Goal: Transaction & Acquisition: Book appointment/travel/reservation

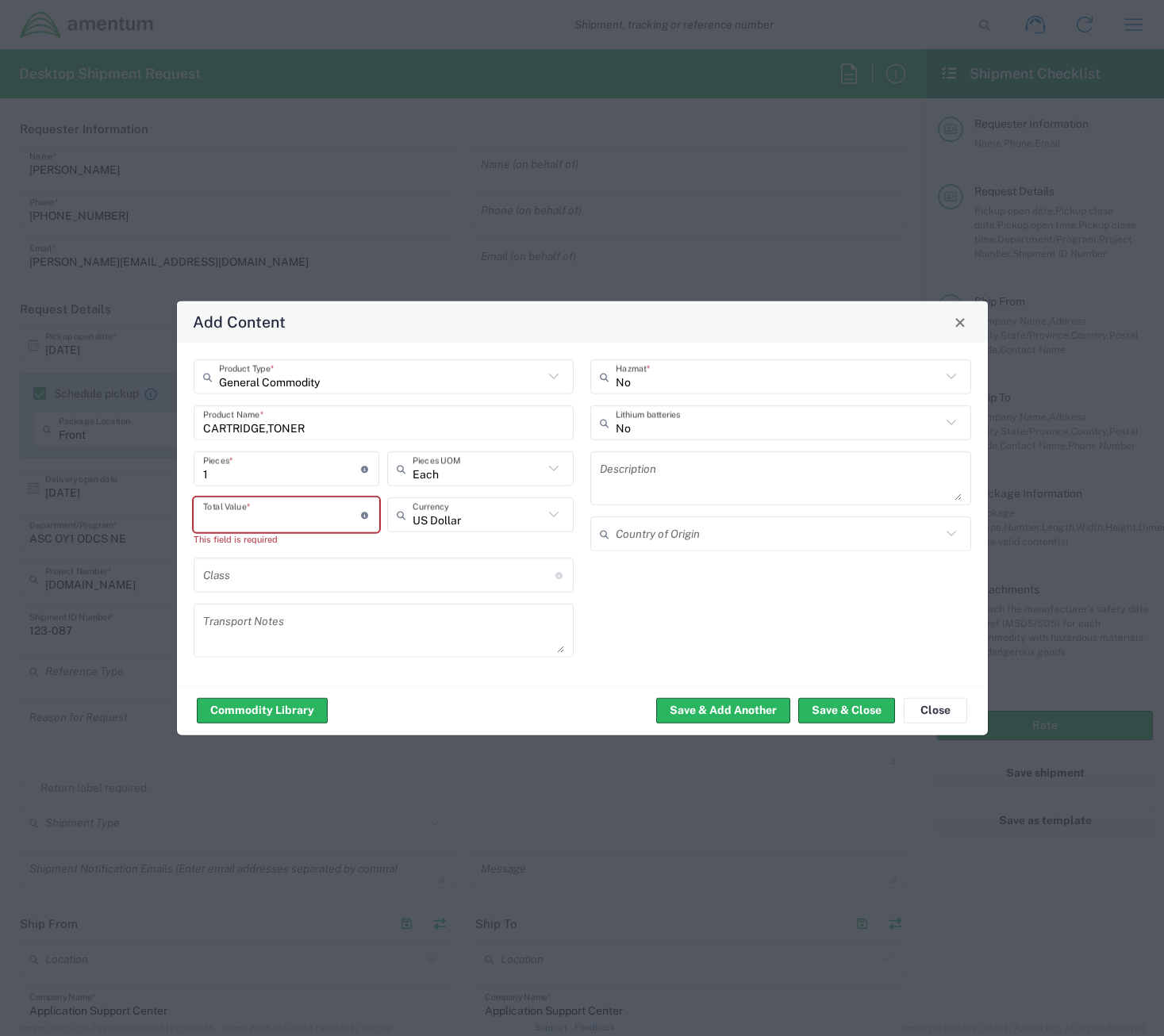
scroll to position [1031, 0]
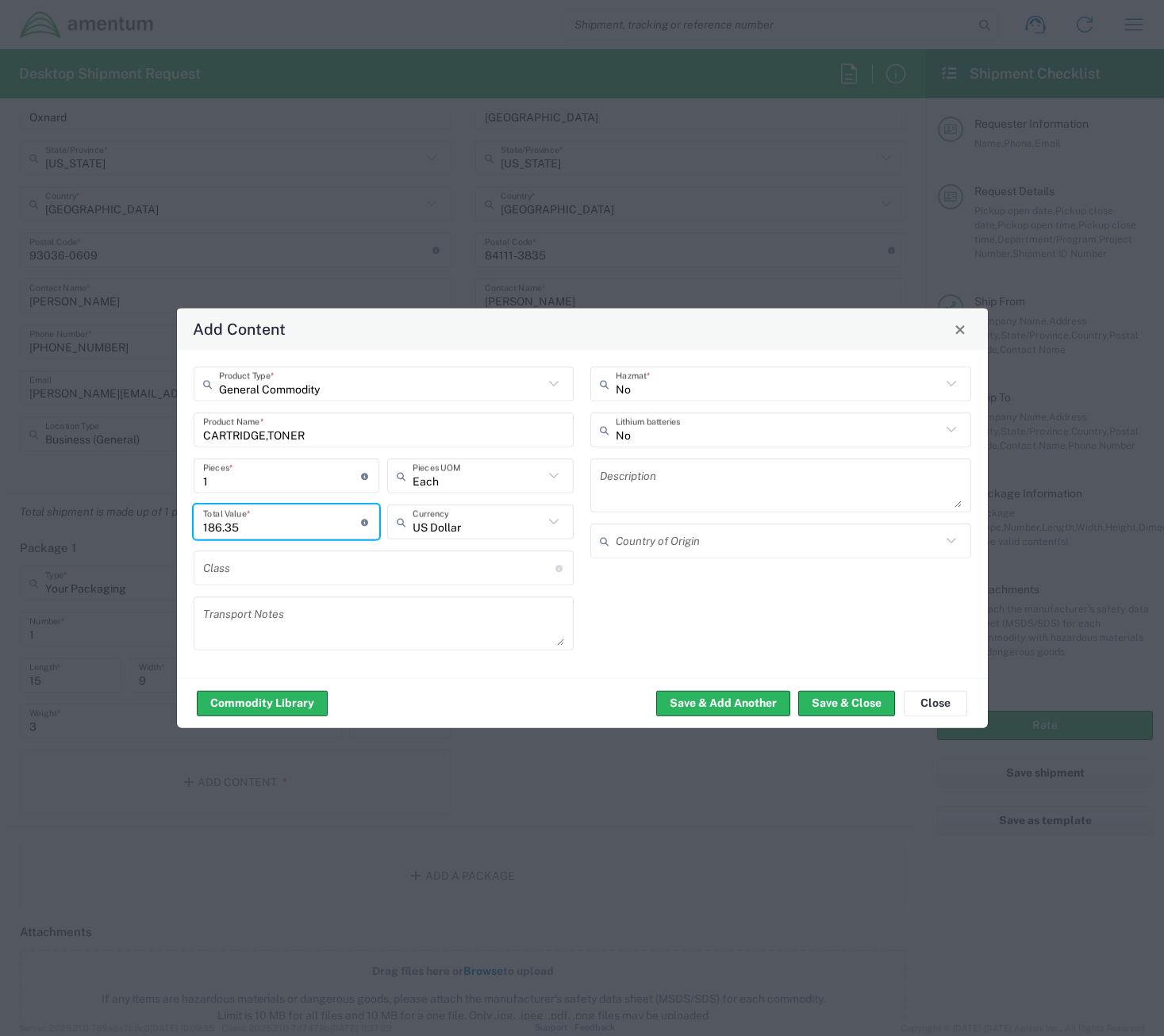
type input "186.35"
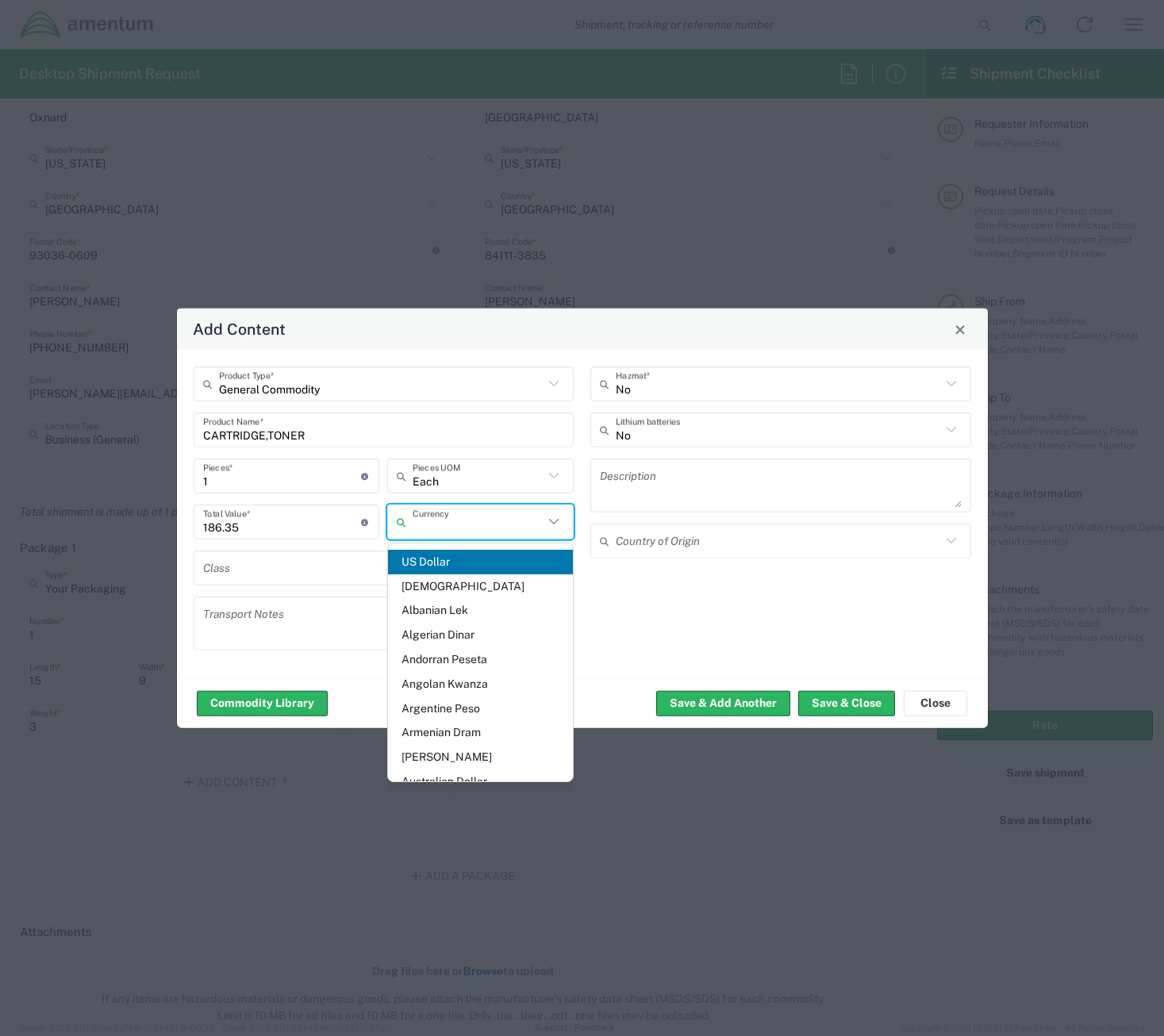
type input "US Dollar"
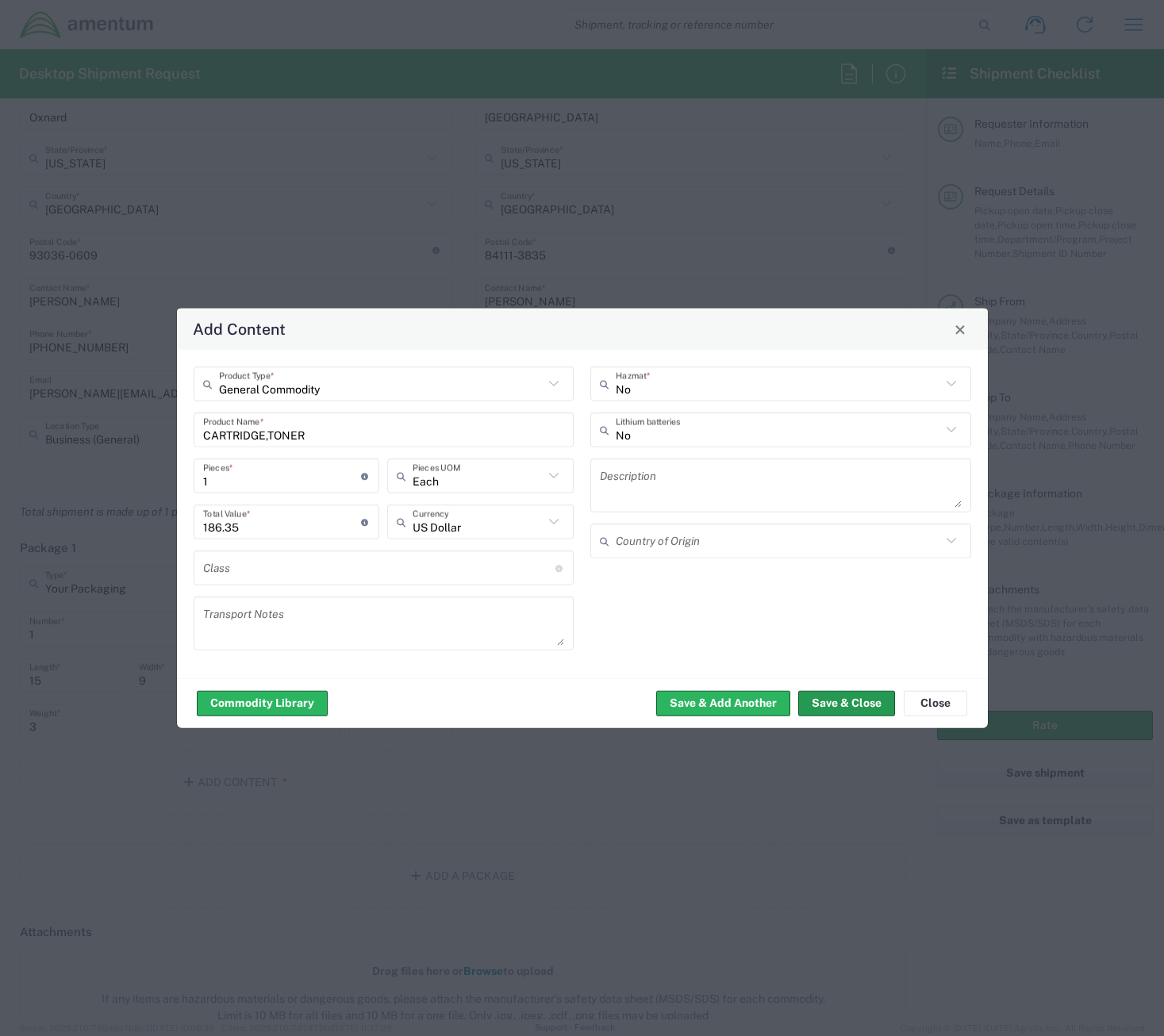
click at [861, 707] on button "Save & Close" at bounding box center [847, 703] width 97 height 25
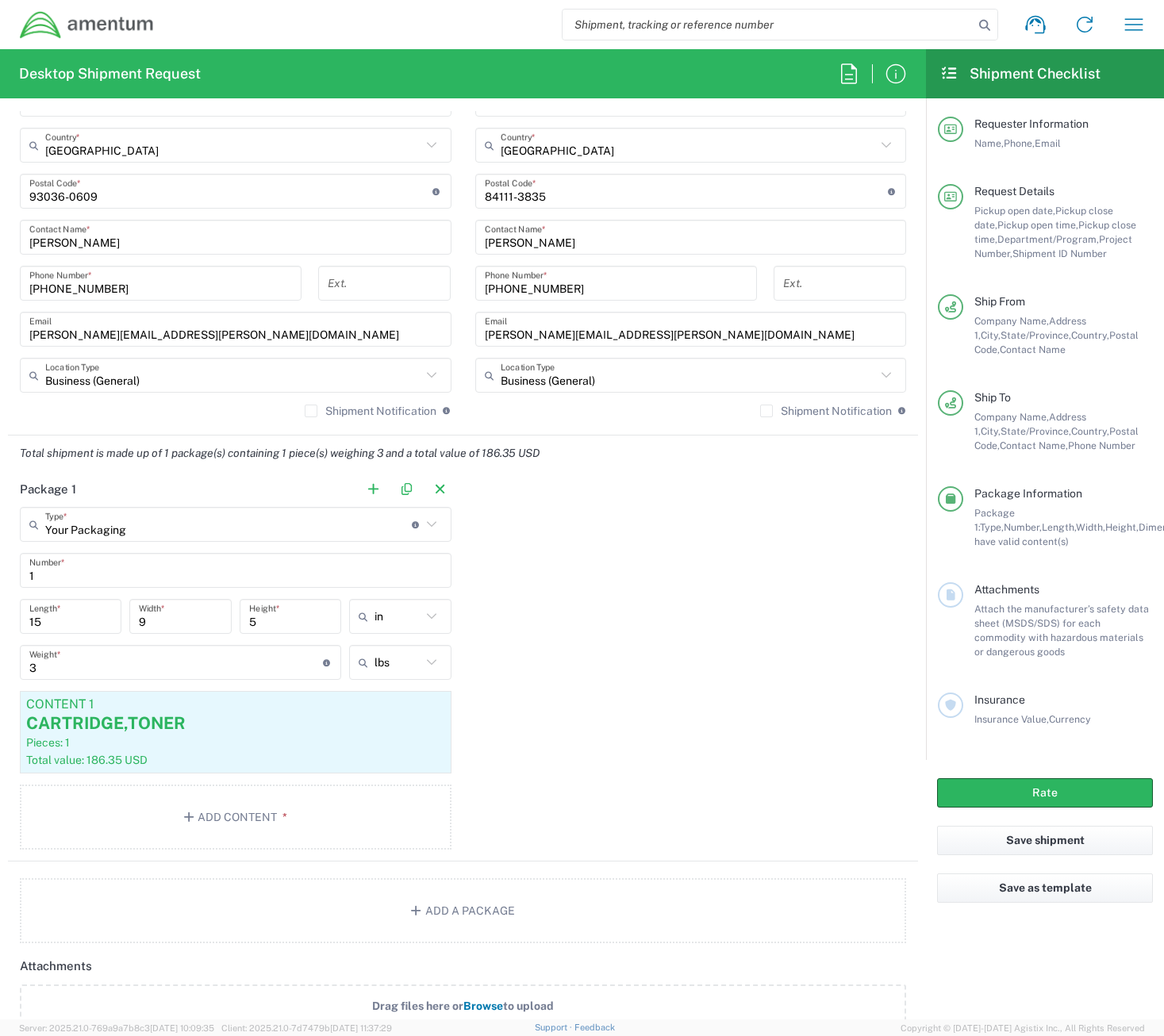
scroll to position [1111, 0]
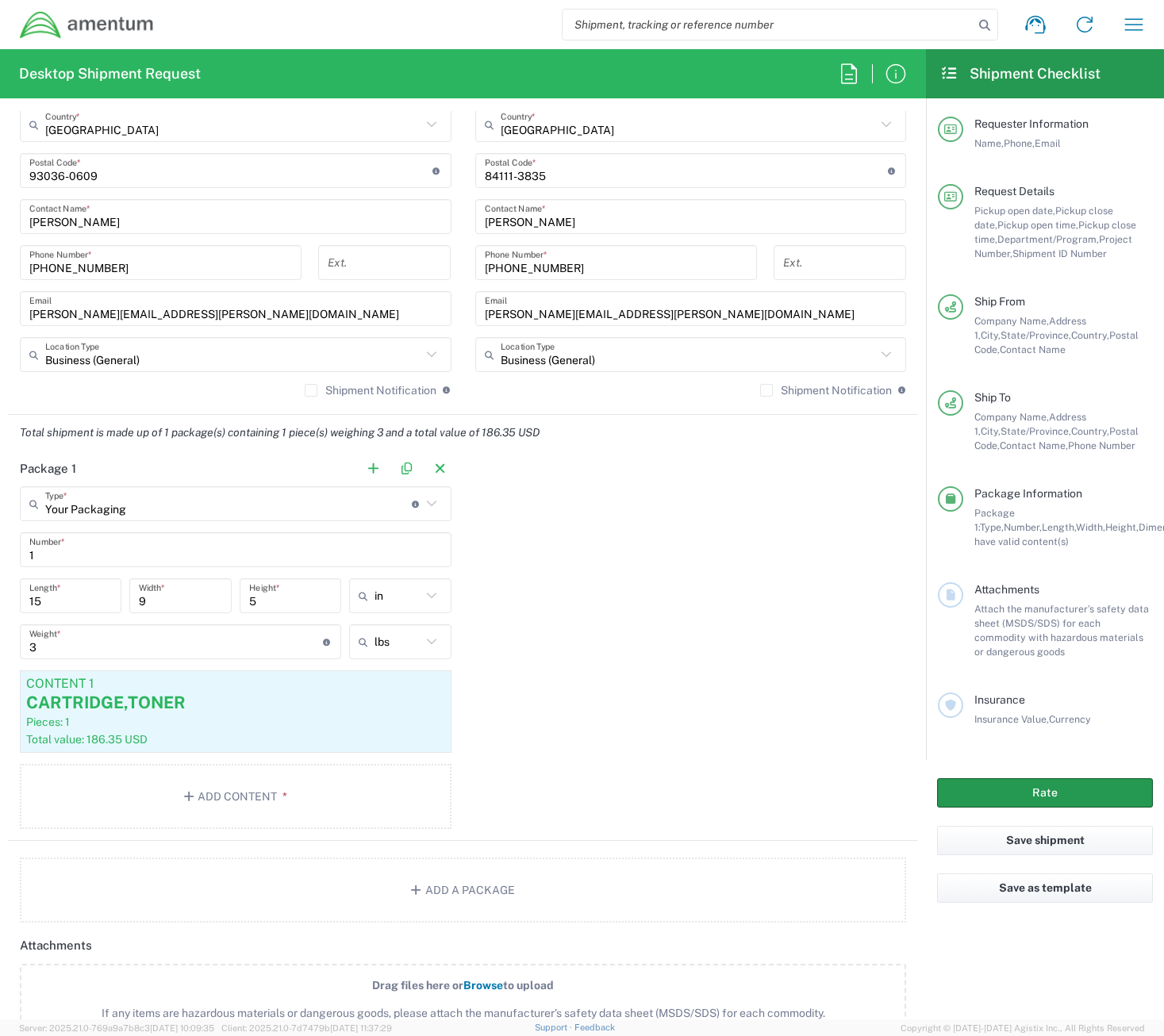
click at [999, 795] on button "Rate" at bounding box center [1045, 793] width 215 height 30
type input "[DOMAIN_NAME]"
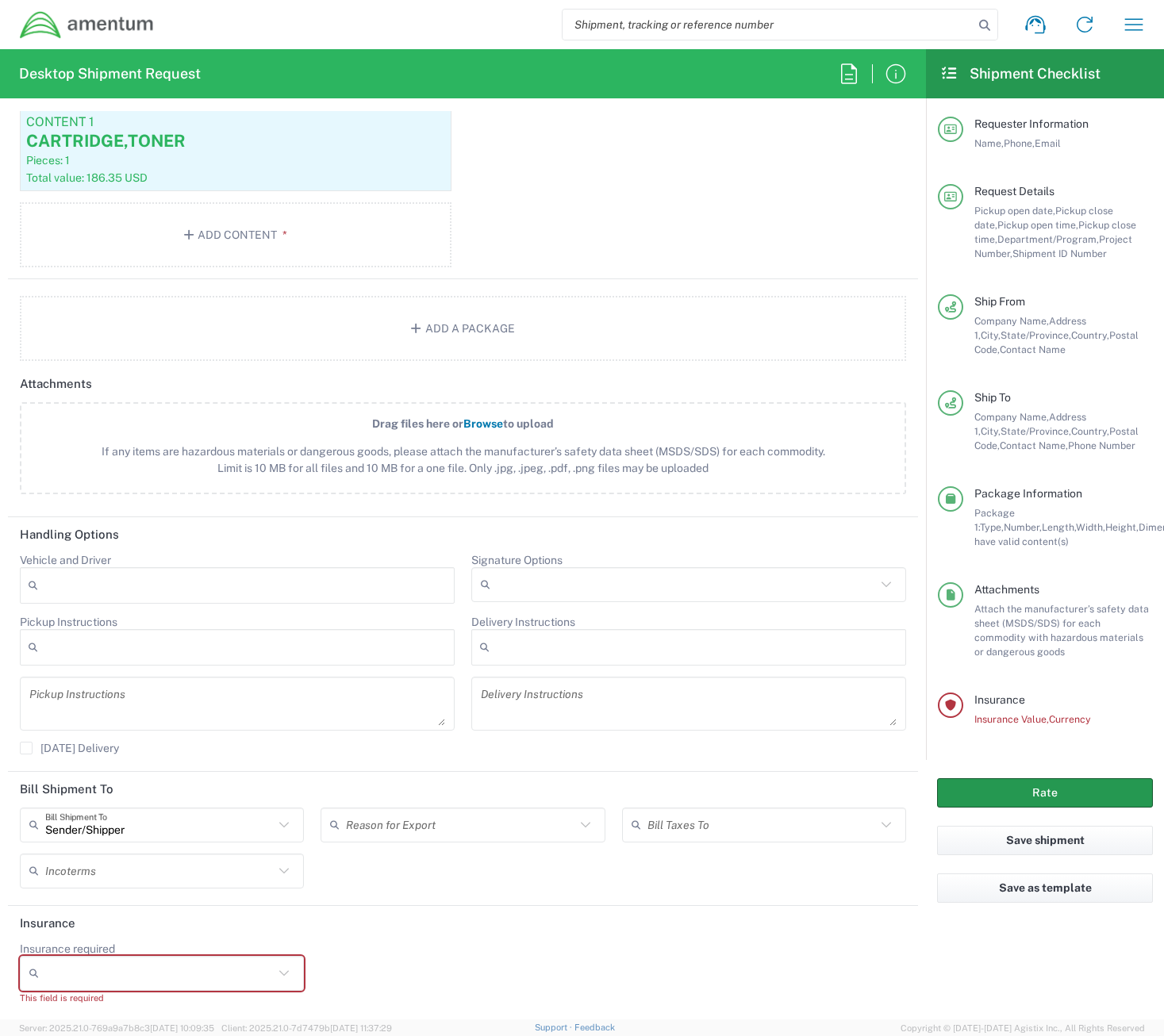
scroll to position [1676, 0]
click at [116, 956] on div at bounding box center [162, 971] width 284 height 35
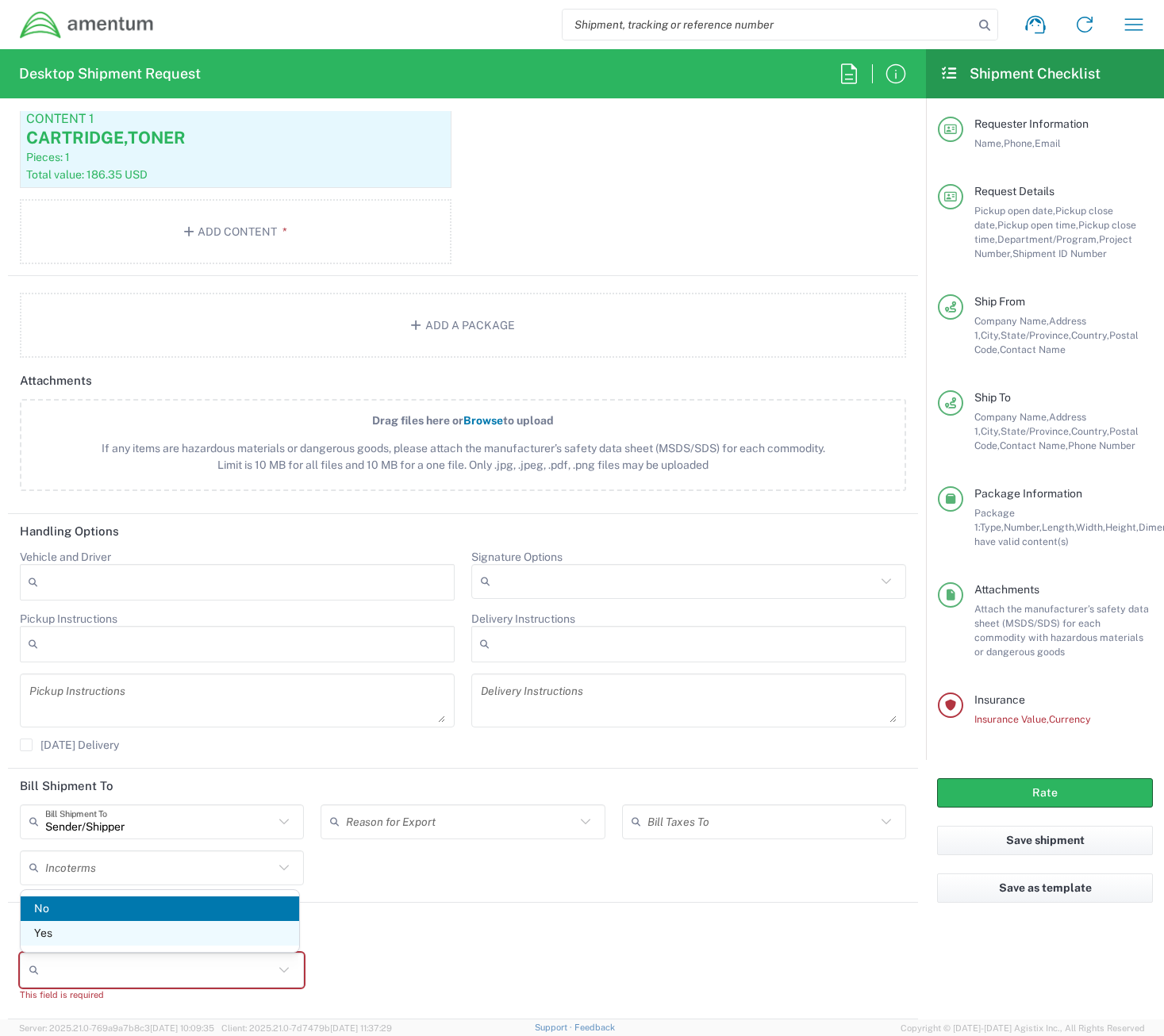
click at [73, 932] on span "Yes" at bounding box center [160, 934] width 279 height 25
type input "Yes"
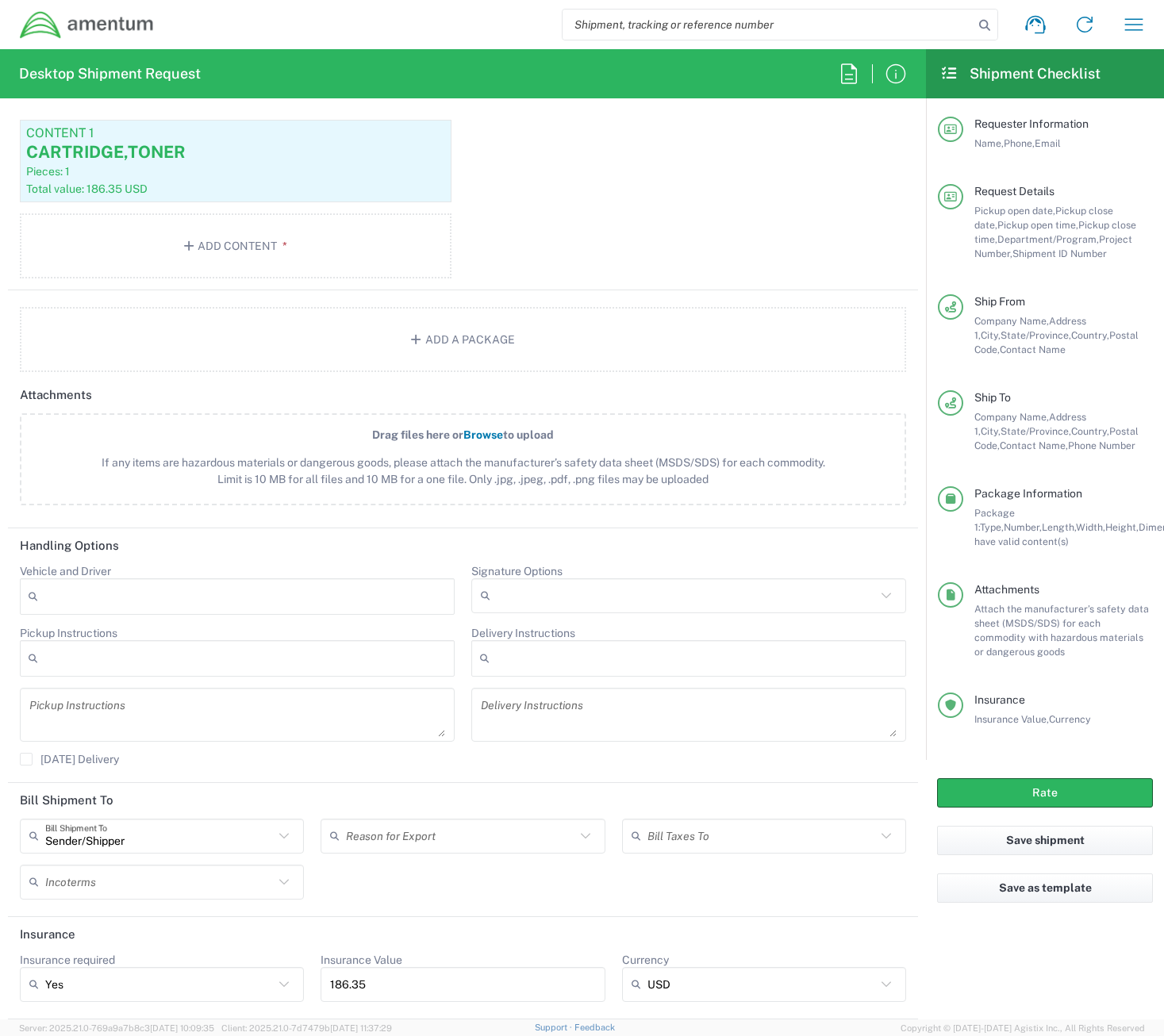
scroll to position [1661, 0]
click at [1053, 800] on button "Rate" at bounding box center [1045, 793] width 215 height 30
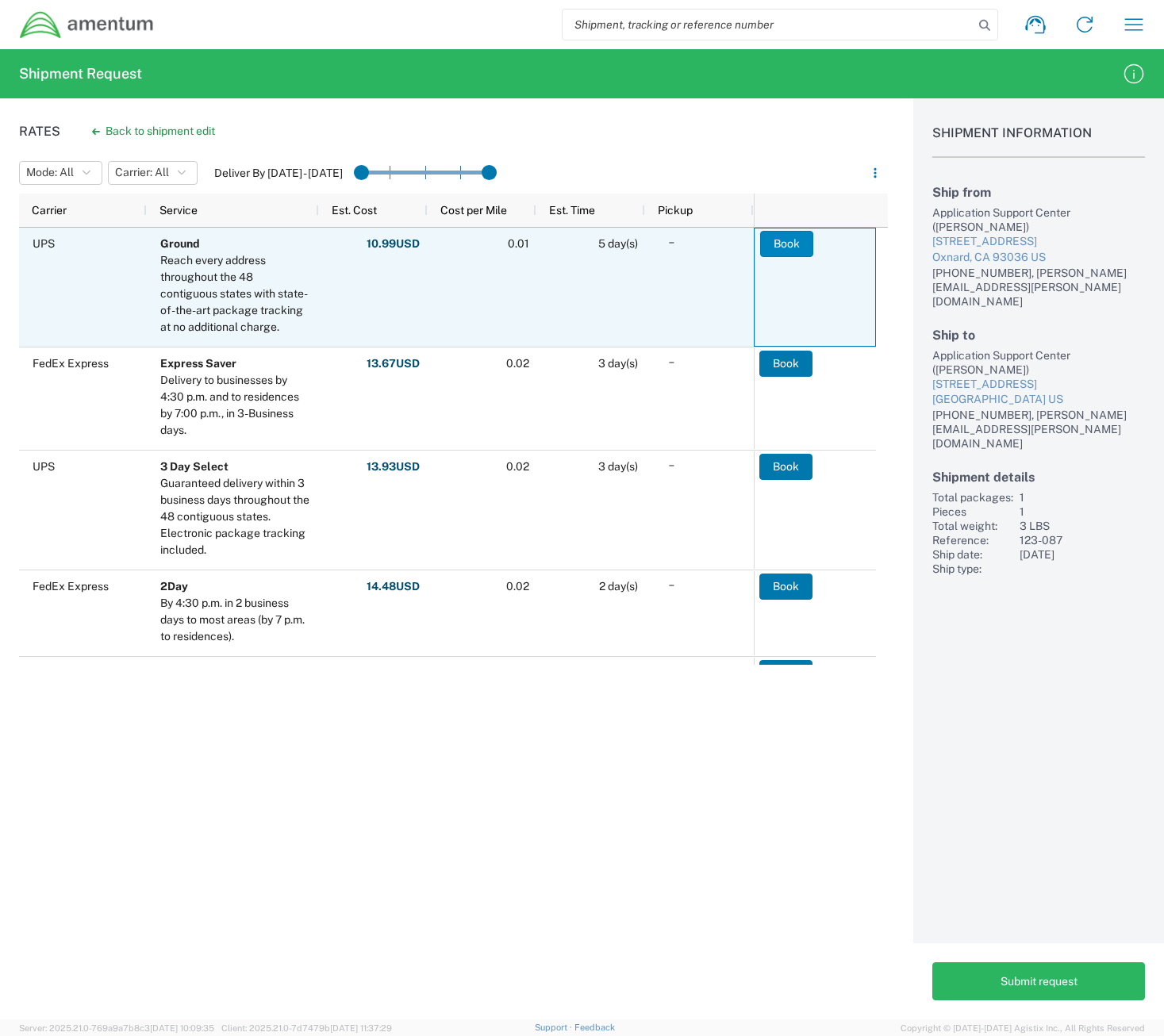
click at [789, 240] on button "Book" at bounding box center [786, 243] width 53 height 25
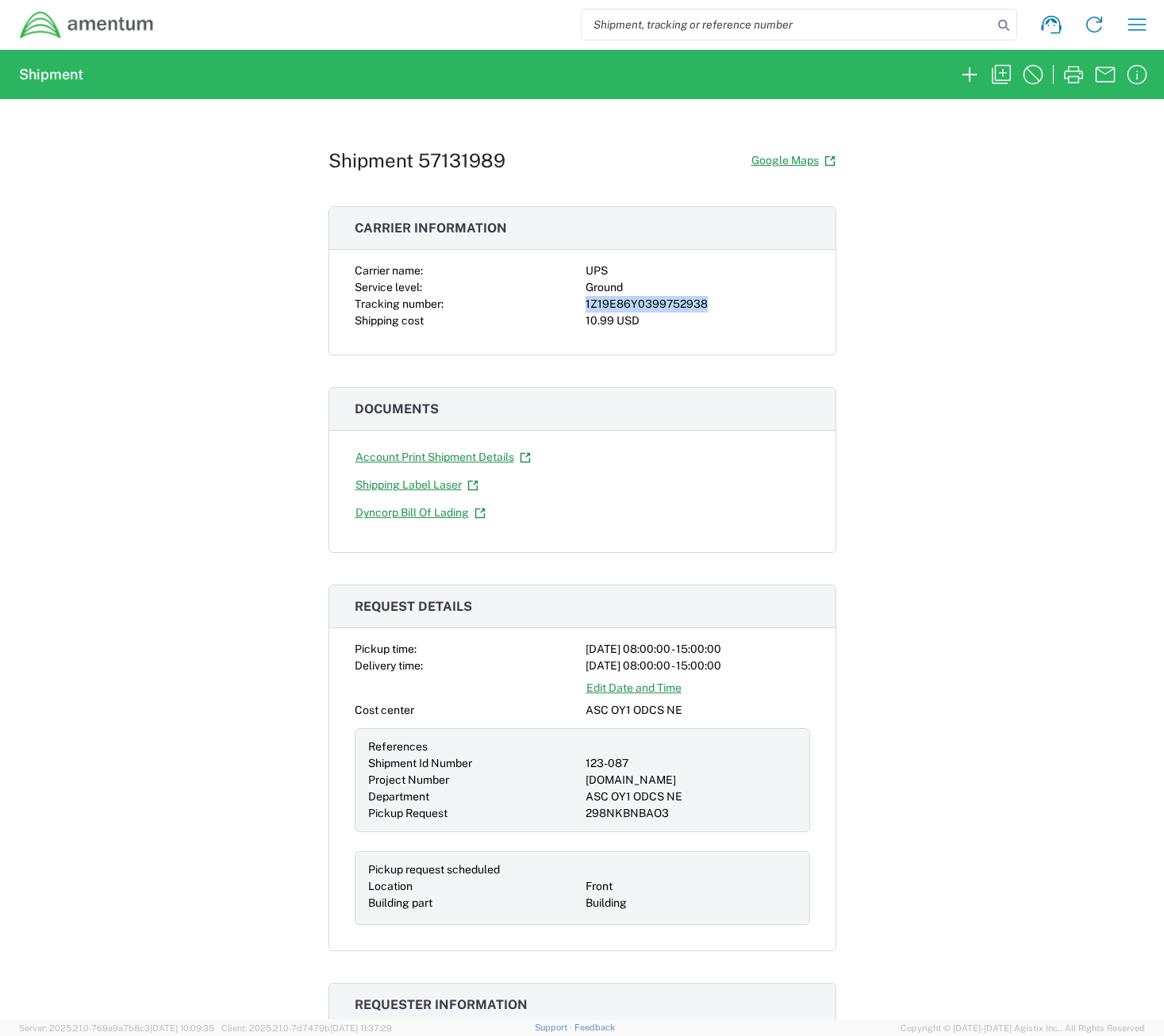
drag, startPoint x: 707, startPoint y: 303, endPoint x: 578, endPoint y: 300, distance: 129.0
click at [578, 300] on div "Carrier name: UPS Service level: Ground Tracking number: 1Z19E86Y0399752938 Shi…" at bounding box center [582, 295] width 455 height 66
copy div "1Z19E86Y0399752938"
click at [970, 67] on icon "button" at bounding box center [970, 74] width 14 height 14
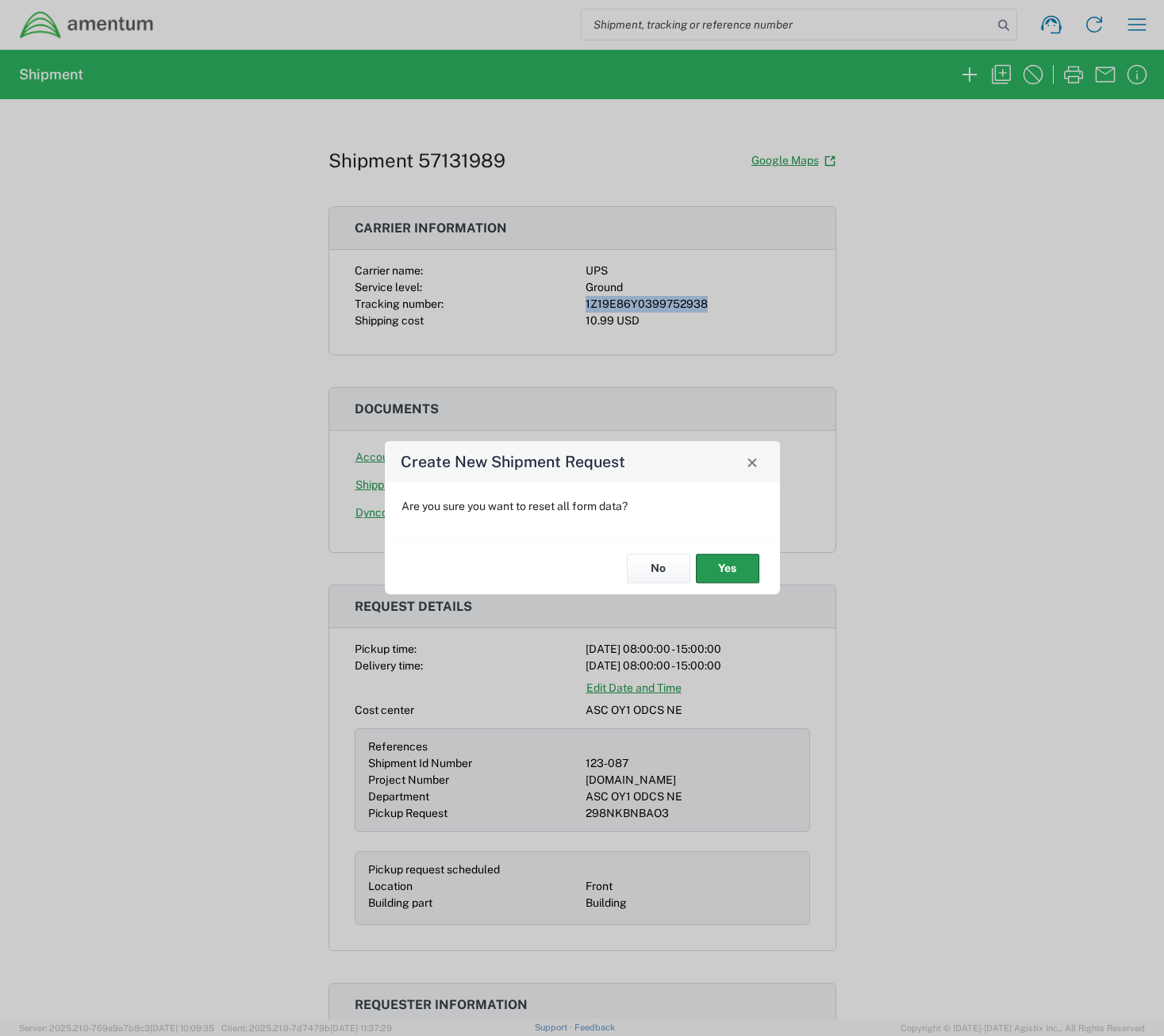
click at [736, 573] on button "Yes" at bounding box center [727, 569] width 63 height 30
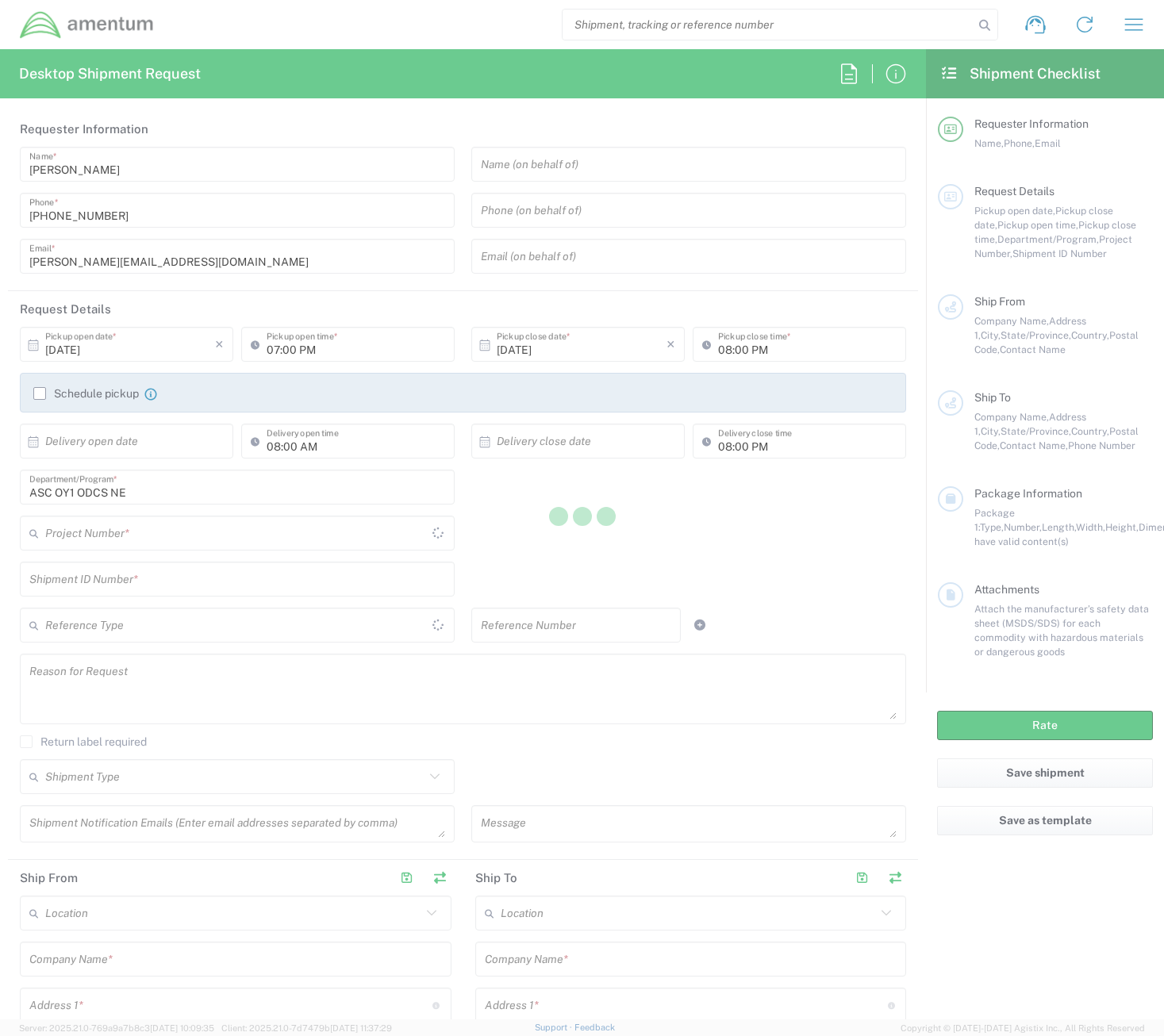
type input "[GEOGRAPHIC_DATA]"
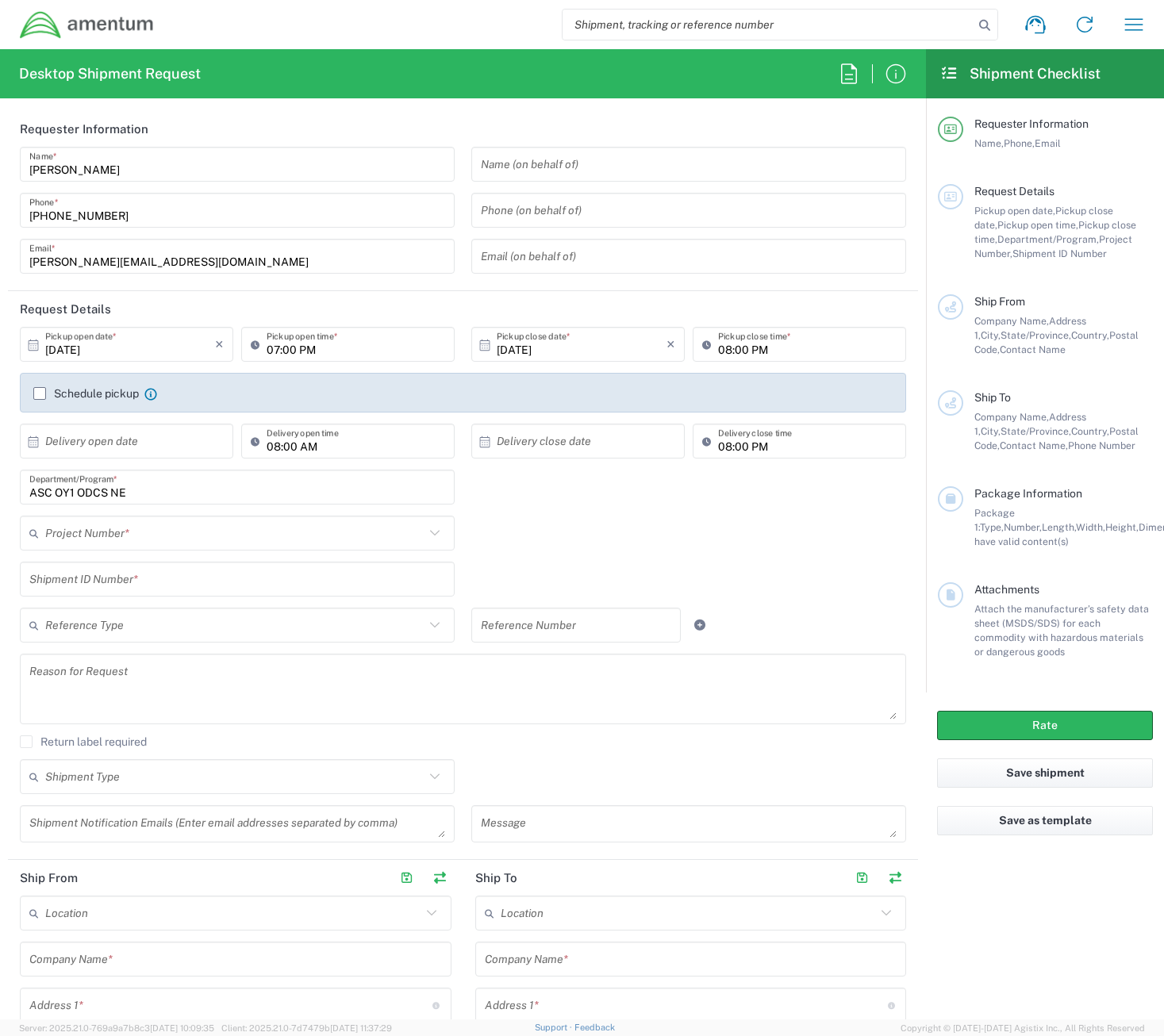
type input "[DOMAIN_NAME]"
click at [114, 355] on input "[DATE]" at bounding box center [130, 344] width 170 height 28
click at [127, 460] on span "15" at bounding box center [129, 467] width 23 height 22
type input "[DATE]"
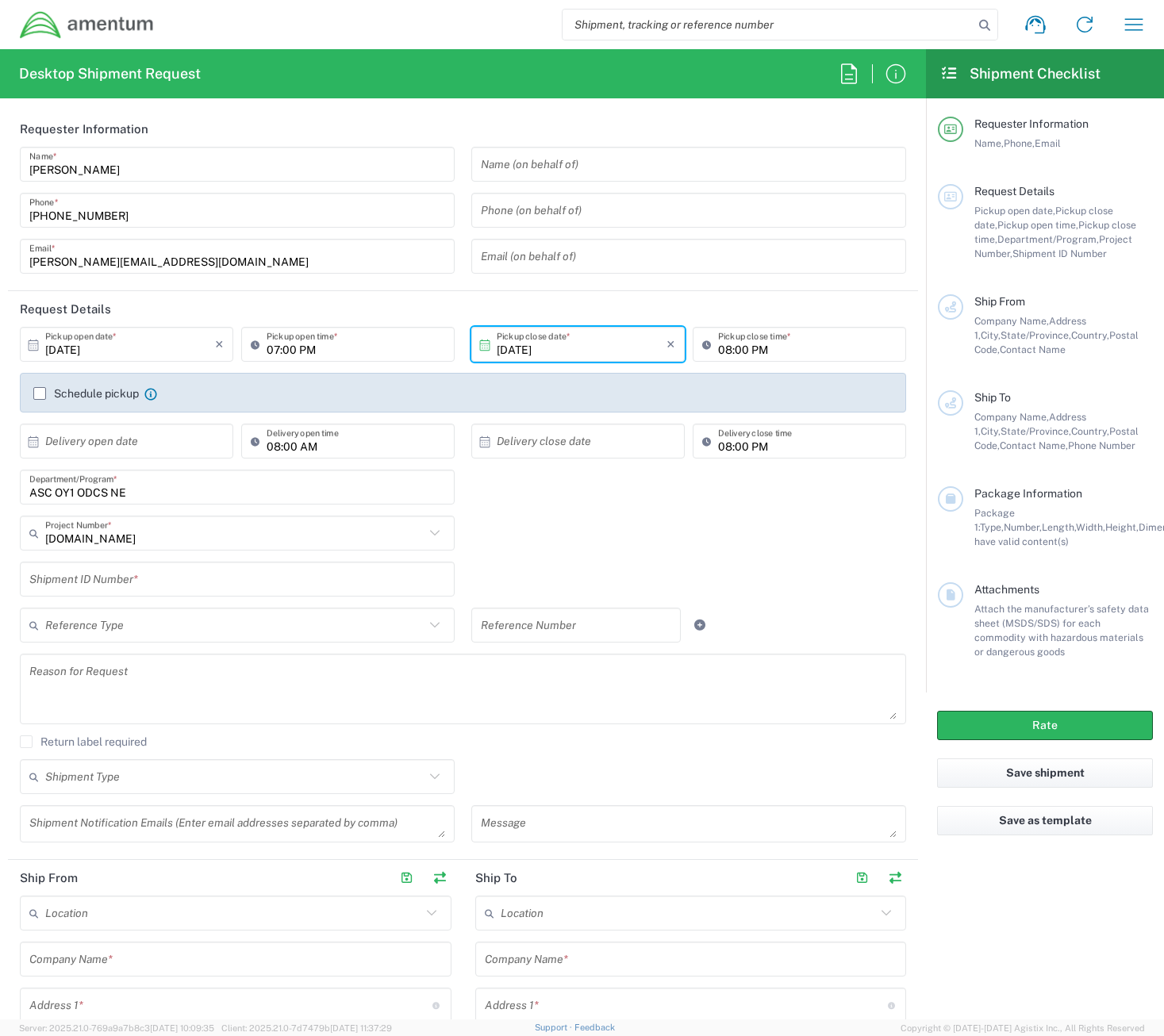
click at [165, 442] on input "text" at bounding box center [130, 442] width 170 height 28
click at [123, 586] on span "22" at bounding box center [129, 586] width 23 height 22
type input "[DATE]"
click at [538, 430] on input "text" at bounding box center [581, 442] width 170 height 28
click at [575, 589] on span "22" at bounding box center [574, 586] width 23 height 22
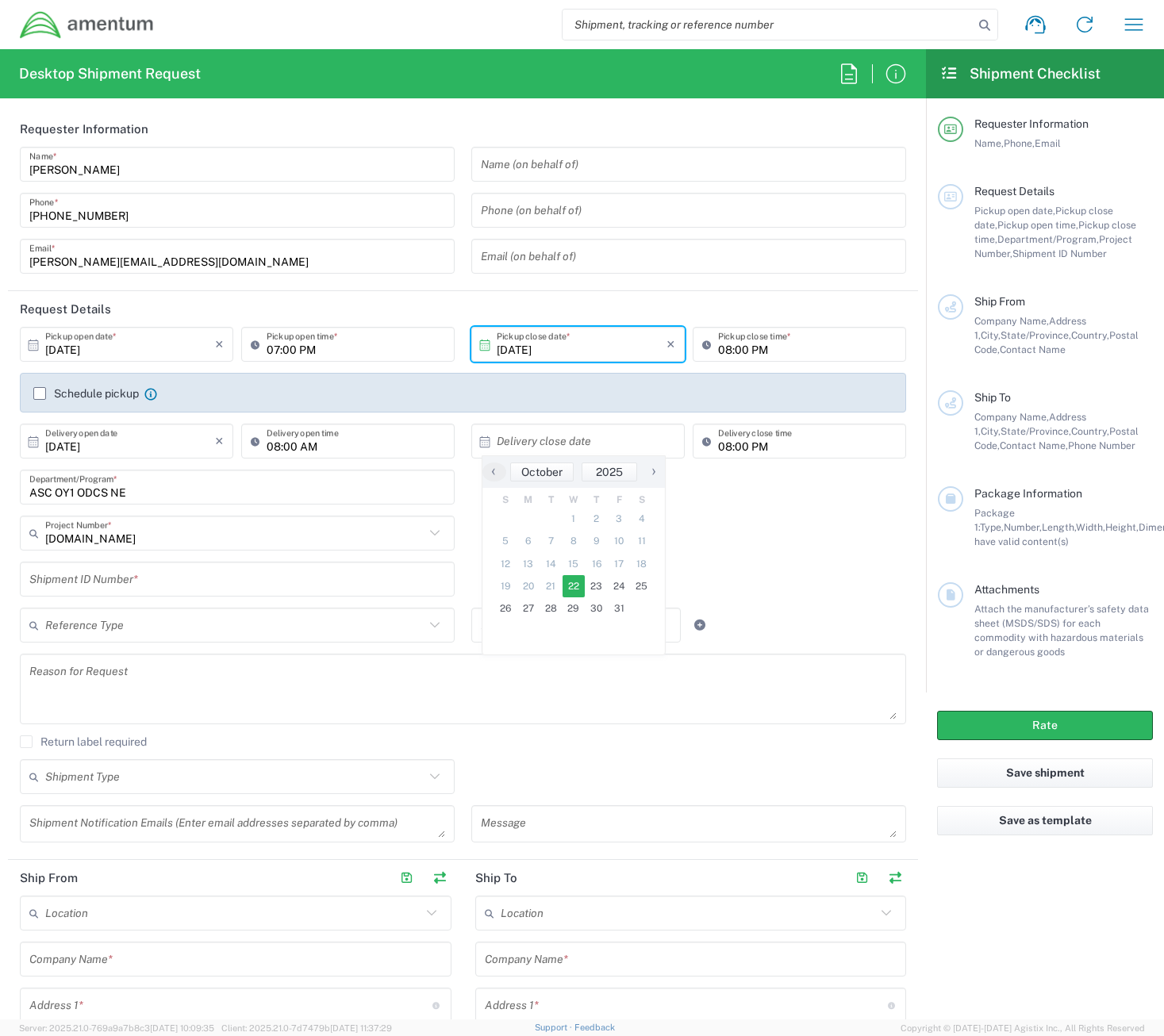
type input "[DATE]"
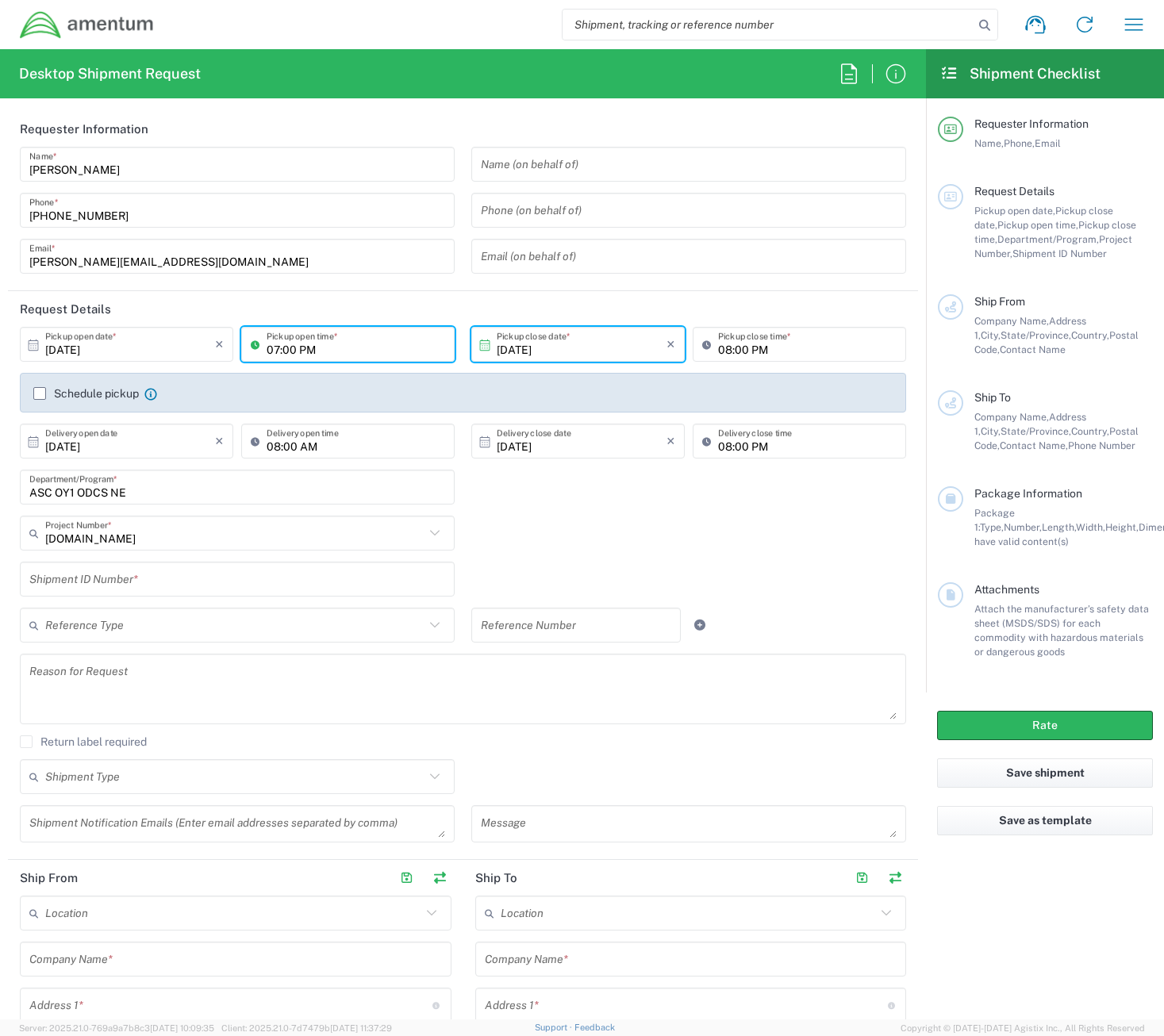
click at [269, 348] on input "07:00 PM" at bounding box center [356, 344] width 179 height 28
type input "08:00 AM"
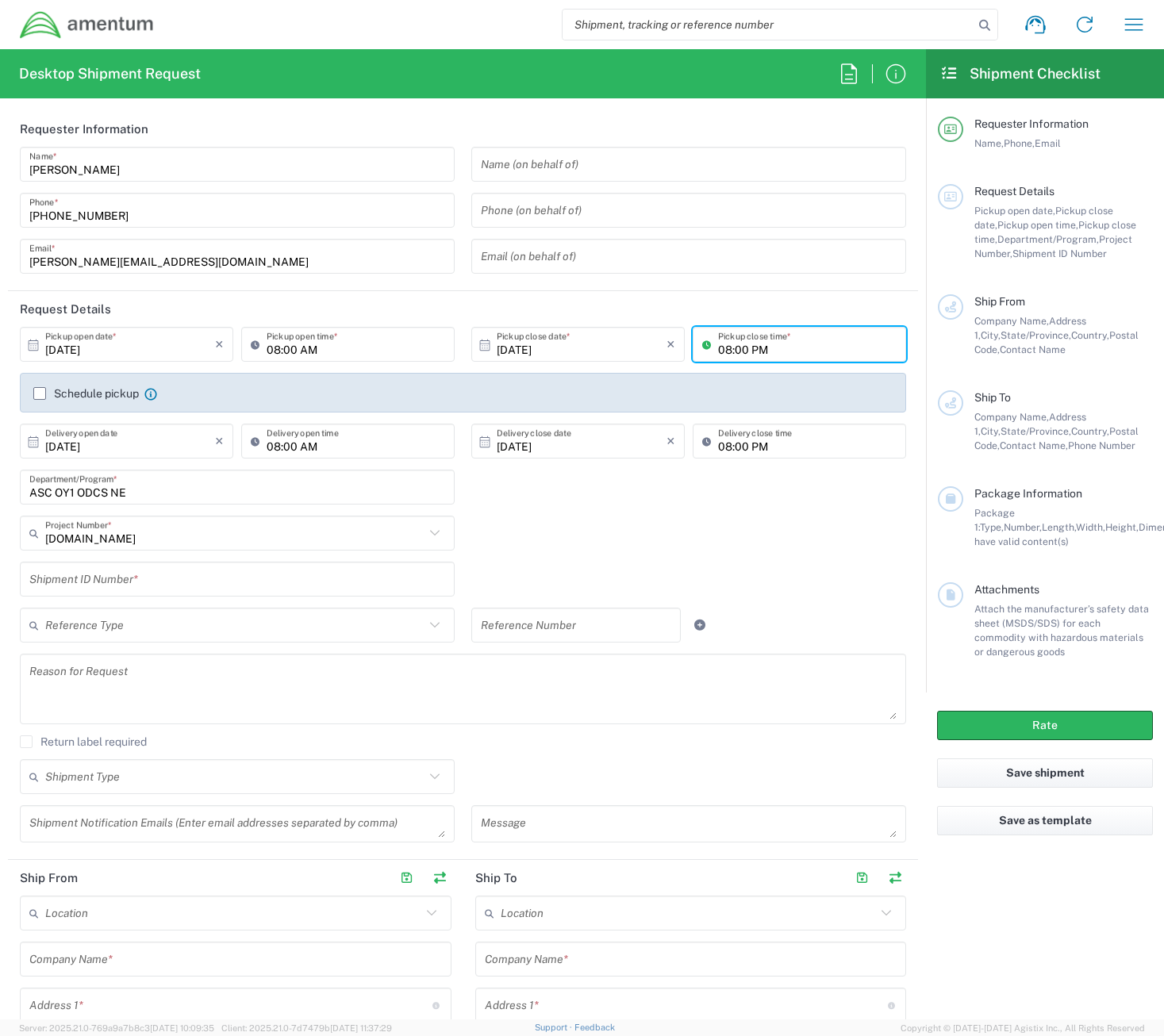
click at [718, 349] on input "08:00 PM" at bounding box center [807, 344] width 179 height 28
click at [762, 347] on input "03:00 PM" at bounding box center [807, 344] width 179 height 28
type input "03:00 PM"
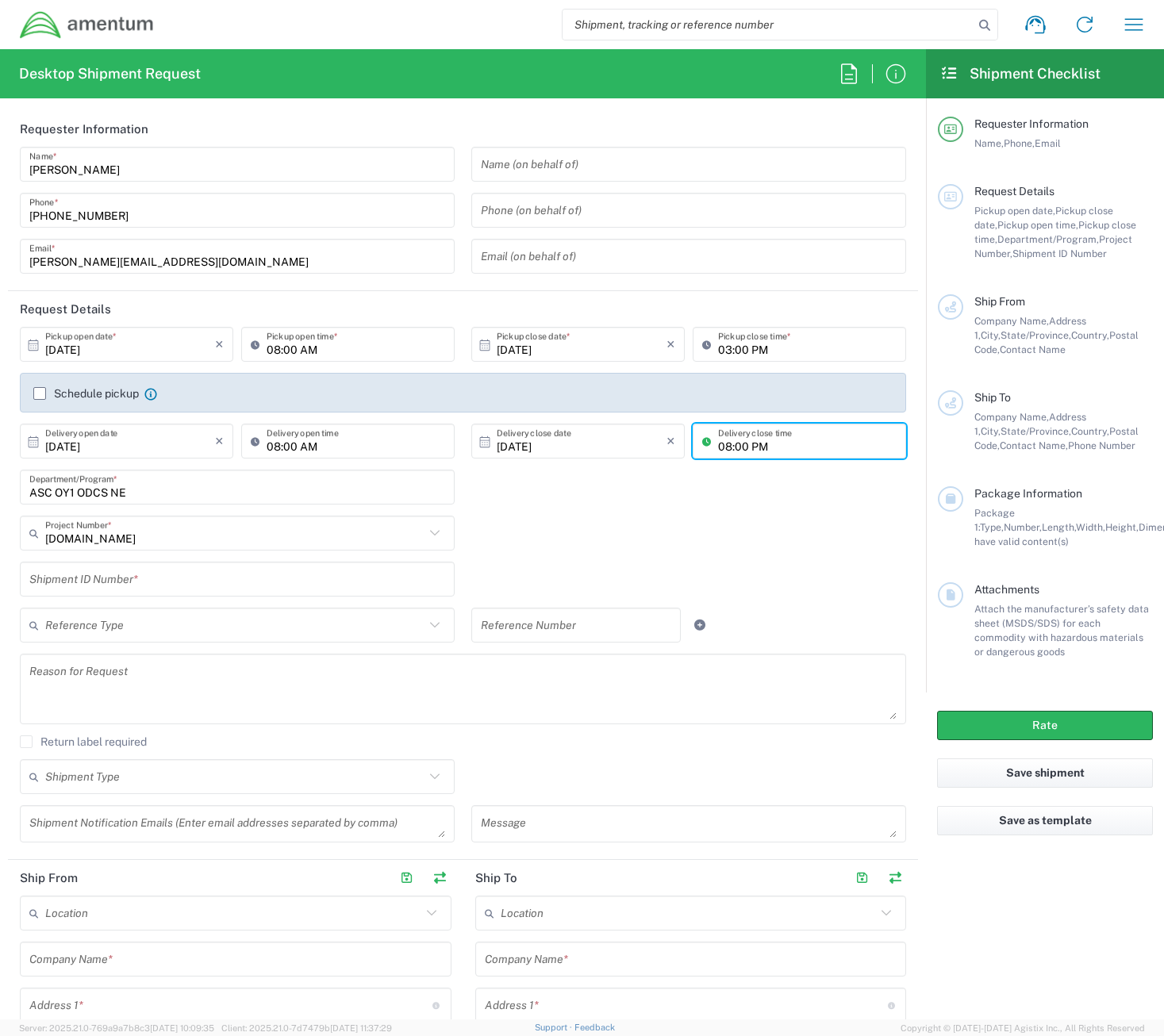
click at [718, 448] on input "08:00 PM" at bounding box center [807, 442] width 179 height 28
type input "03:00 PM"
click at [709, 560] on div "4878.00.01.C.0006.100.XXX Project Number * 0915.E0002.02.000.2CE,LABOR ONLY OPT…" at bounding box center [463, 539] width 903 height 46
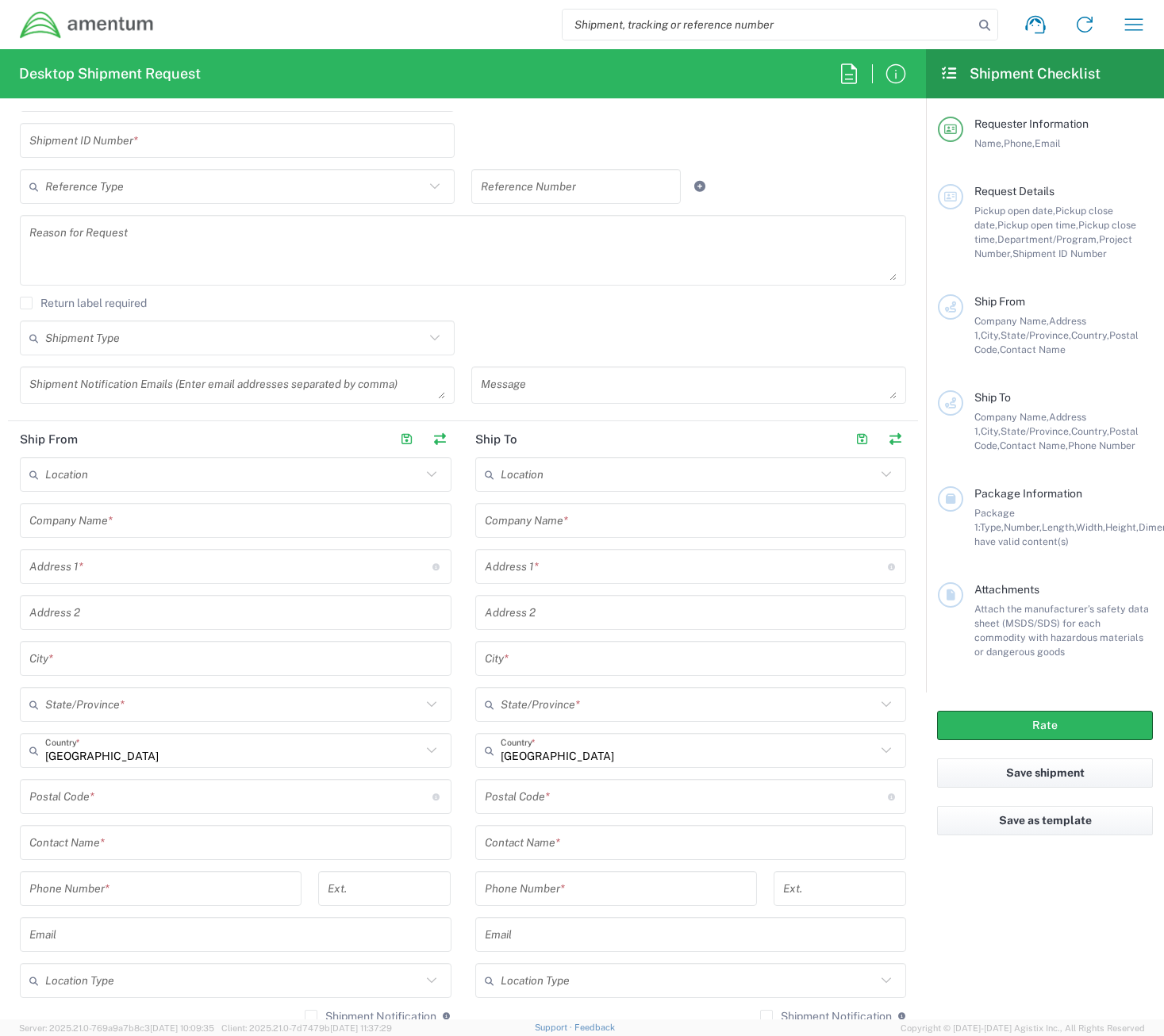
scroll to position [476, 0]
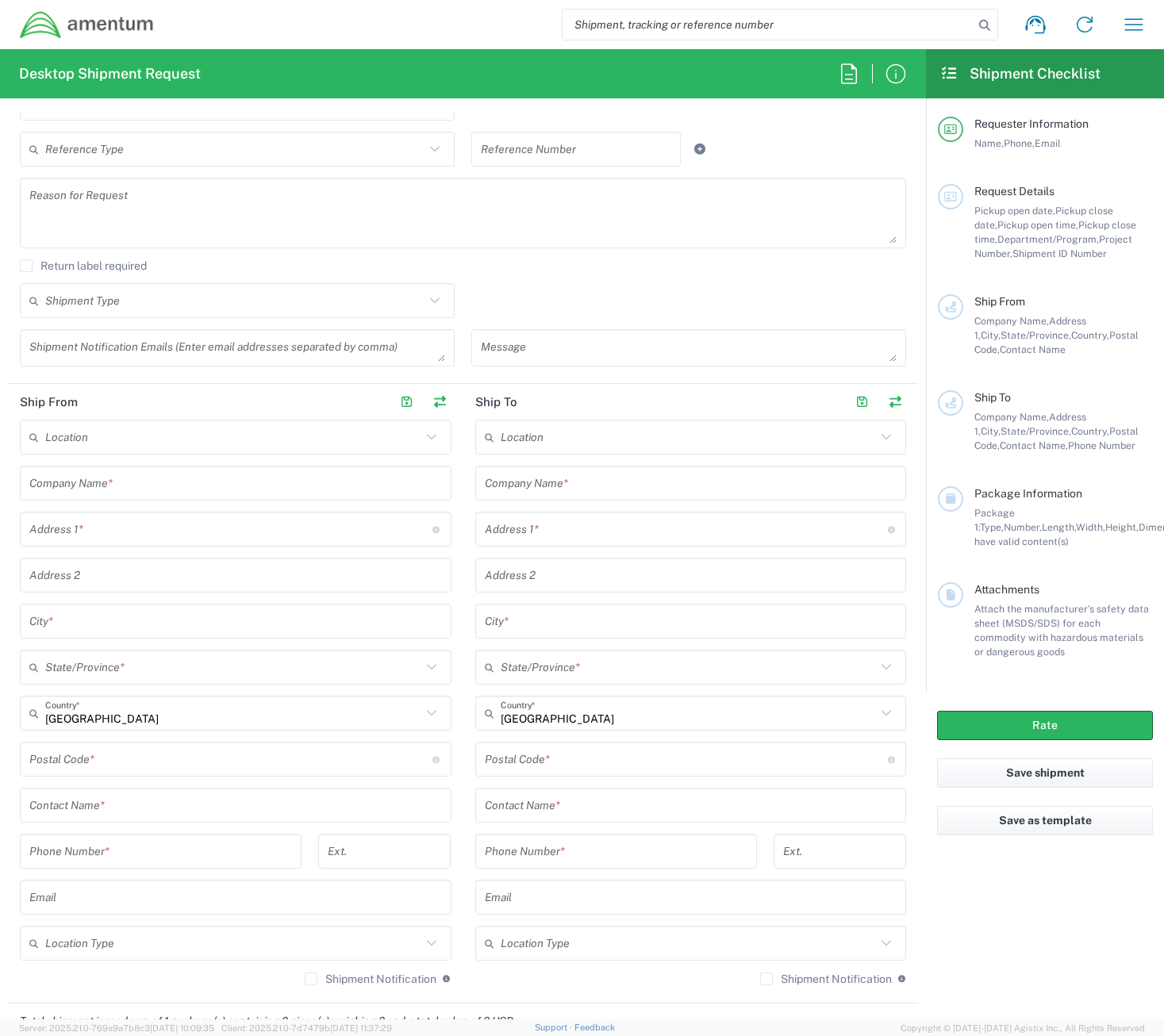
click at [138, 477] on input "text" at bounding box center [236, 483] width 413 height 28
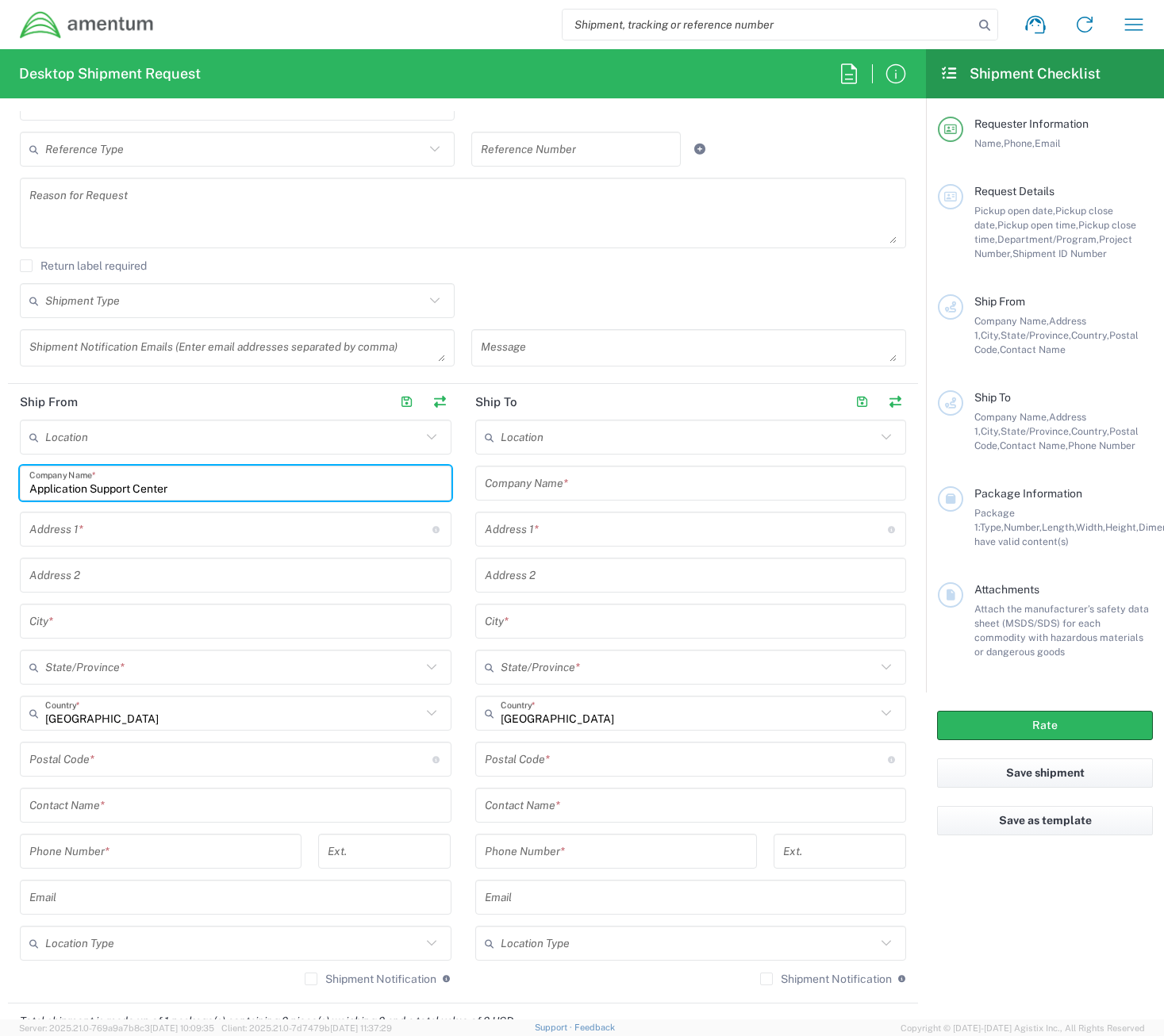
type input "Application Support Center"
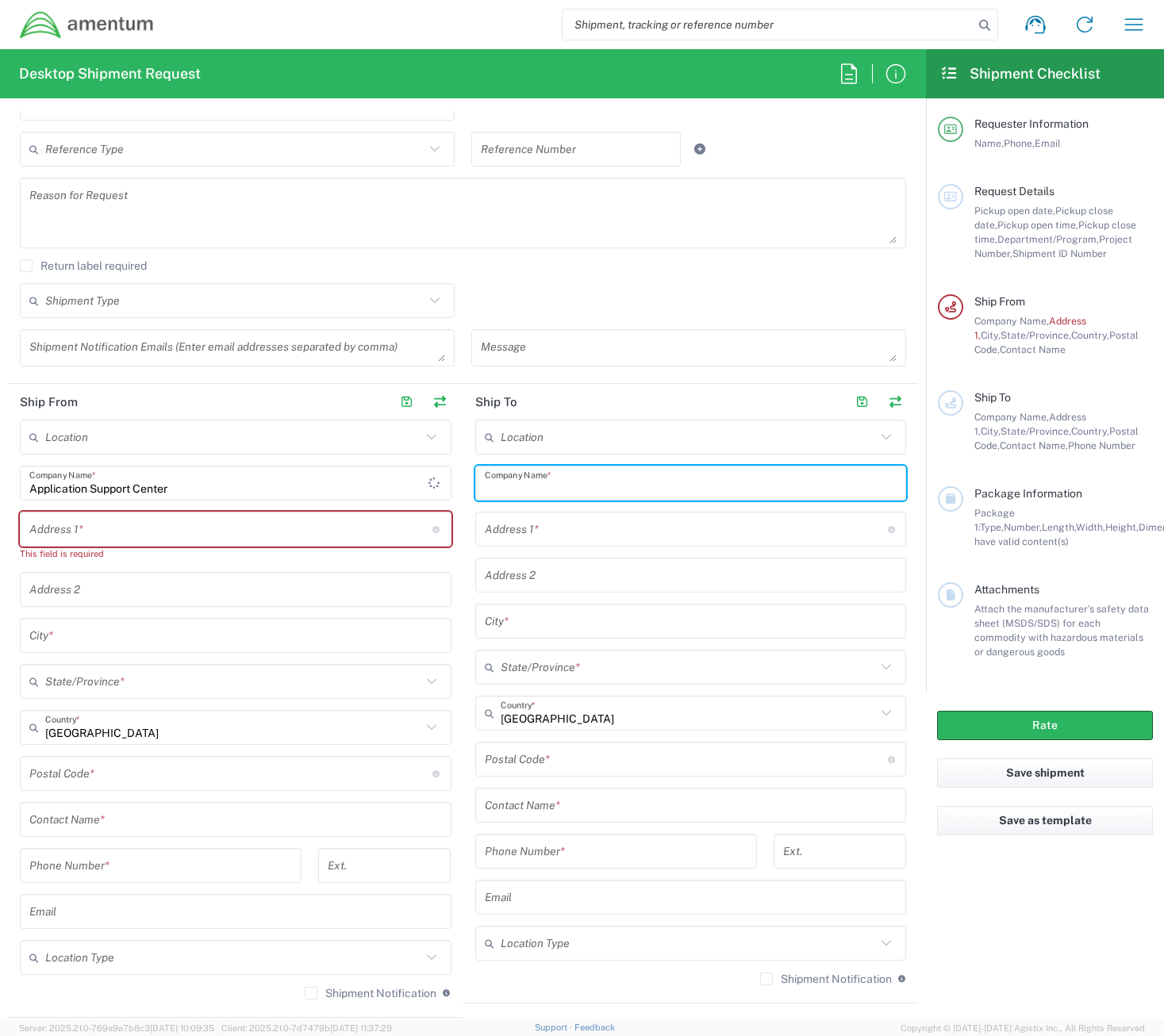
click at [603, 489] on input "text" at bounding box center [691, 483] width 413 height 28
type input "Application Support Center"
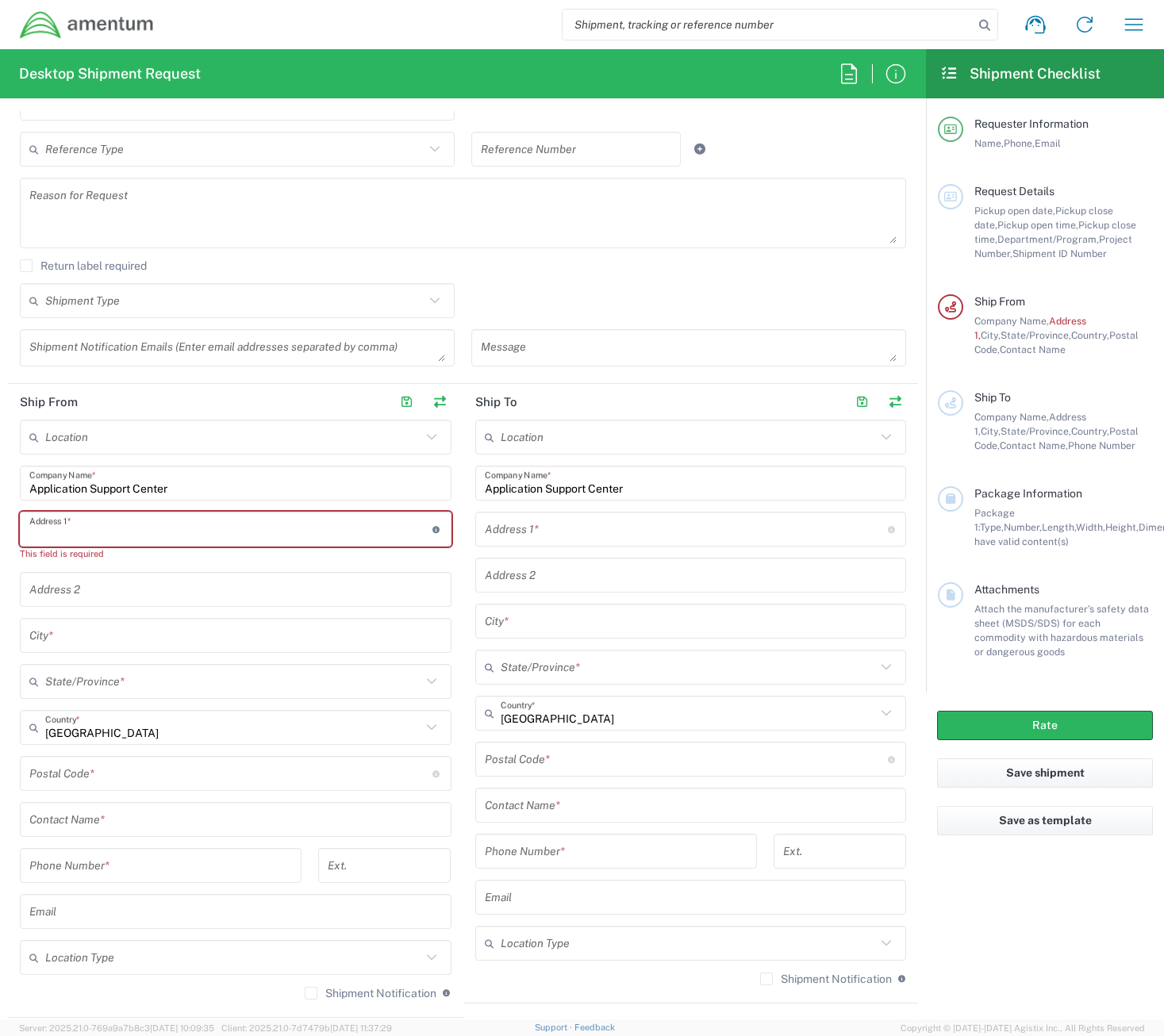
click at [175, 535] on input "text" at bounding box center [231, 529] width 403 height 28
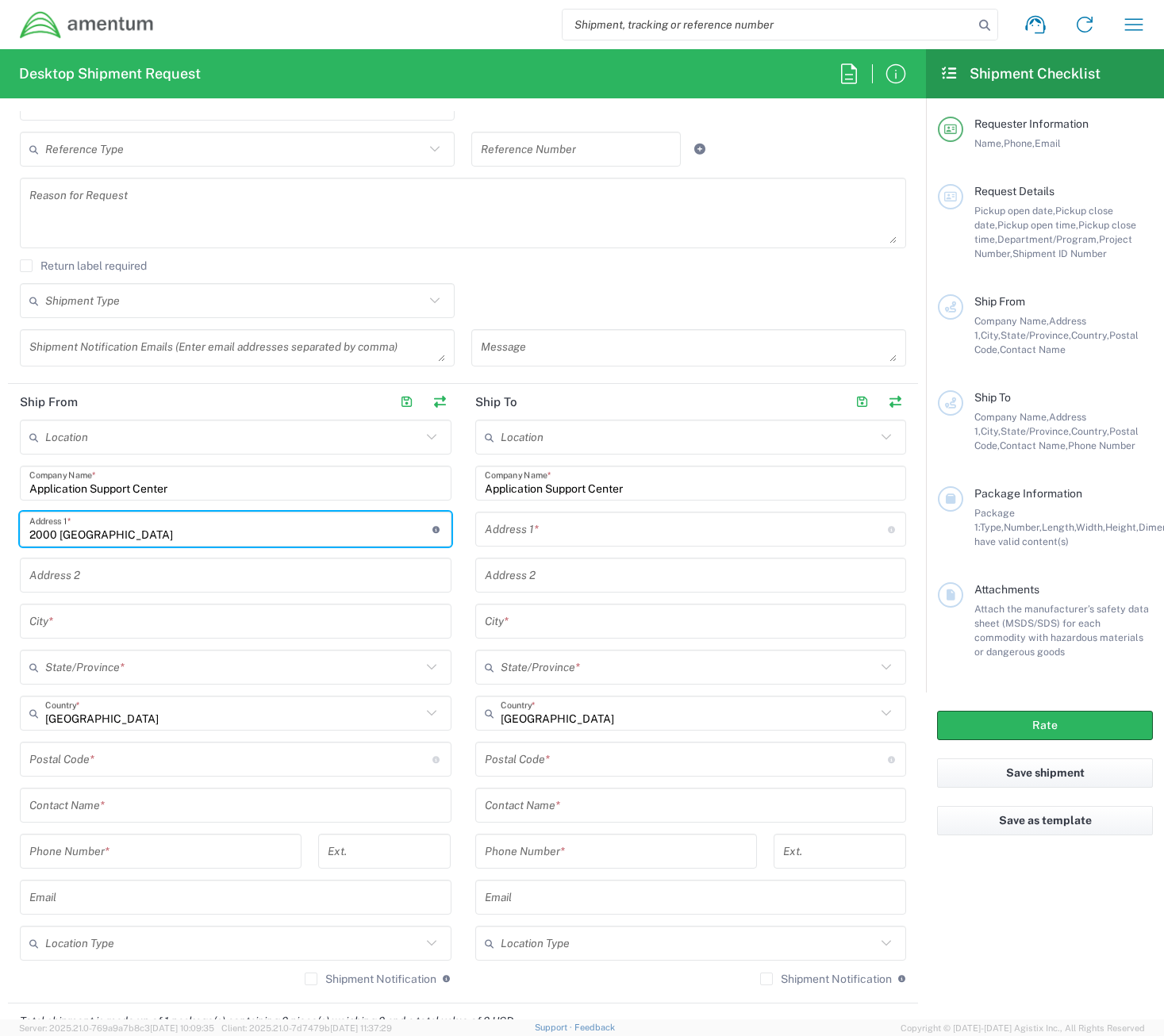
type input "2000 [GEOGRAPHIC_DATA]"
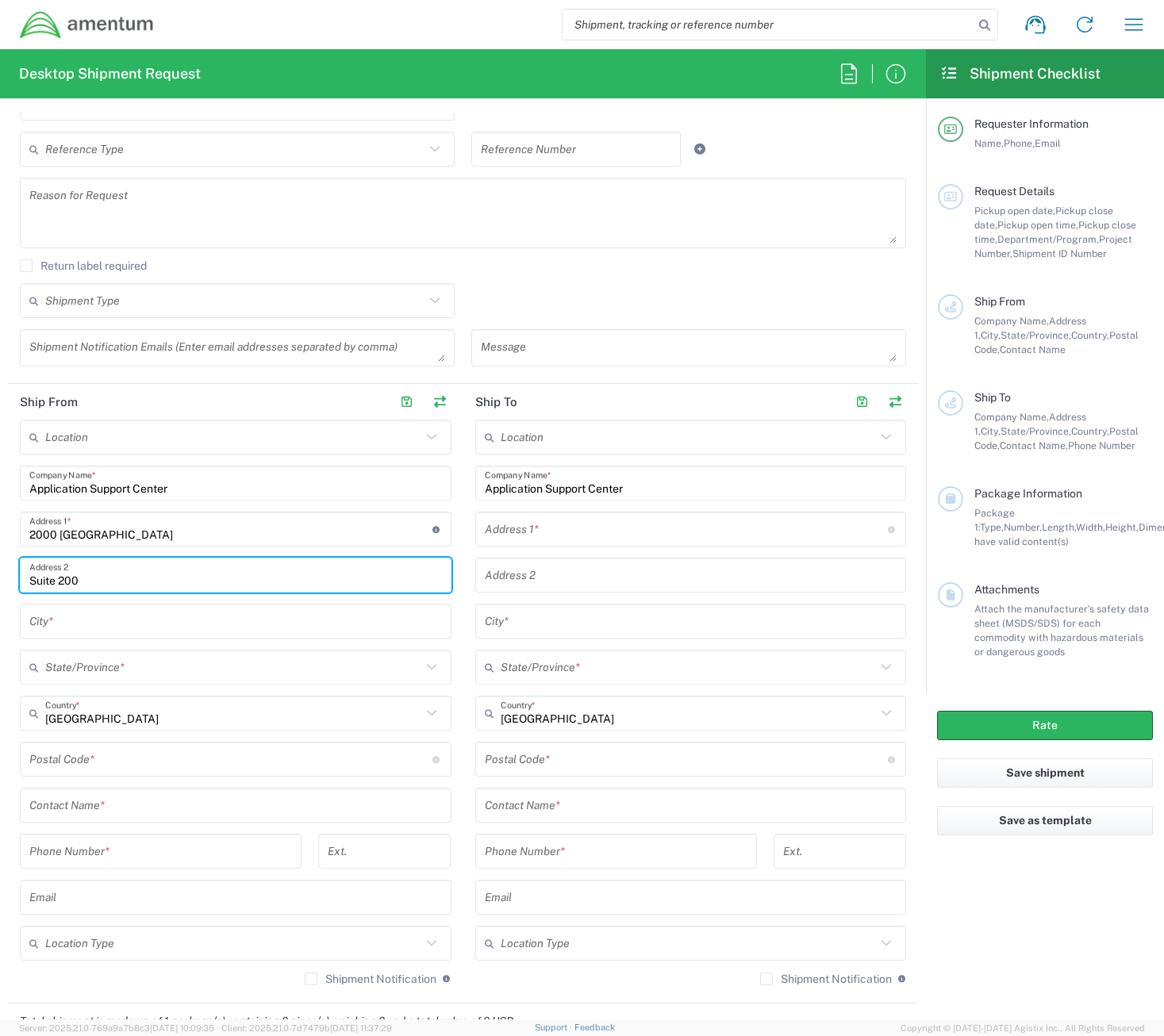
type input "Suite 200"
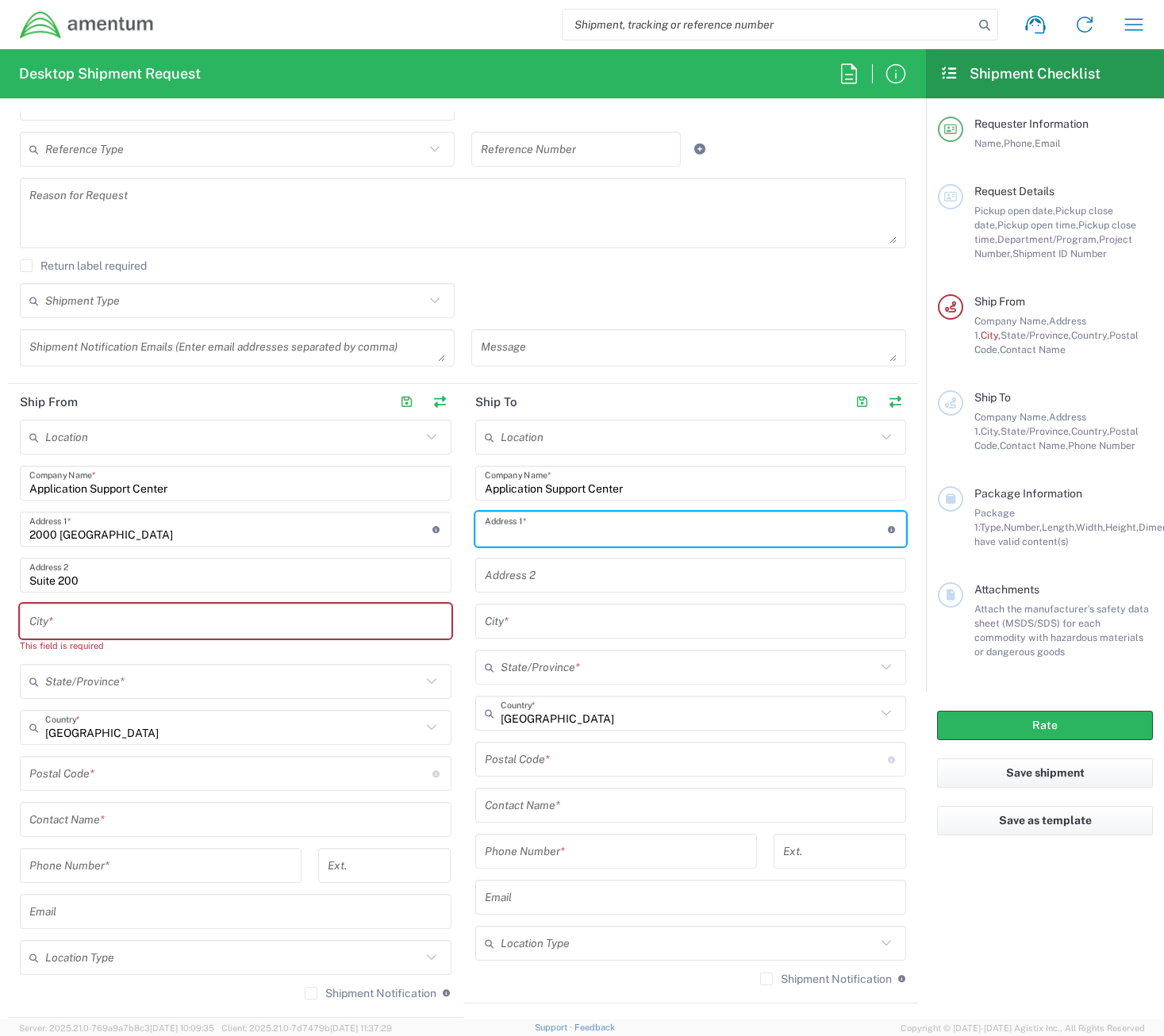
click at [577, 530] on input "text" at bounding box center [686, 529] width 403 height 28
type input "[STREET_ADDRESS]"
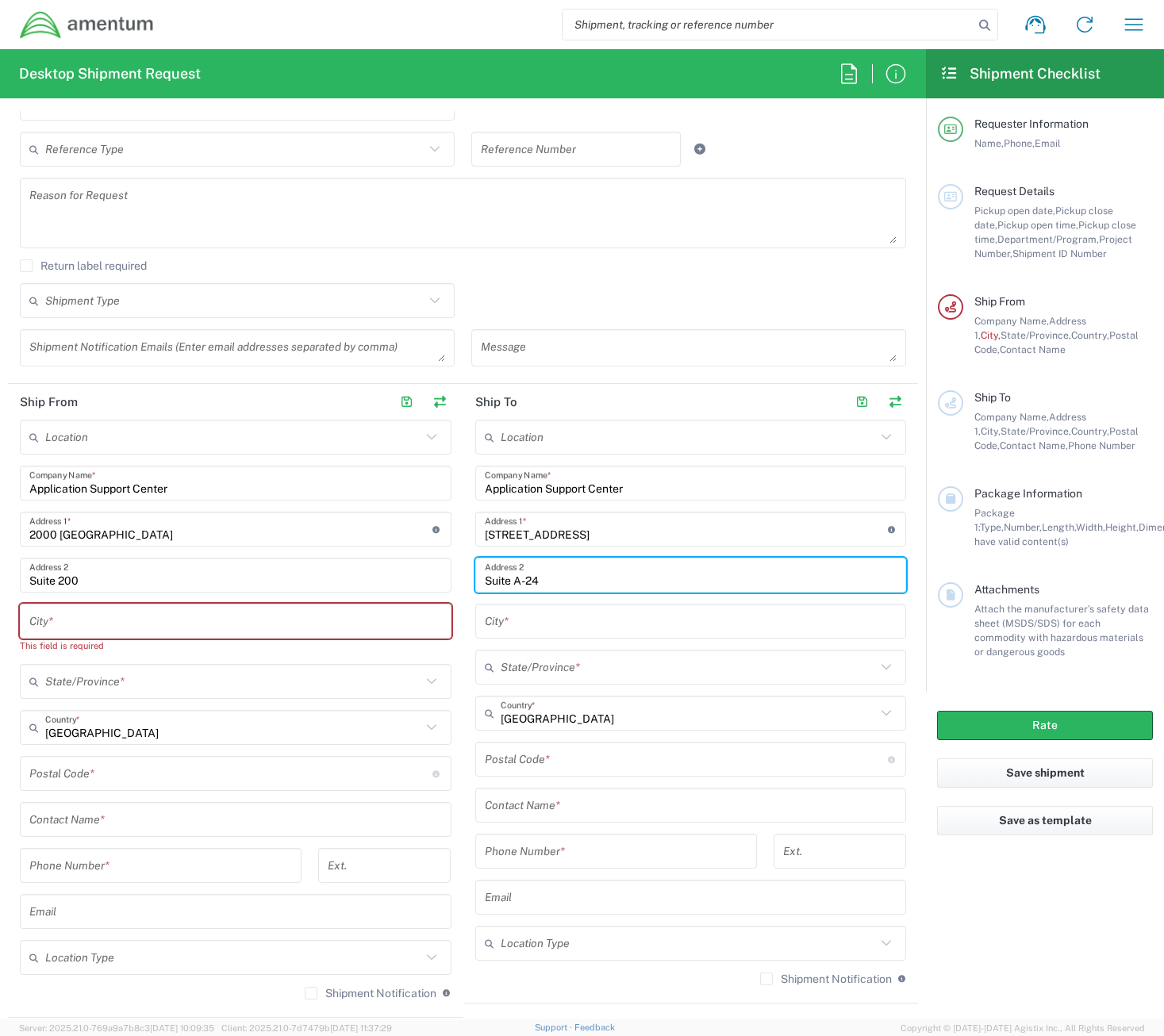
type input "Suite A-24"
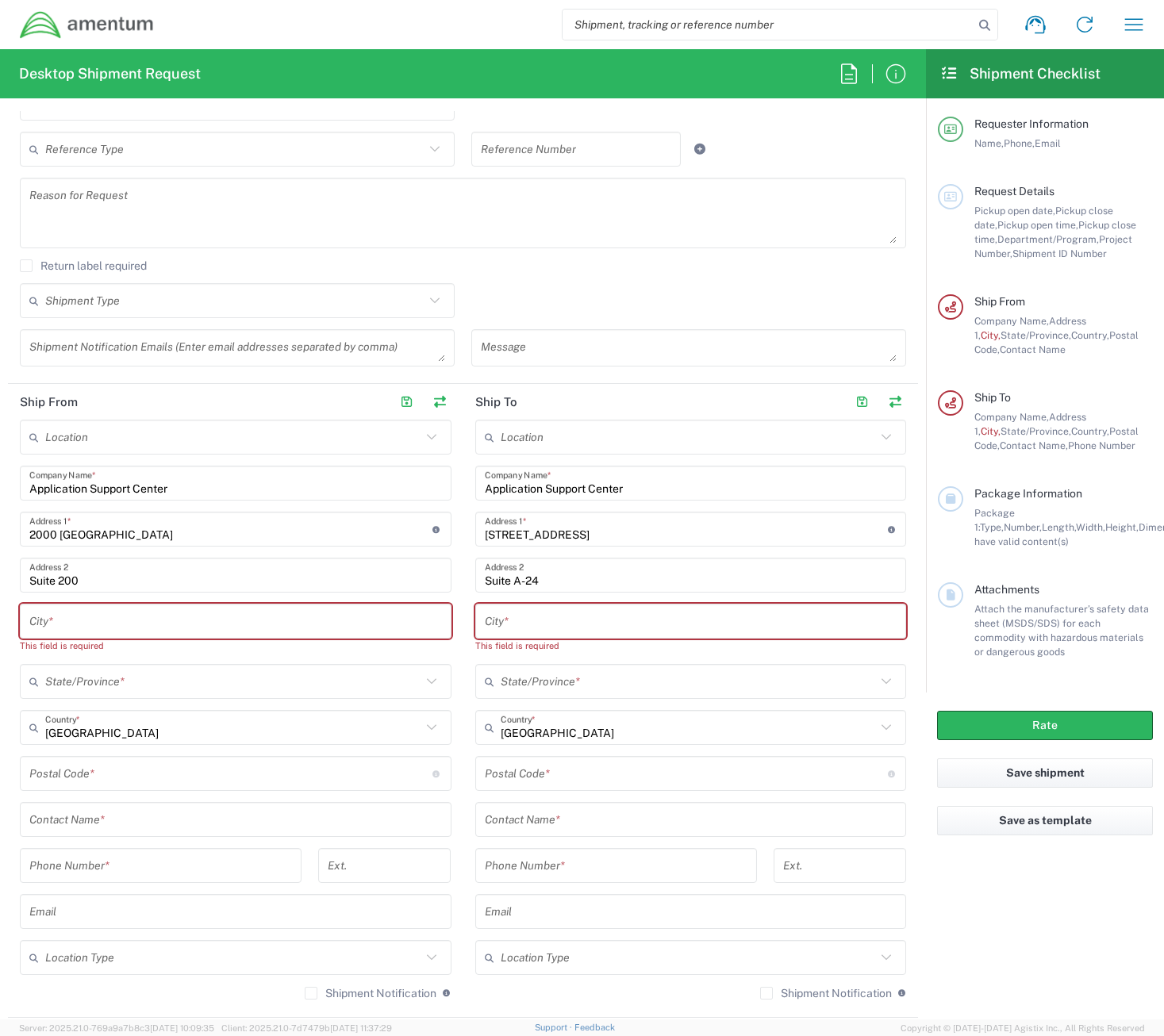
click at [208, 619] on input "text" at bounding box center [236, 621] width 413 height 28
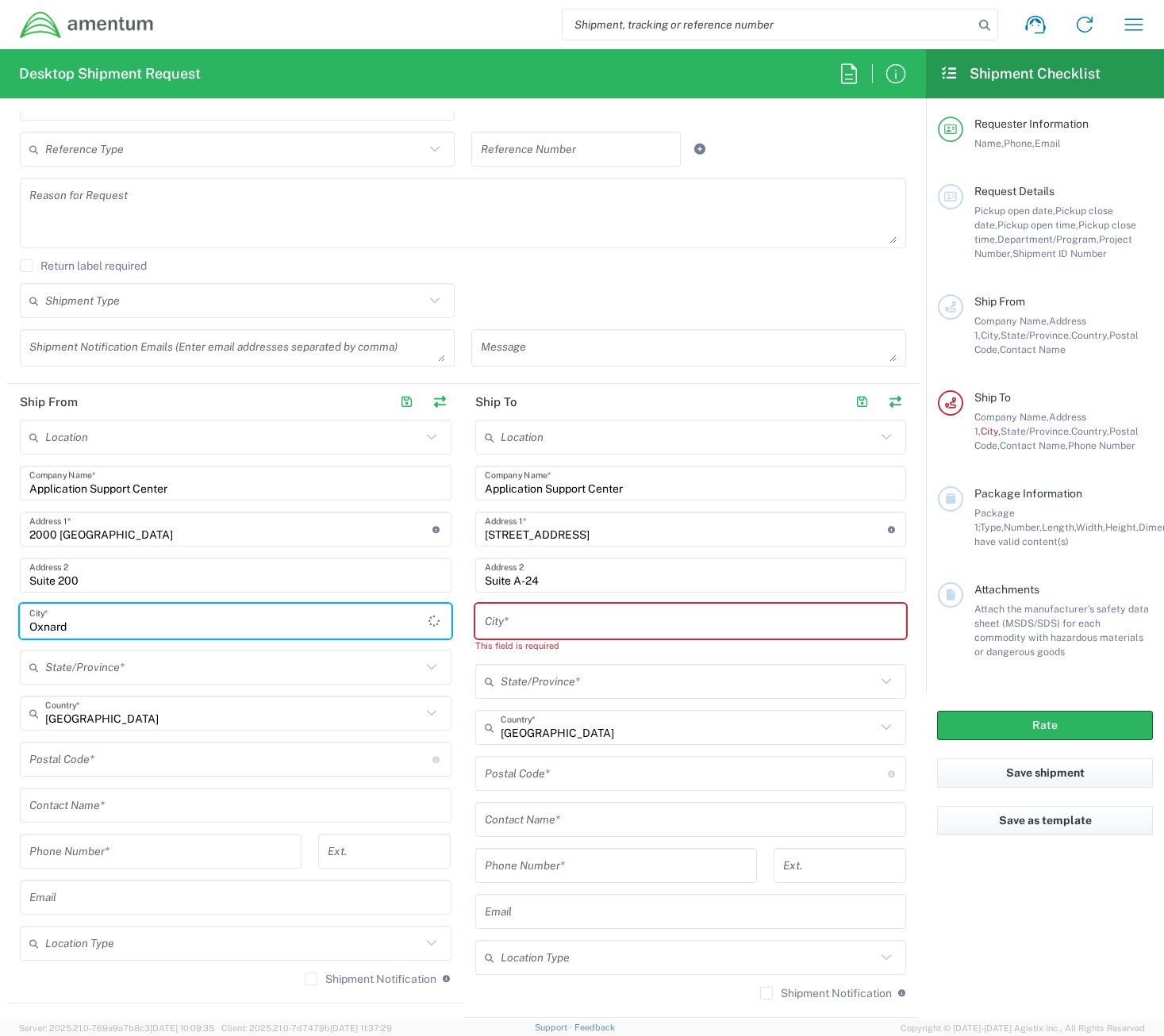
type input "Oxnard"
click at [504, 619] on input "text" at bounding box center [691, 621] width 413 height 28
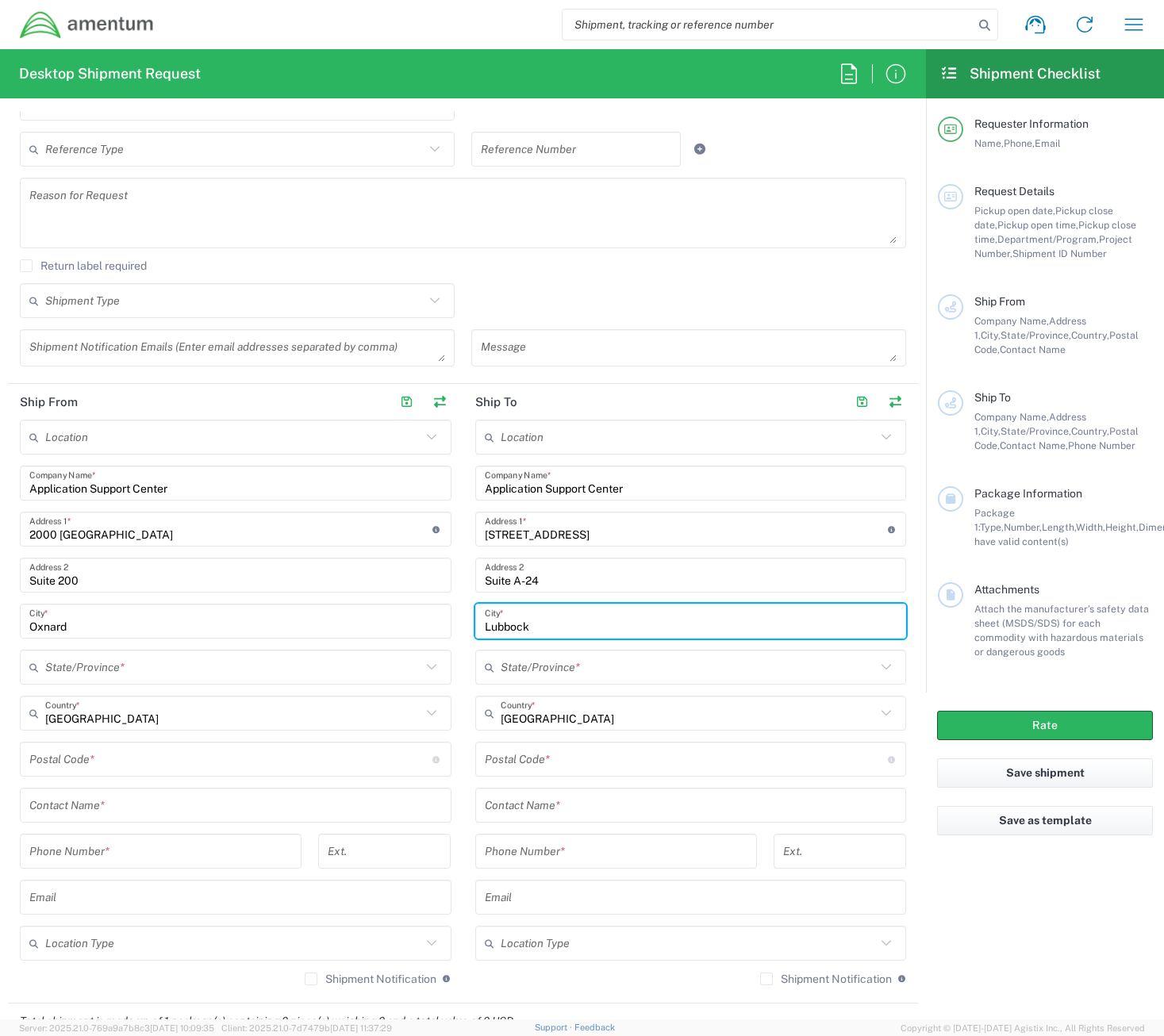
type input "Lubbock"
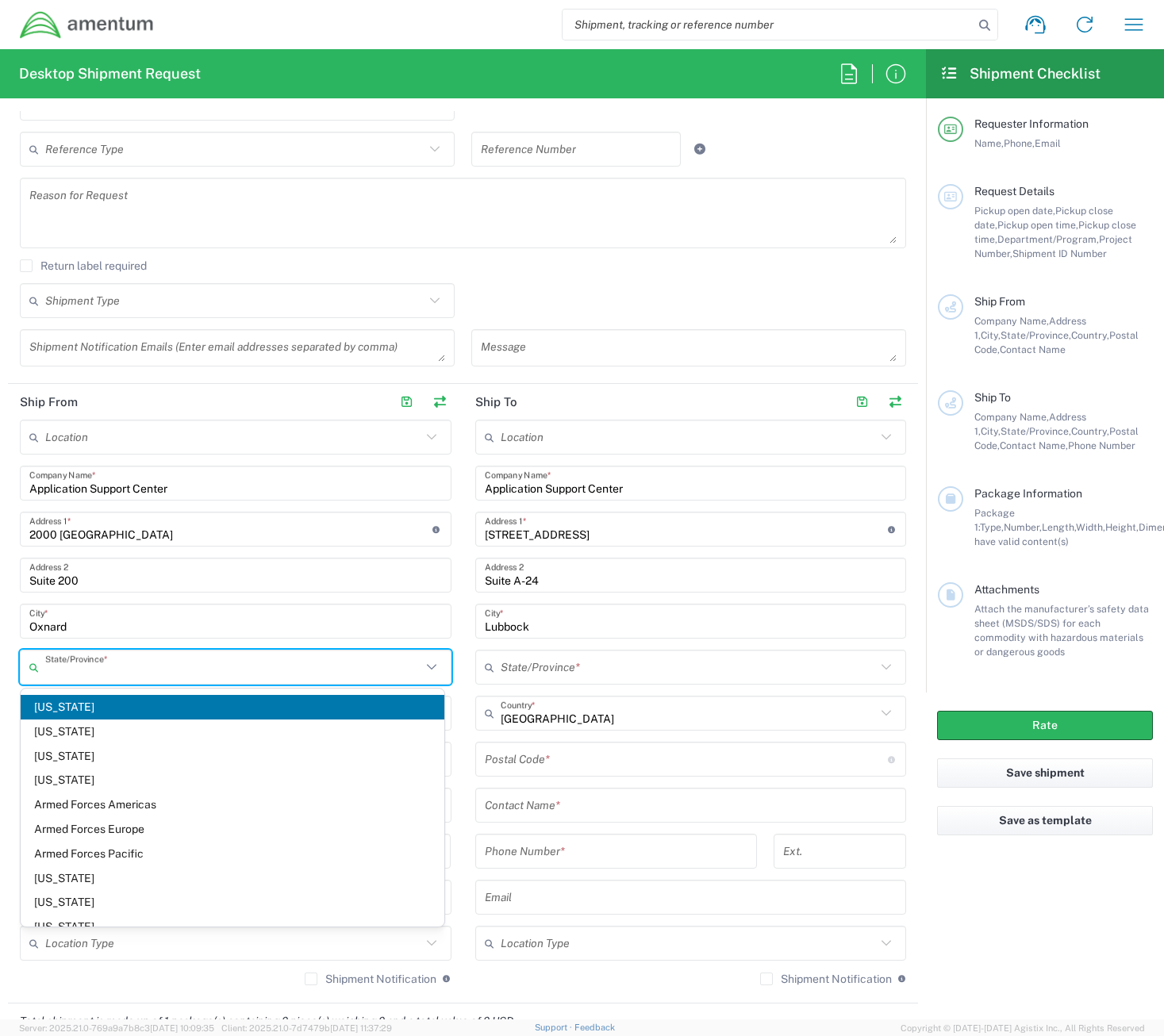
click at [96, 666] on input "text" at bounding box center [233, 668] width 376 height 28
click at [124, 669] on input "text" at bounding box center [233, 668] width 376 height 28
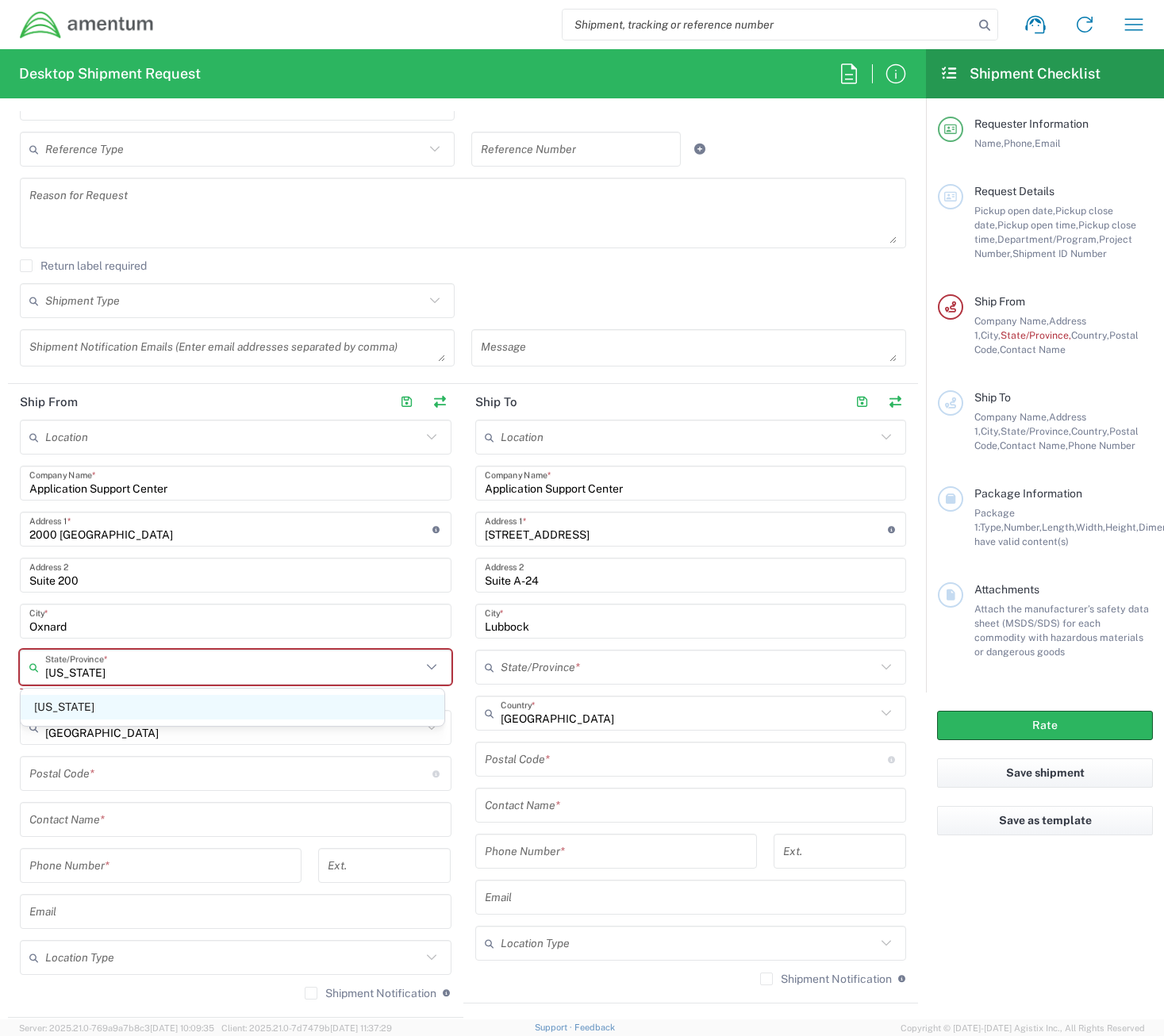
type input "[US_STATE]"
click at [74, 704] on span "[US_STATE]" at bounding box center [232, 708] width 423 height 25
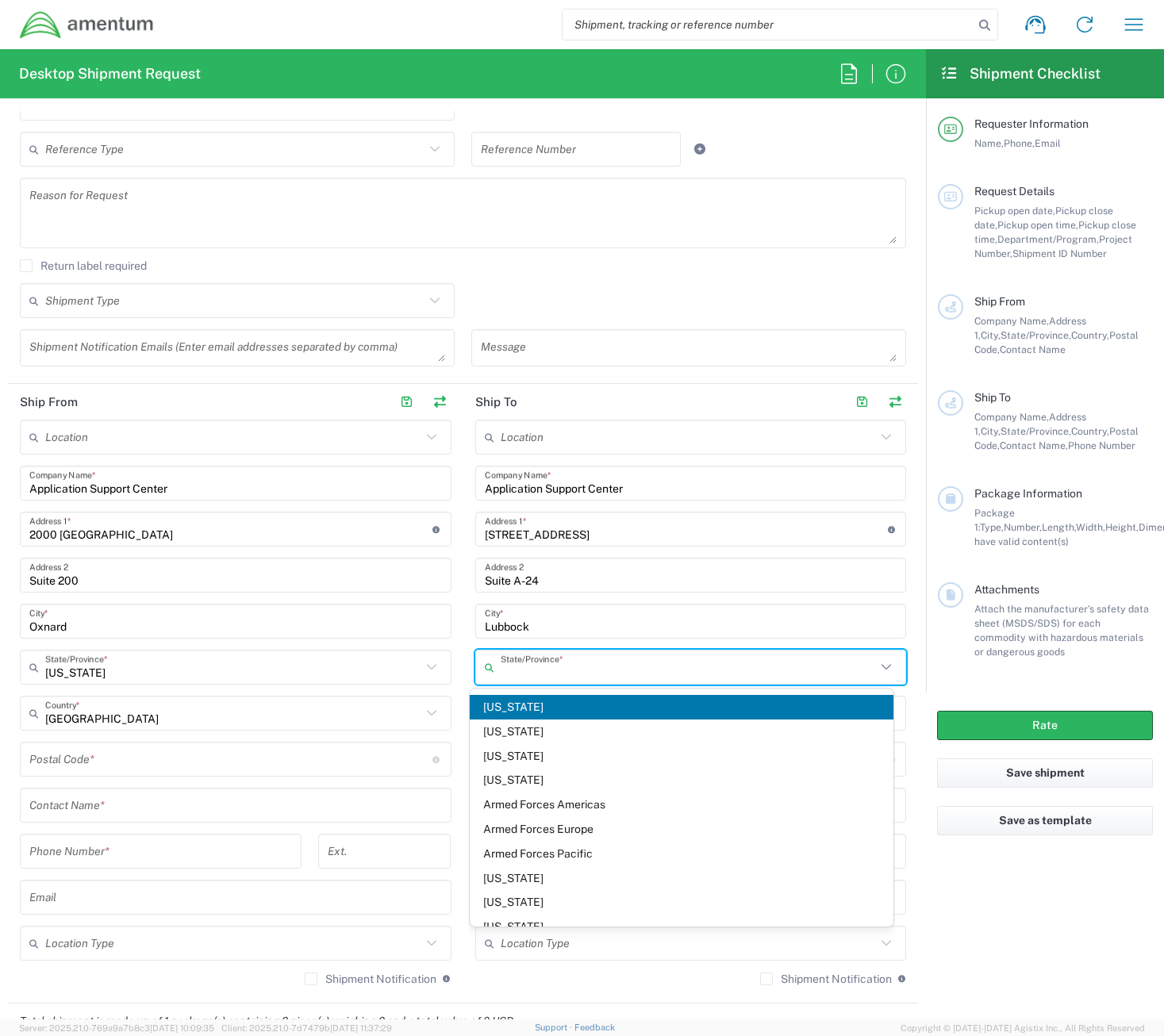
click at [562, 670] on input "text" at bounding box center [688, 668] width 376 height 28
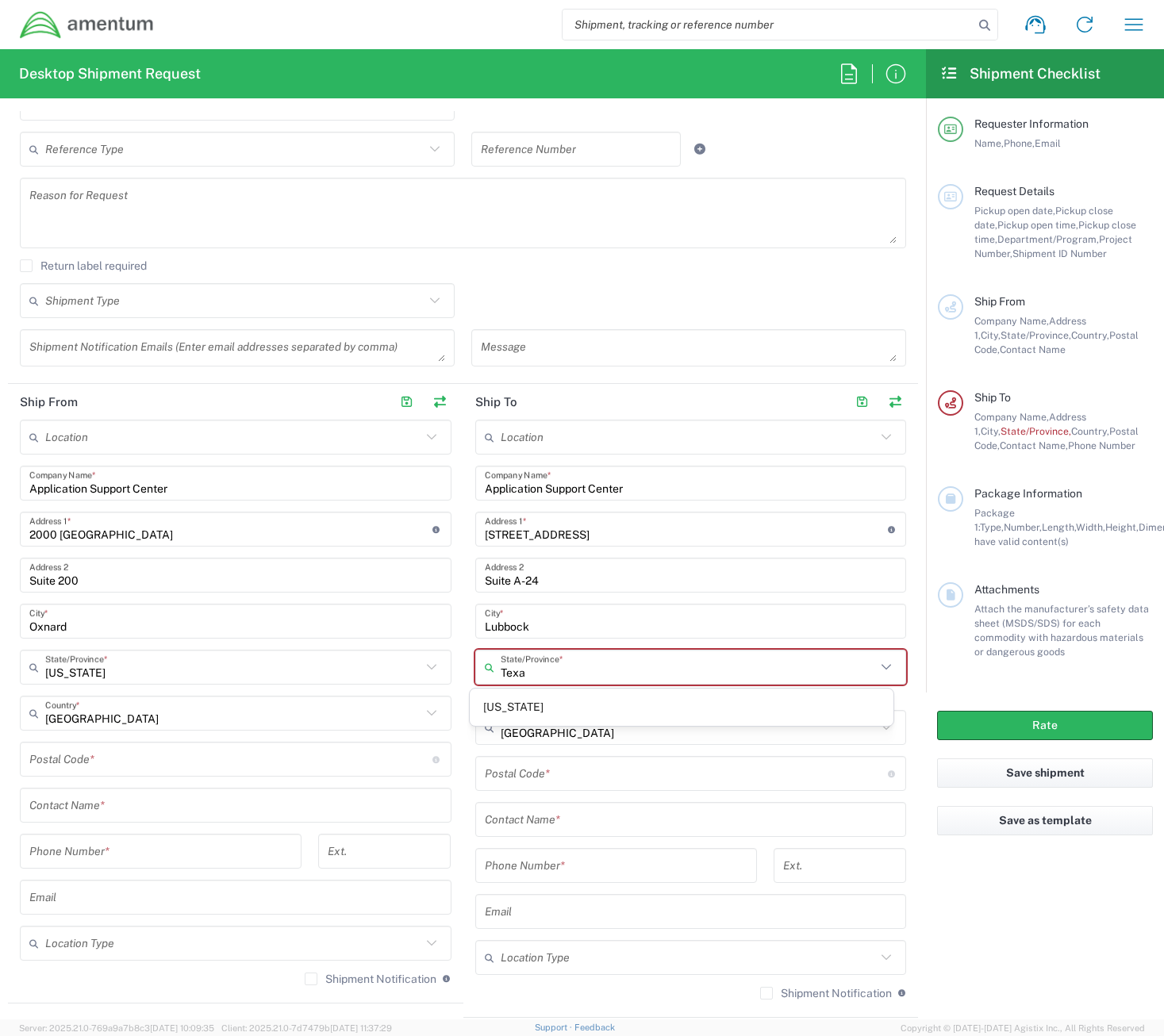
type input "[US_STATE]"
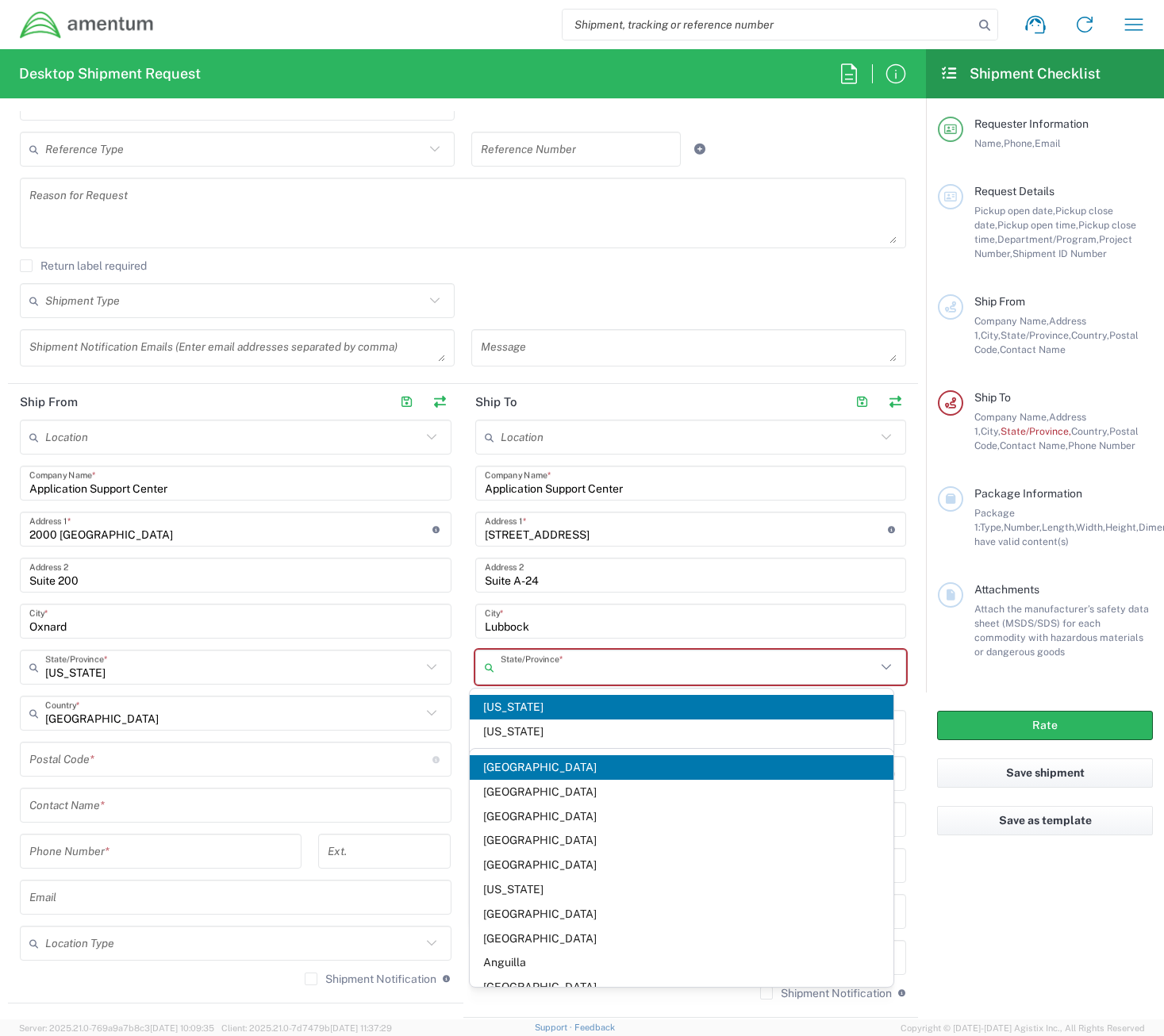
click at [572, 672] on input "text" at bounding box center [688, 668] width 376 height 28
type input "[GEOGRAPHIC_DATA]"
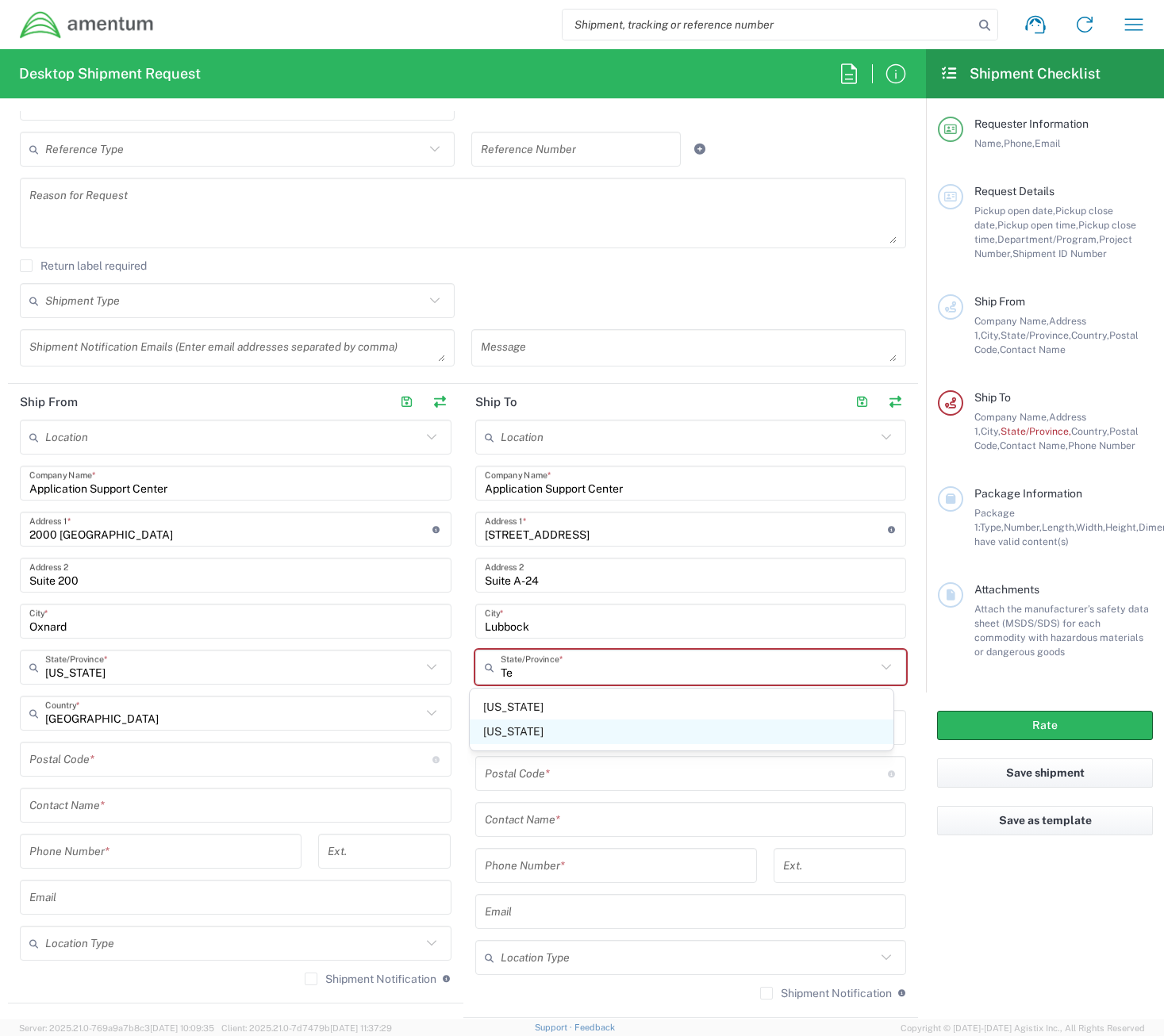
click at [484, 727] on span "[US_STATE]" at bounding box center [681, 732] width 423 height 25
type input "[US_STATE]"
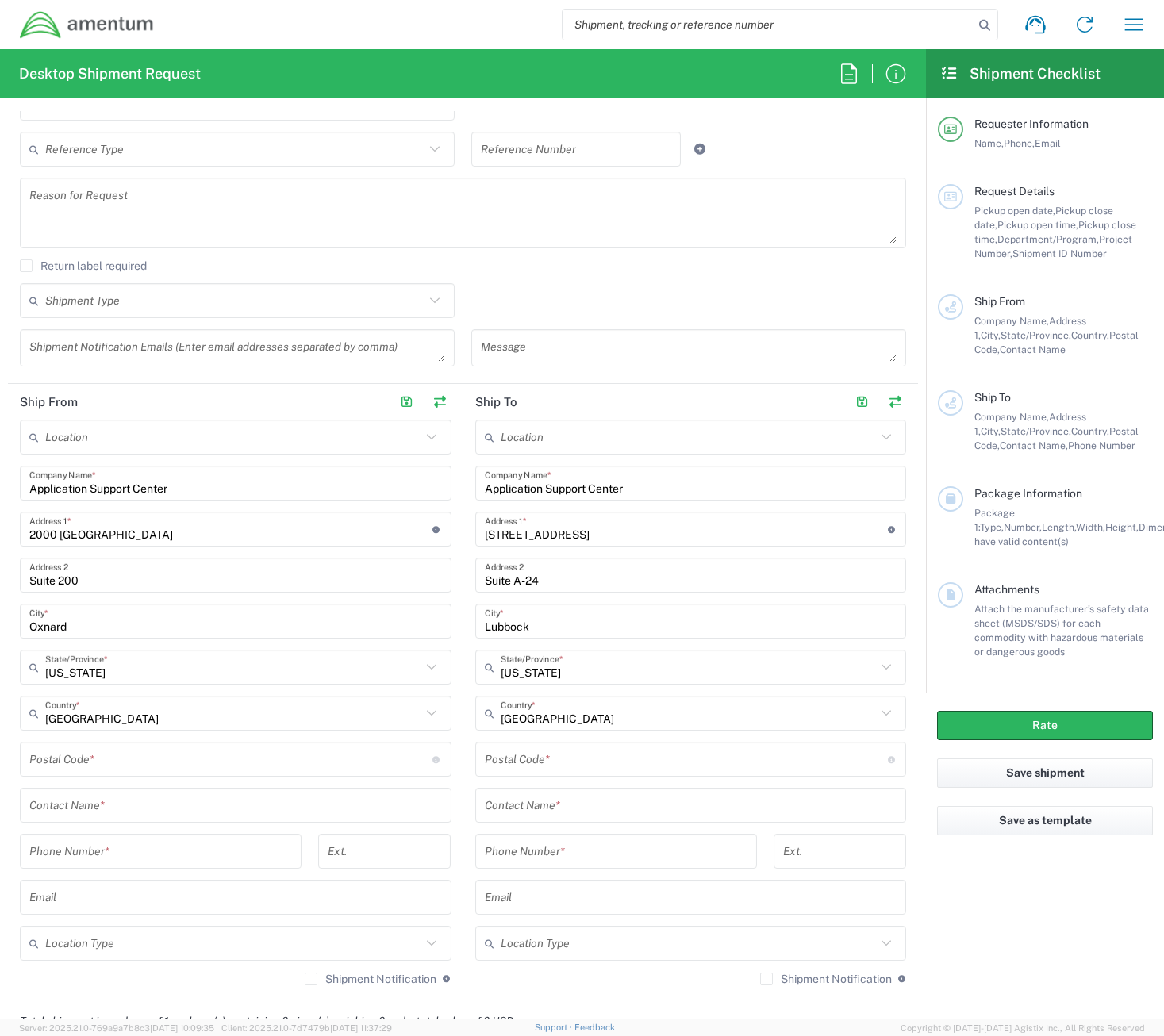
click at [147, 754] on input "undefined" at bounding box center [231, 759] width 403 height 28
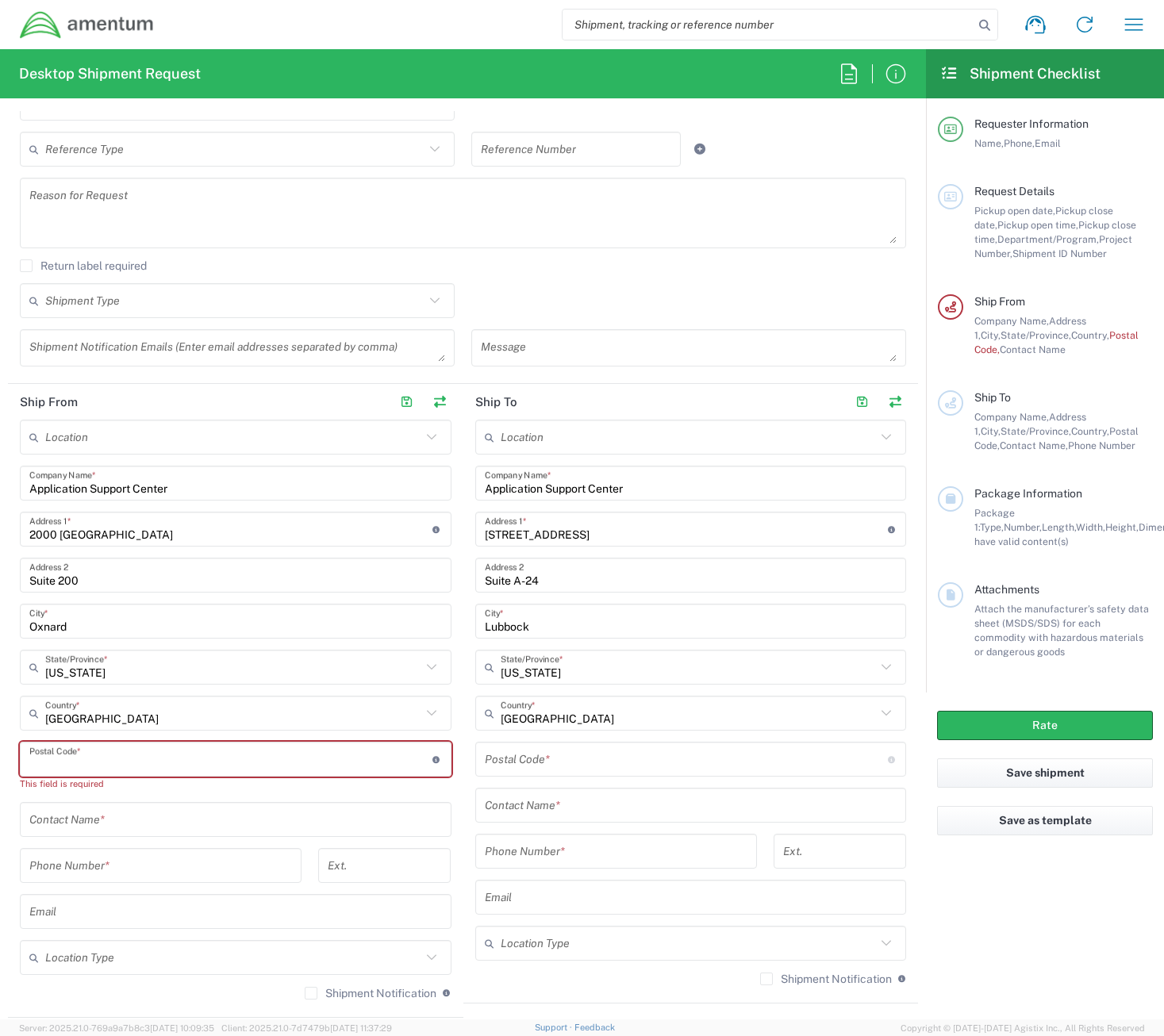
click at [174, 755] on input "undefined" at bounding box center [231, 759] width 403 height 28
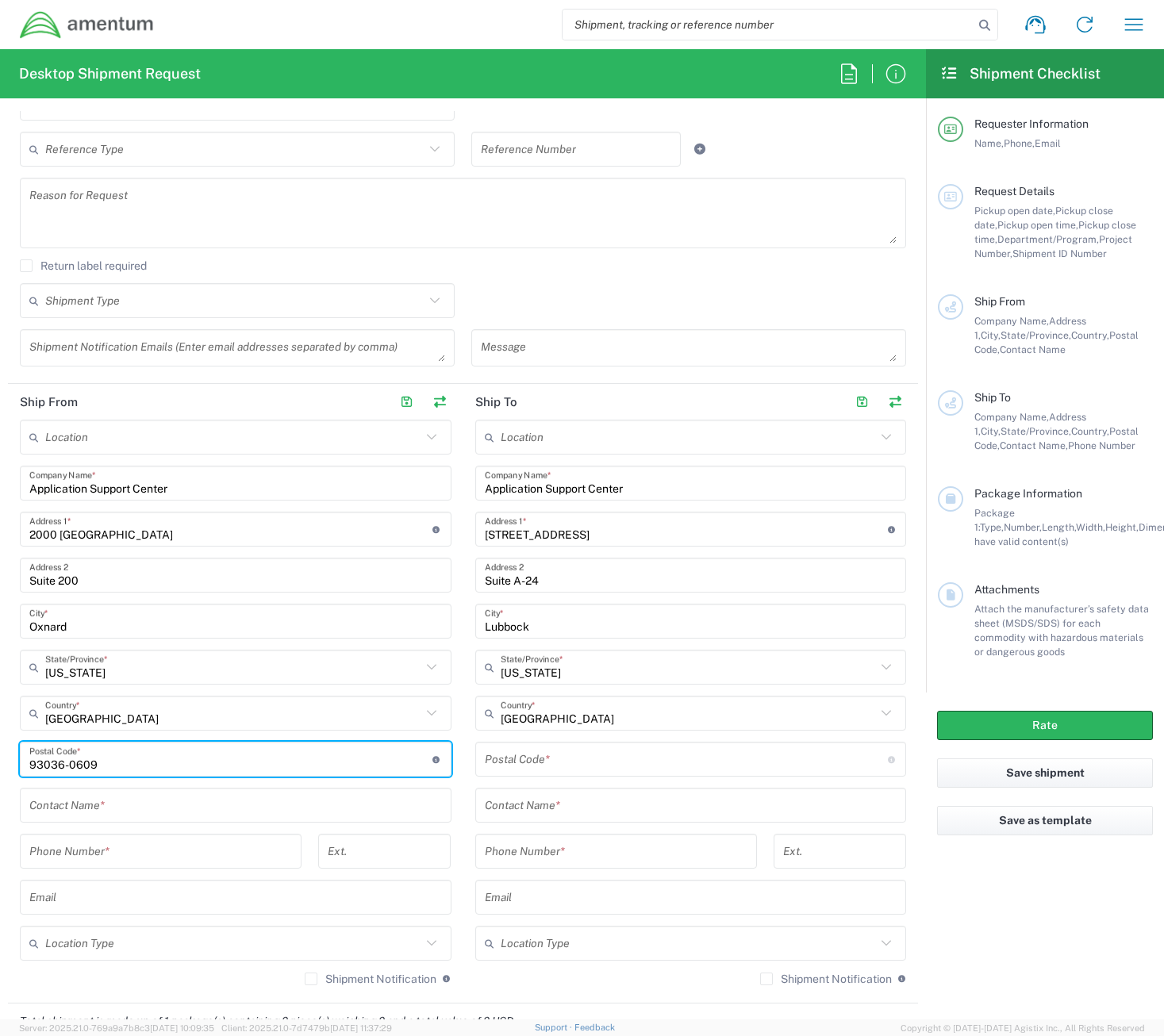
type input "93036-0609"
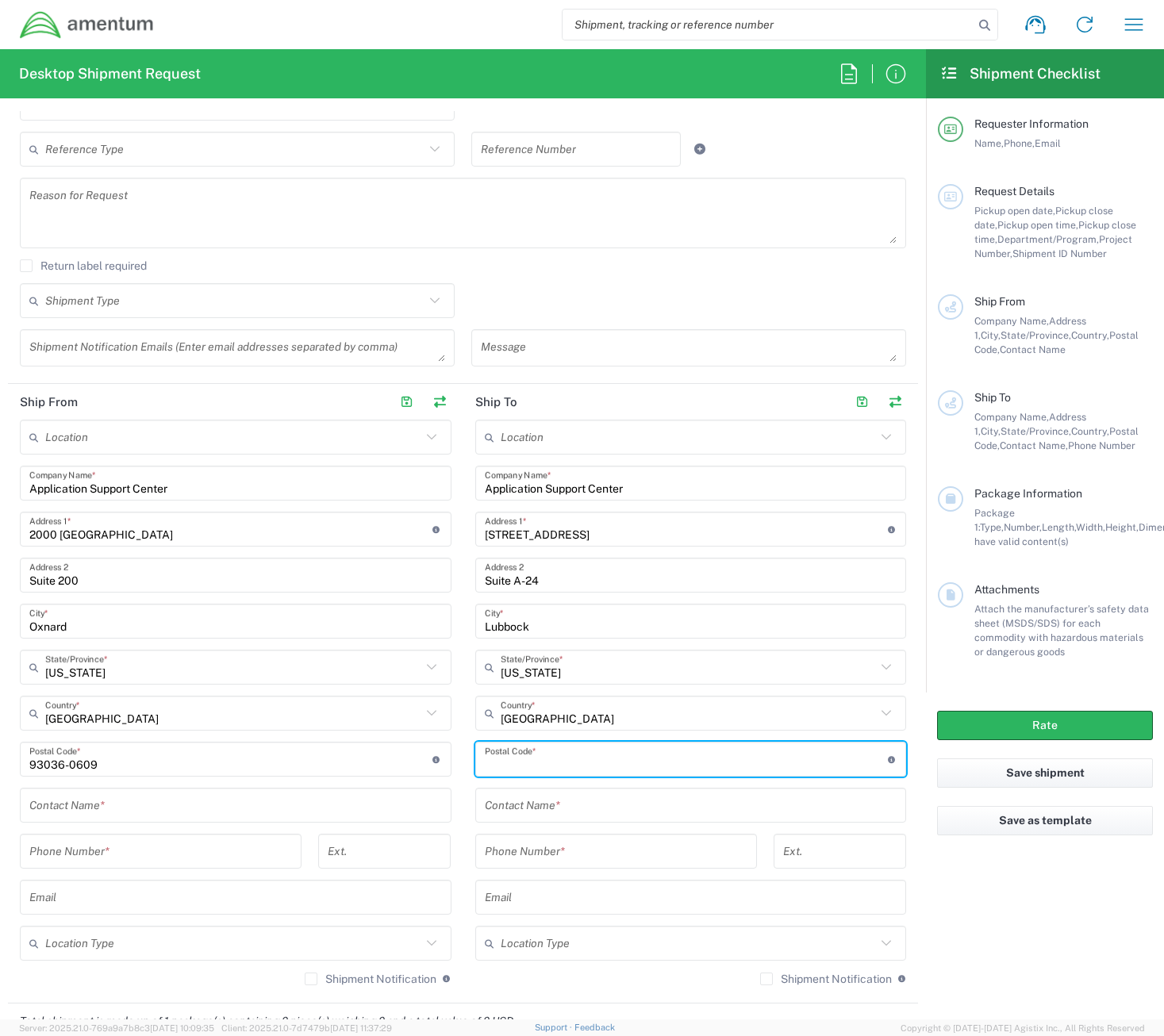
click at [505, 750] on input "undefined" at bounding box center [686, 759] width 403 height 28
type input "79414-2547"
click at [124, 813] on input "text" at bounding box center [236, 805] width 413 height 28
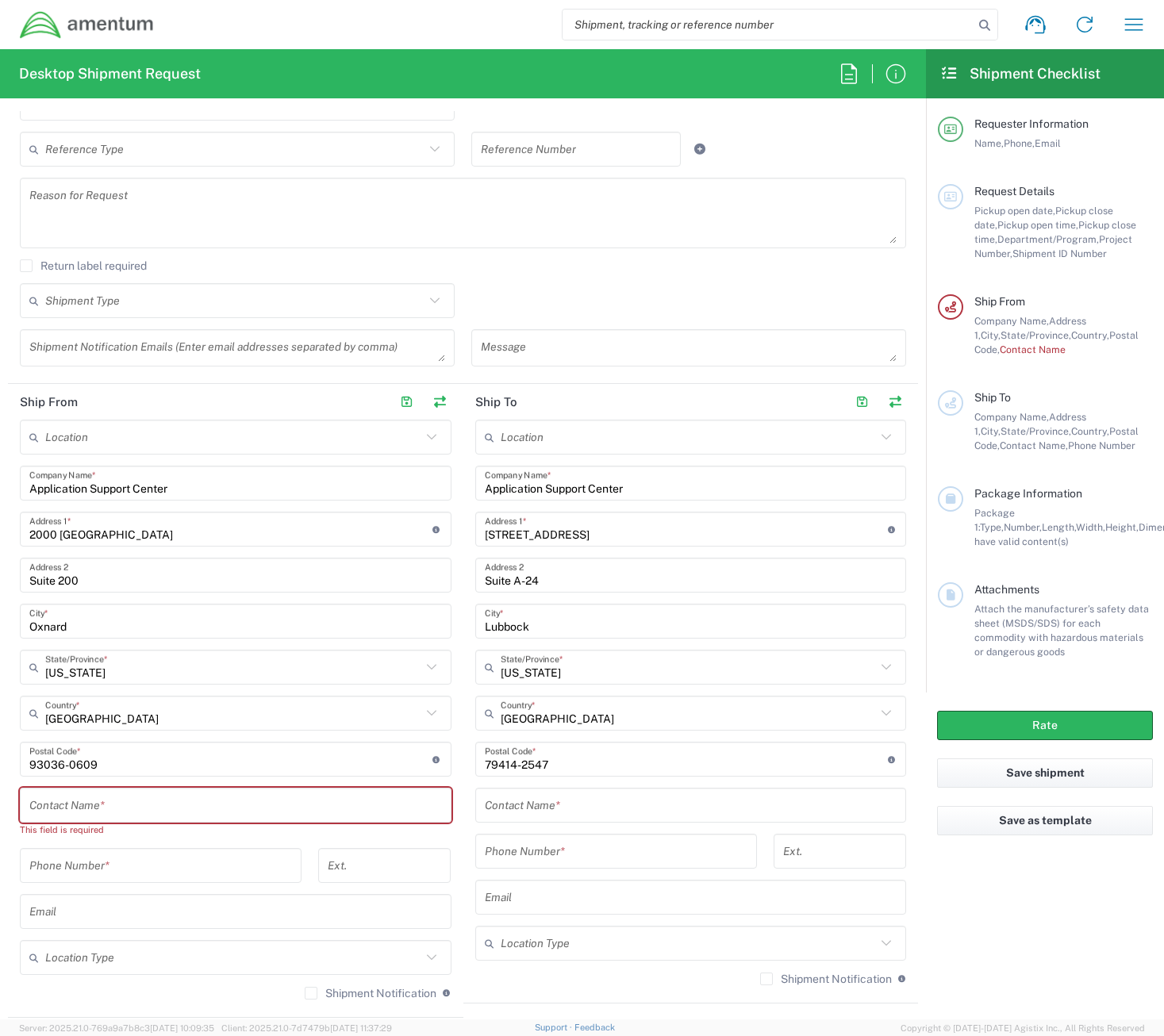
click at [159, 805] on input "text" at bounding box center [236, 805] width 413 height 28
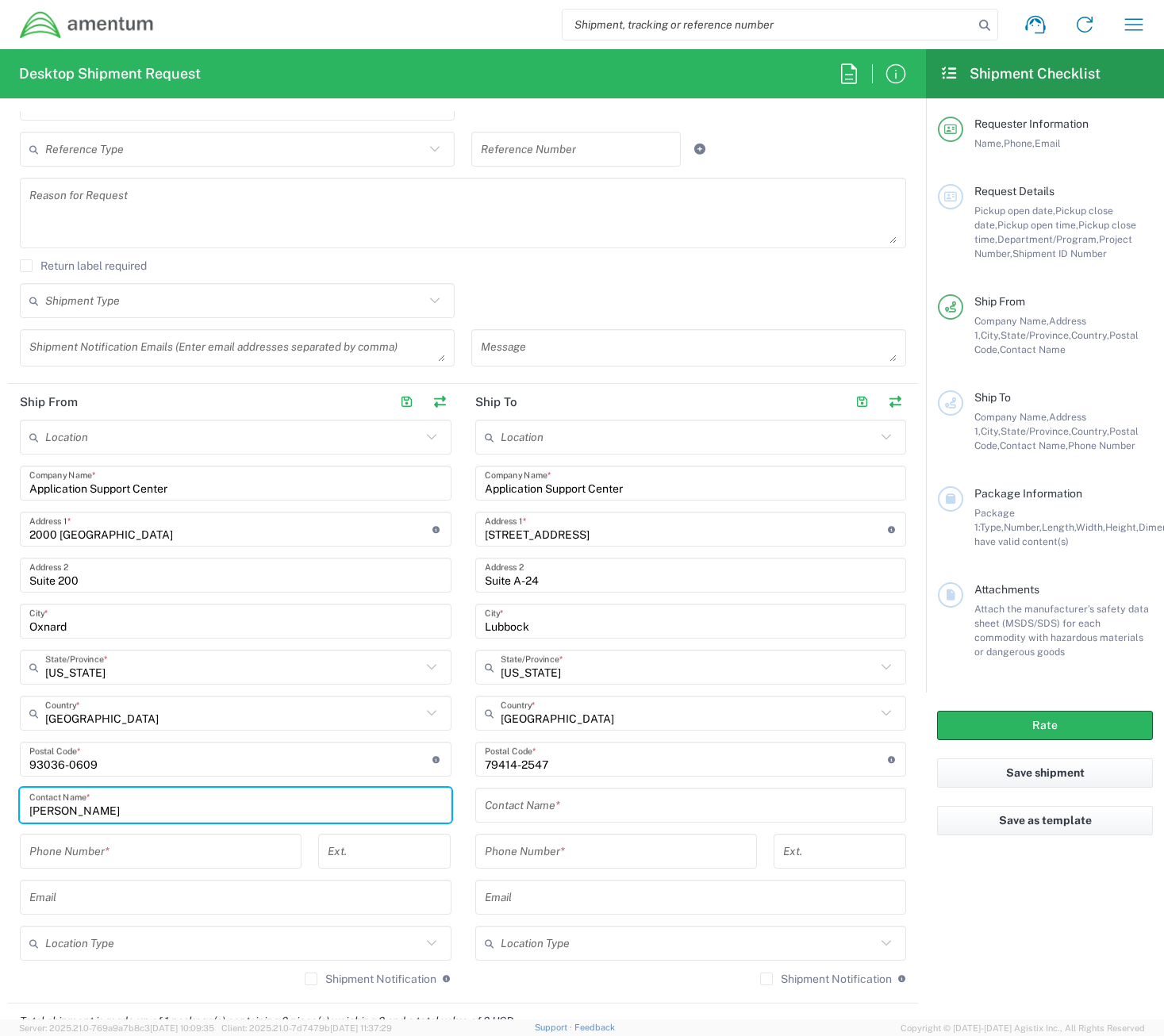
type input "[PERSON_NAME]"
click at [527, 815] on input "text" at bounding box center [691, 805] width 413 height 28
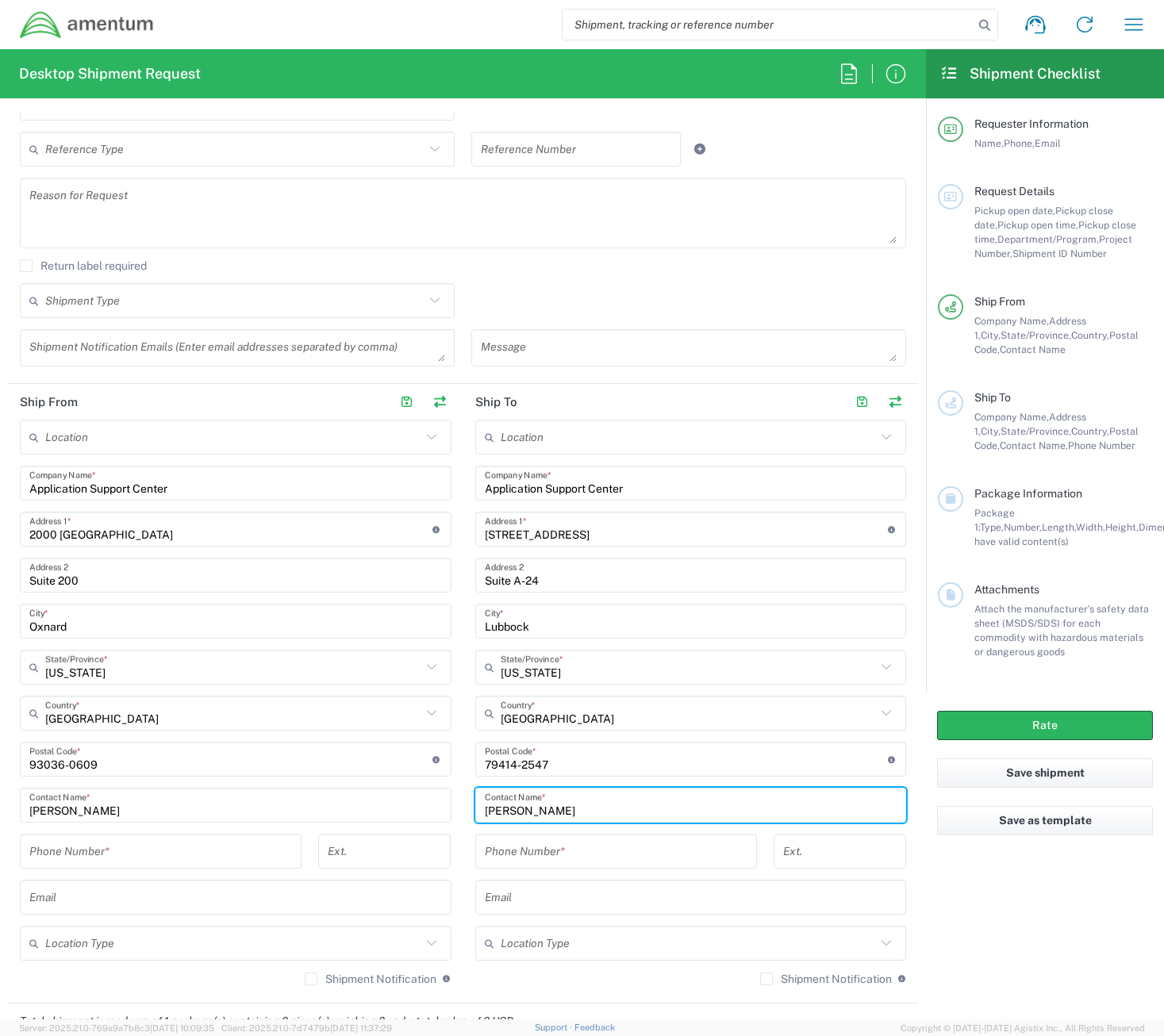
type input "[PERSON_NAME]"
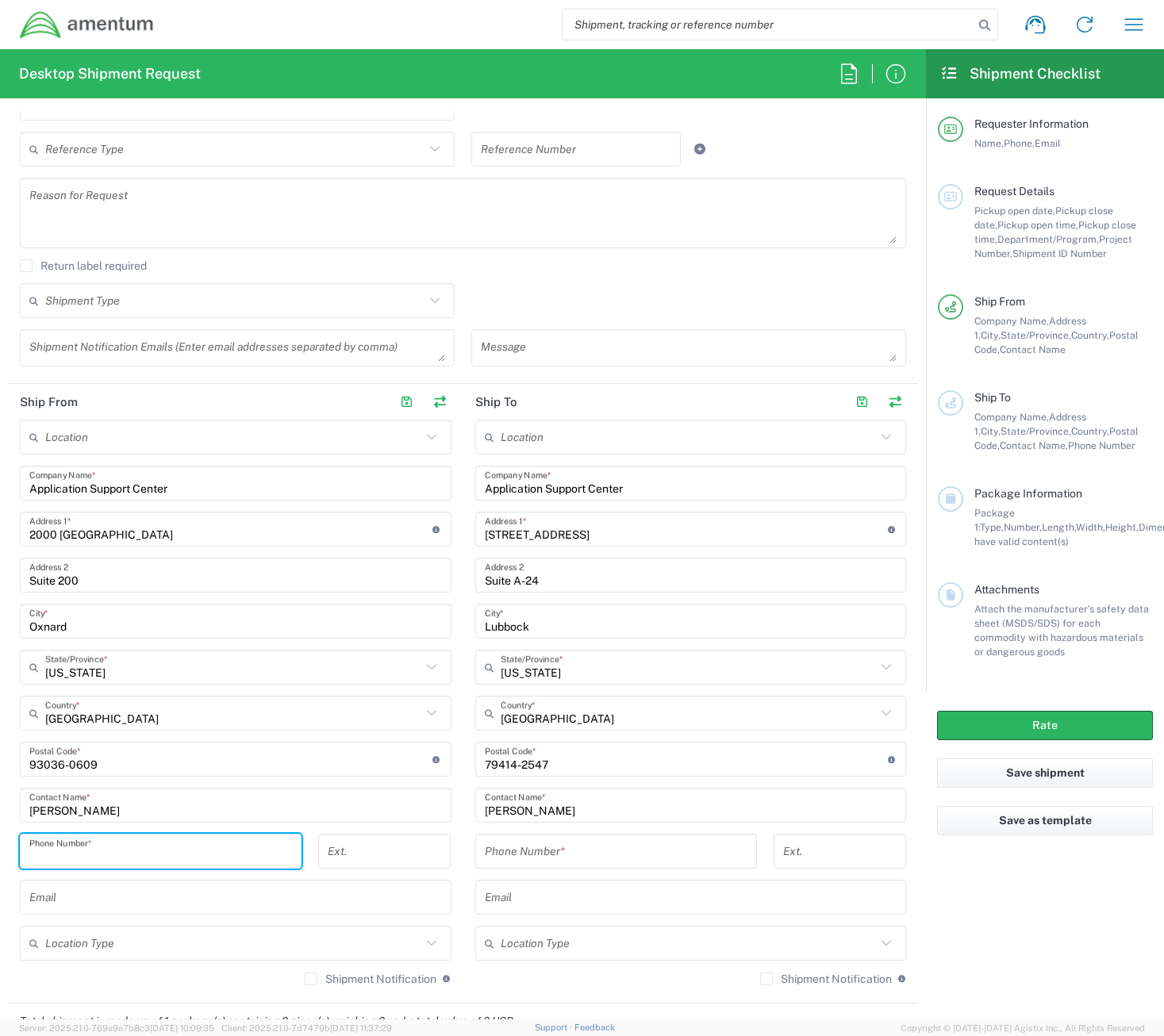
click at [194, 854] on input "tel" at bounding box center [161, 851] width 263 height 28
type input "[PHONE_NUMBER]"
click at [553, 859] on input "tel" at bounding box center [616, 851] width 263 height 28
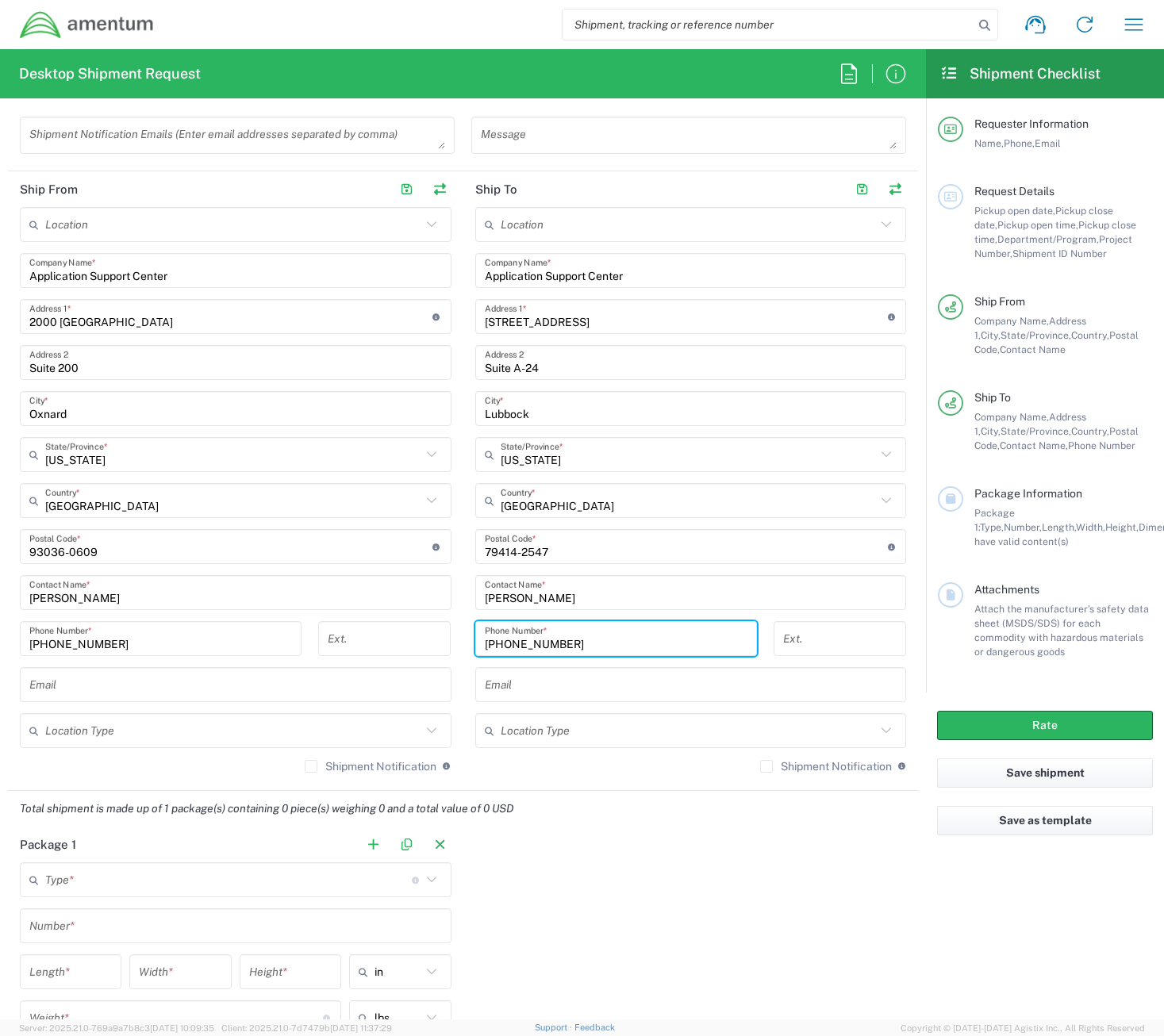
scroll to position [714, 0]
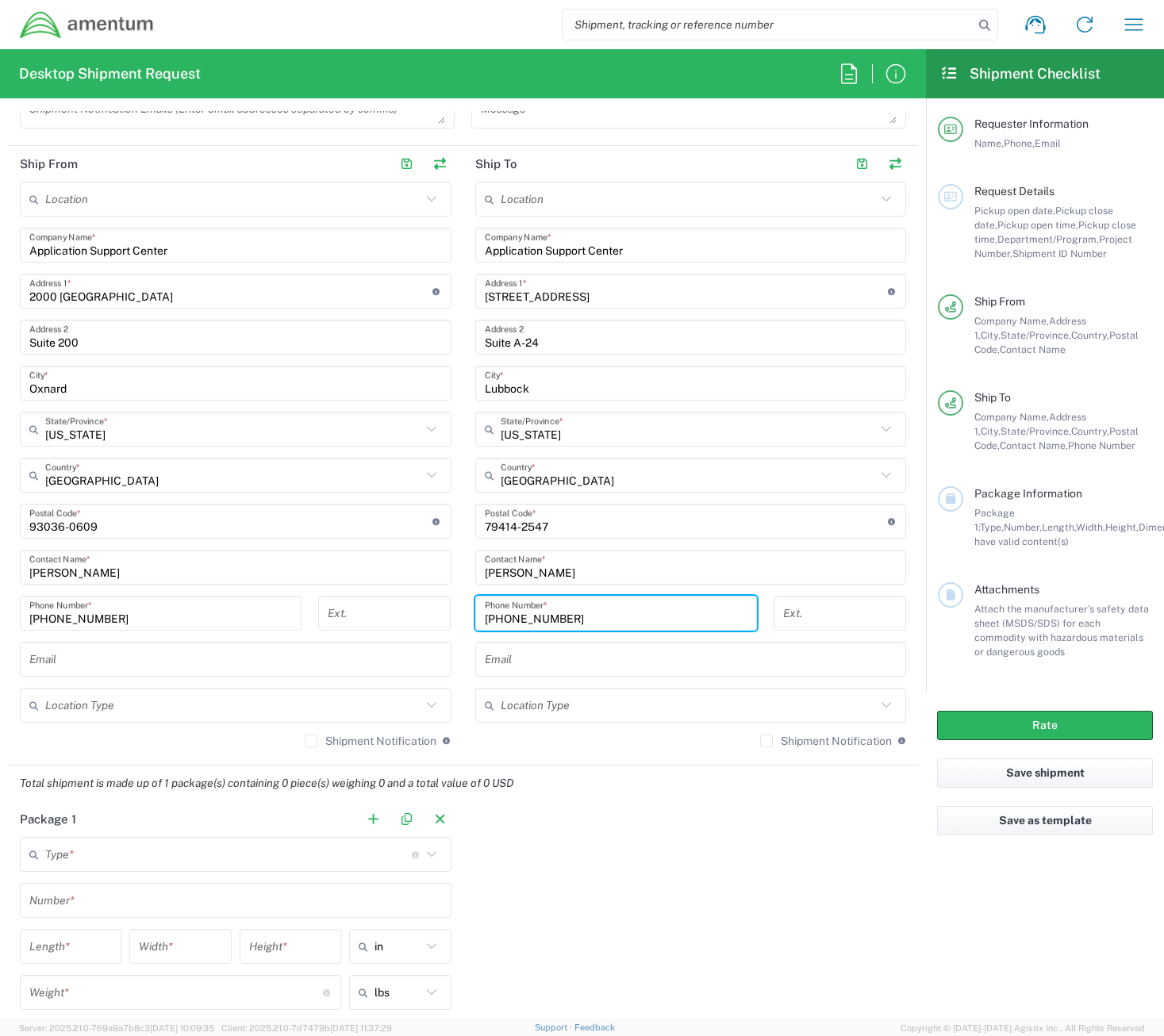
type input "[PHONE_NUMBER]"
click at [163, 662] on input "text" at bounding box center [236, 659] width 413 height 28
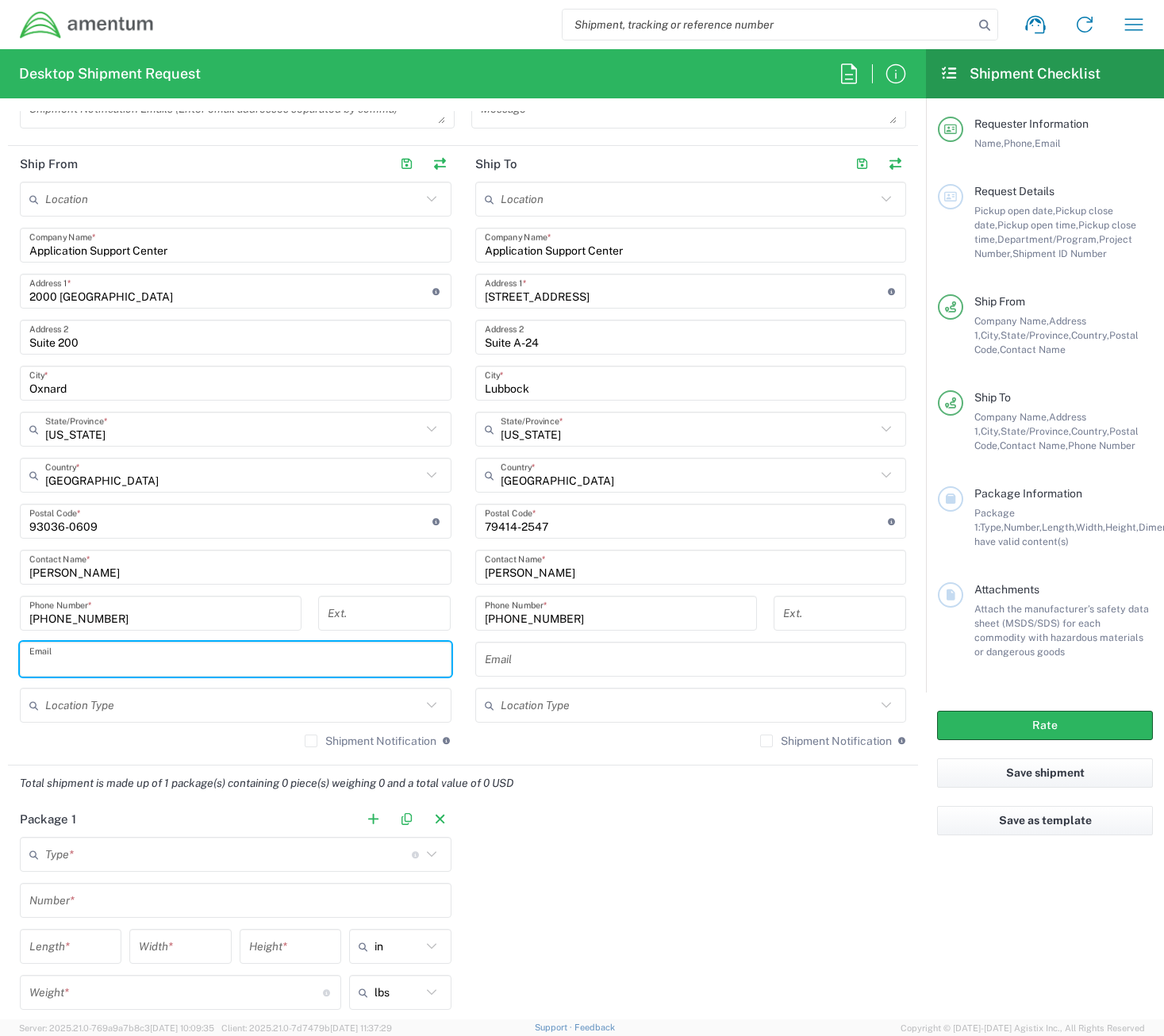
click at [165, 659] on input "text" at bounding box center [236, 659] width 413 height 28
paste input "[PERSON_NAME][EMAIL_ADDRESS][PERSON_NAME][DOMAIN_NAME]"
type input "[PERSON_NAME][EMAIL_ADDRESS][PERSON_NAME][DOMAIN_NAME]"
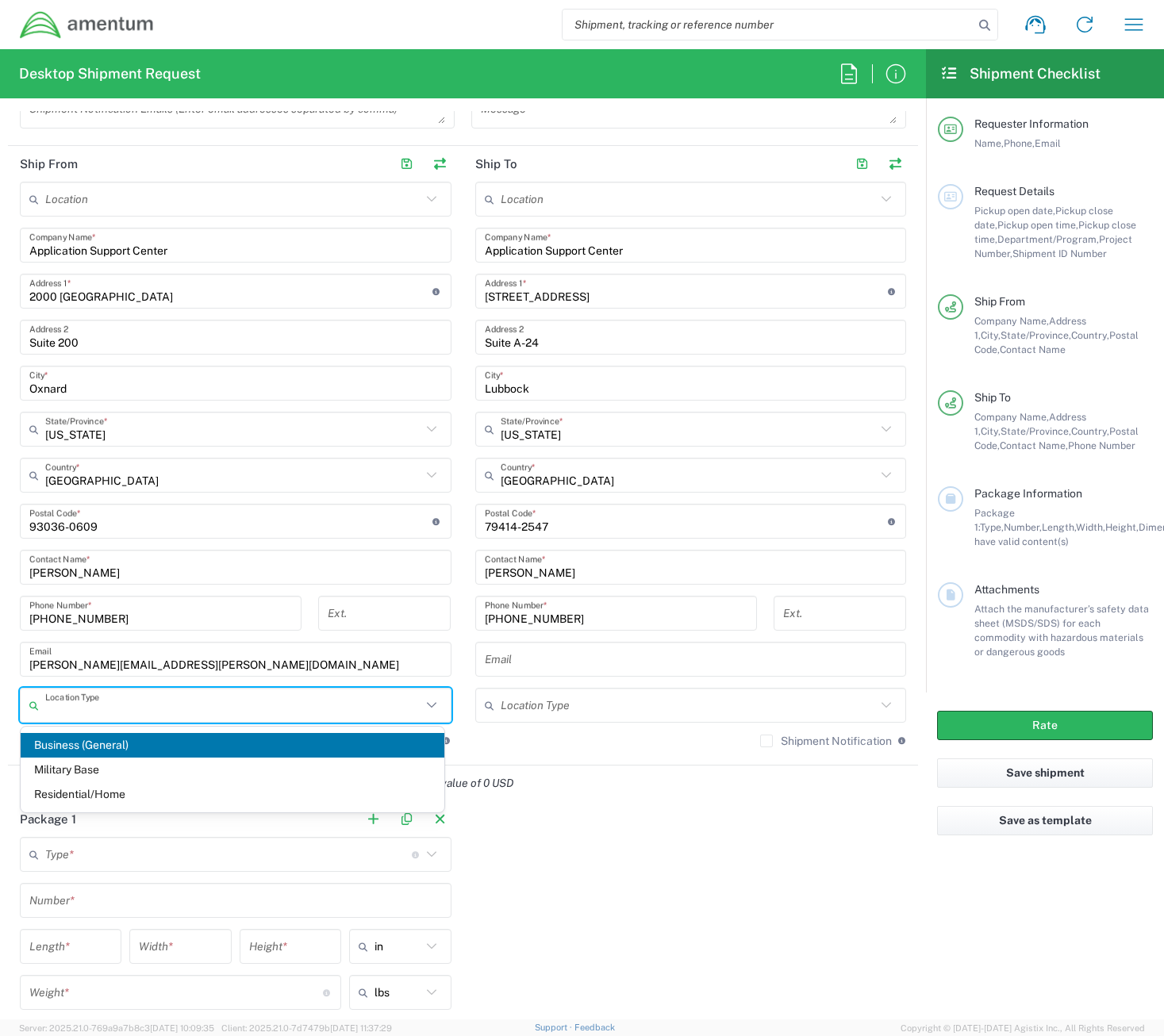
click at [236, 697] on input "text" at bounding box center [233, 705] width 376 height 28
click at [161, 745] on span "Business (General)" at bounding box center [232, 745] width 423 height 25
type input "Business (General)"
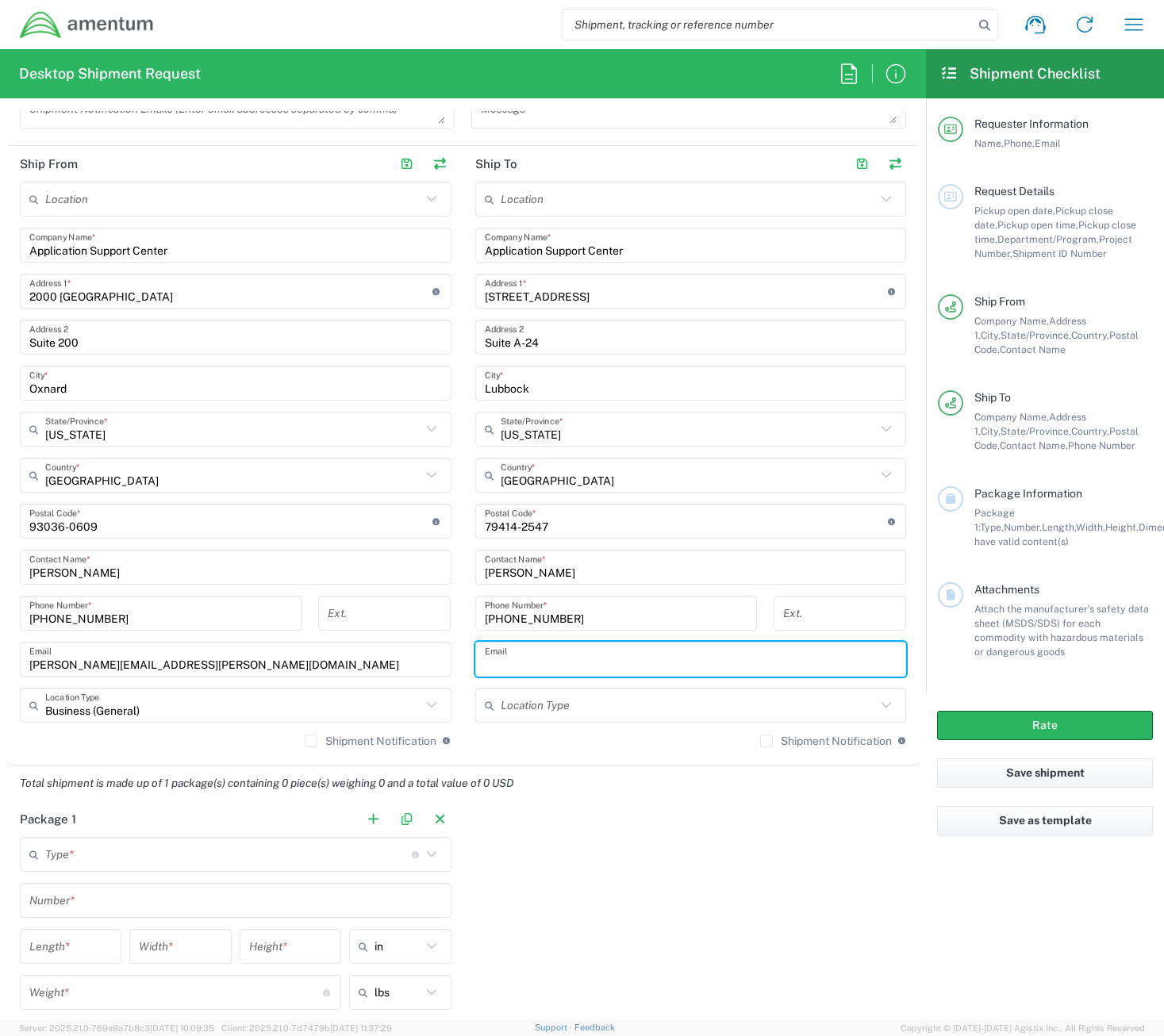
click at [591, 654] on input "text" at bounding box center [691, 659] width 413 height 28
paste input "[PERSON_NAME][EMAIL_ADDRESS][PERSON_NAME][DOMAIN_NAME]"
type input "[PERSON_NAME][EMAIL_ADDRESS][PERSON_NAME][DOMAIN_NAME]"
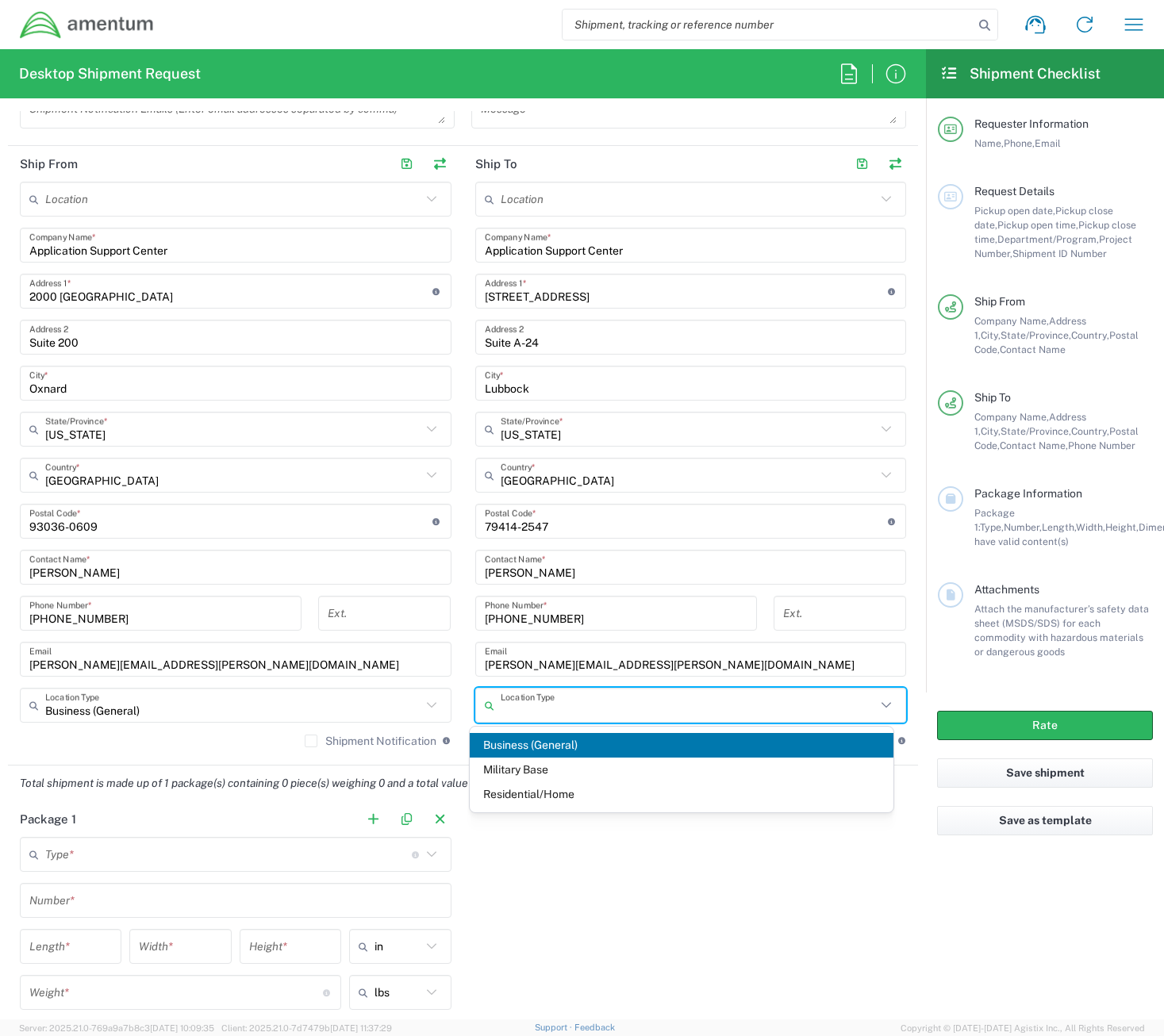
click at [552, 745] on span "Business (General)" at bounding box center [681, 745] width 423 height 25
type input "Business (General)"
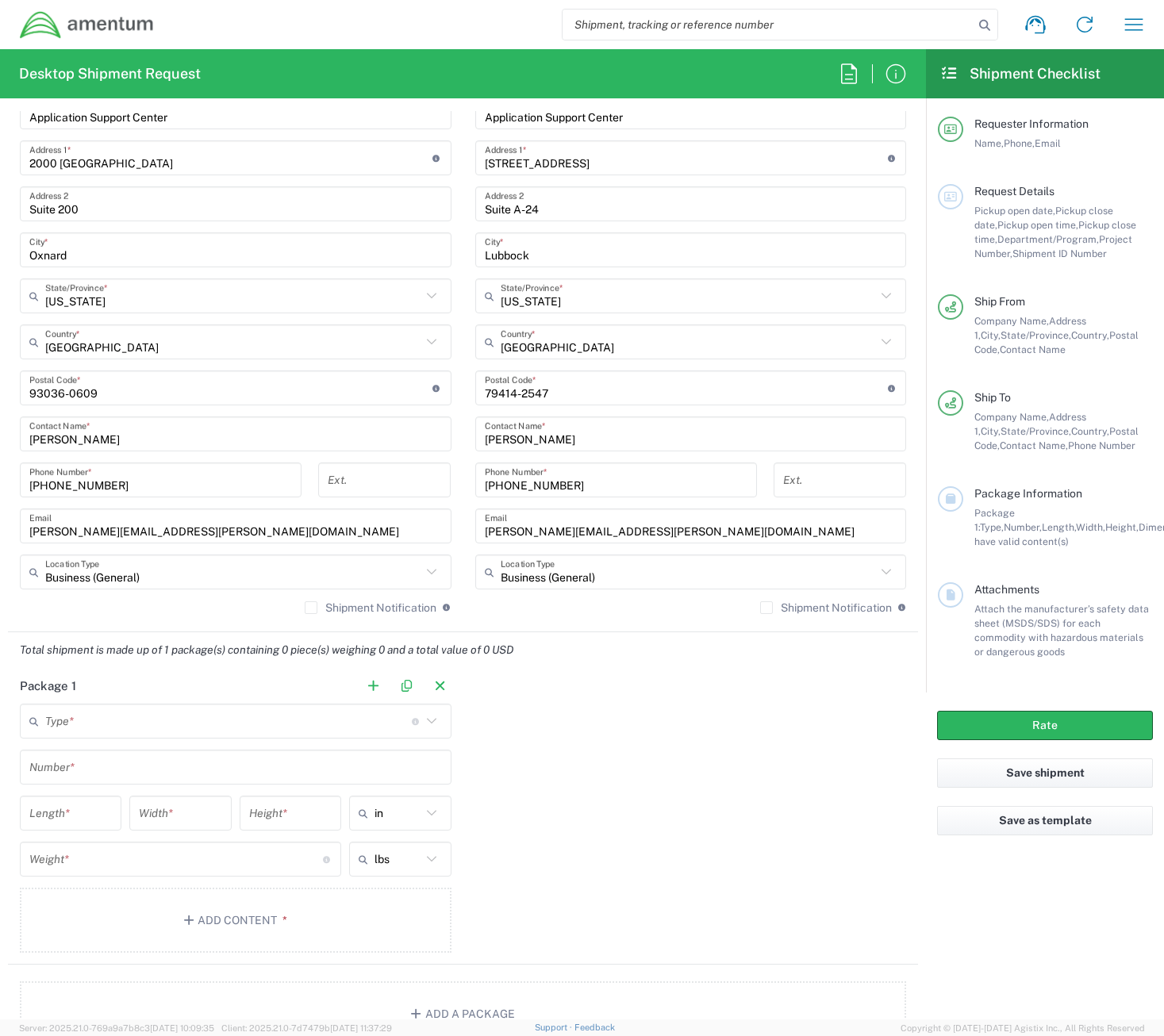
scroll to position [1031, 0]
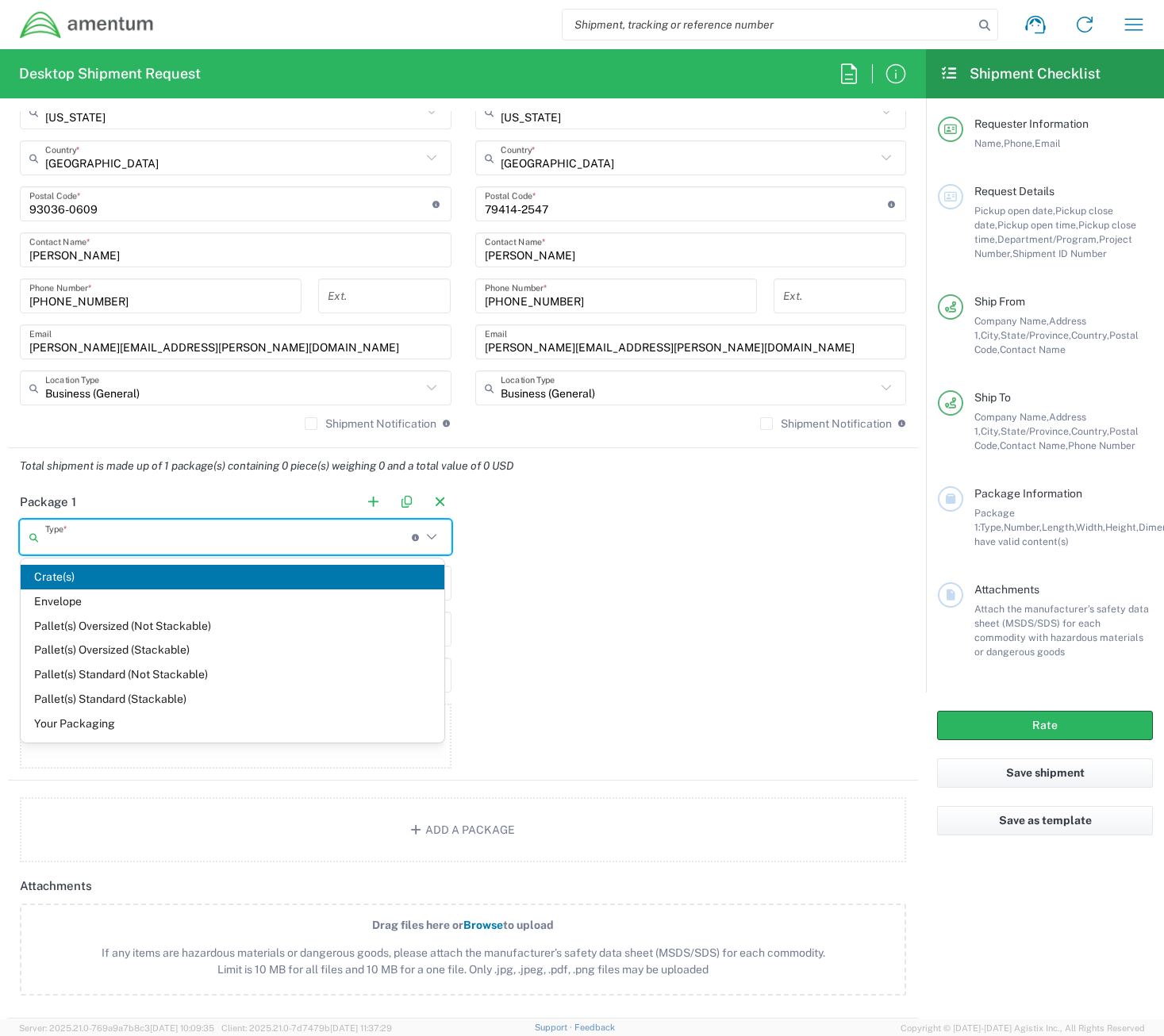
click at [215, 542] on input "text" at bounding box center [228, 537] width 367 height 28
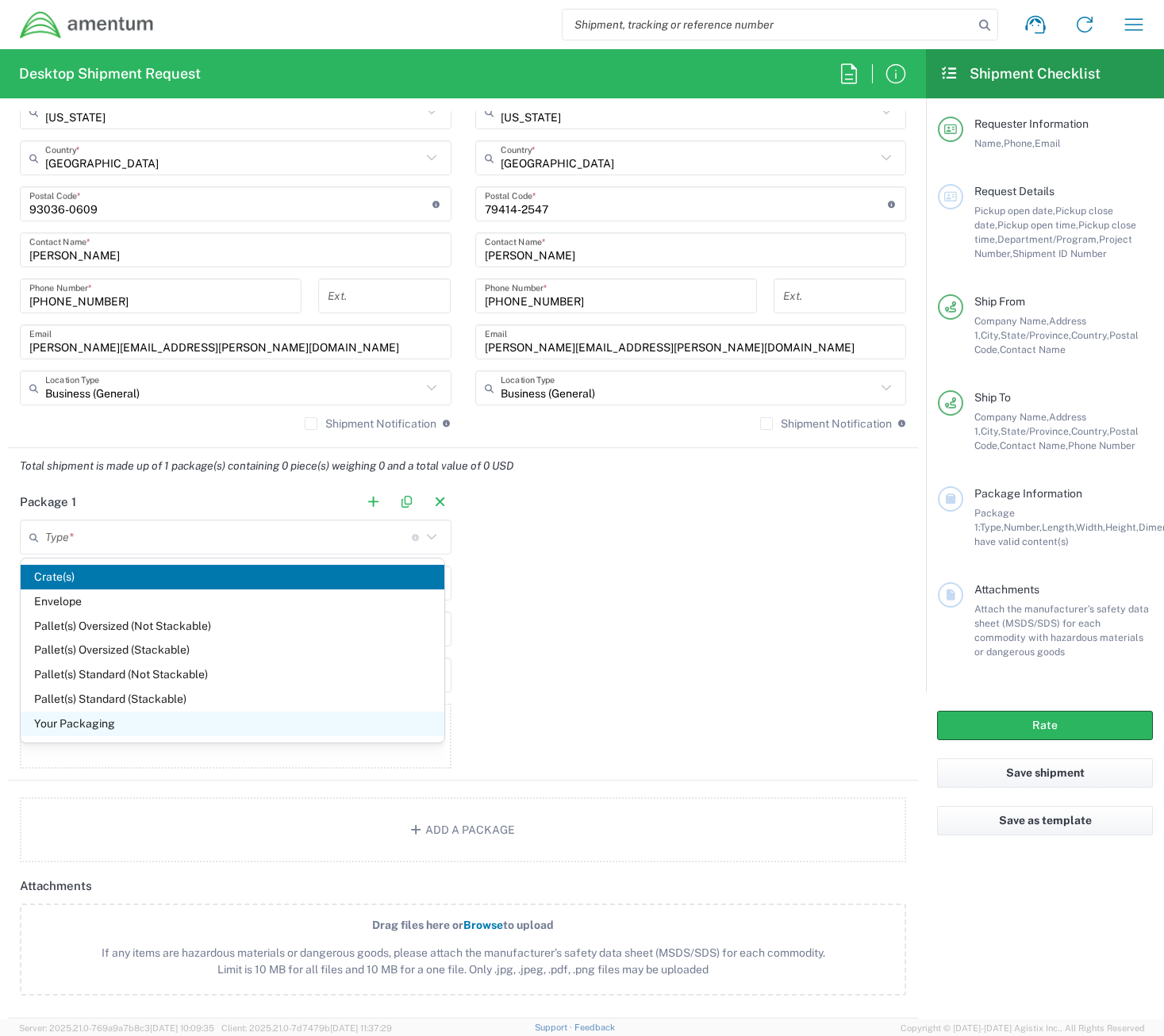
click at [86, 724] on span "Your Packaging" at bounding box center [232, 724] width 423 height 25
type input "Your Packaging"
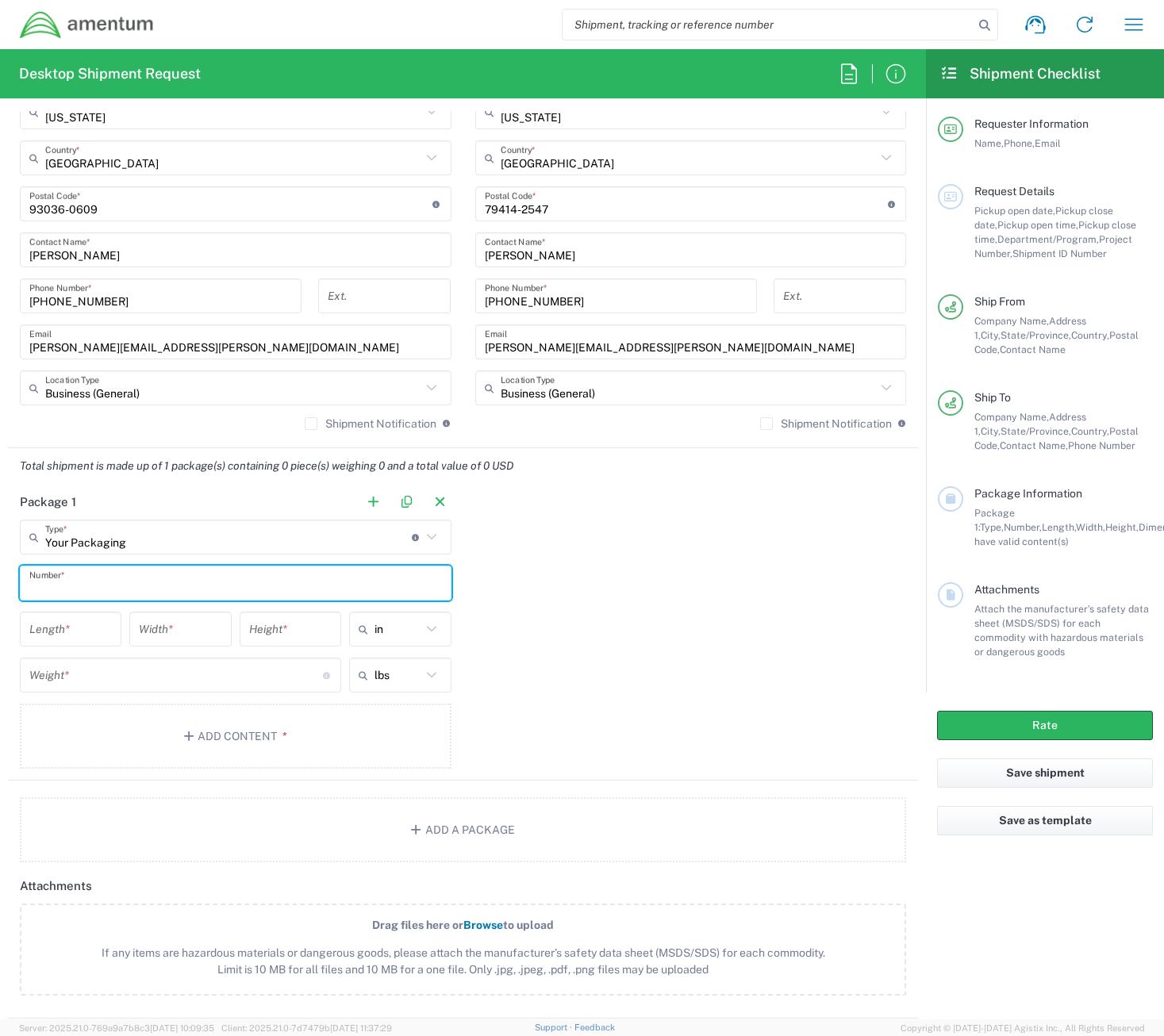
click at [100, 587] on input "text" at bounding box center [236, 583] width 413 height 28
type input "1"
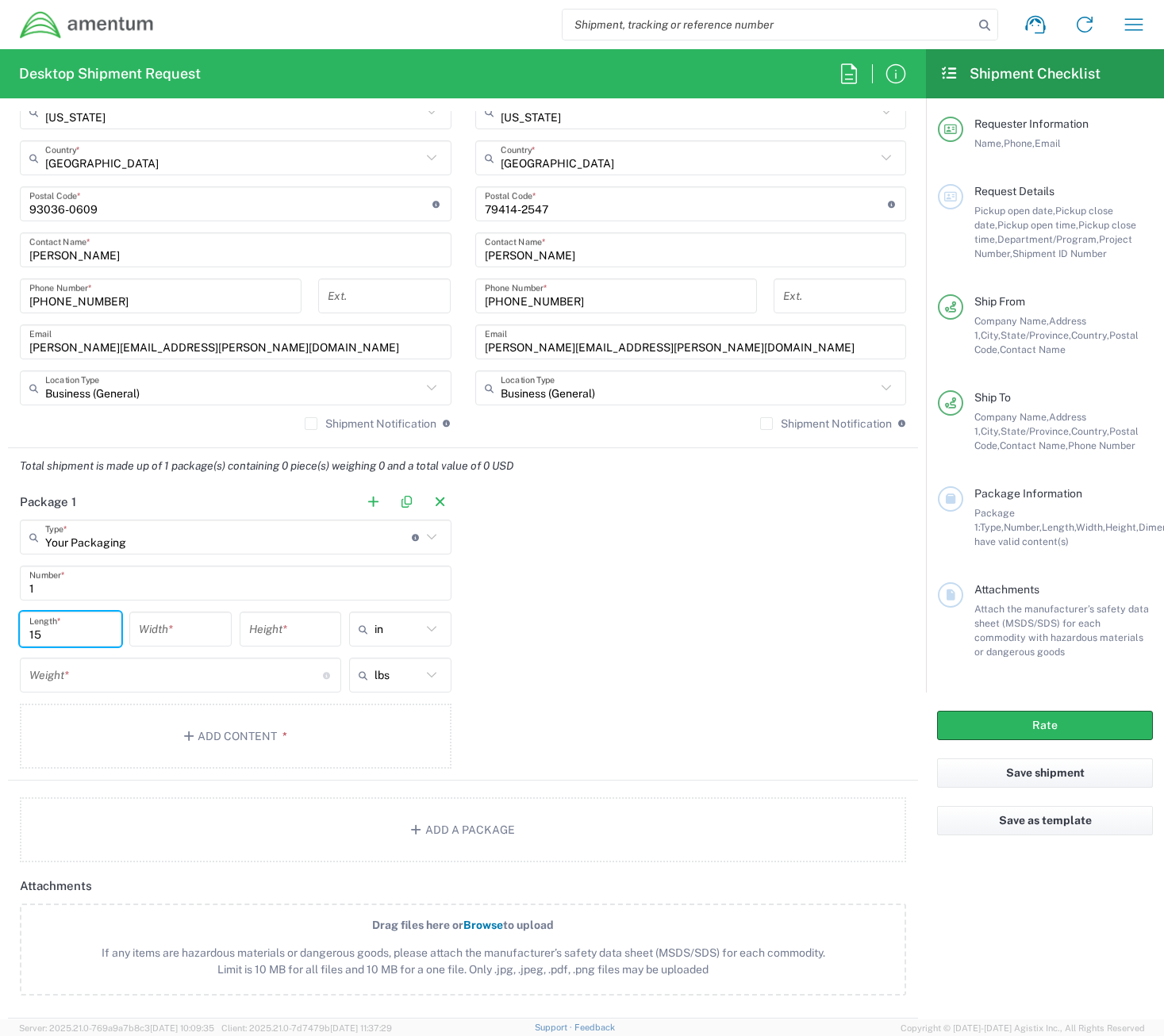
type input "15"
type input "9"
type input "5"
type input "in"
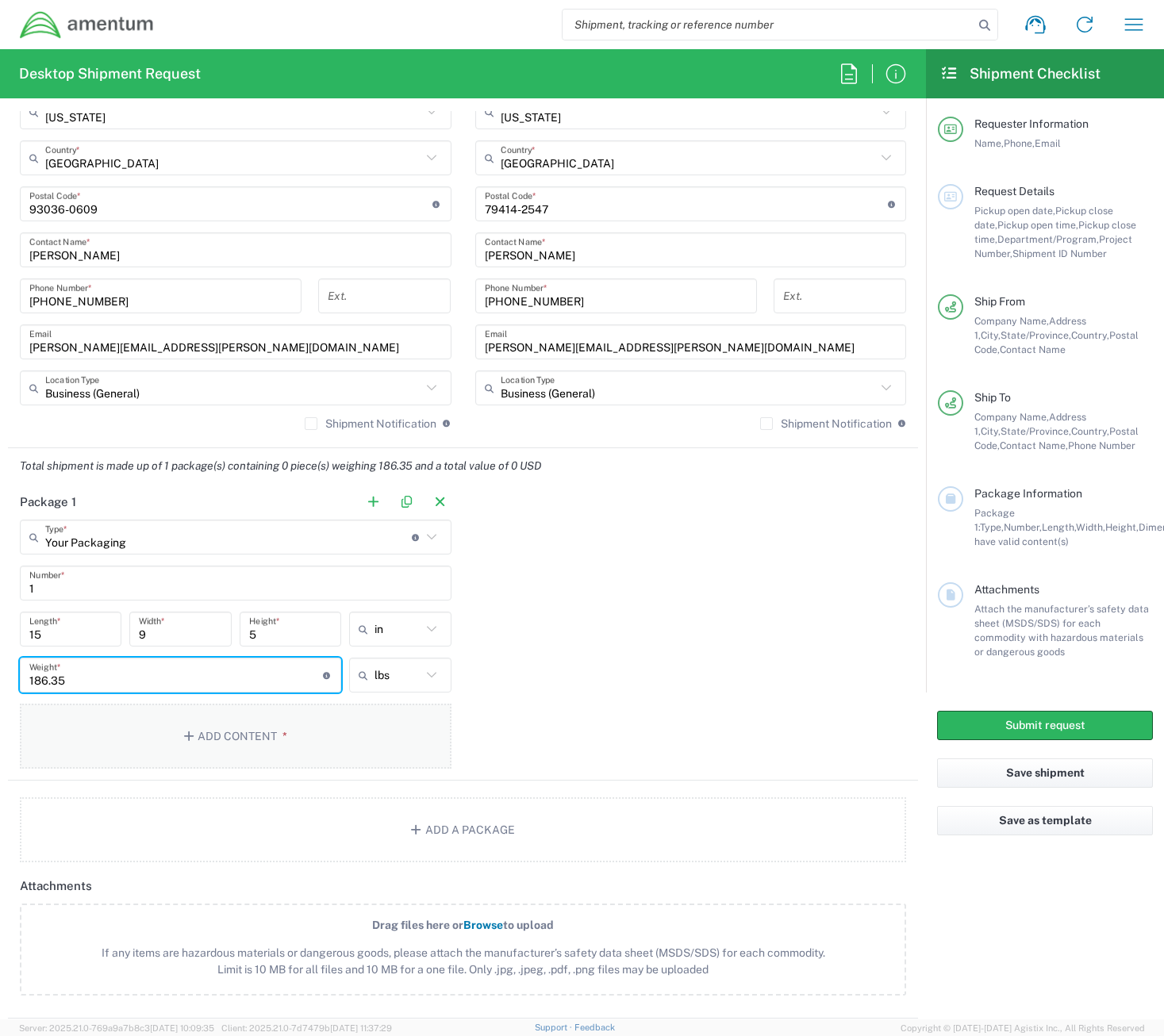
type input "186.35"
click at [265, 731] on button "Add Content *" at bounding box center [236, 737] width 432 height 65
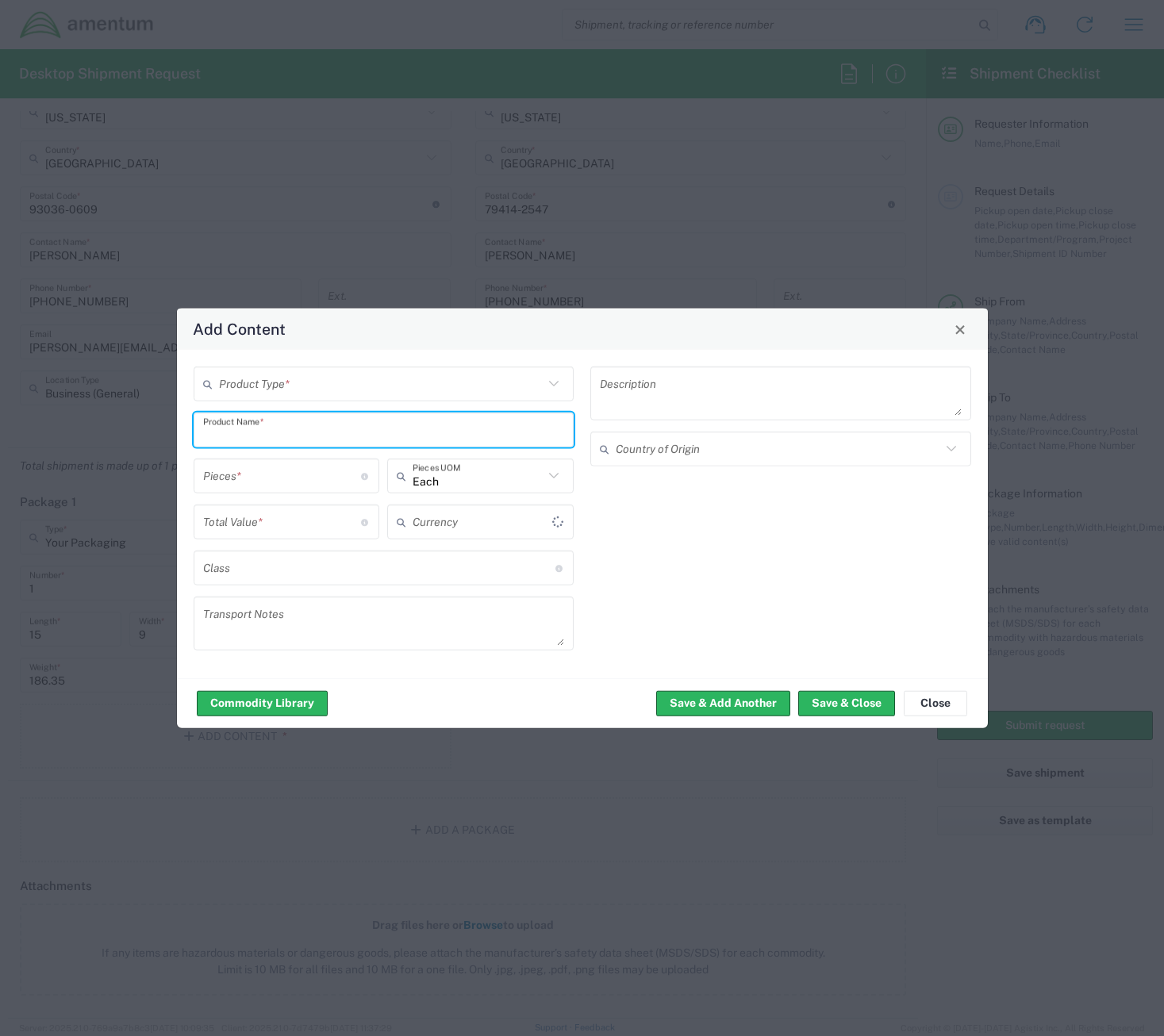
click at [385, 430] on input "text" at bounding box center [384, 429] width 362 height 28
type input "US Dollar"
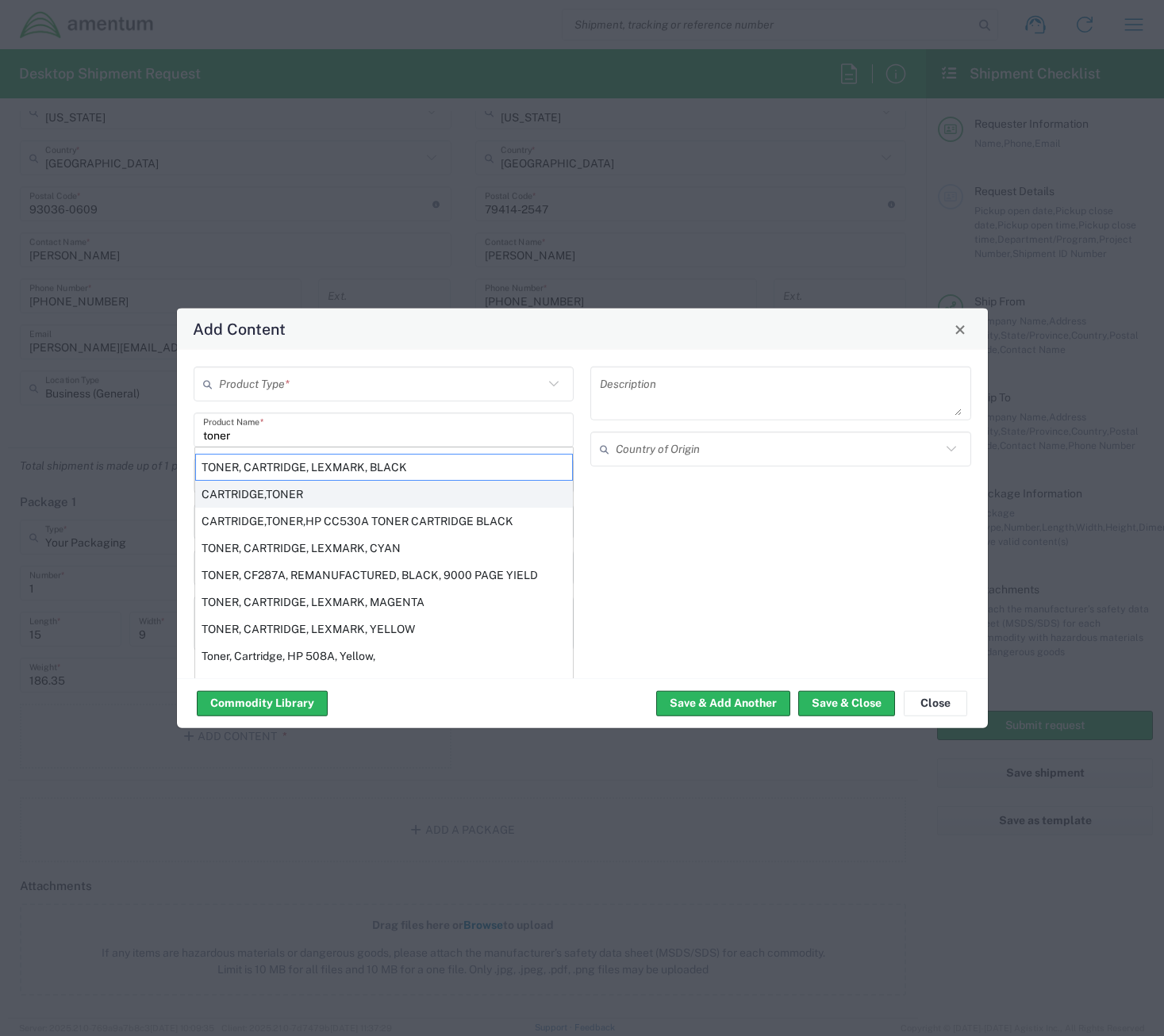
click at [318, 490] on div "CARTRIDGE,TONER" at bounding box center [384, 494] width 378 height 27
type input "CARTRIDGE,TONER"
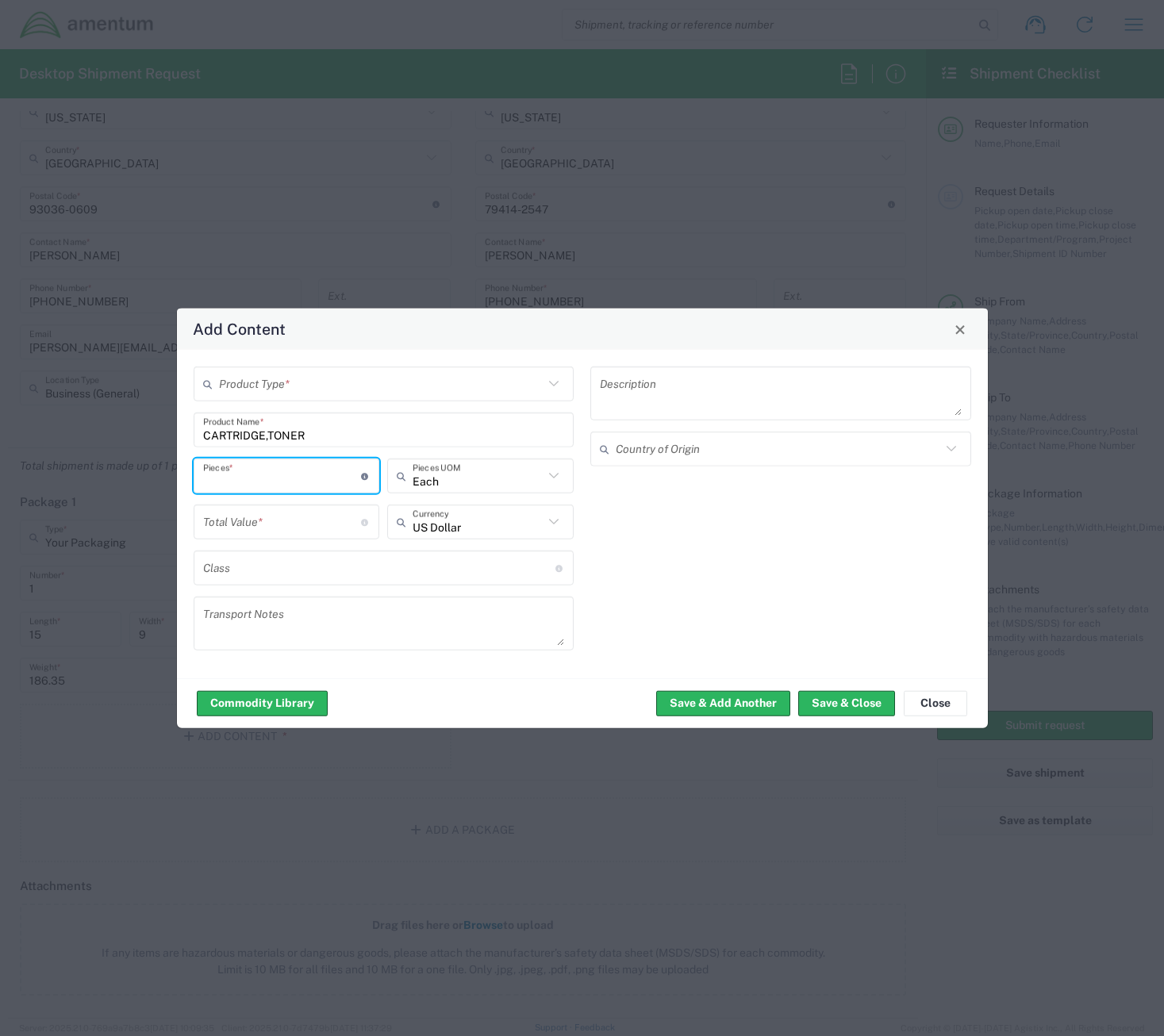
click at [320, 474] on input "number" at bounding box center [282, 475] width 159 height 28
type input "1"
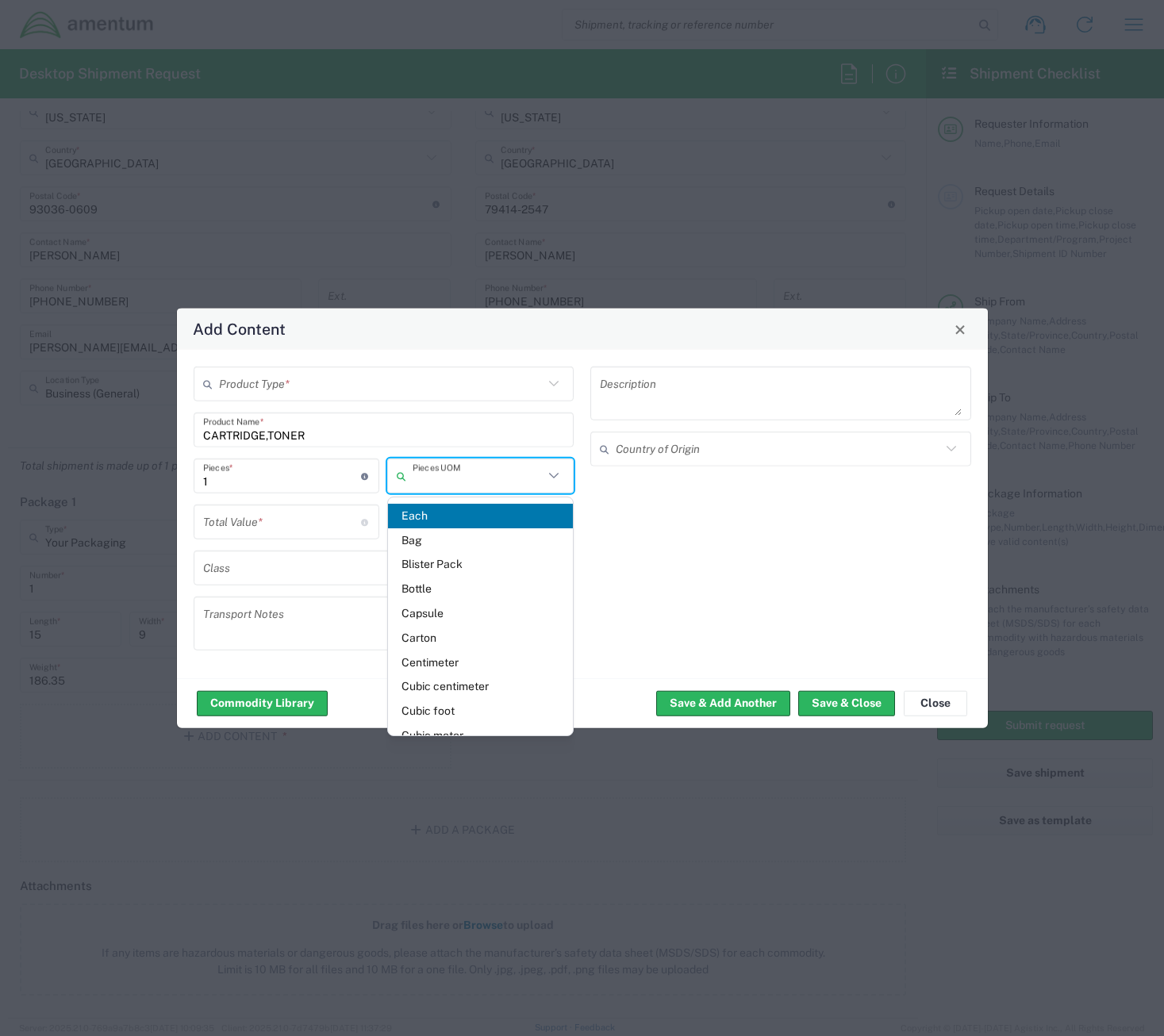
type input "Each"
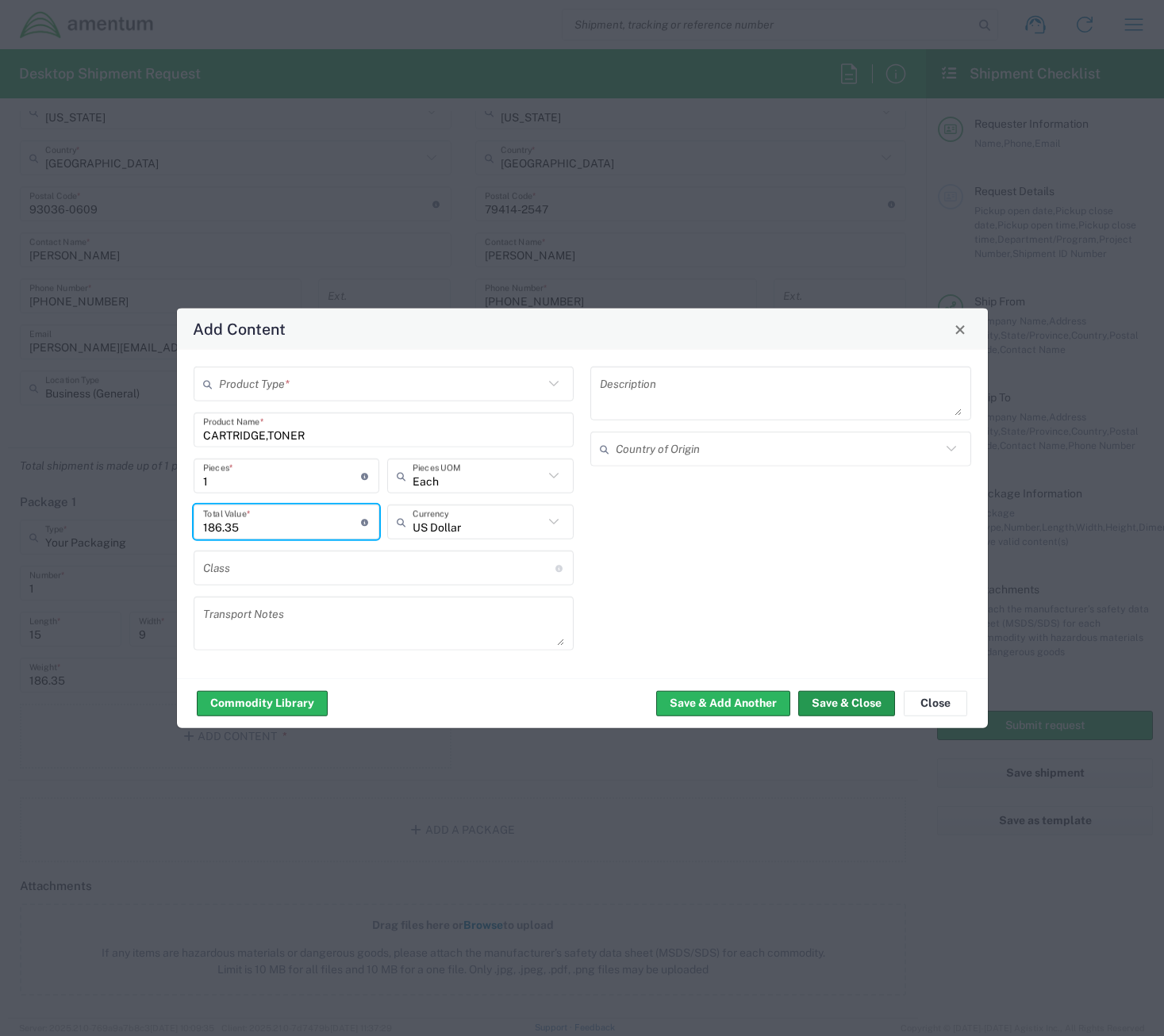
type input "186.35"
click at [848, 703] on button "Save & Close" at bounding box center [847, 703] width 97 height 25
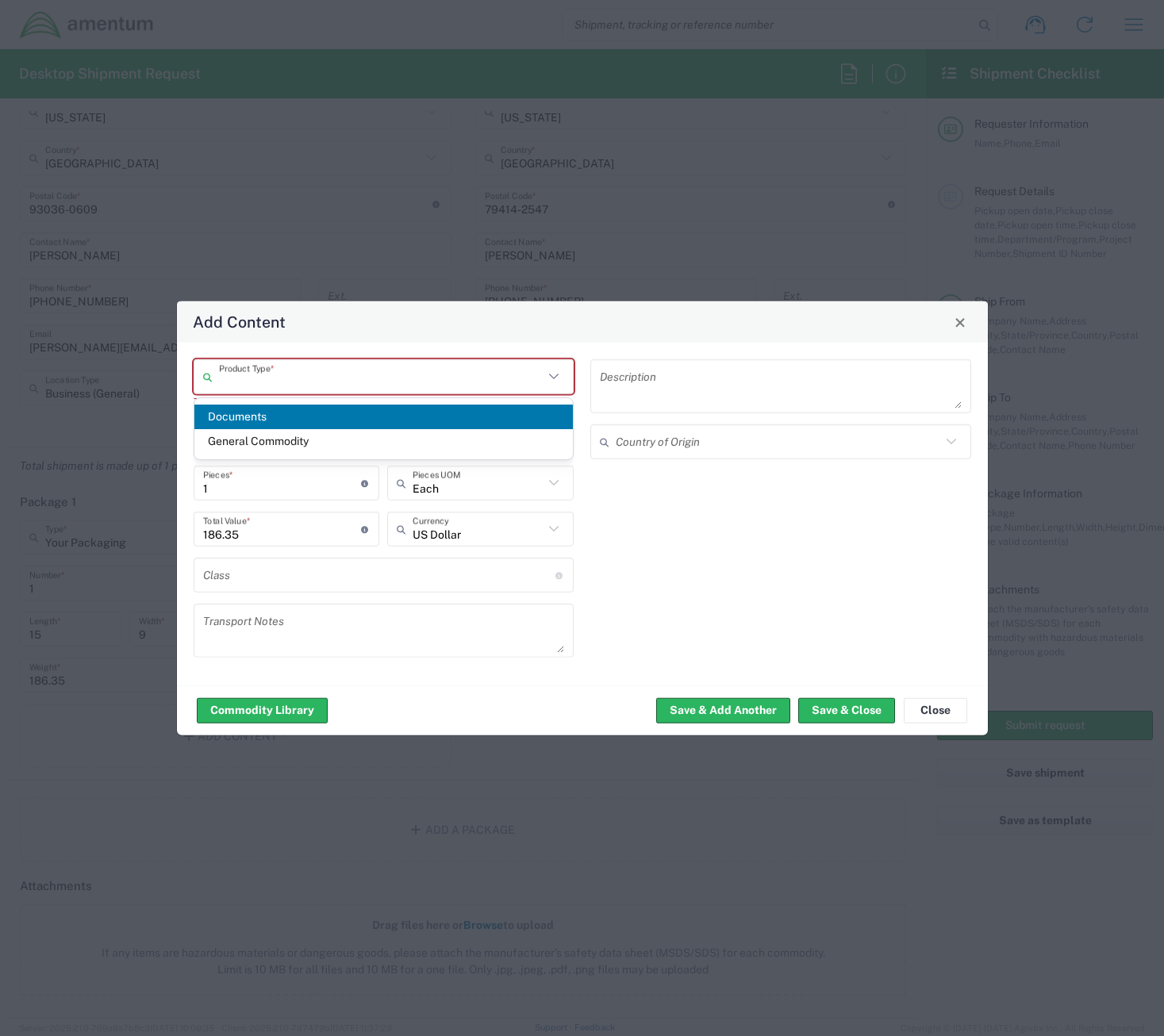
click at [446, 382] on input "text" at bounding box center [382, 376] width 325 height 28
click at [399, 447] on span "General Commodity" at bounding box center [384, 442] width 379 height 25
type input "General Commodity"
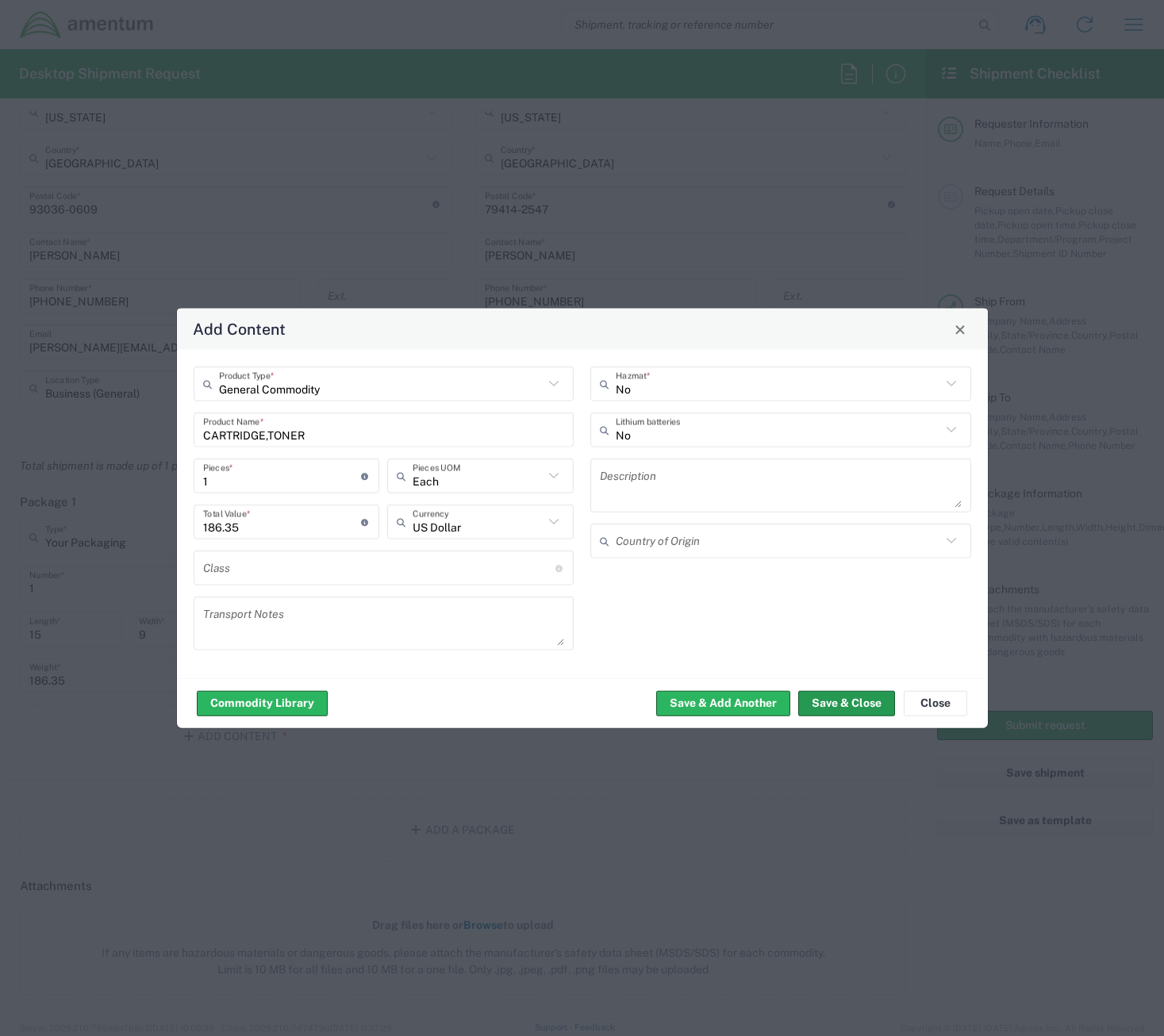
click at [862, 713] on button "Save & Close" at bounding box center [847, 703] width 97 height 25
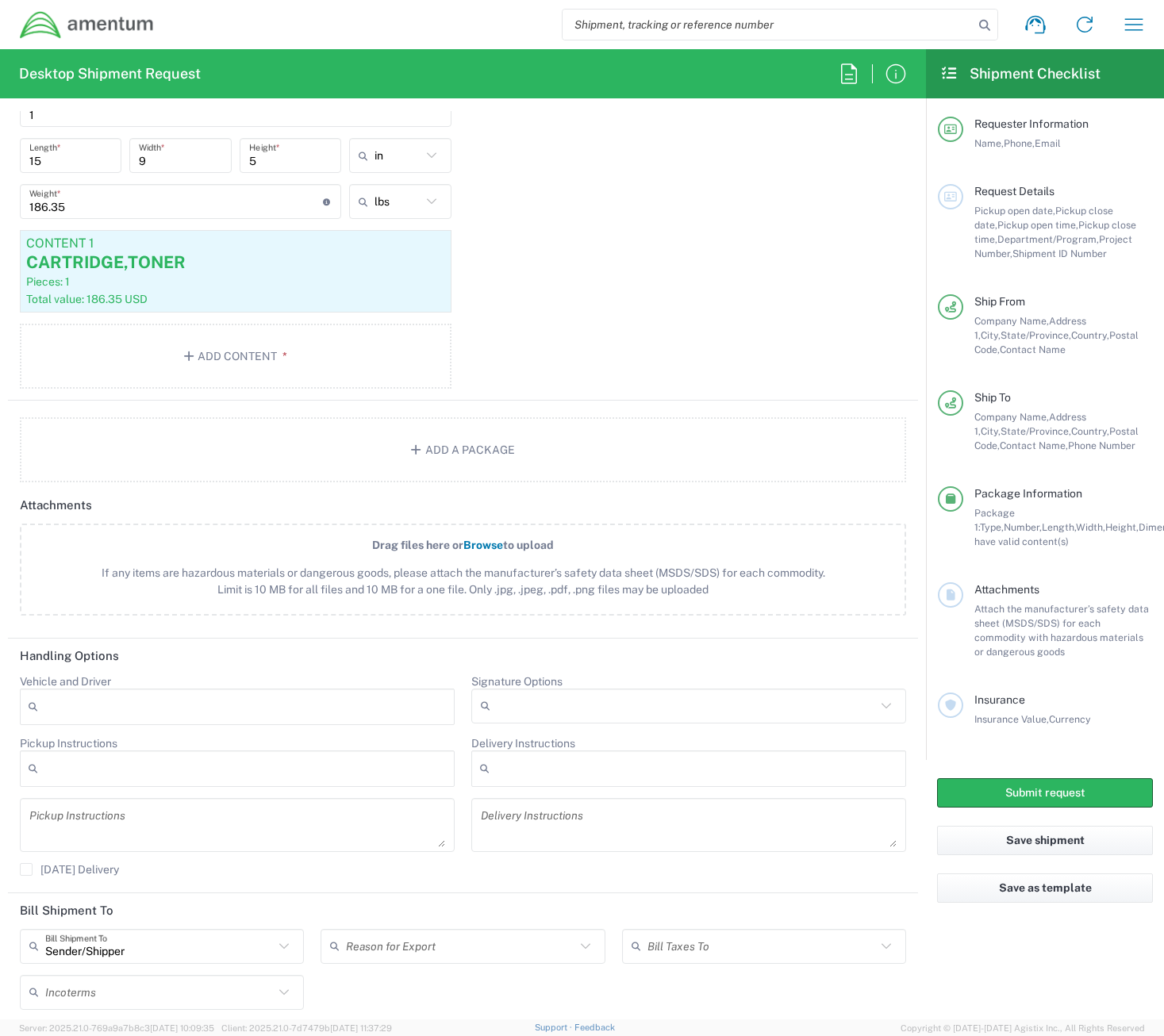
scroll to position [1615, 0]
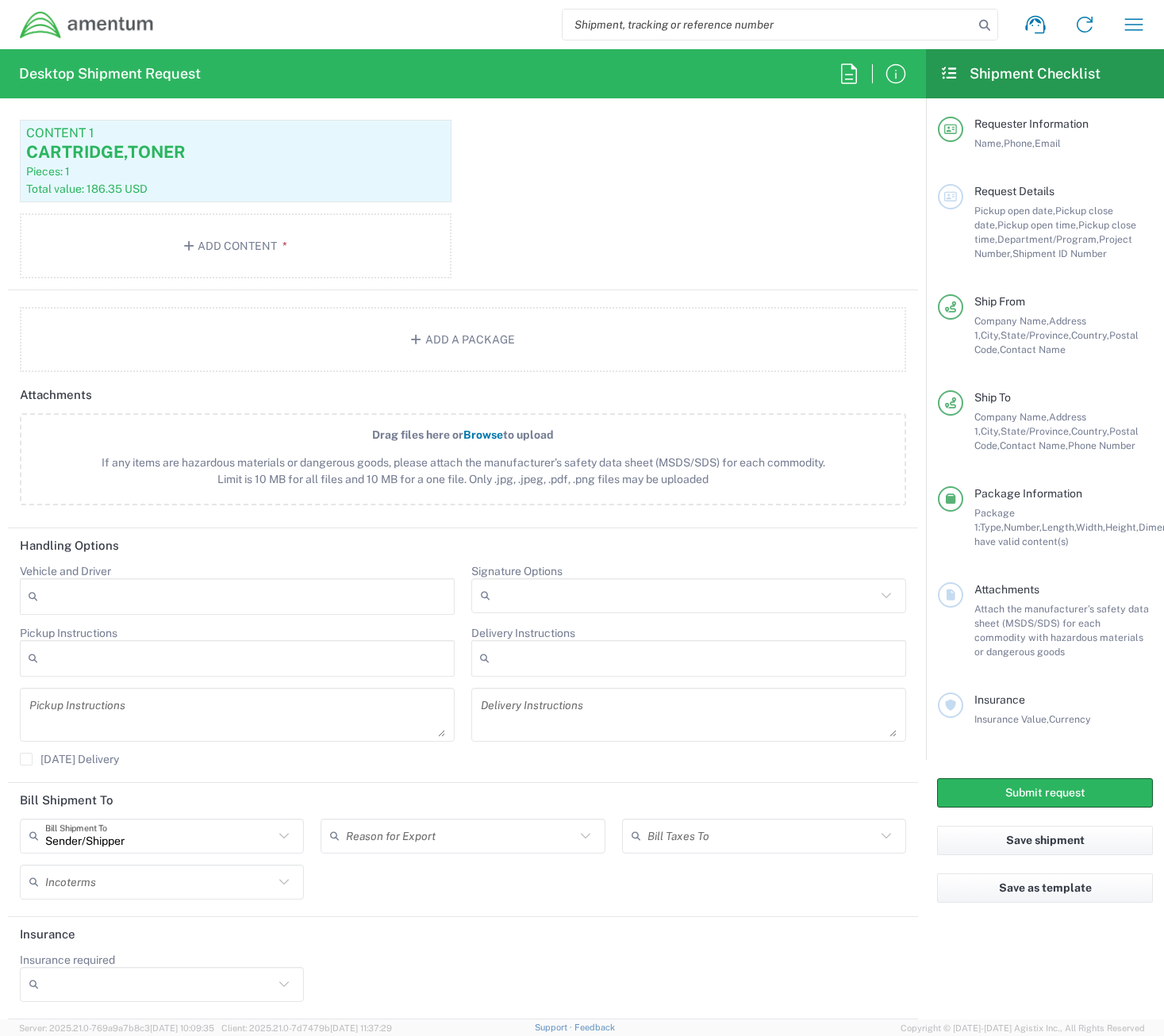
click at [147, 980] on input "Insurance required" at bounding box center [160, 984] width 229 height 25
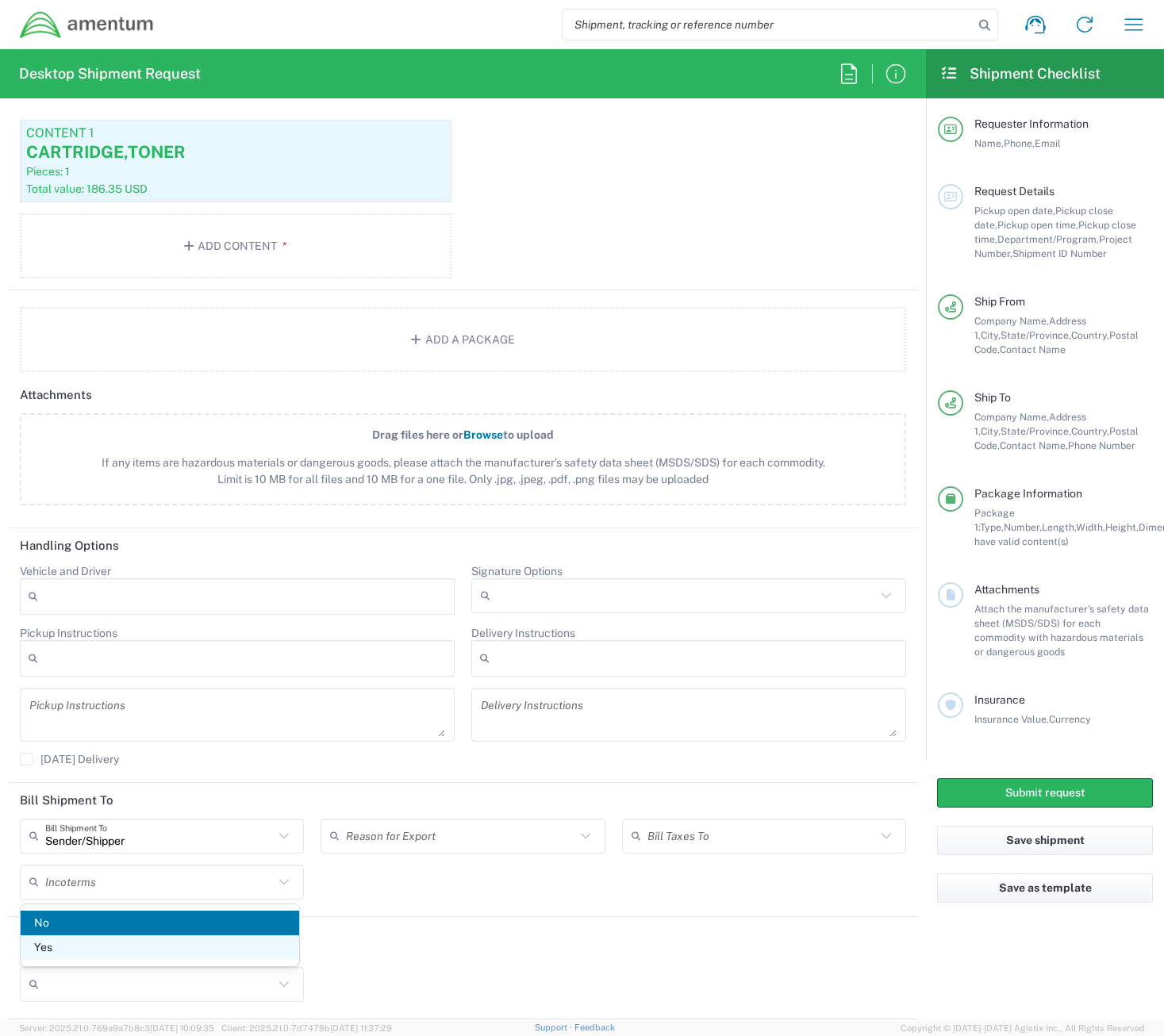
click at [129, 948] on span "Yes" at bounding box center [160, 948] width 279 height 25
type input "Yes"
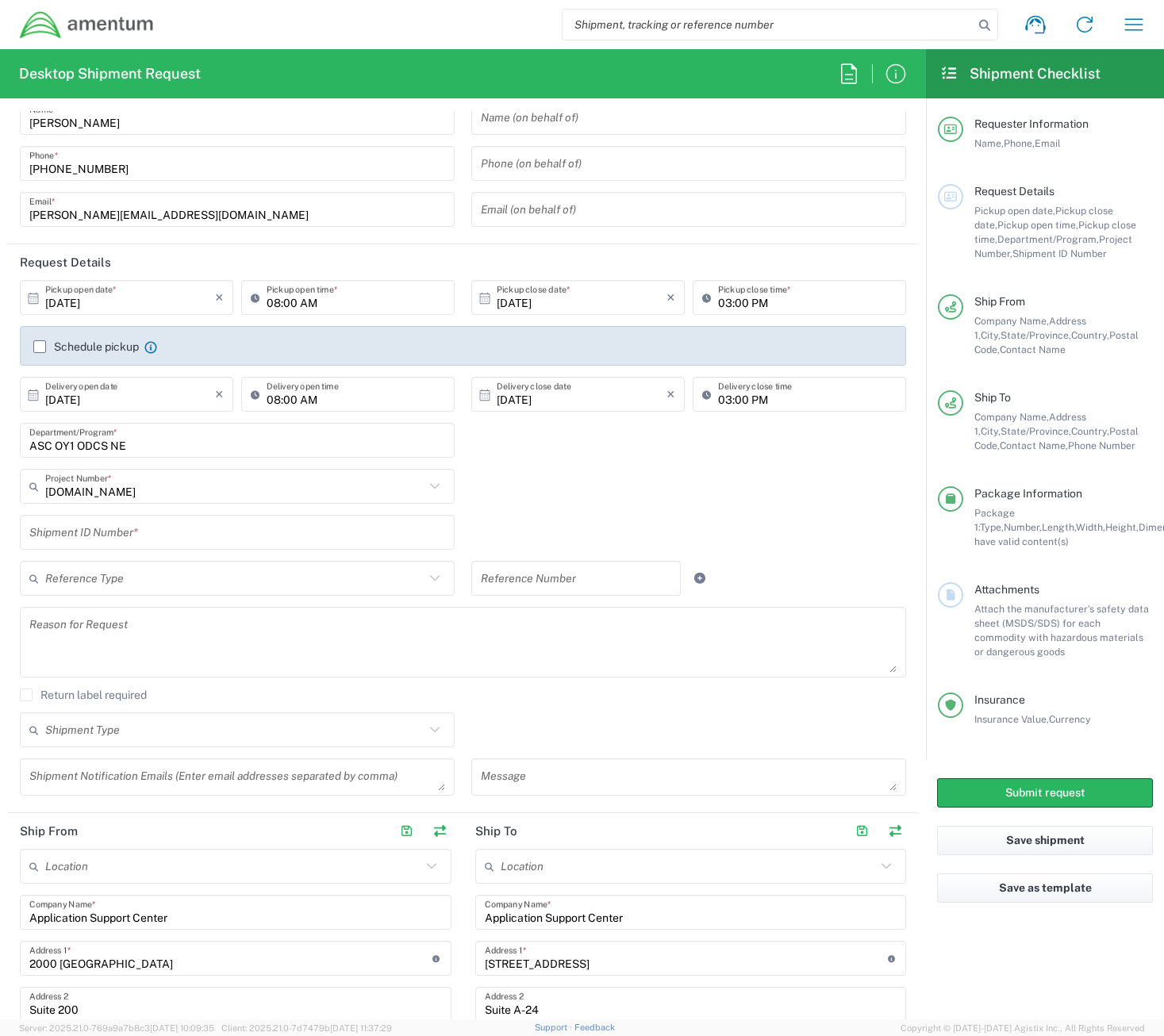
scroll to position [0, 0]
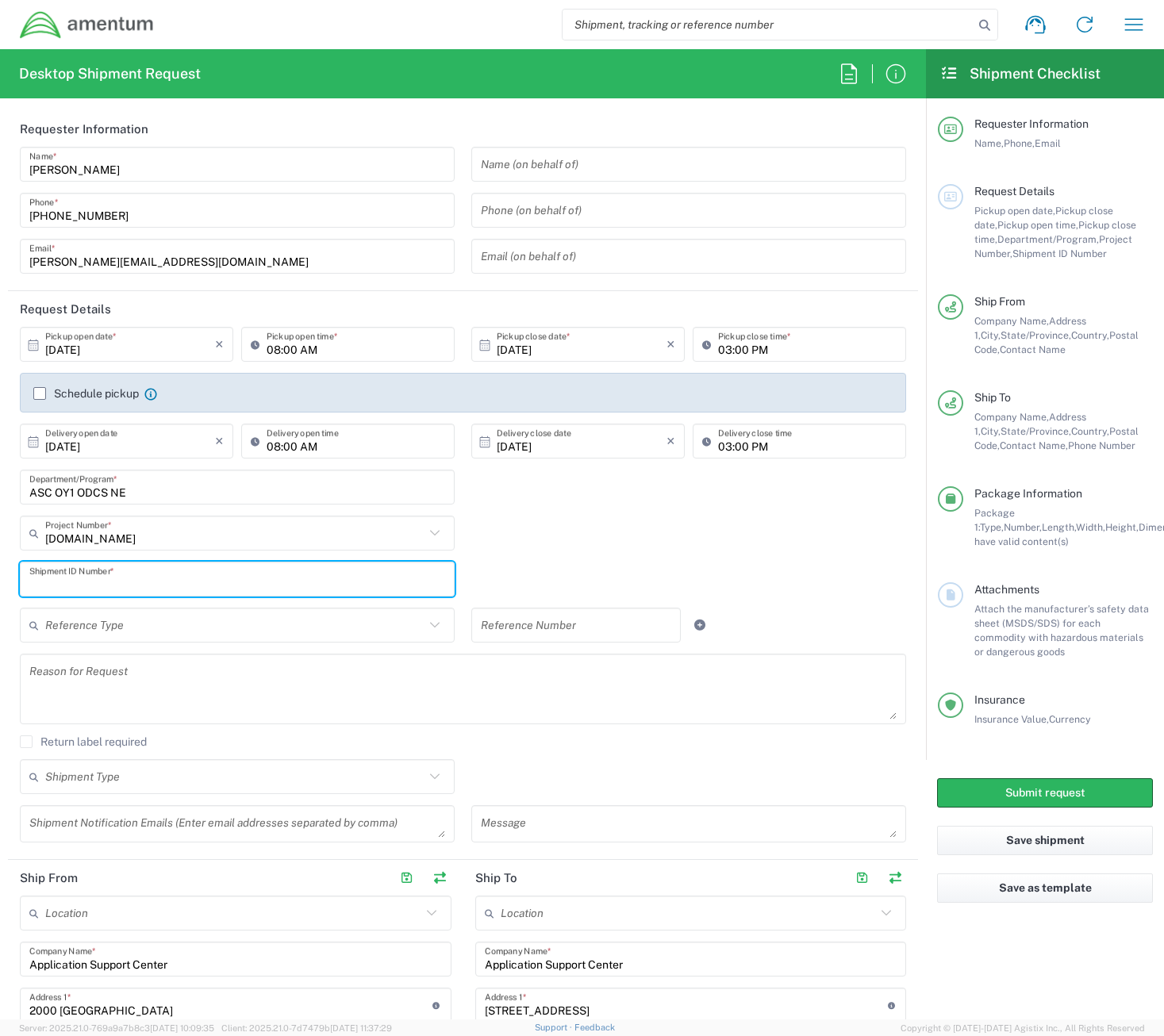
click at [219, 573] on input "text" at bounding box center [238, 579] width 416 height 28
type input "123-087"
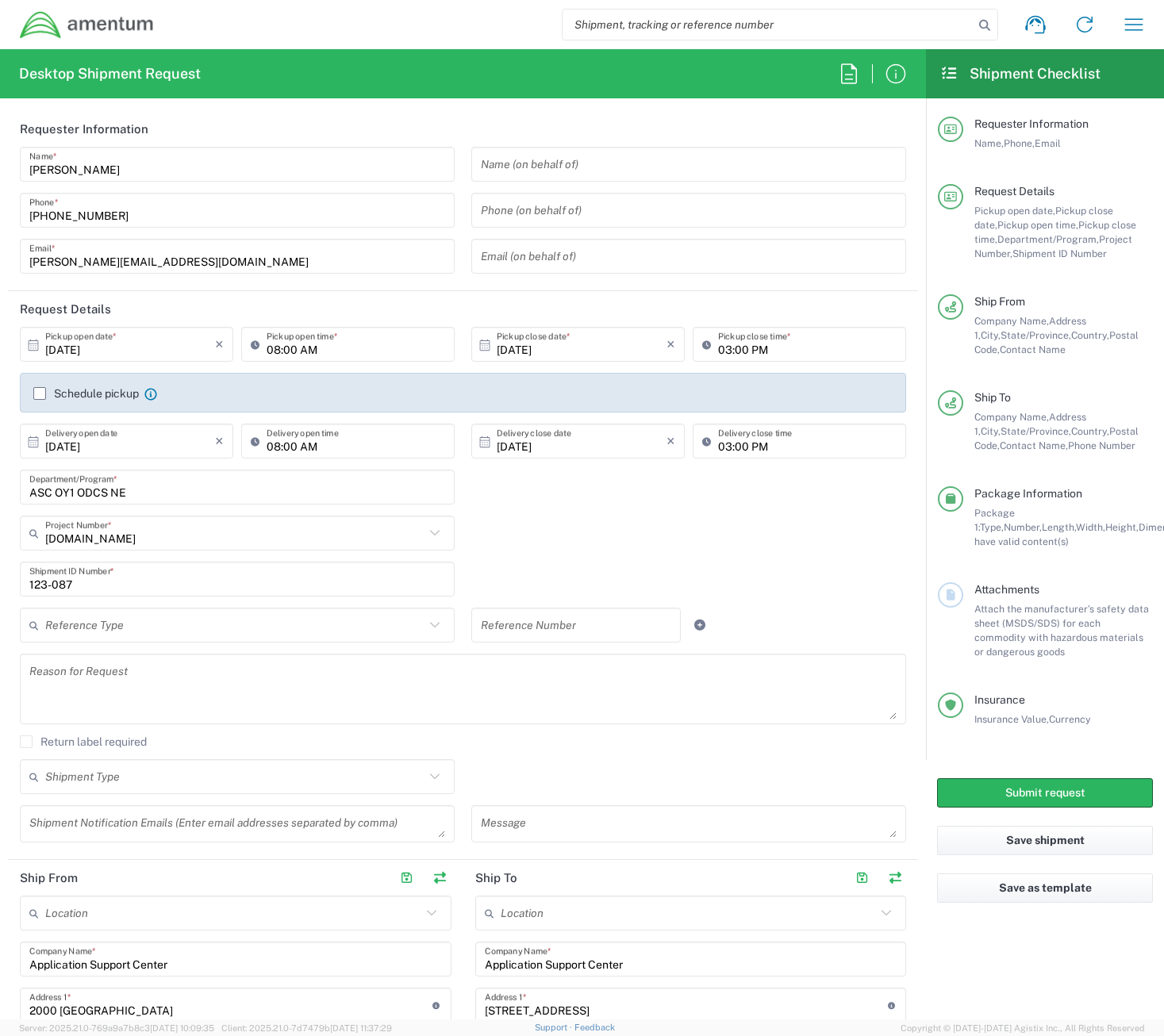
click at [495, 532] on div "4878.00.01.C.0006.100.XXX Project Number * 0915.E0002.02.000.2CE,LABOR ONLY OPT…" at bounding box center [463, 539] width 903 height 46
click at [36, 396] on label "Schedule pickup" at bounding box center [87, 393] width 106 height 13
click at [39, 393] on input "Schedule pickup" at bounding box center [39, 393] width 0 height 0
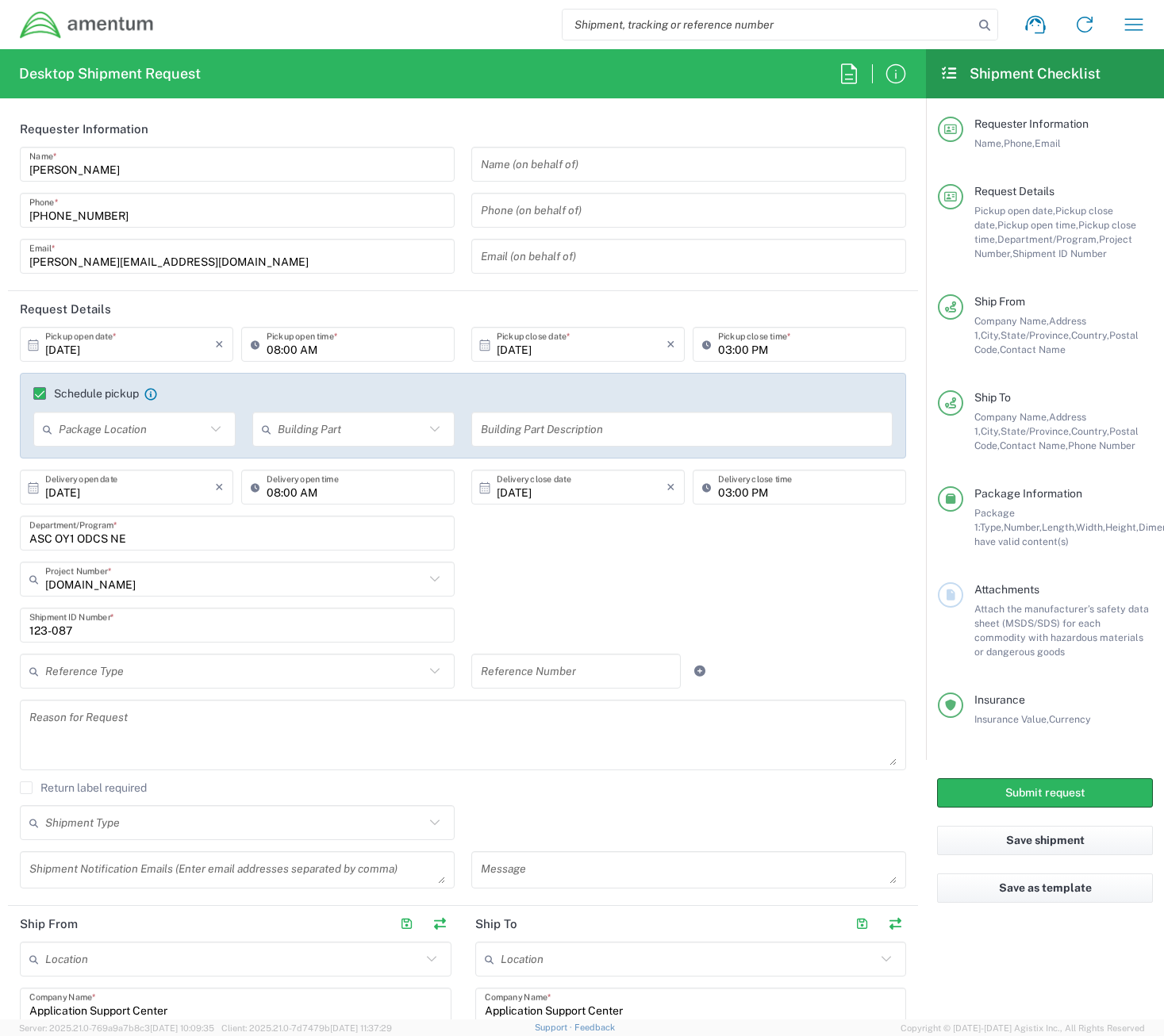
click at [177, 424] on input "text" at bounding box center [132, 429] width 147 height 28
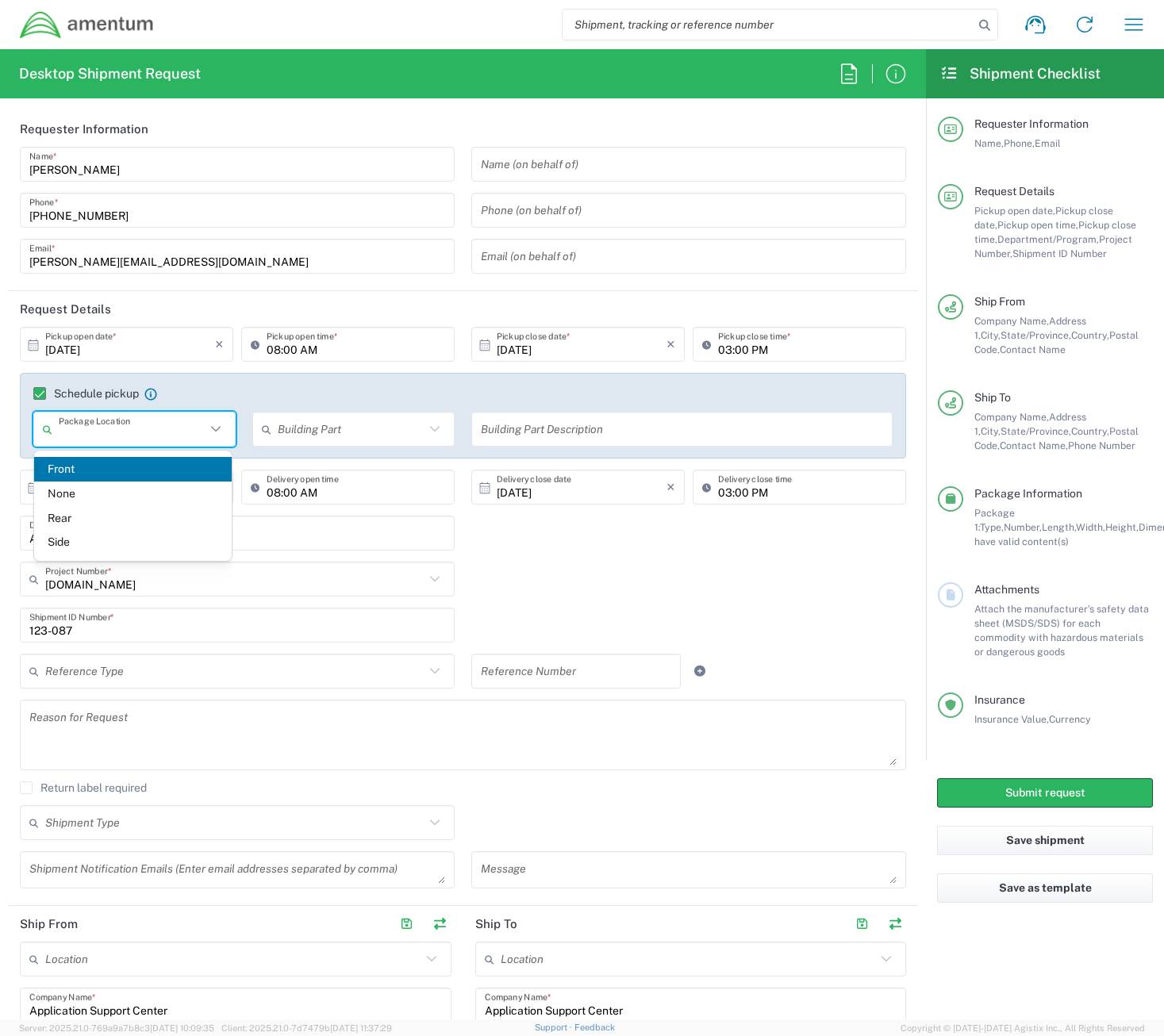
click at [131, 462] on span "Front" at bounding box center [132, 469] width 197 height 25
type input "Front"
click at [330, 412] on div "Building Part" at bounding box center [353, 429] width 202 height 35
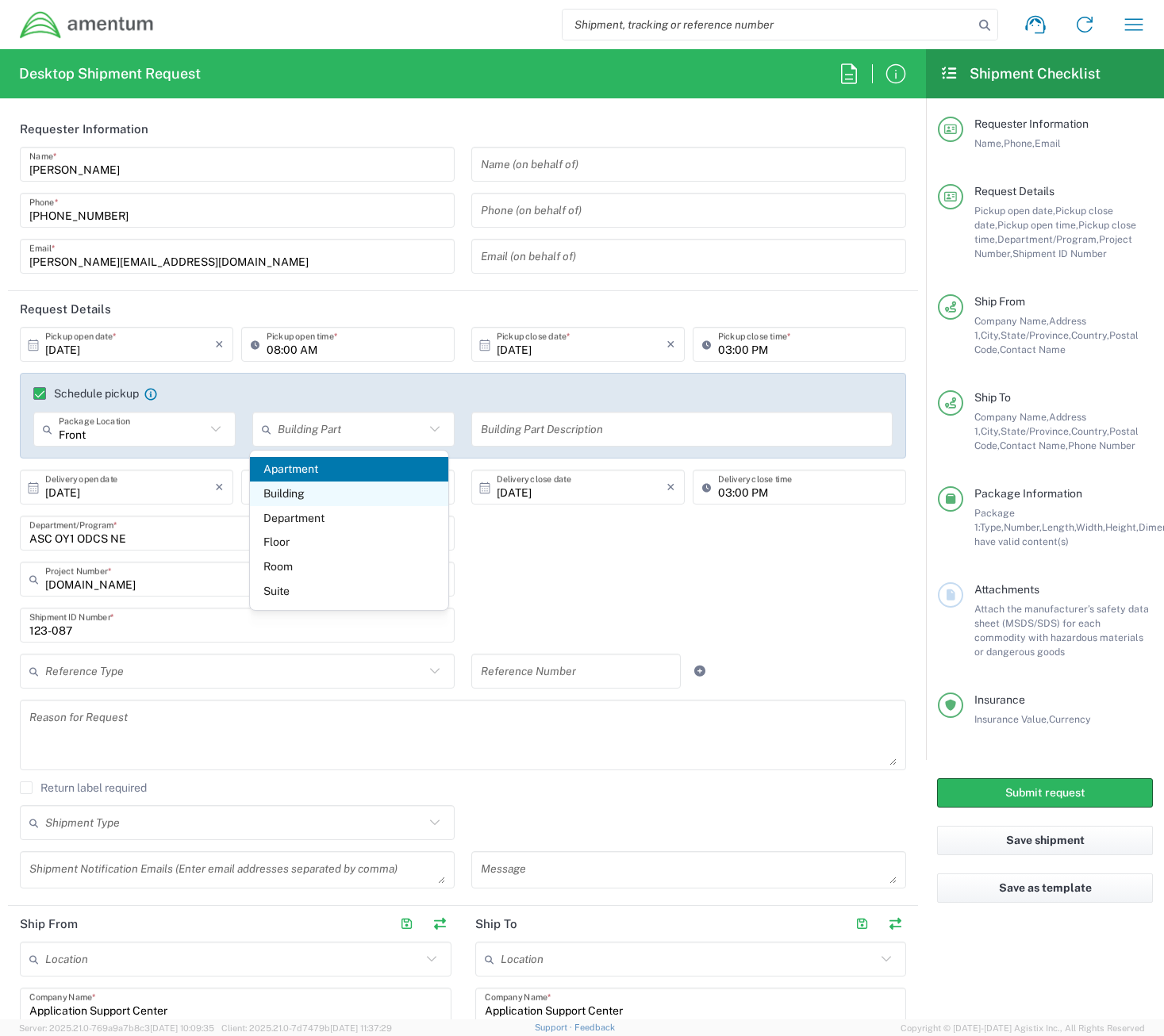
click at [291, 491] on span "Building" at bounding box center [348, 494] width 197 height 25
type input "Building"
click at [496, 433] on input "text" at bounding box center [682, 429] width 402 height 28
click at [506, 563] on div "4878.00.01.C.0006.100.XXX Project Number * 0915.E0002.02.000.2CE,LABOR ONLY OPT…" at bounding box center [463, 585] width 903 height 46
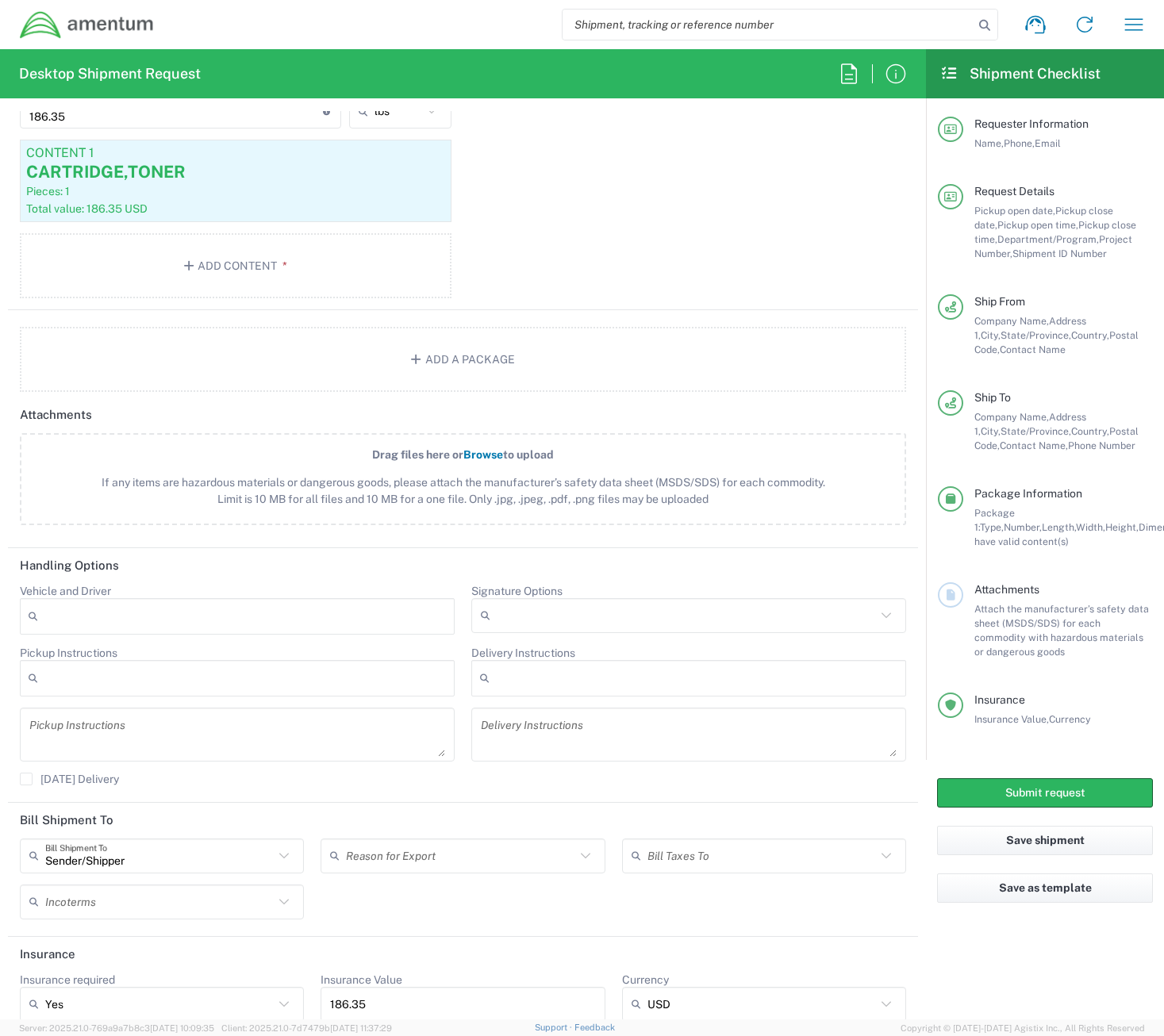
scroll to position [1661, 0]
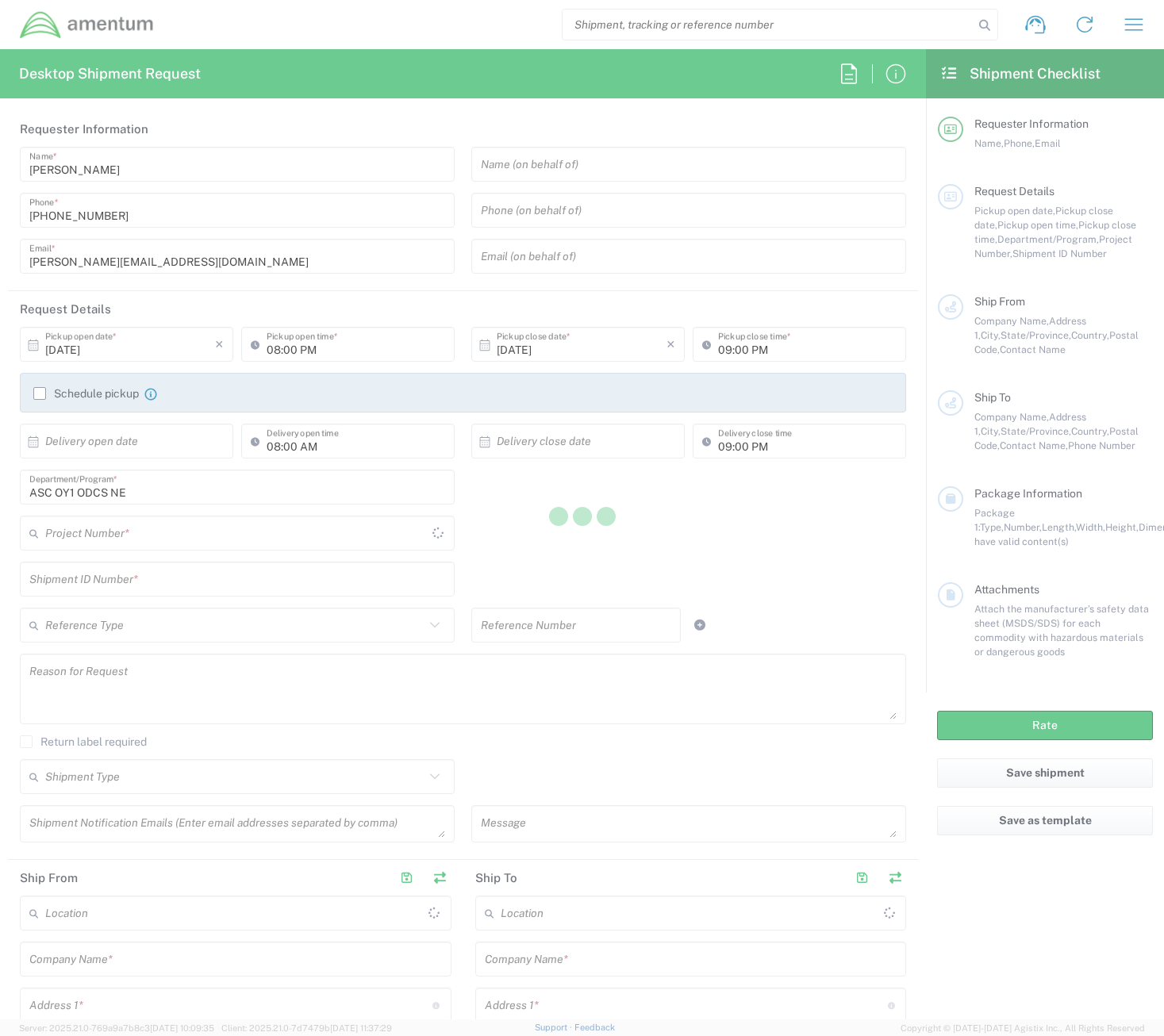
type input "[GEOGRAPHIC_DATA]"
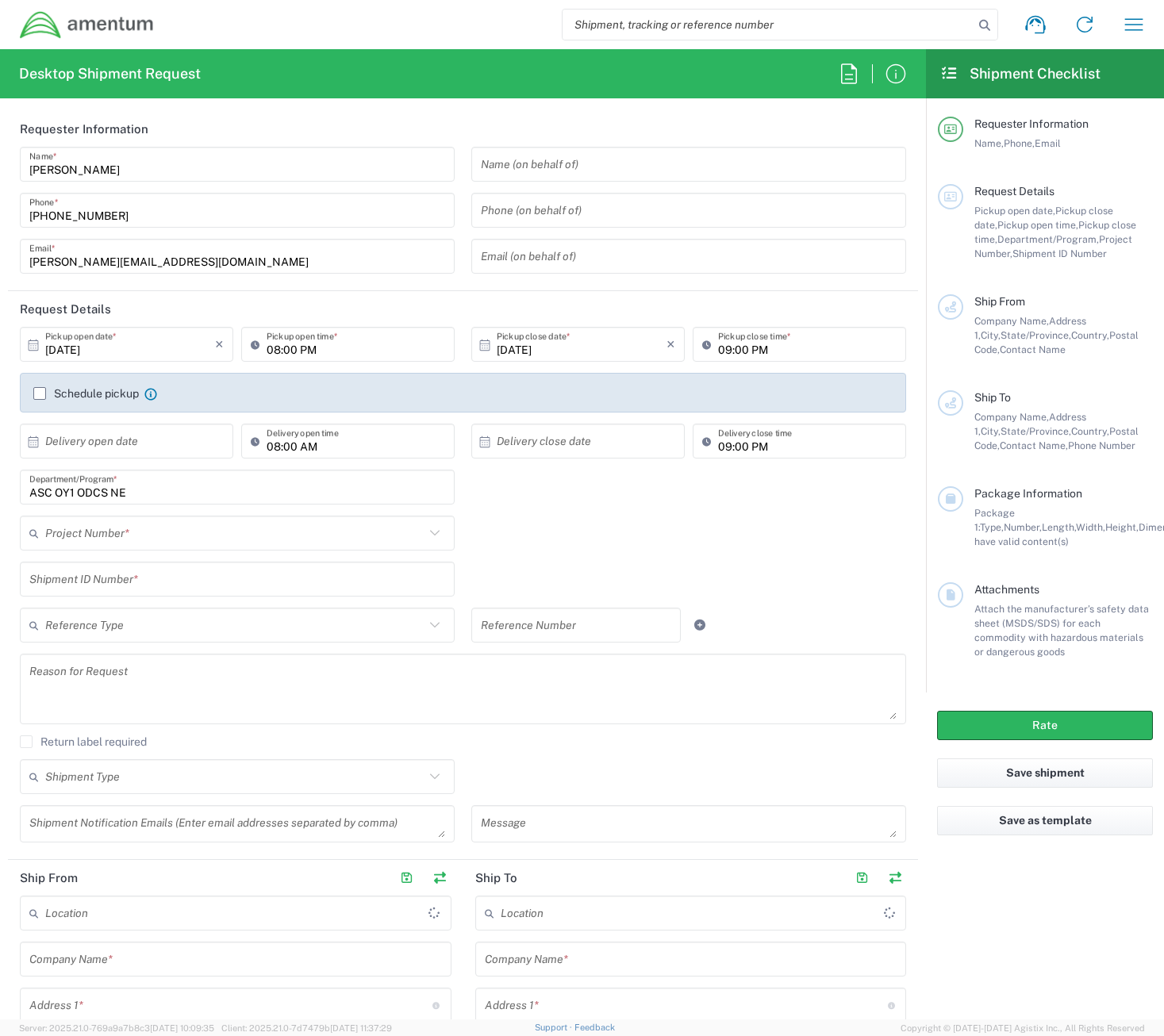
type input "[DOMAIN_NAME]"
click at [107, 343] on input "[DATE]" at bounding box center [130, 344] width 170 height 28
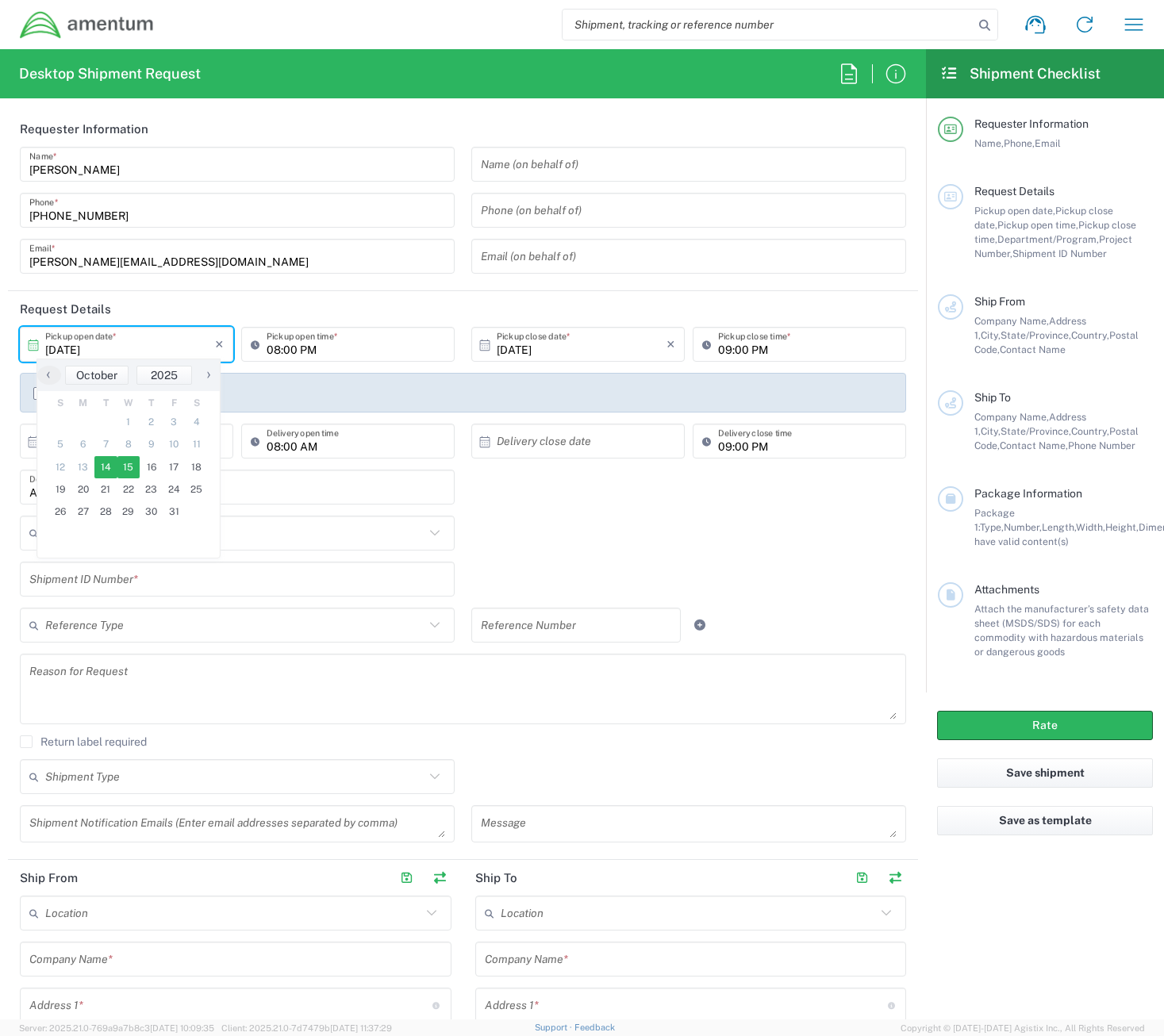
click at [122, 475] on span "15" at bounding box center [129, 467] width 23 height 22
type input "[DATE]"
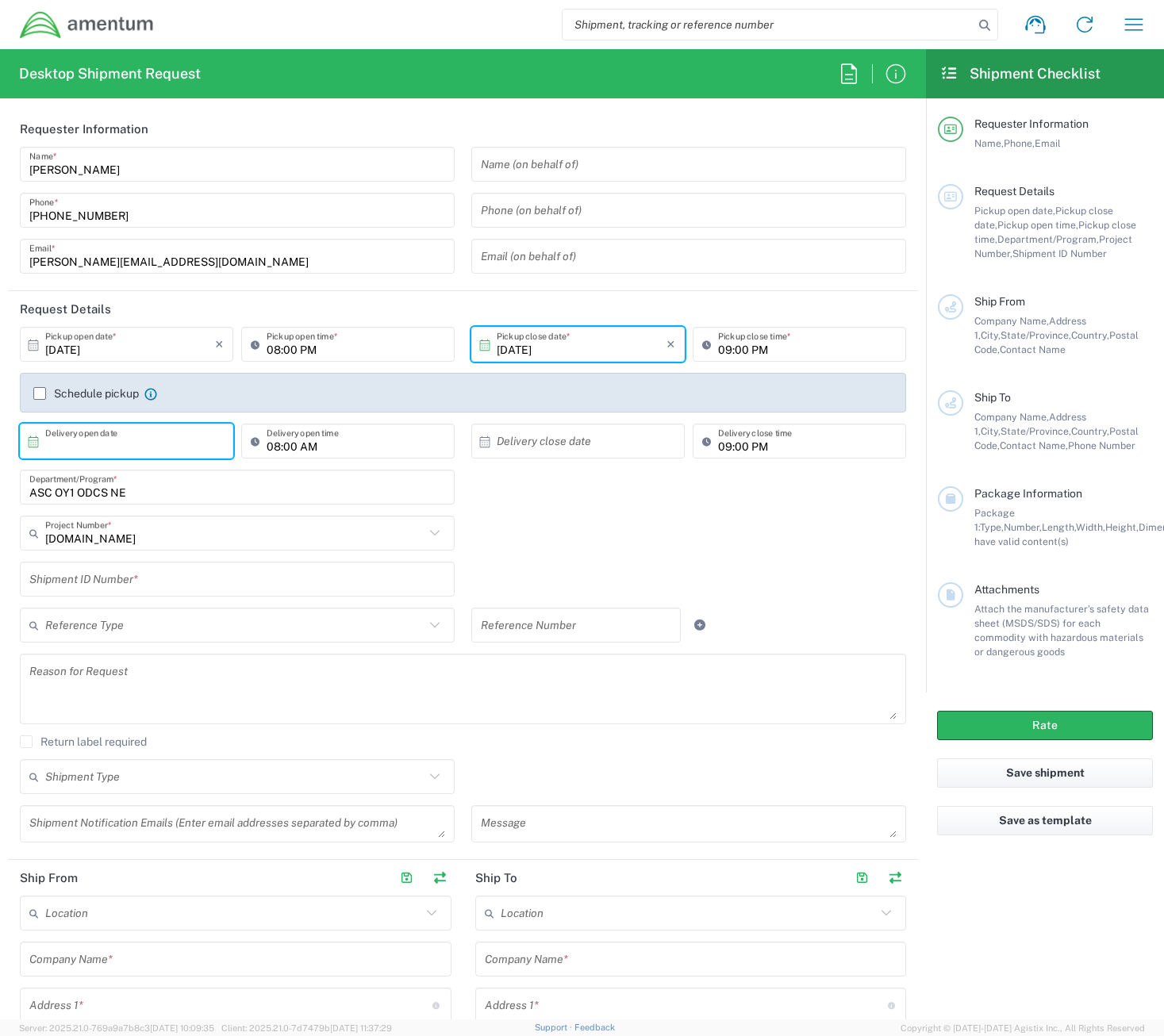
click at [138, 446] on input "text" at bounding box center [130, 442] width 170 height 28
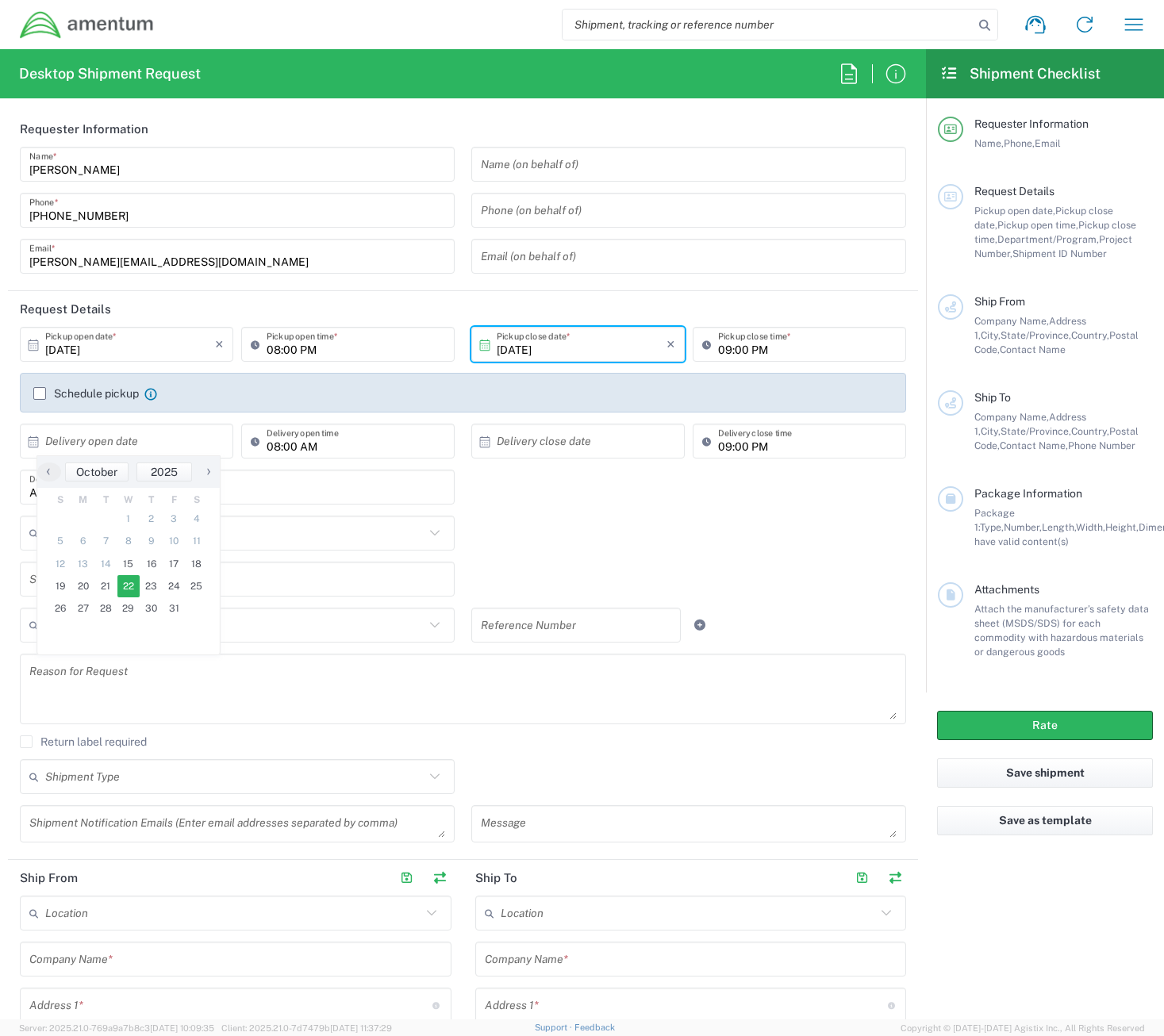
click at [131, 582] on span "22" at bounding box center [129, 586] width 23 height 22
type input "[DATE]"
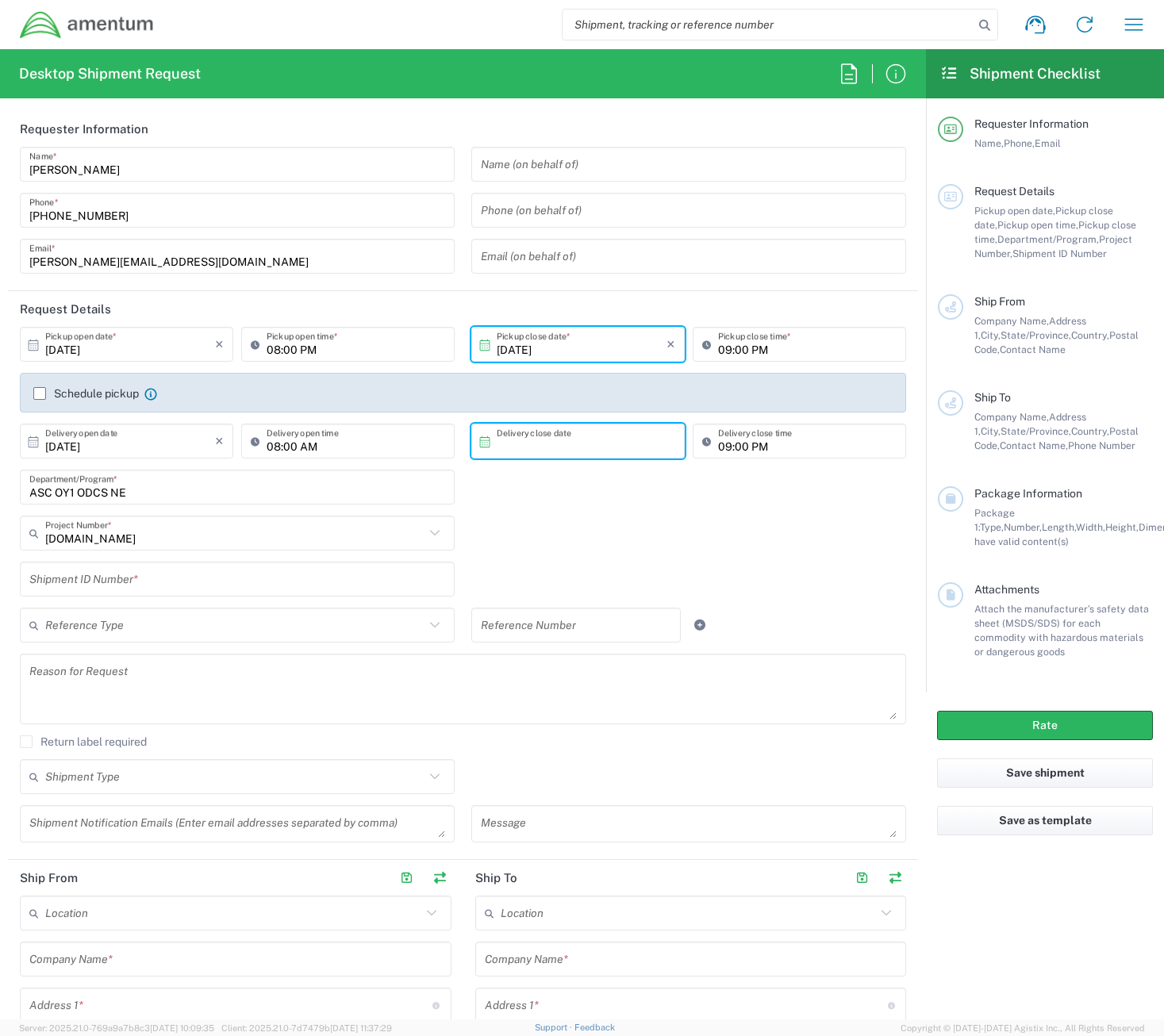
click at [515, 433] on input "text" at bounding box center [581, 442] width 170 height 28
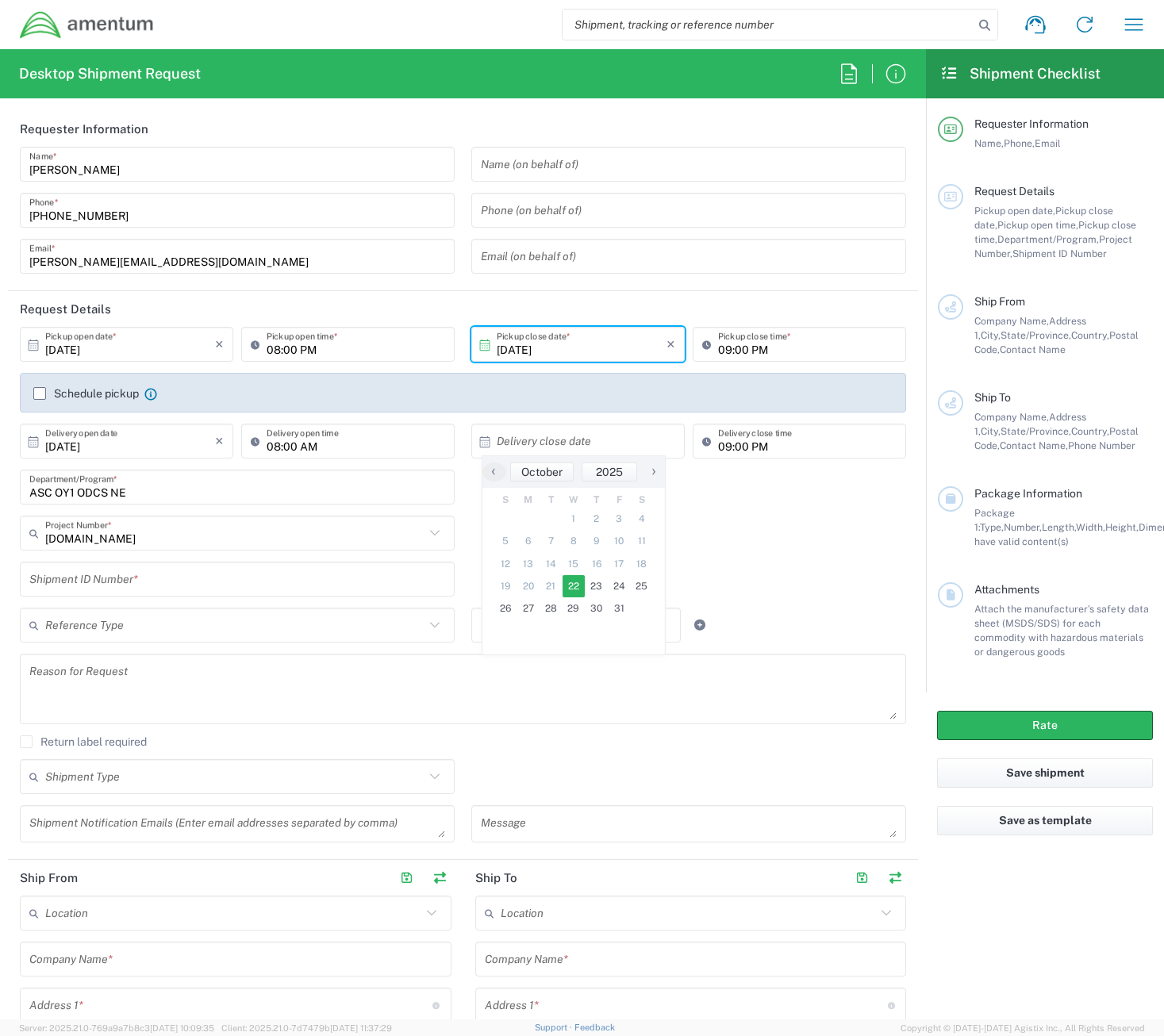
click at [569, 595] on span "22" at bounding box center [574, 586] width 23 height 22
type input "[DATE]"
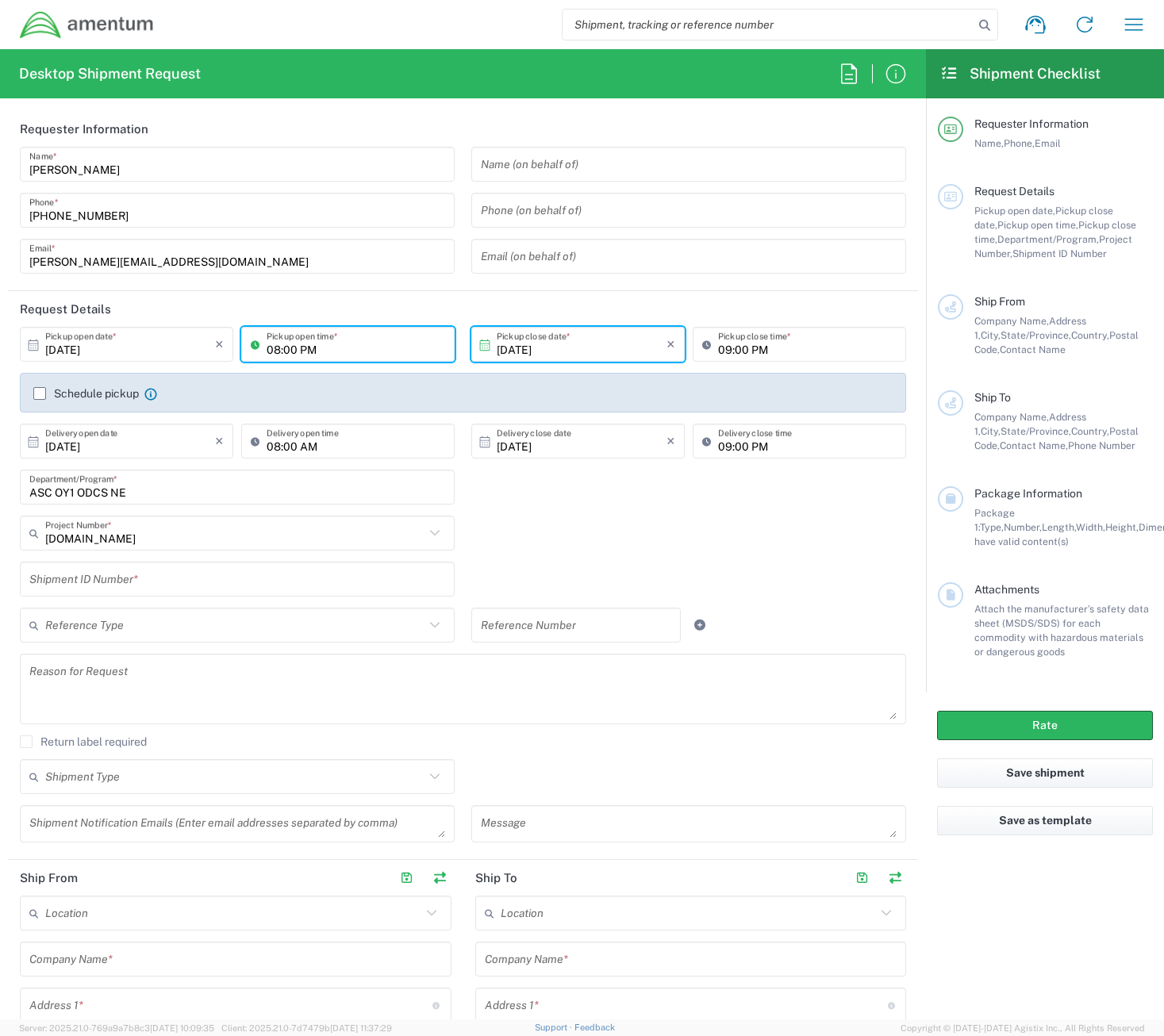
click at [310, 348] on input "08:00 PM" at bounding box center [356, 344] width 179 height 28
click at [318, 352] on input "08:00 PM" at bounding box center [356, 344] width 179 height 28
type input "08:00 AM"
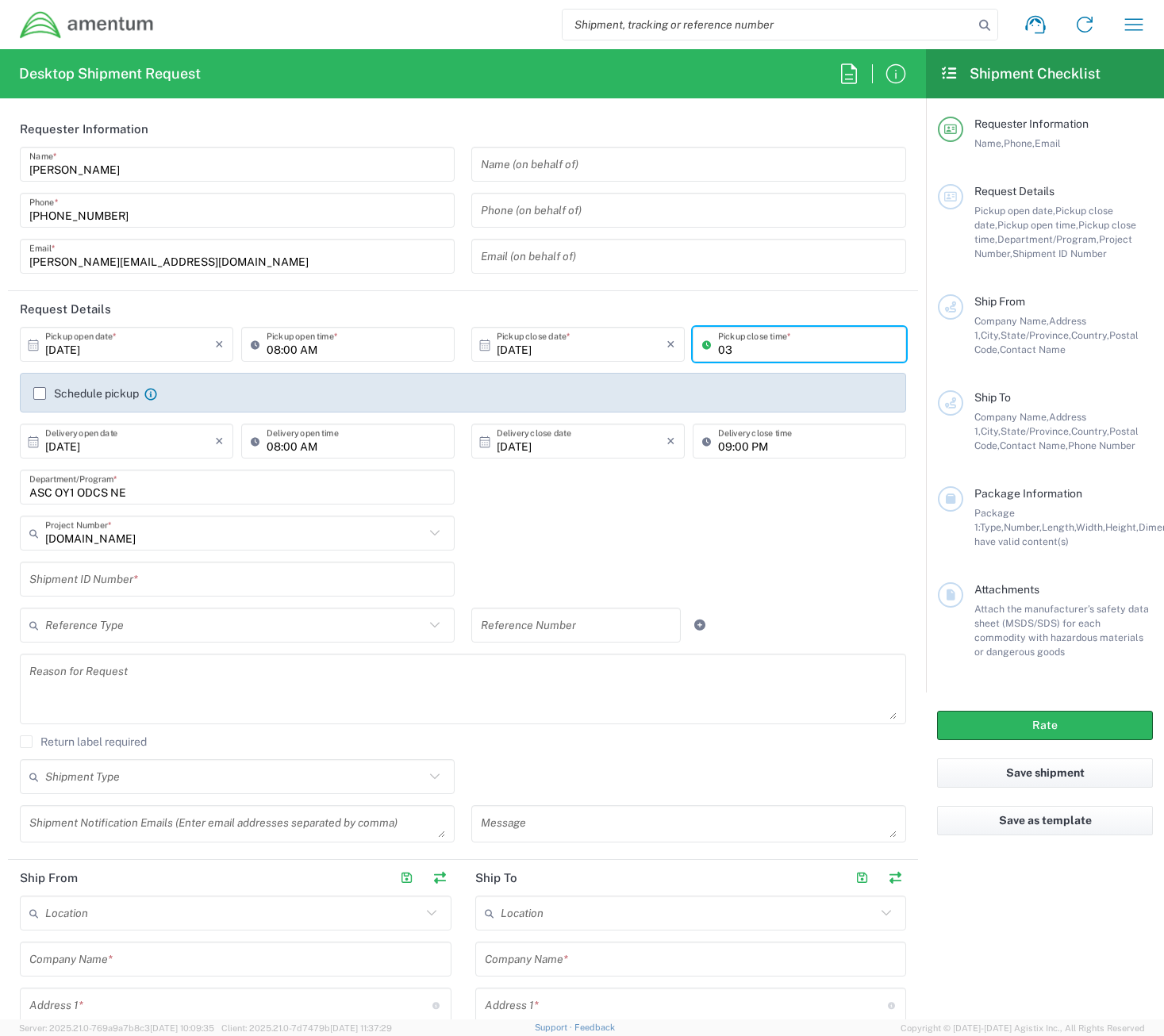
type input "03:00 PM"
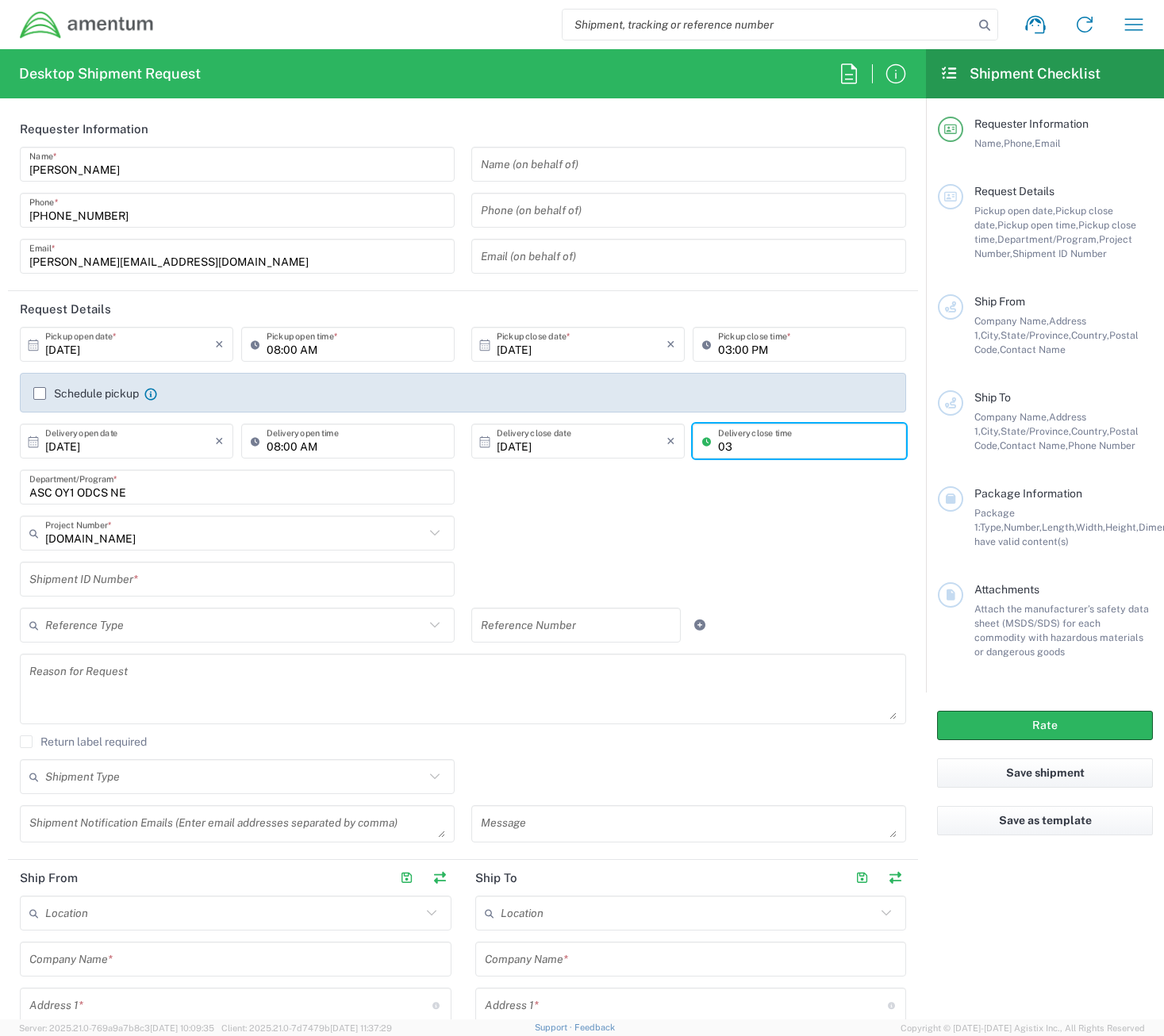
type input "03:00 PM"
type input "Application Support Center"
type input "2000 [GEOGRAPHIC_DATA]"
type input "Suite 200"
type input "Oxnard"
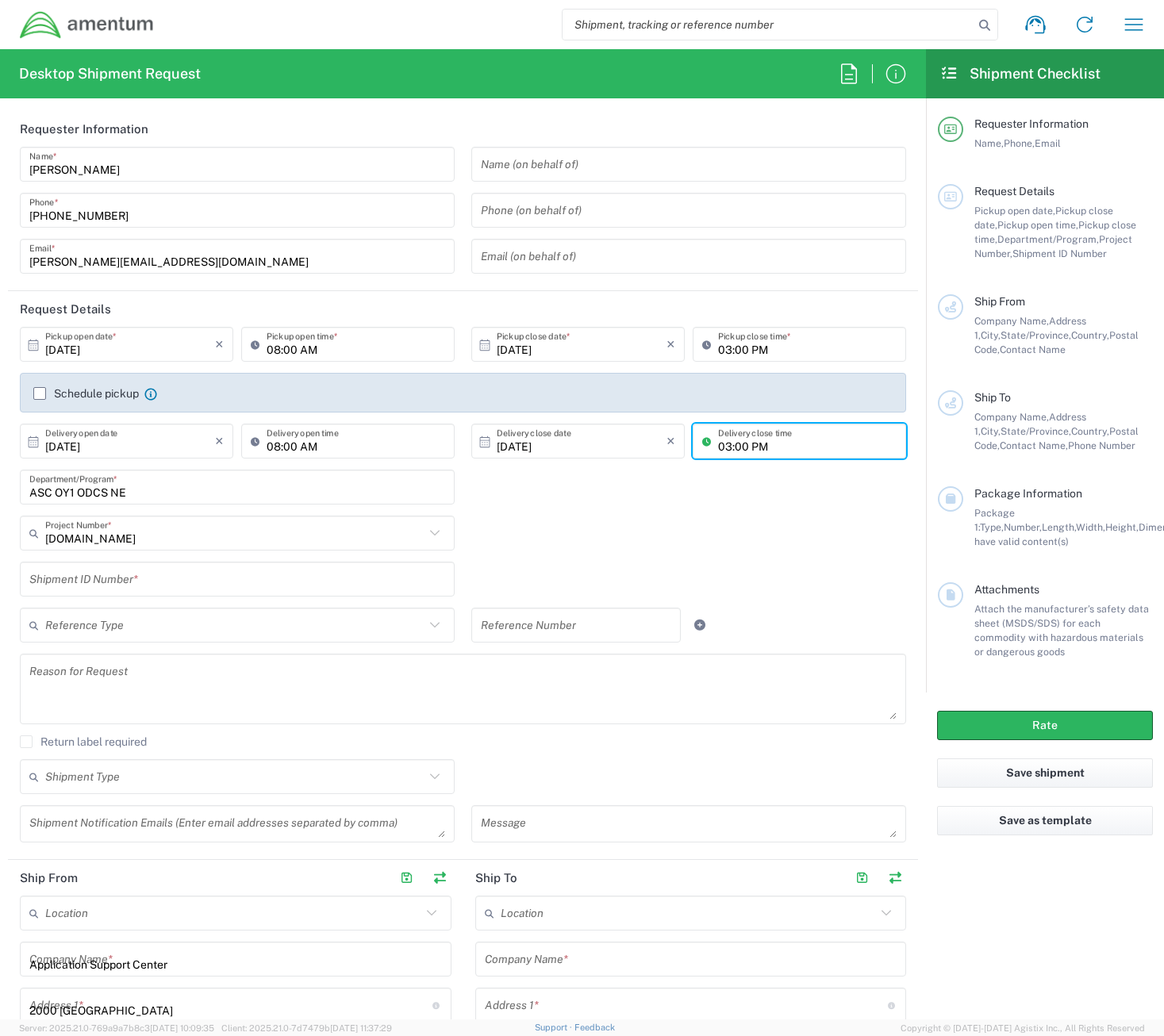
type input "[US_STATE]"
type input "93036-0609"
type input "[PHONE_NUMBER]"
type input "[PERSON_NAME][EMAIL_ADDRESS][PERSON_NAME][DOMAIN_NAME]"
type input "Application Support Center"
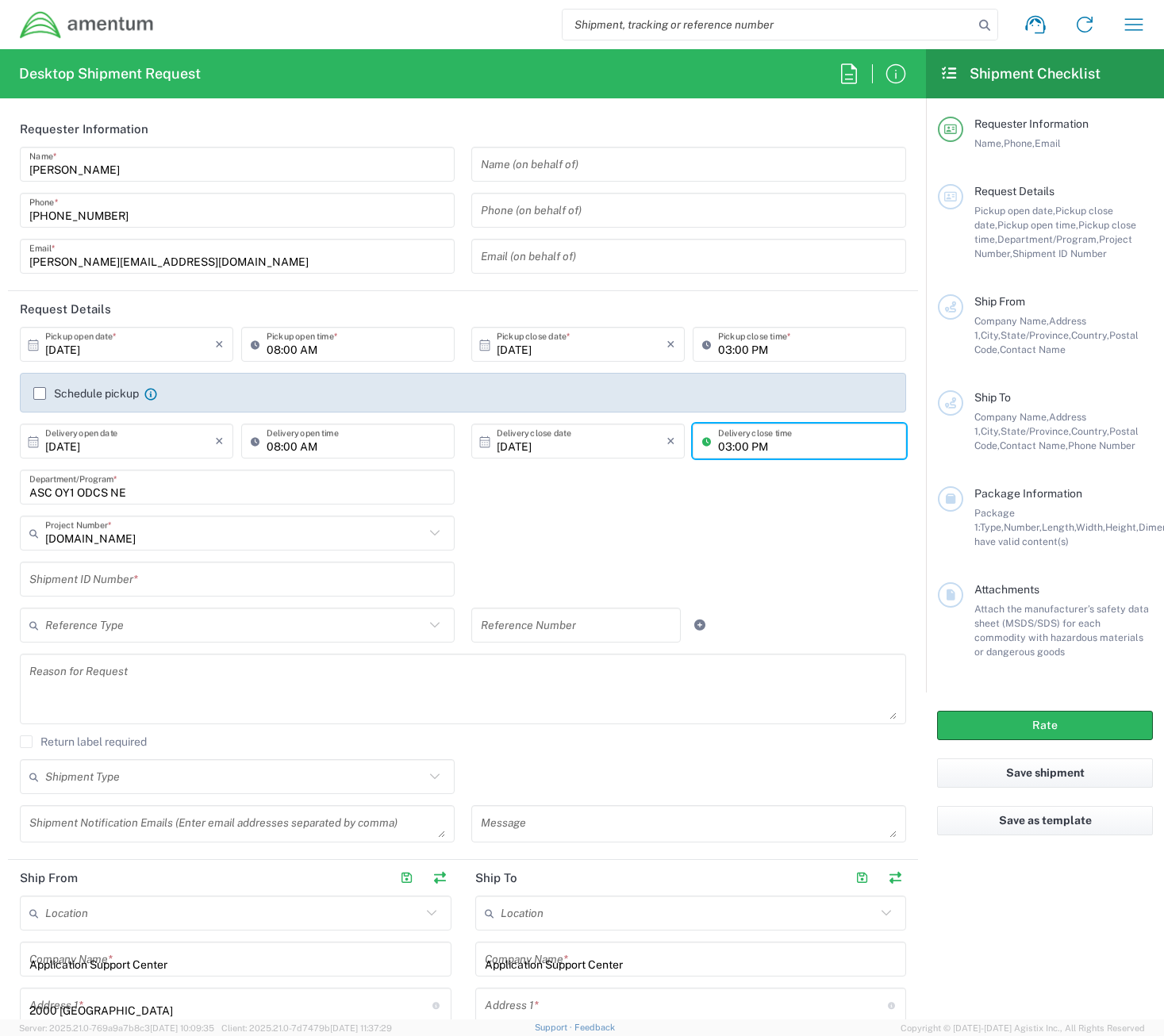
type input "[STREET_ADDRESS]"
type input "Suite A-24"
type input "Lubbock"
type input "[US_STATE]"
type input "[PHONE_NUMBER]"
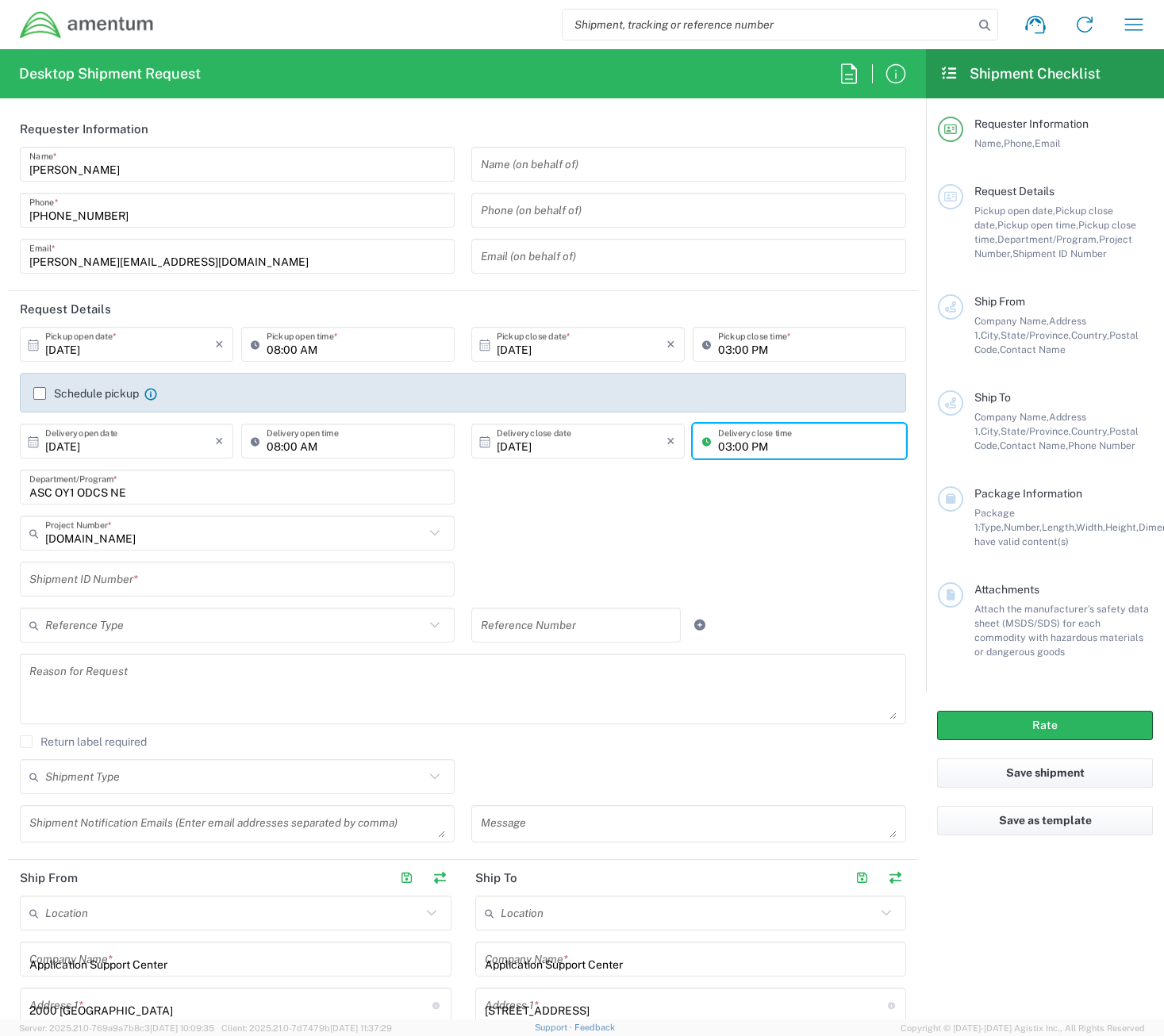
type input "[PERSON_NAME][EMAIL_ADDRESS][PERSON_NAME][DOMAIN_NAME]"
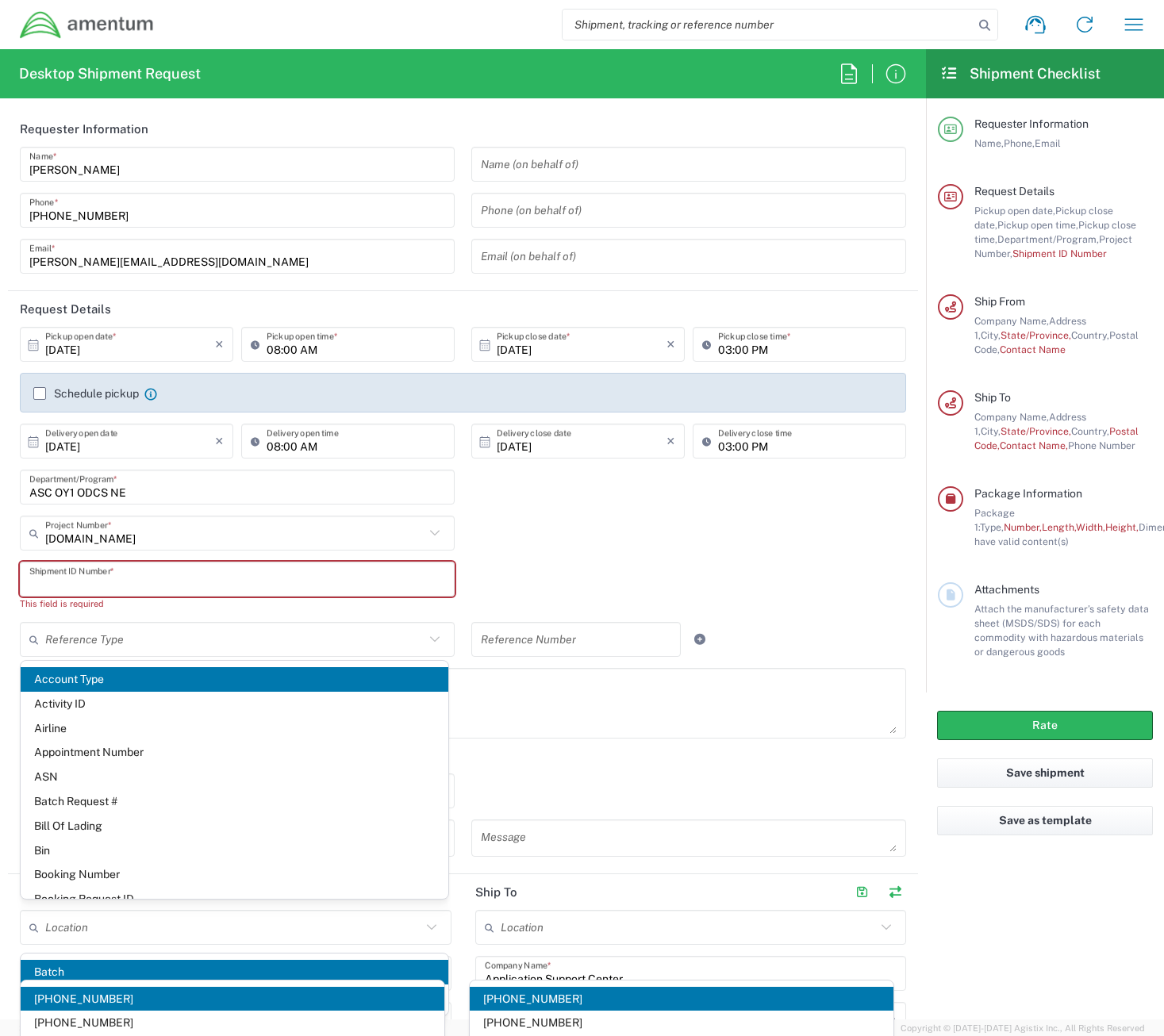
click at [242, 587] on input "text" at bounding box center [238, 579] width 416 height 28
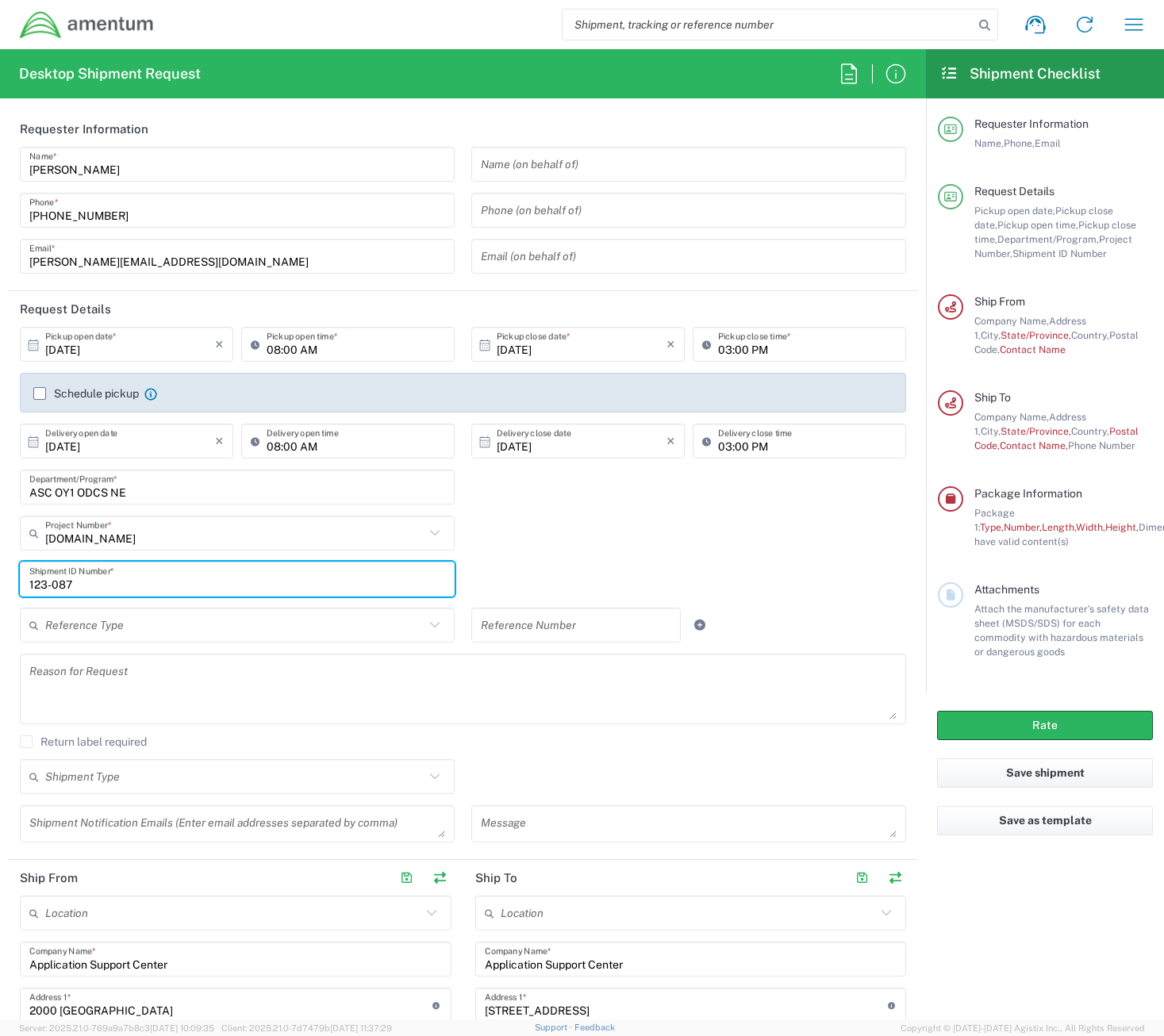
type input "123-087"
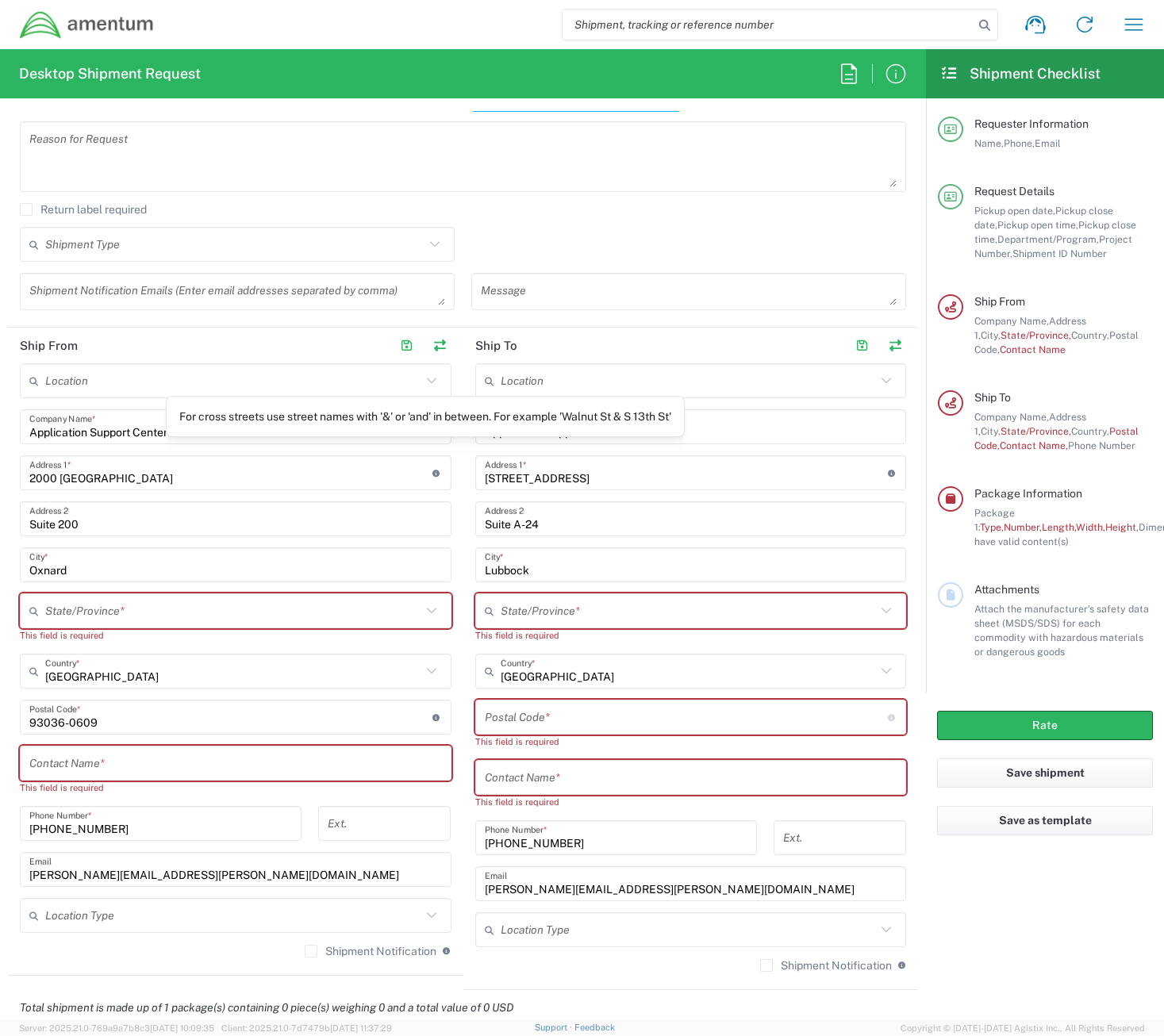
scroll to position [555, 0]
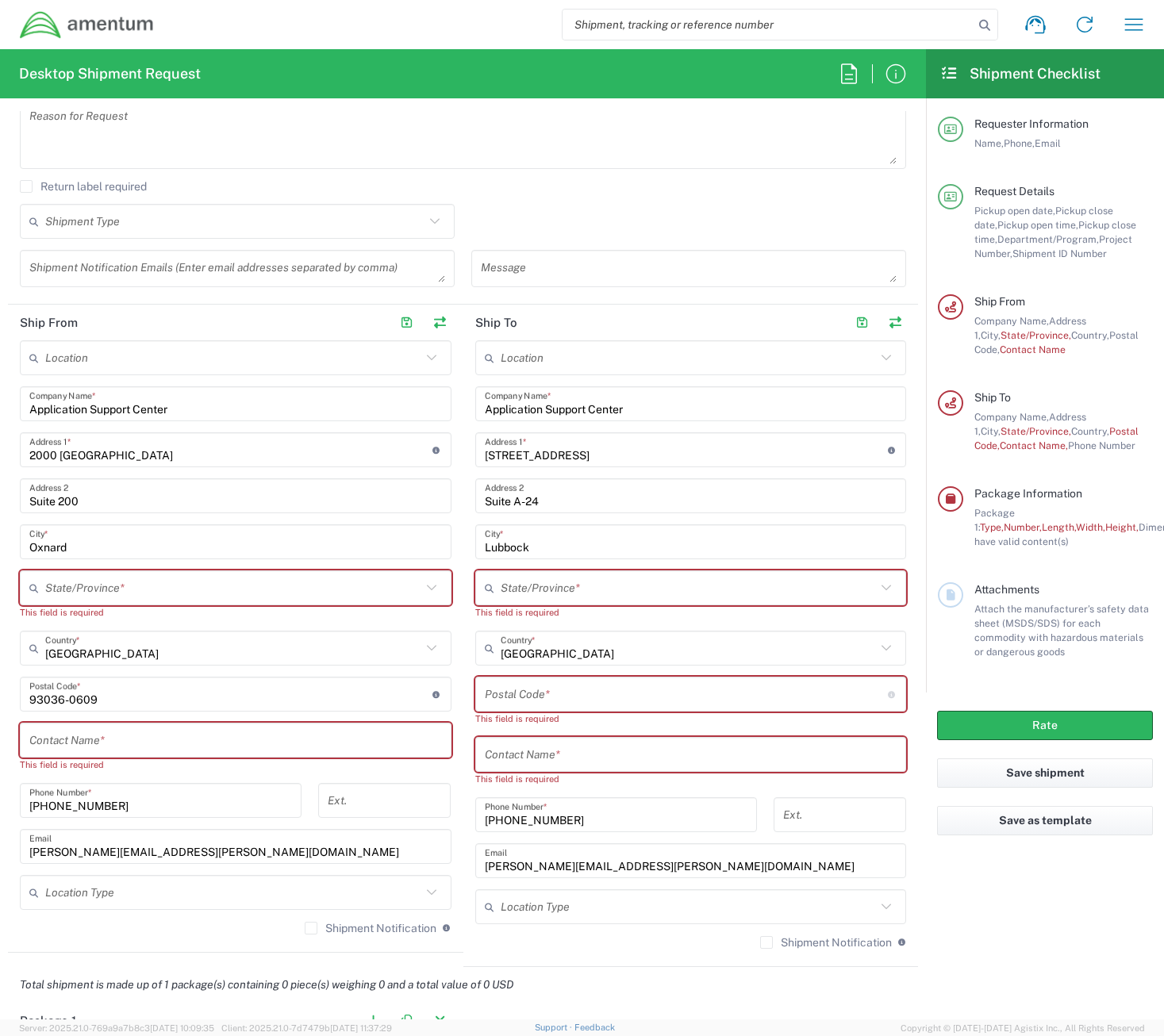
click at [162, 594] on input "text" at bounding box center [233, 588] width 376 height 28
click at [119, 646] on span "[US_STATE]" at bounding box center [232, 653] width 423 height 25
type input "[US_STATE]"
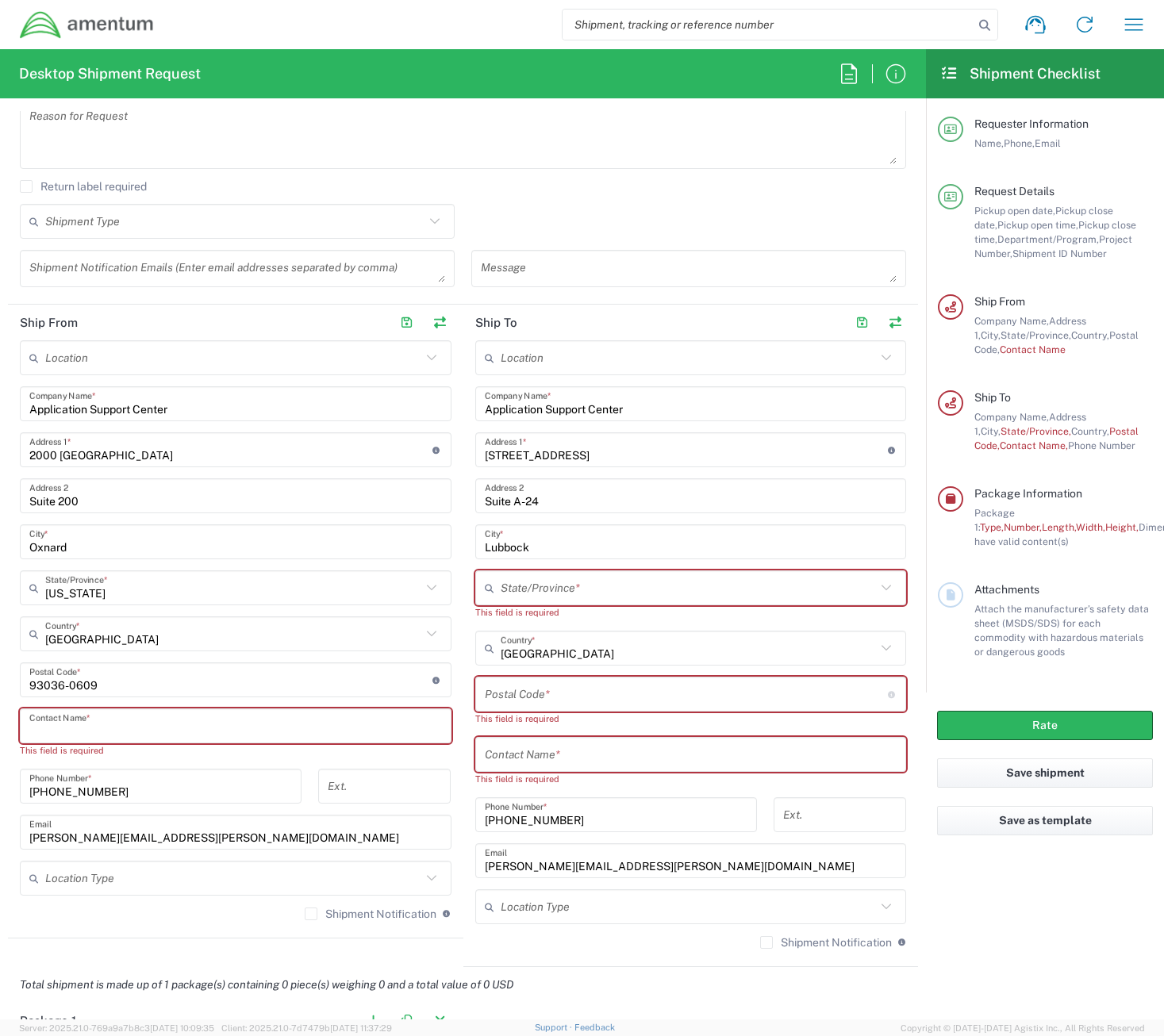
click at [211, 735] on input "text" at bounding box center [236, 726] width 413 height 28
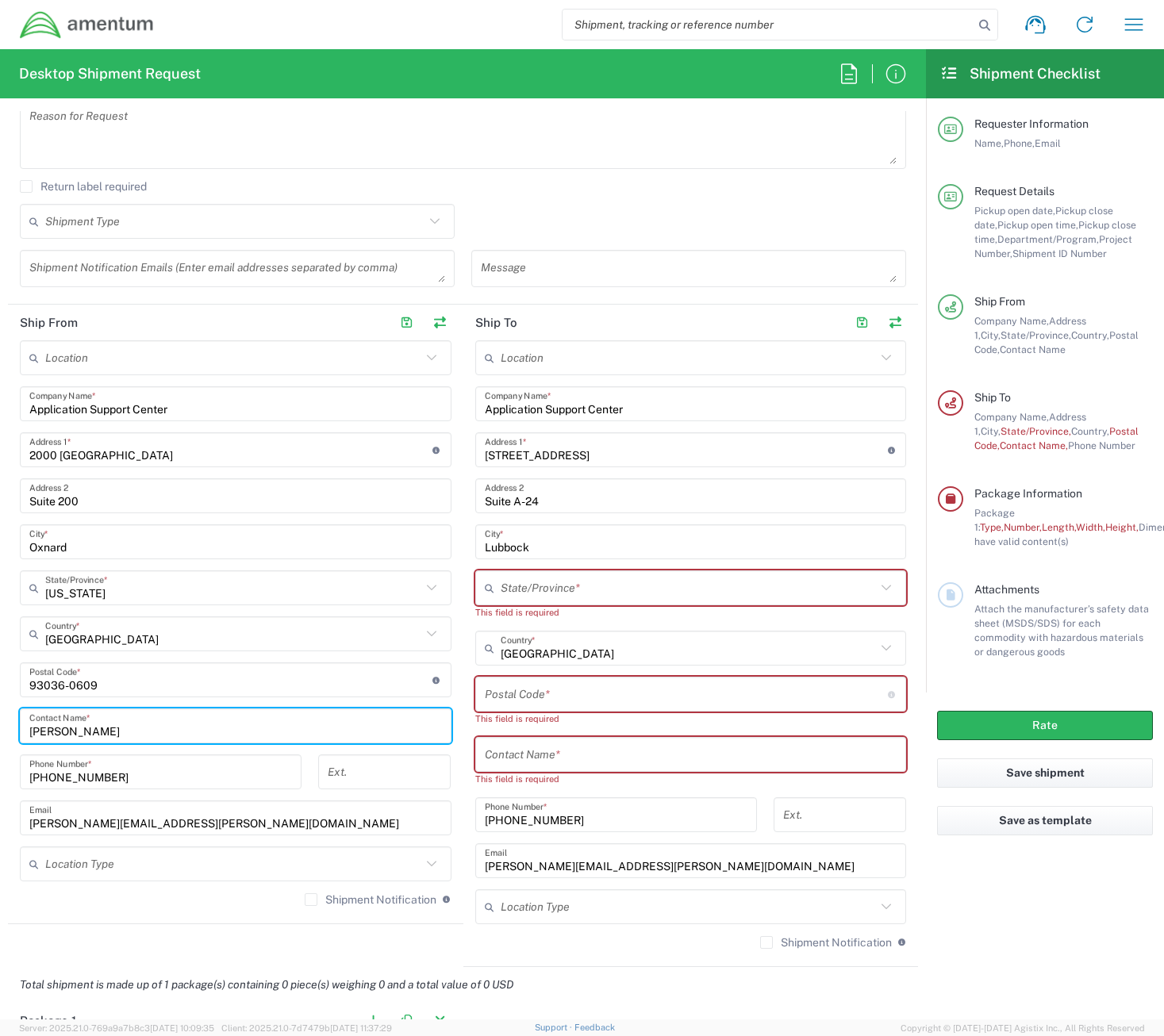
type input "[PERSON_NAME]"
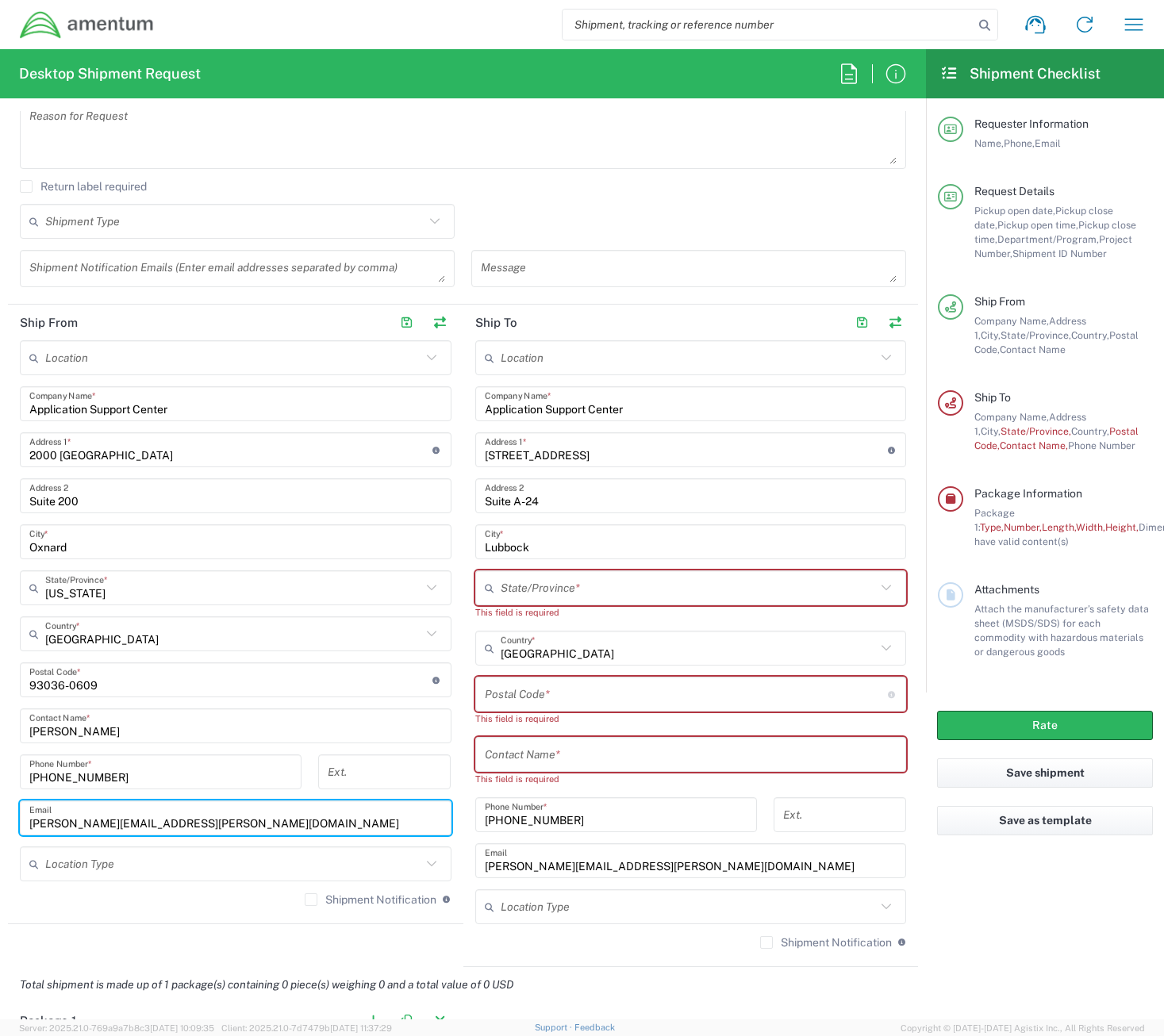
click at [613, 441] on input "[STREET_ADDRESS]" at bounding box center [686, 450] width 403 height 28
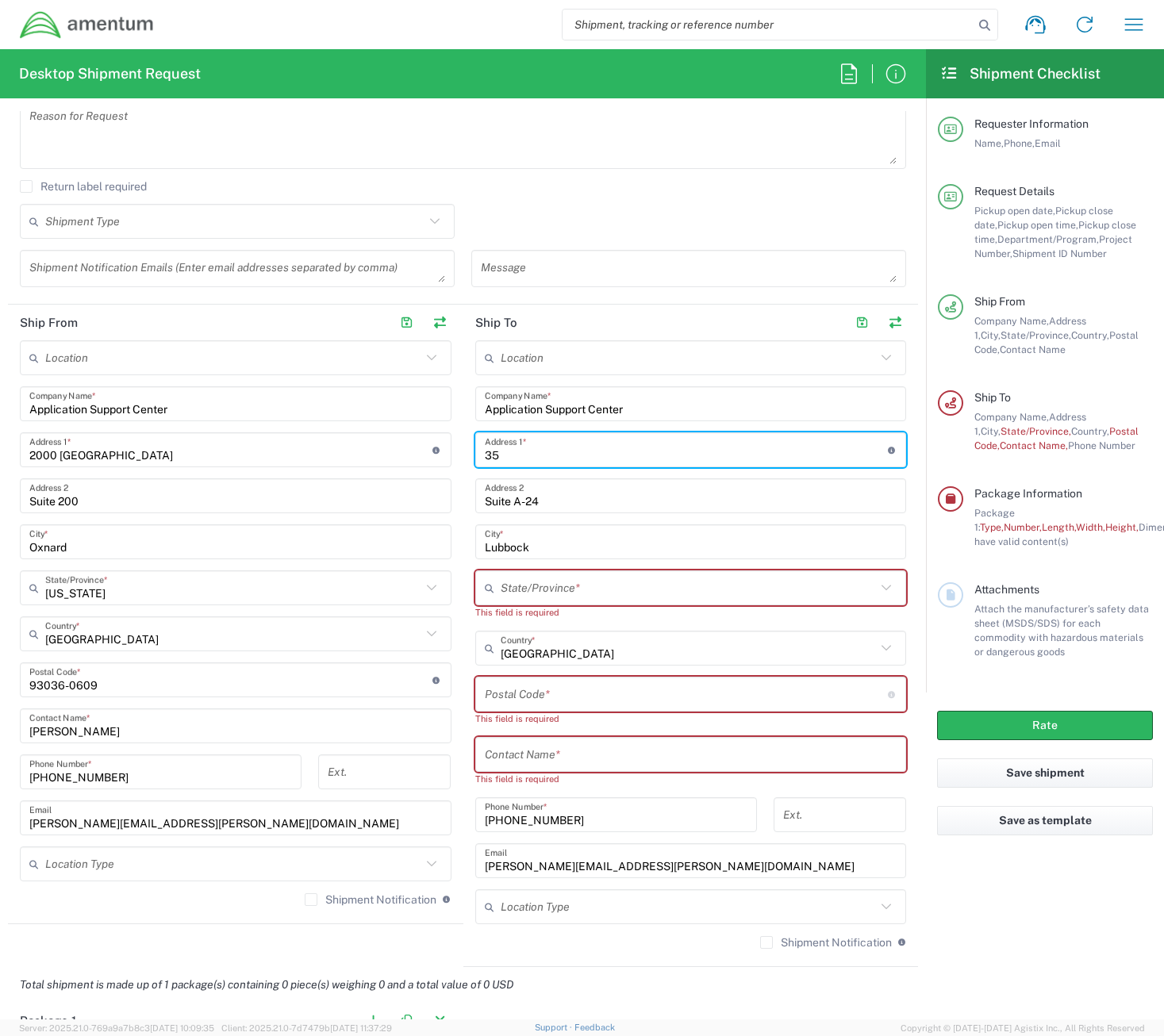
type input "3"
type input "[STREET_ADDRESS]"
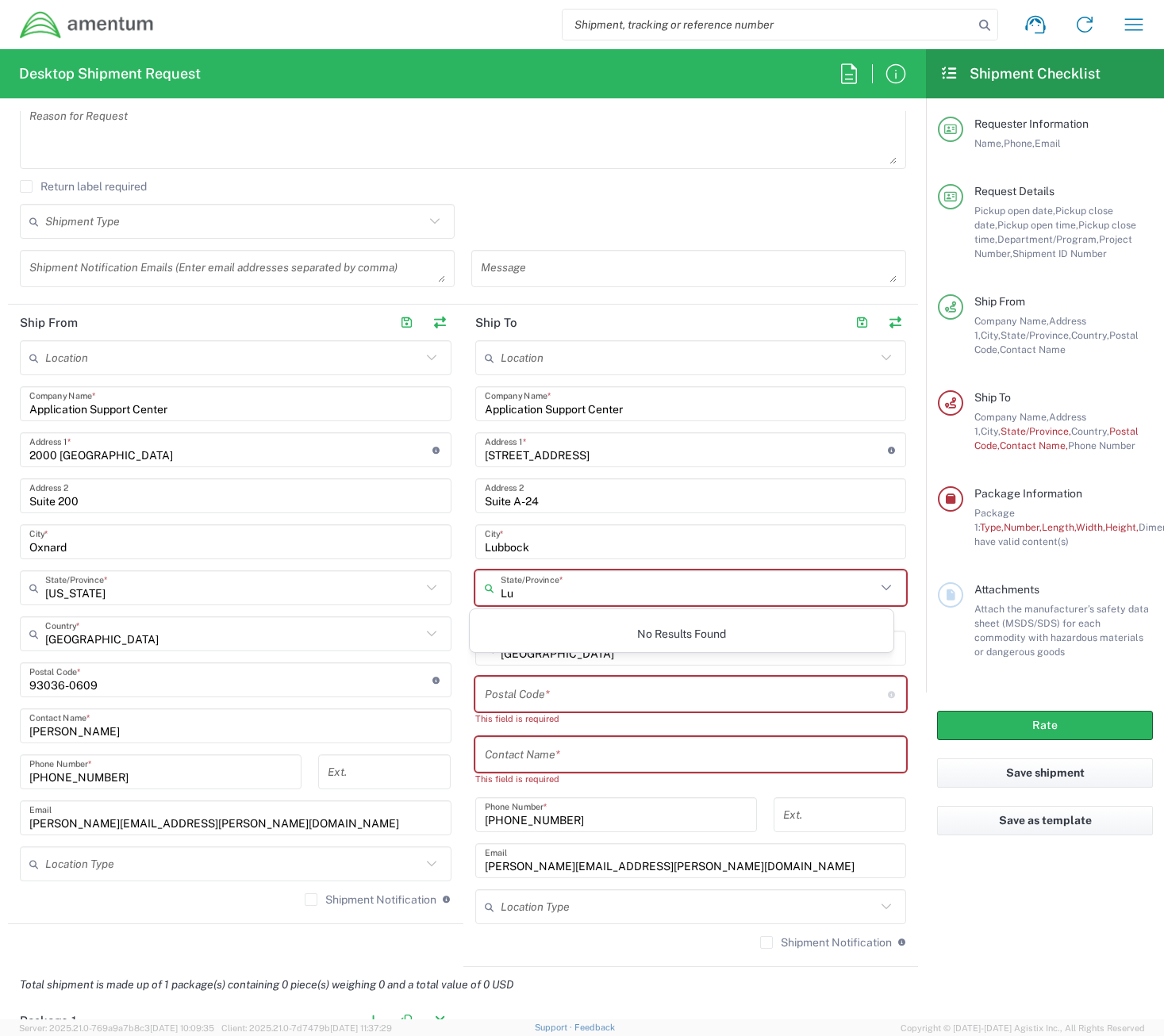
type input "L"
type input "[US_STATE]"
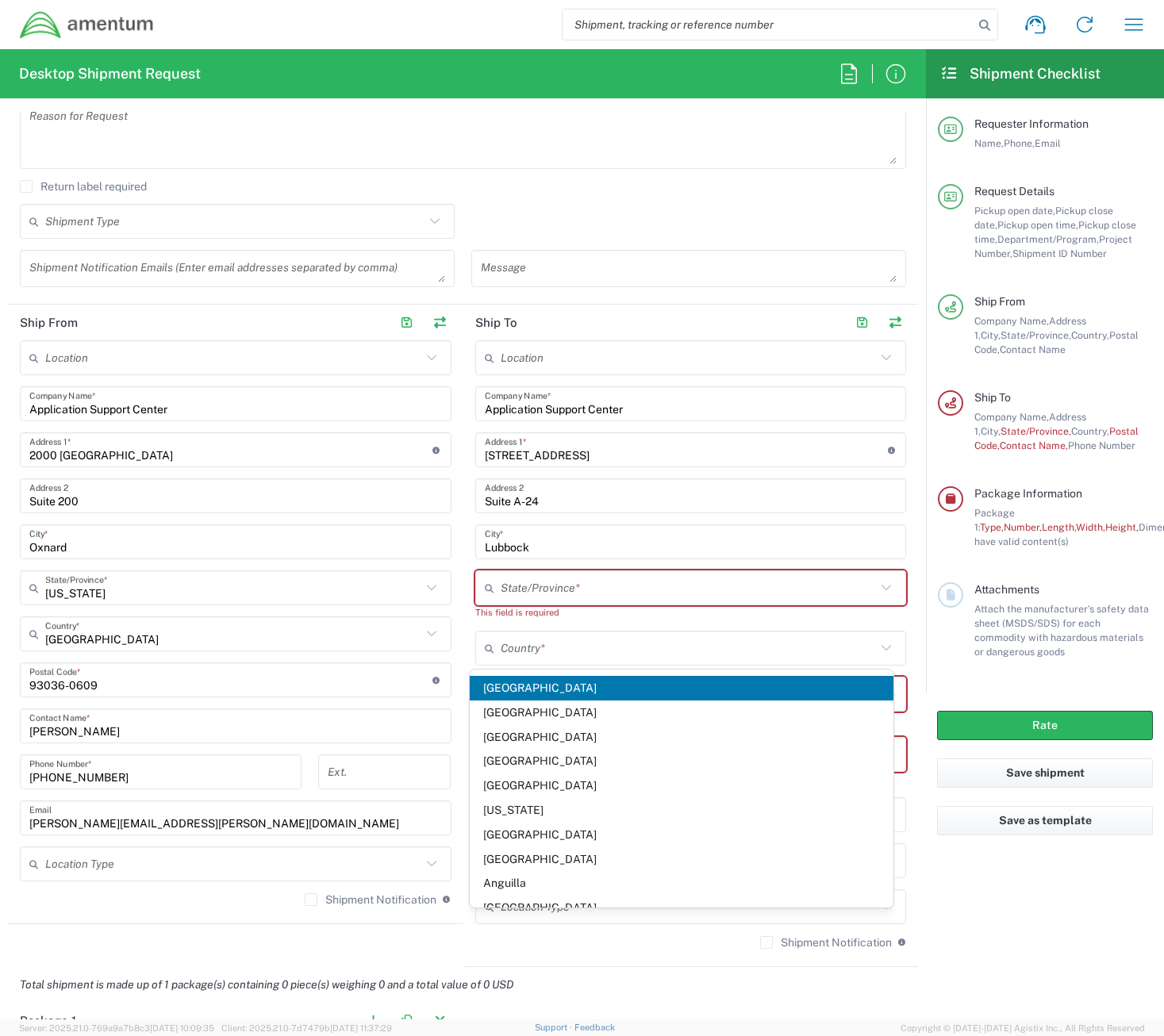
click at [565, 680] on span "[GEOGRAPHIC_DATA]" at bounding box center [681, 689] width 423 height 25
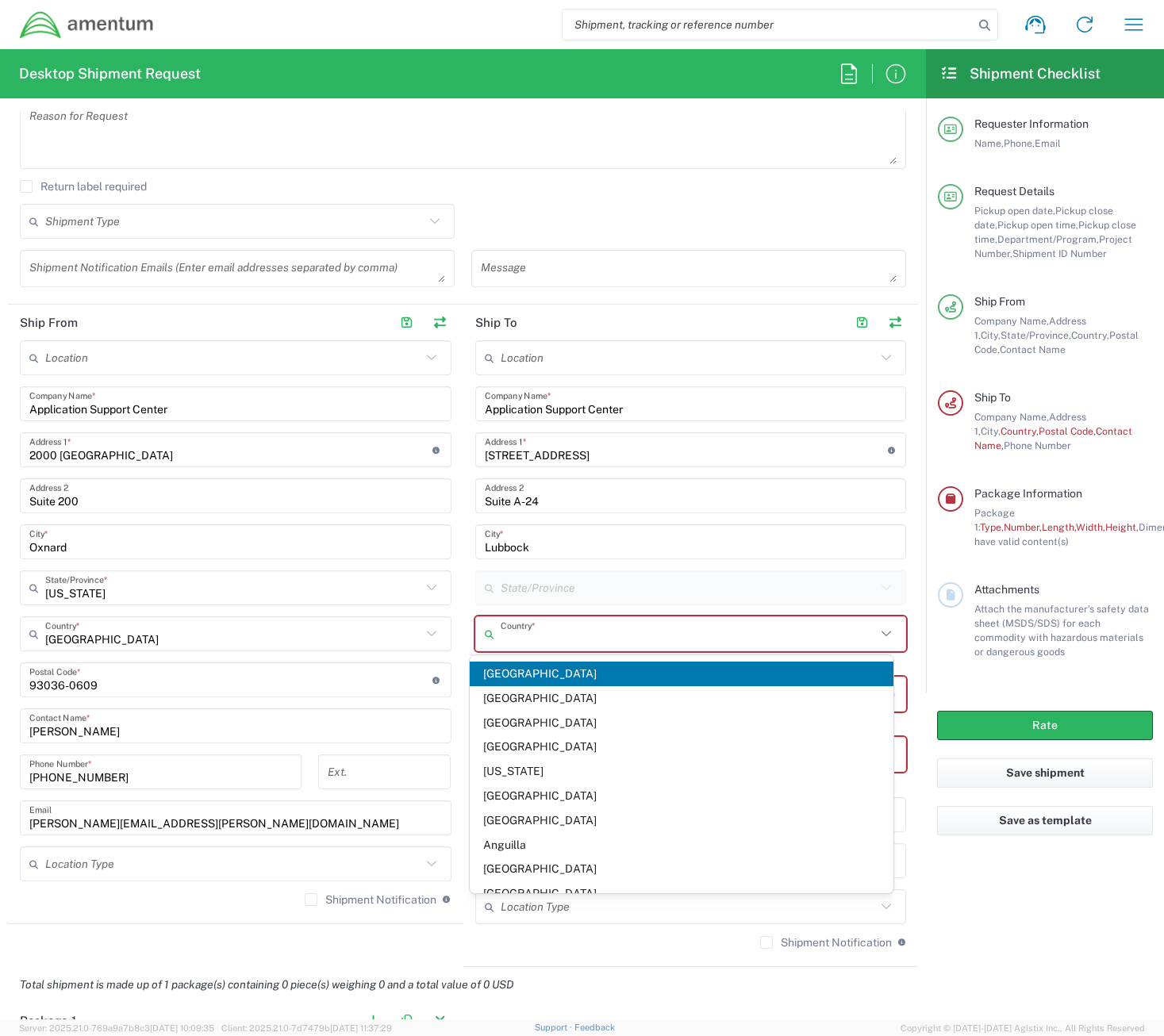
click at [583, 645] on input "text" at bounding box center [688, 634] width 376 height 28
type input "un"
click at [595, 640] on input "text" at bounding box center [688, 634] width 376 height 28
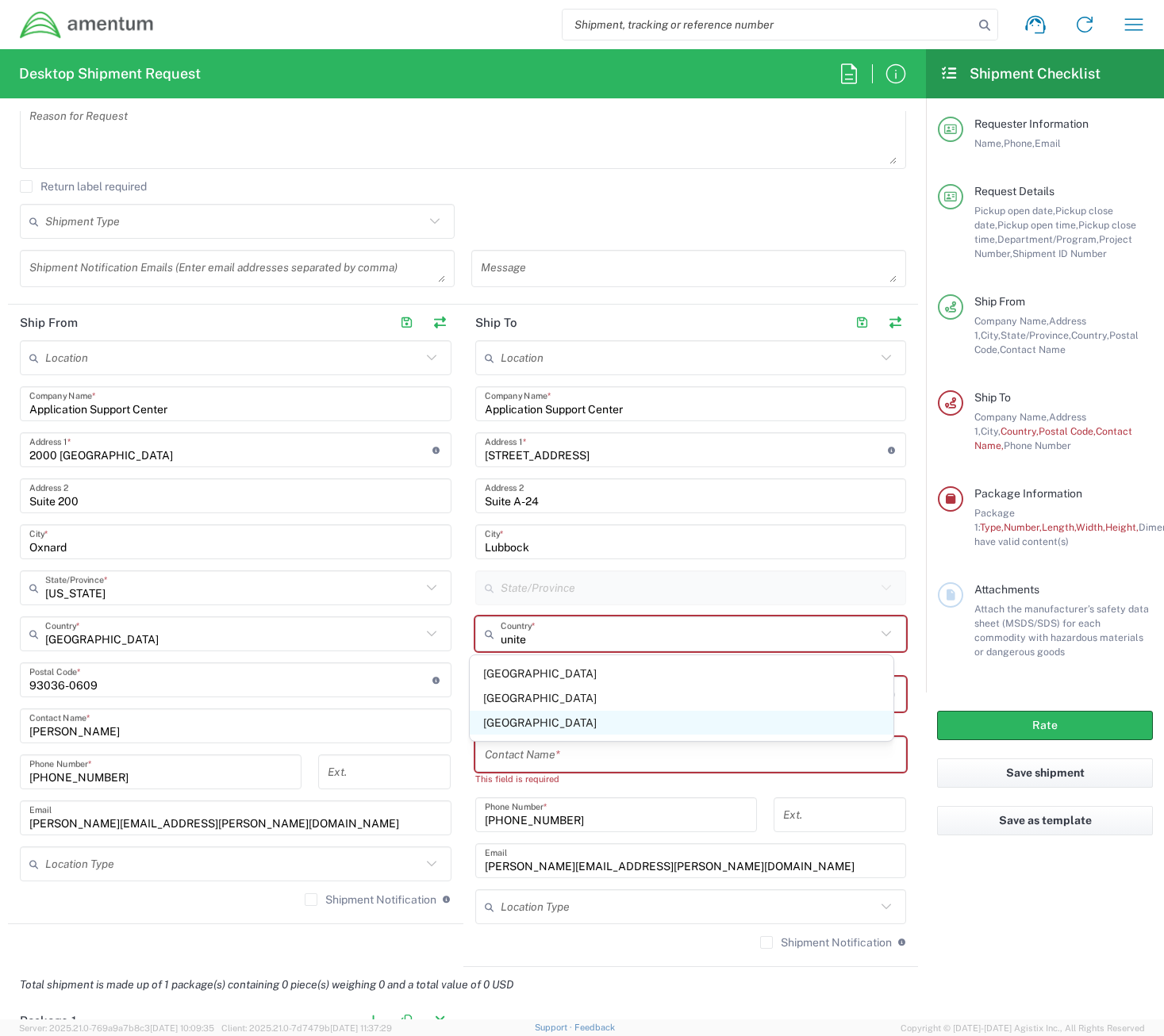
click at [493, 715] on span "[GEOGRAPHIC_DATA]" at bounding box center [681, 723] width 423 height 25
type input "[GEOGRAPHIC_DATA]"
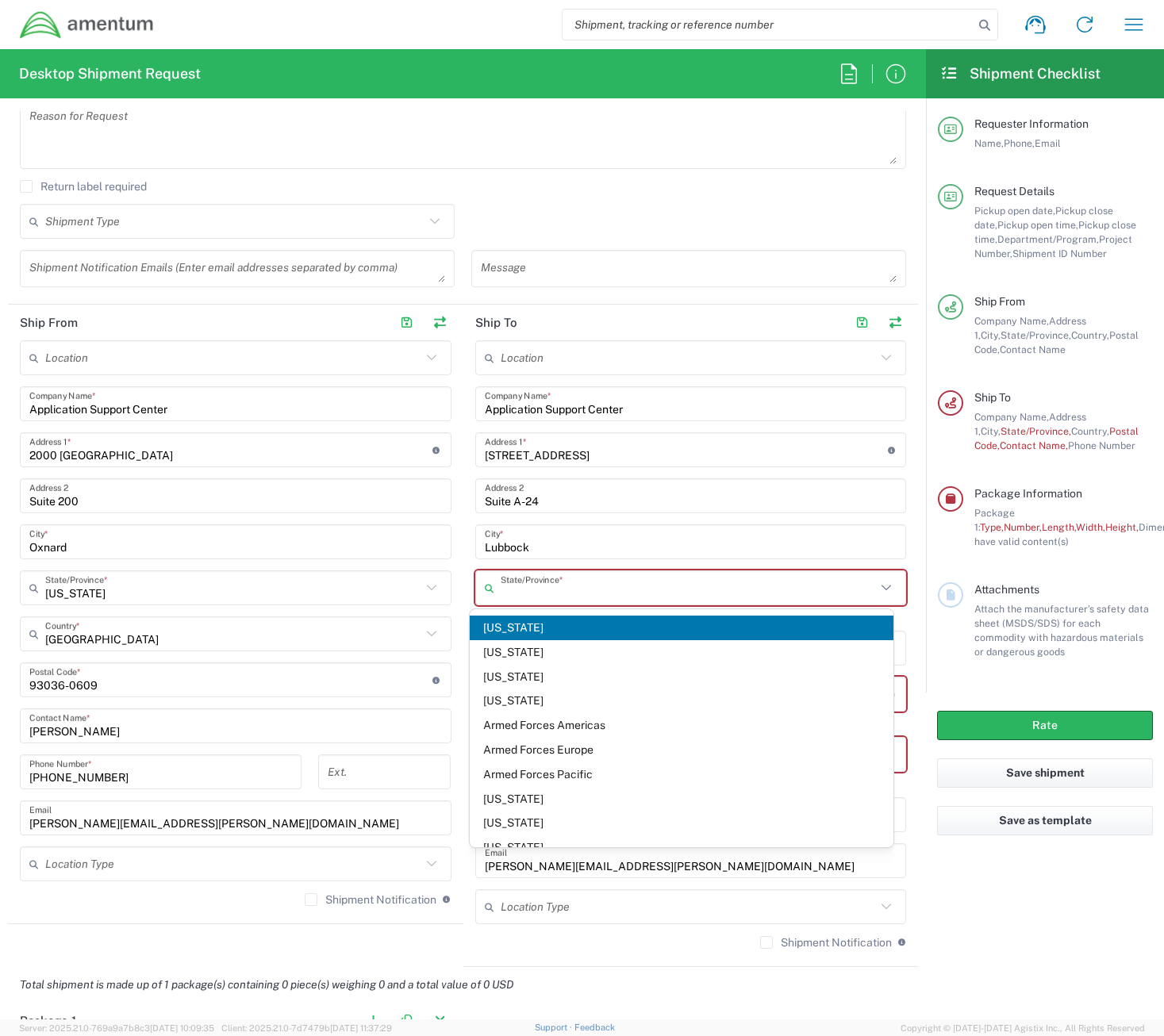
click at [555, 581] on input "text" at bounding box center [688, 588] width 376 height 28
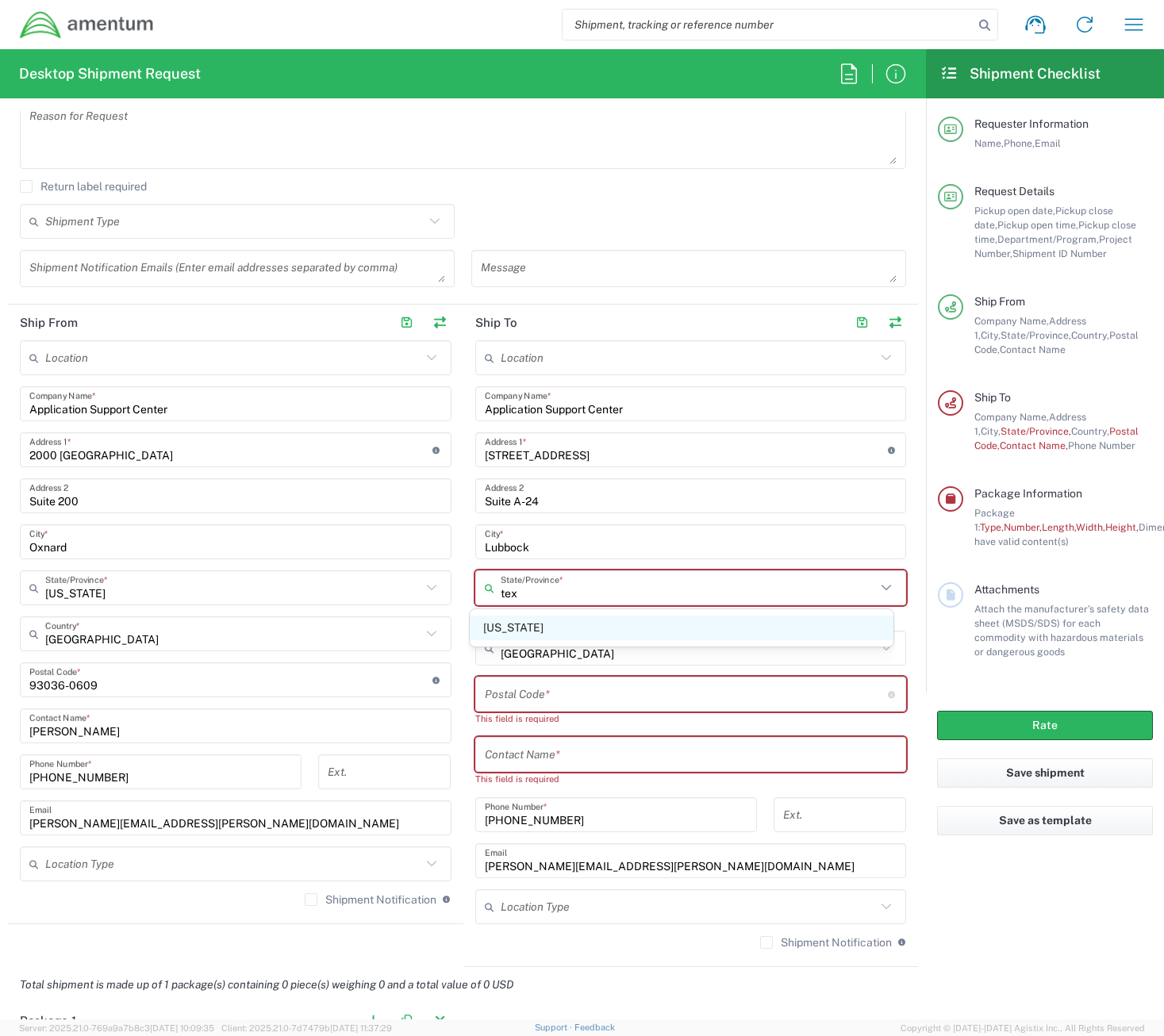
click at [501, 626] on span "[US_STATE]" at bounding box center [681, 628] width 423 height 25
type input "[US_STATE]"
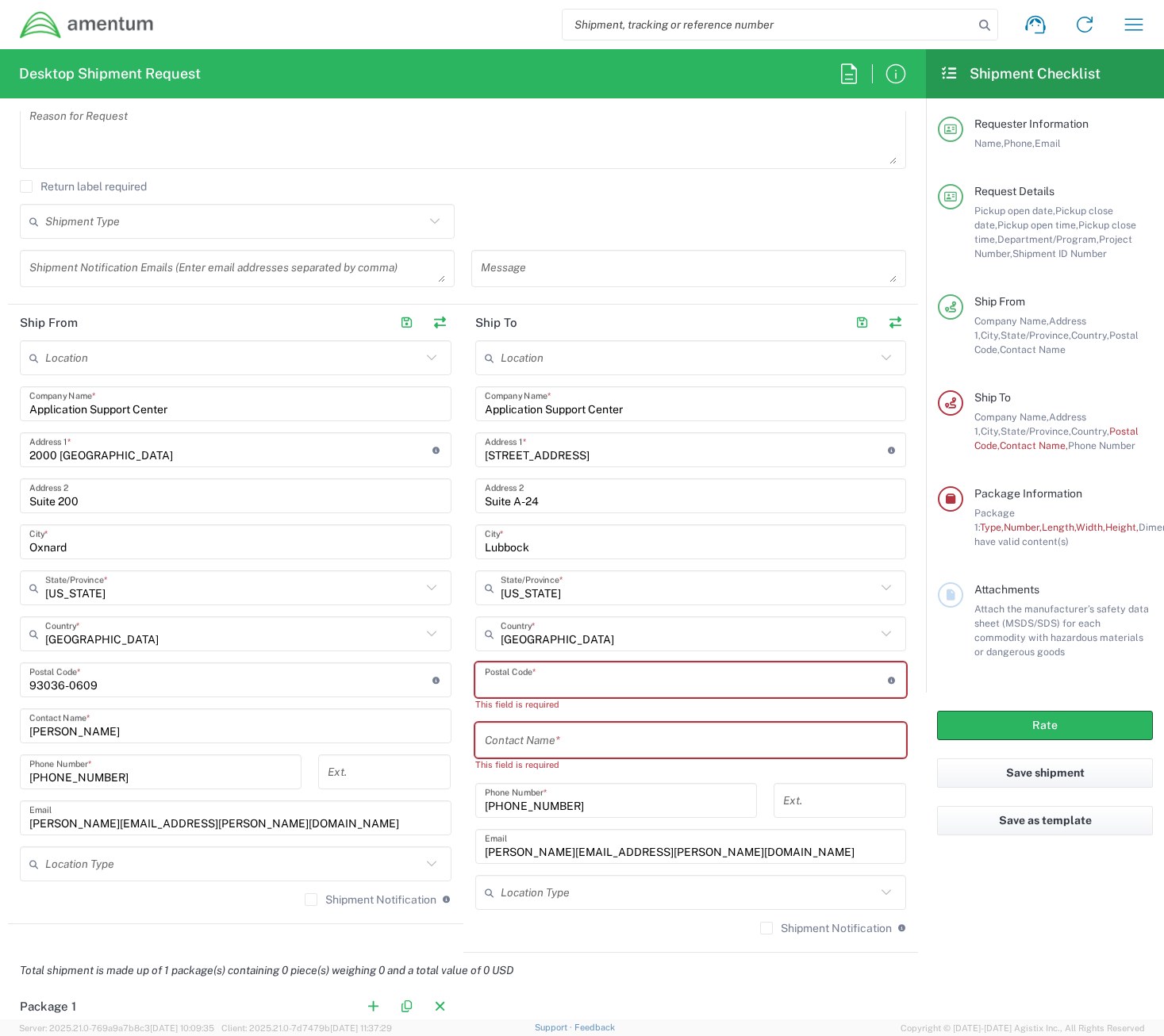
click at [527, 682] on input "undefined" at bounding box center [686, 680] width 403 height 28
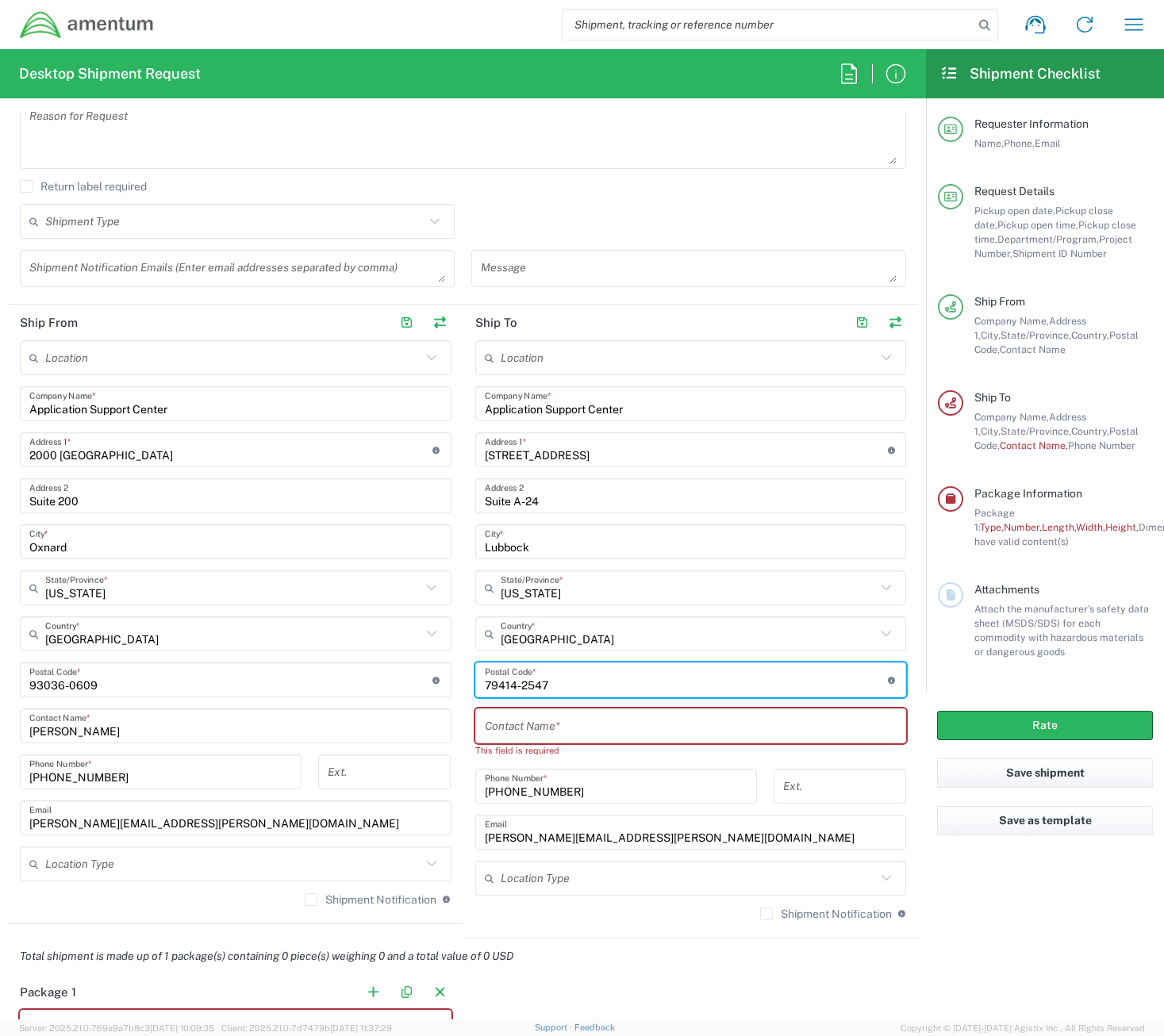
type input "79414-2547"
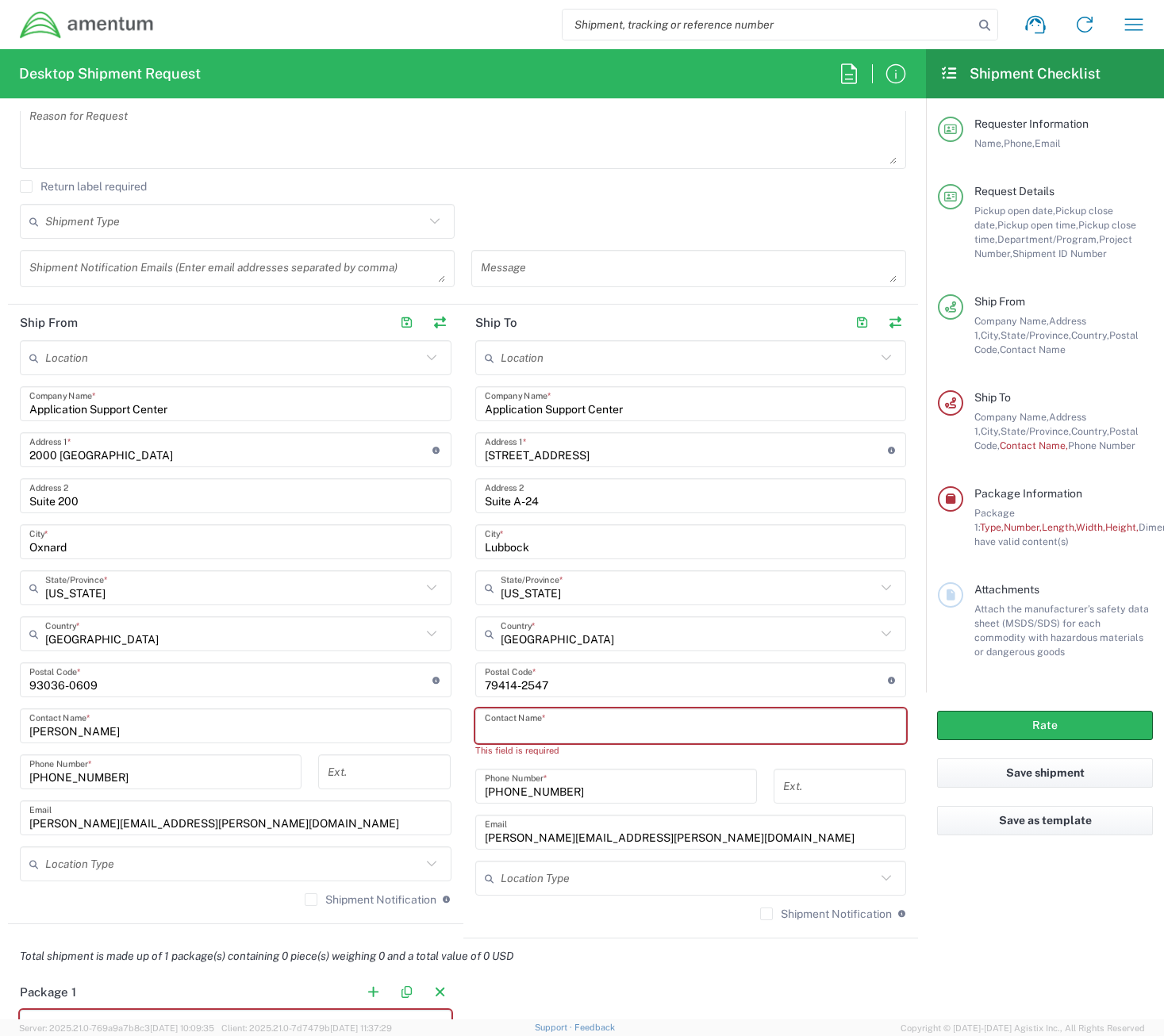
click at [537, 739] on input "text" at bounding box center [691, 726] width 413 height 28
click at [632, 734] on input "text" at bounding box center [691, 726] width 413 height 28
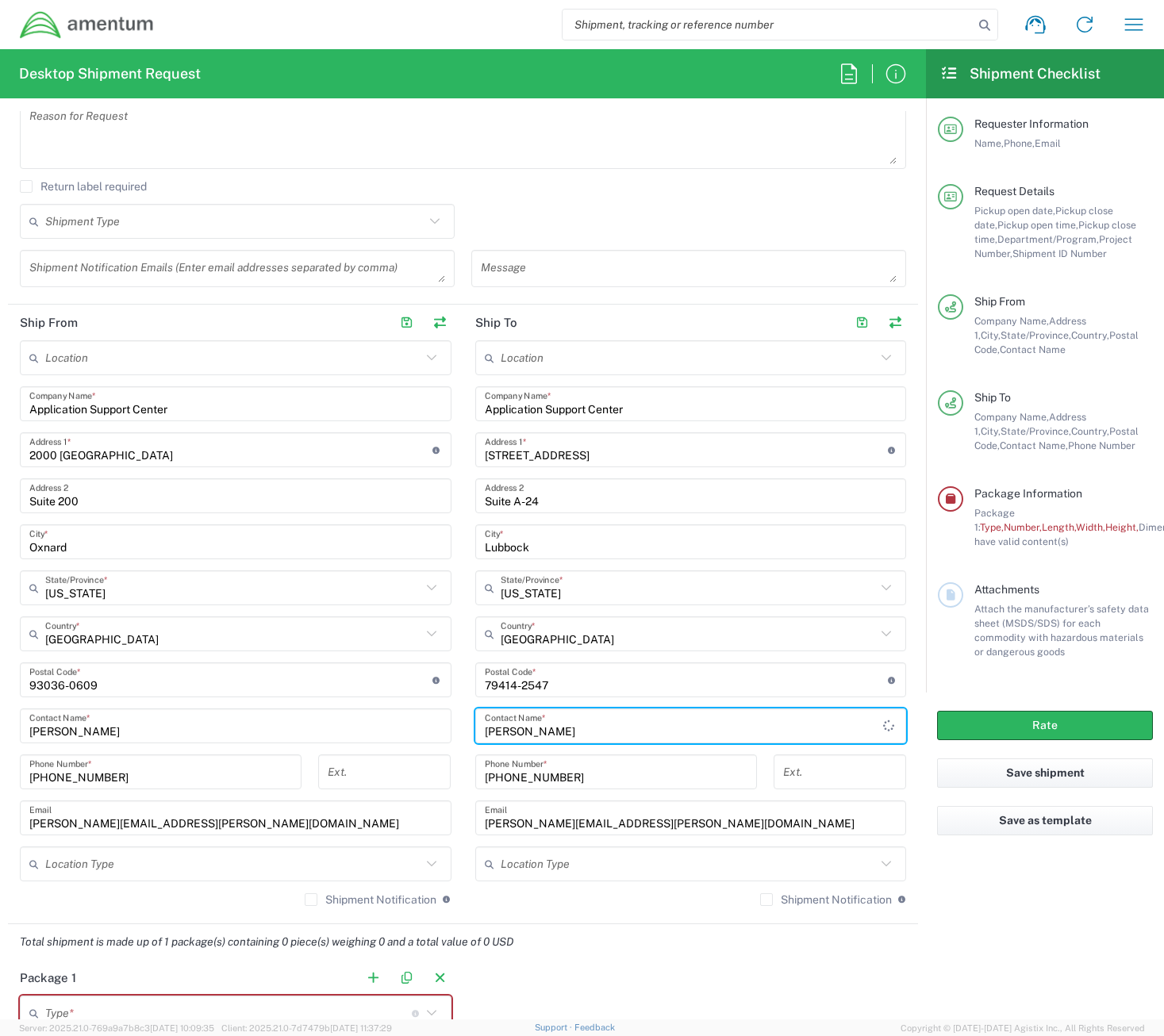
type input "[PERSON_NAME]"
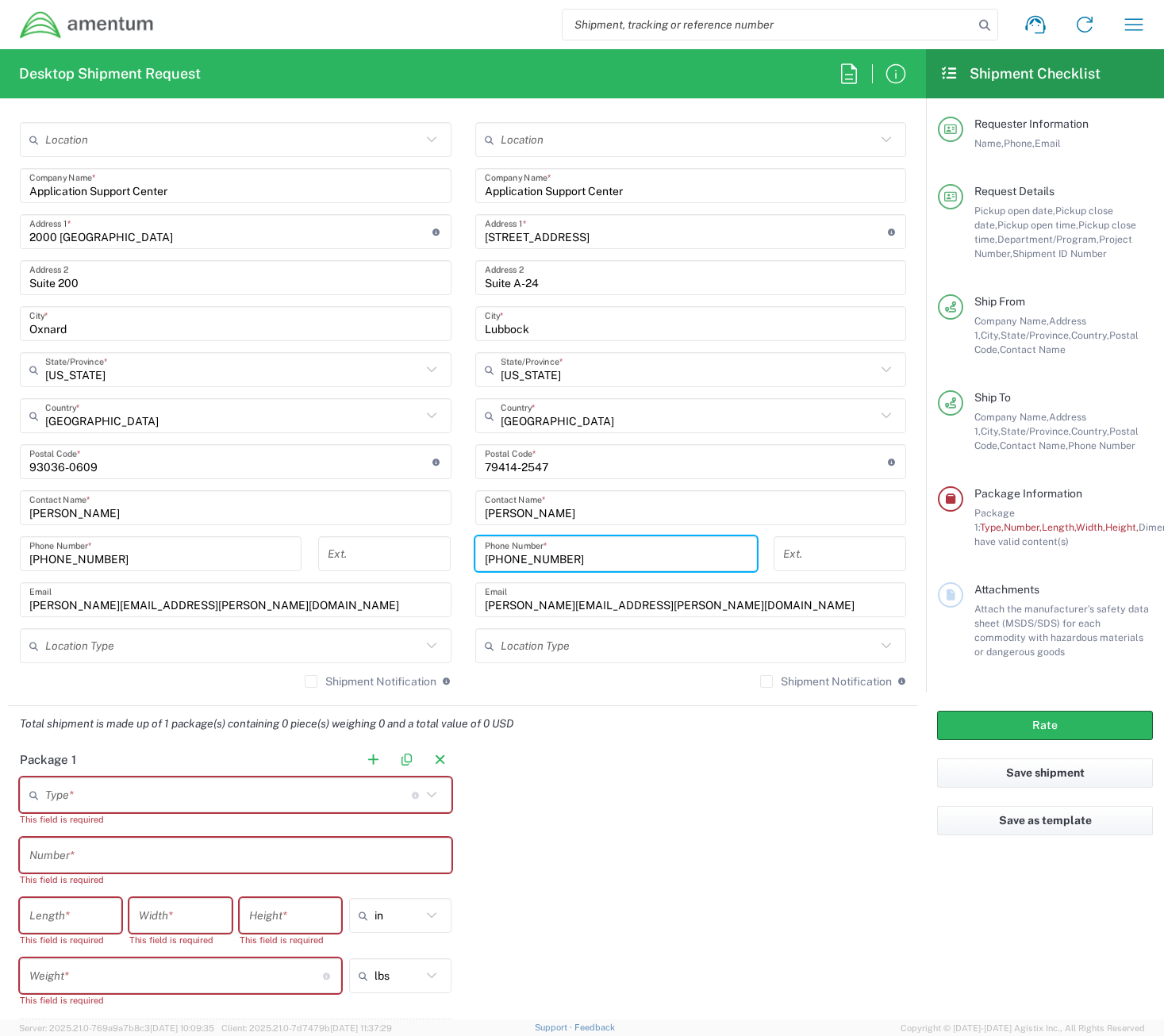
scroll to position [794, 0]
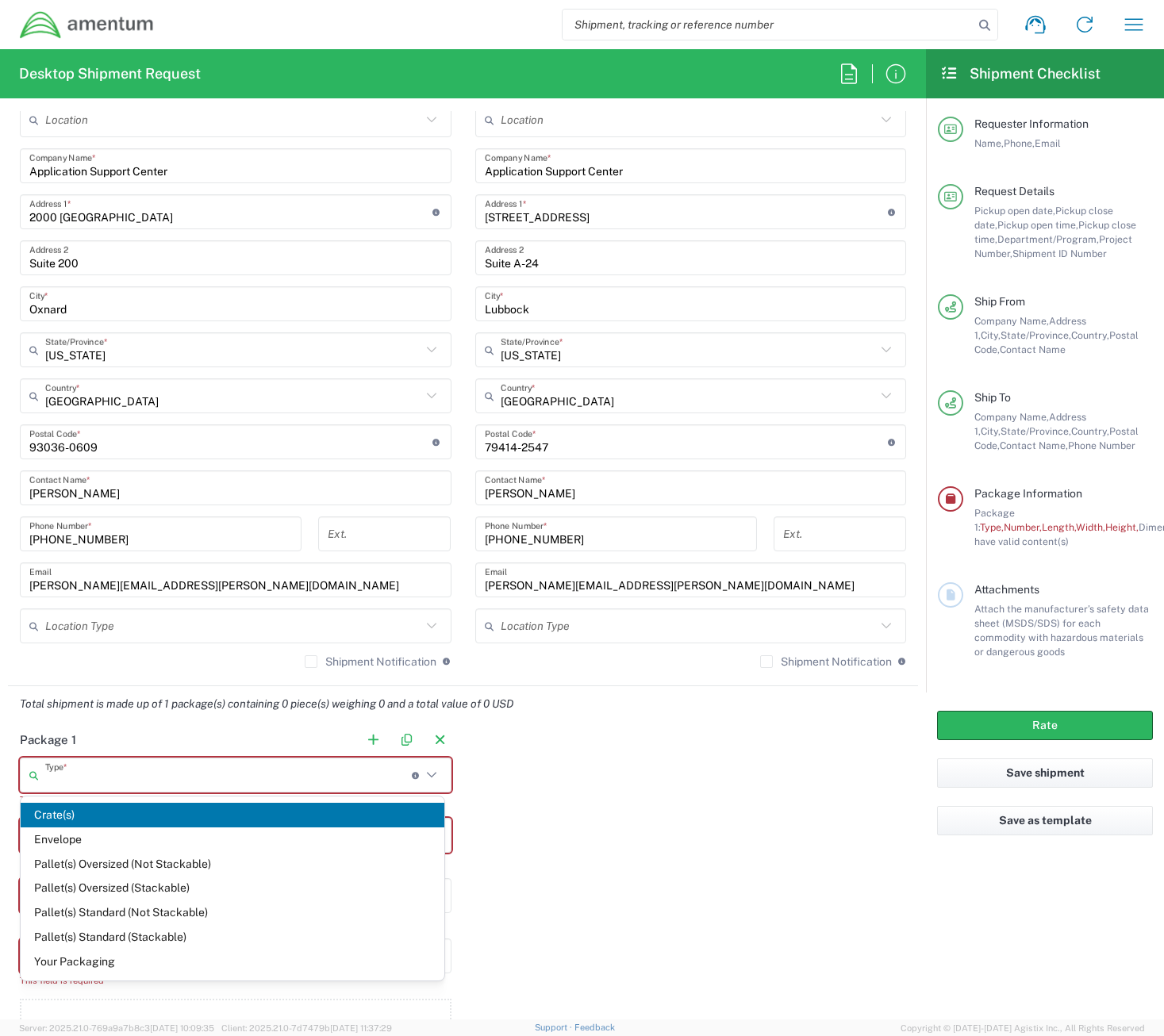
click at [256, 773] on input "text" at bounding box center [228, 775] width 367 height 28
click at [54, 963] on span "Your Packaging" at bounding box center [232, 962] width 423 height 25
type input "Your Packaging"
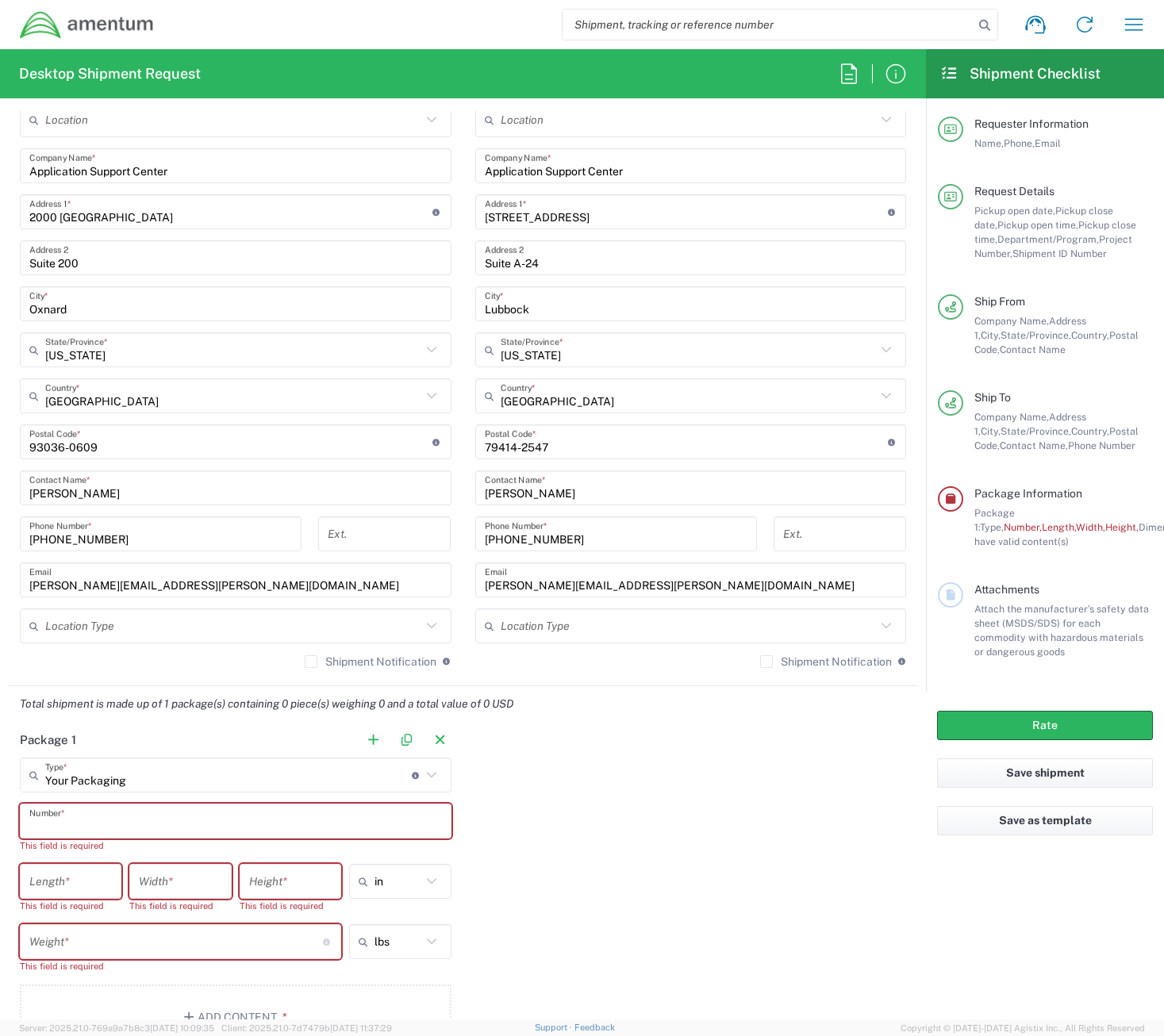
click at [78, 813] on input "text" at bounding box center [236, 821] width 413 height 28
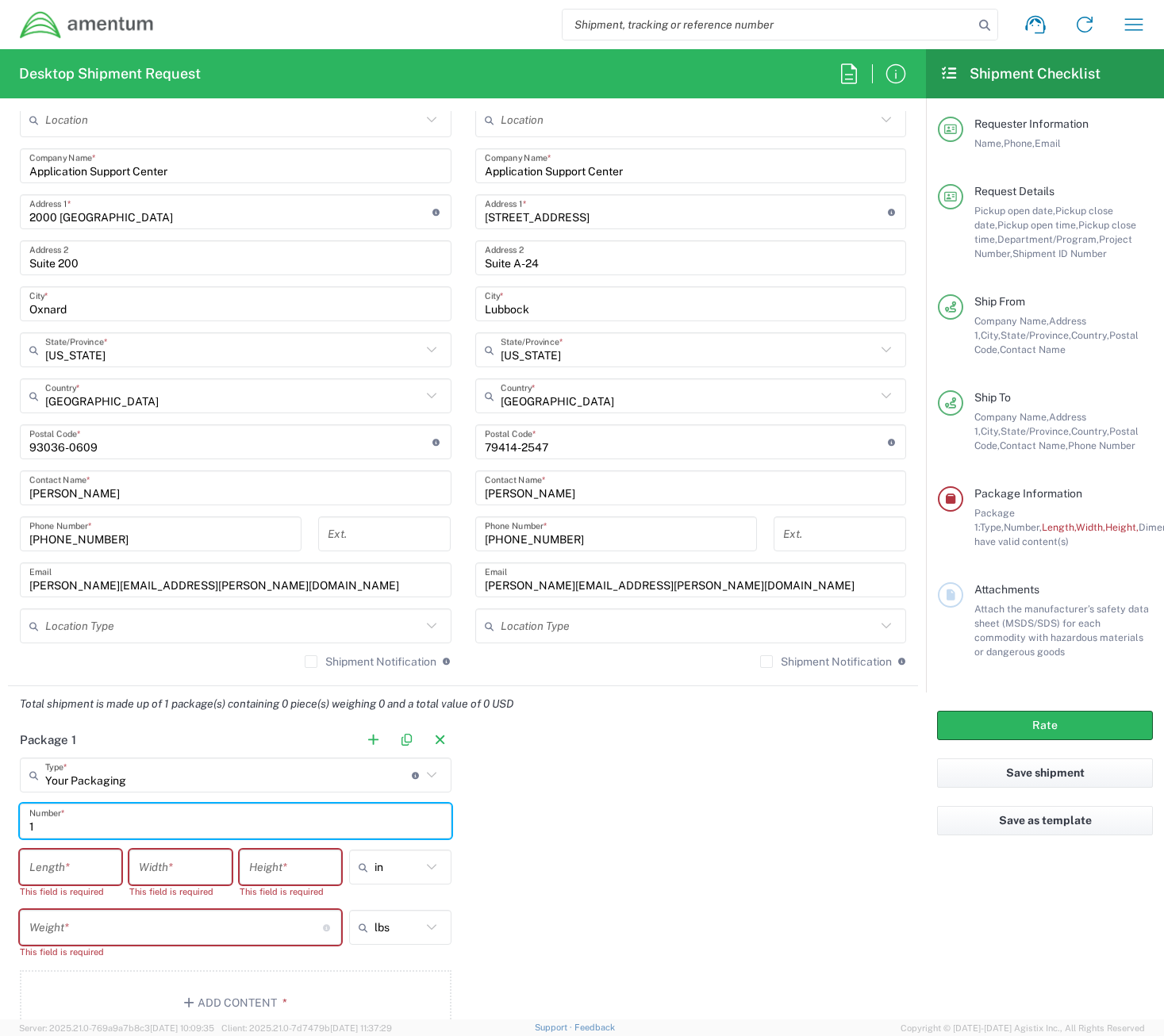
type input "1"
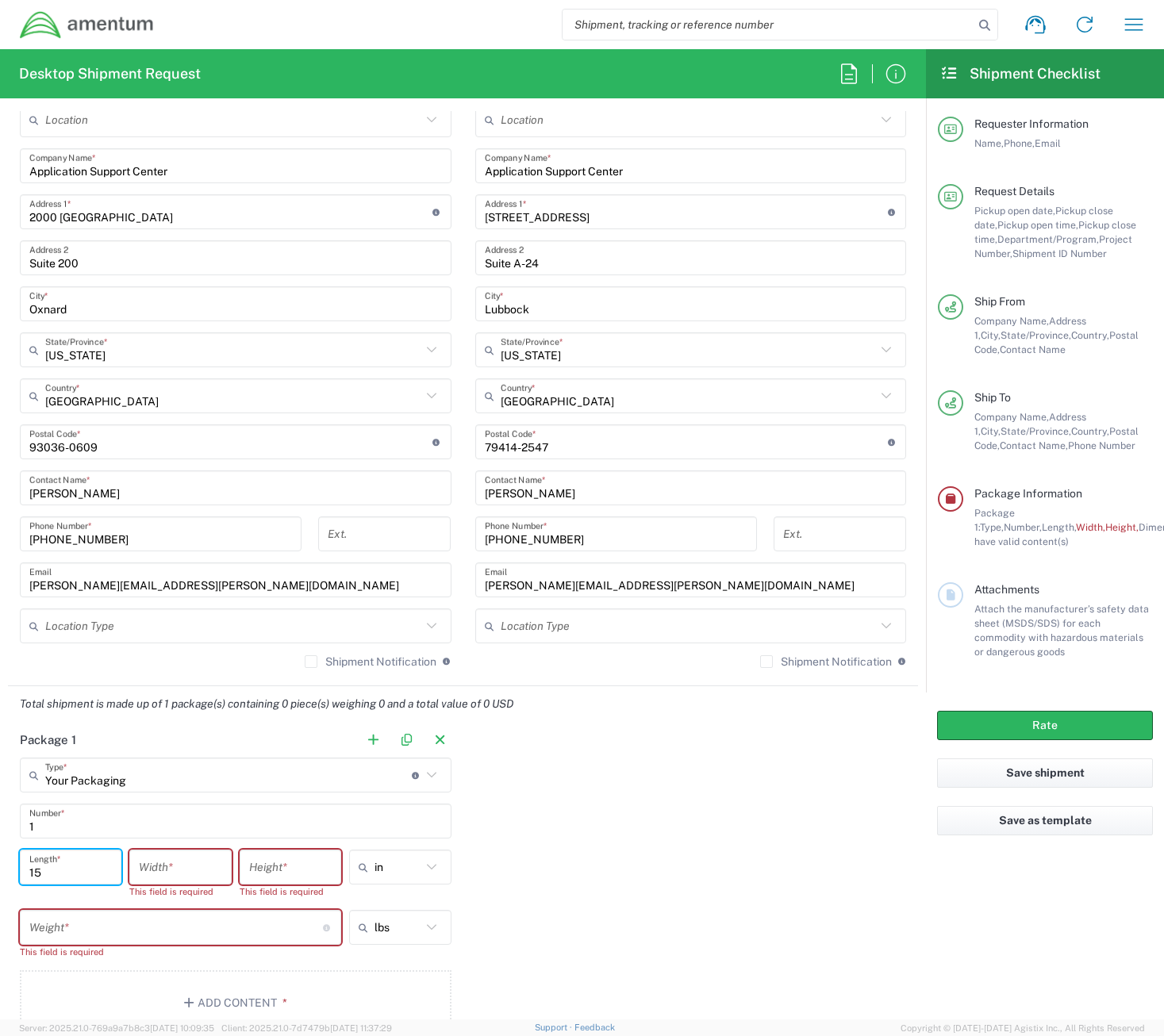
type input "15"
type input "9"
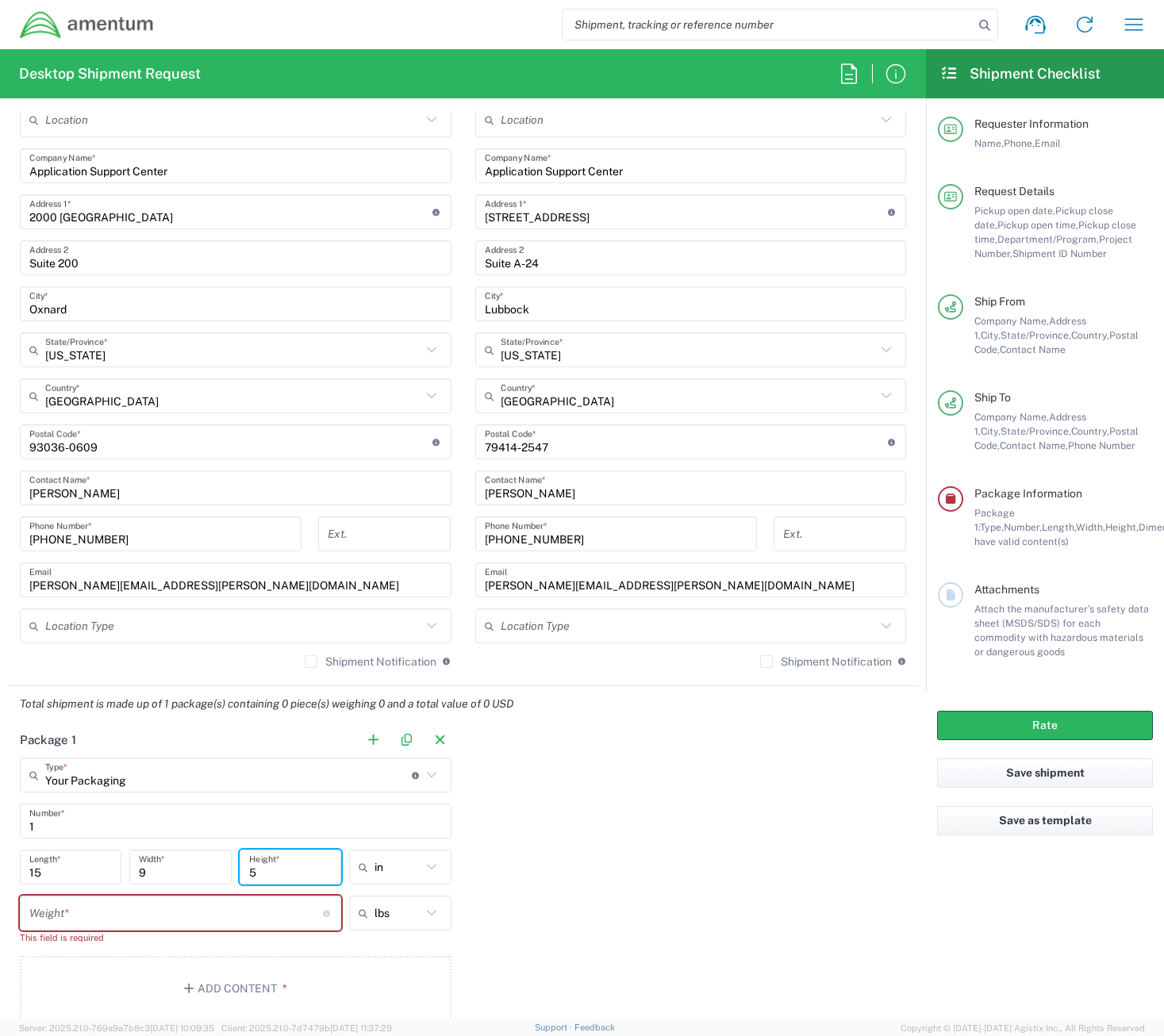
type input "5"
click at [59, 901] on input "number" at bounding box center [176, 913] width 293 height 28
type input "in"
type input "1"
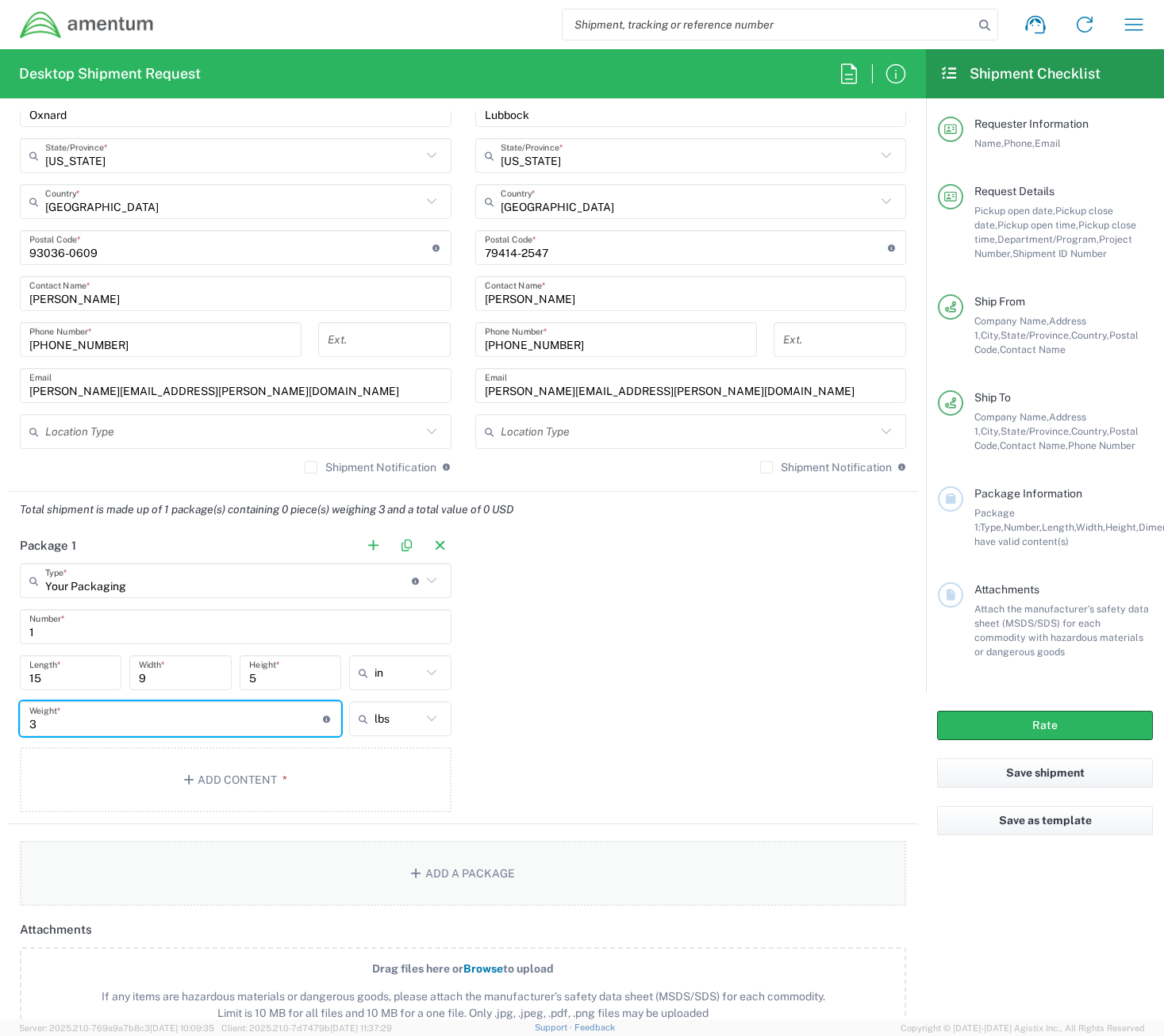
scroll to position [1031, 0]
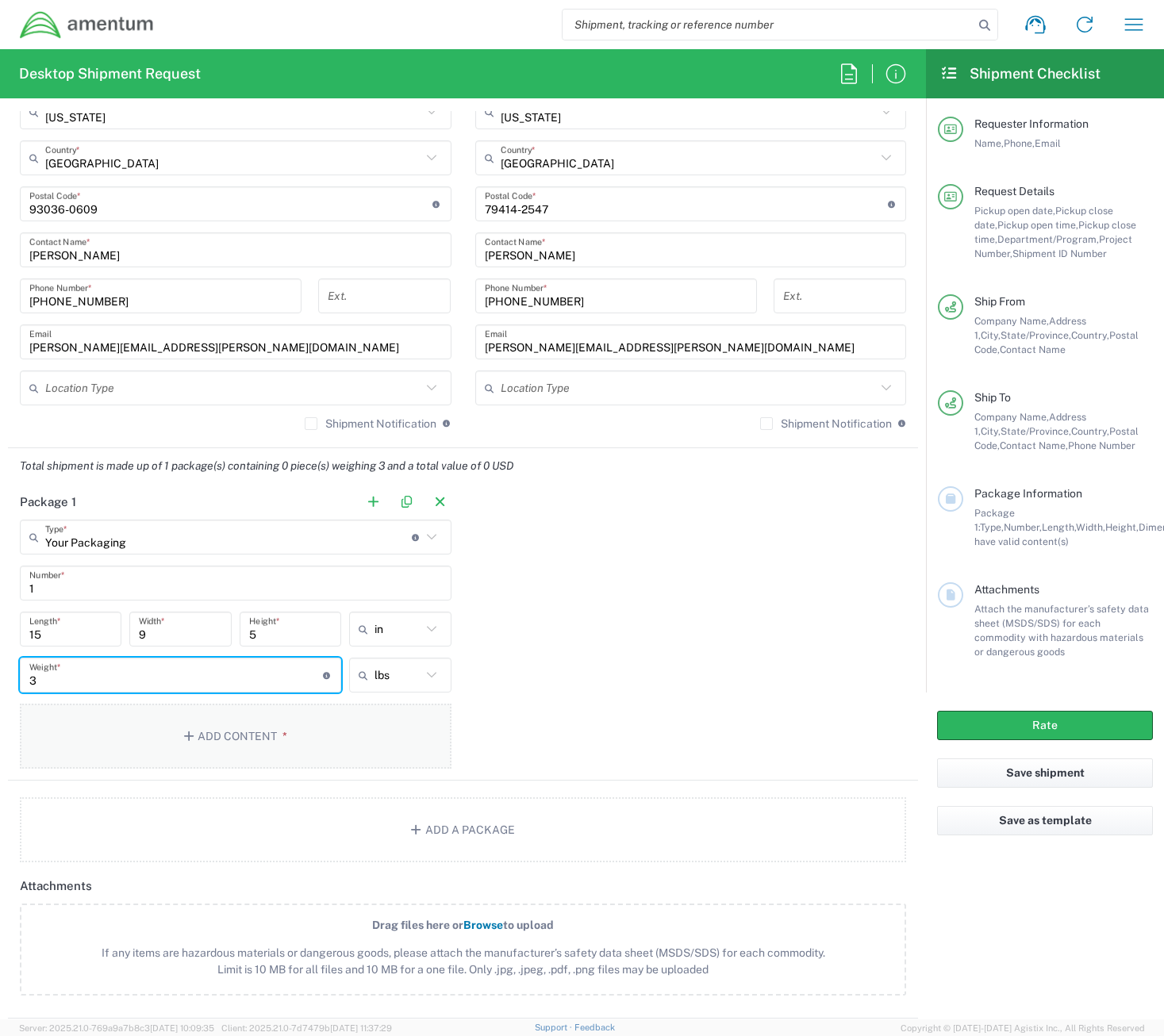
type input "3"
click at [222, 733] on button "Add Content *" at bounding box center [236, 737] width 432 height 65
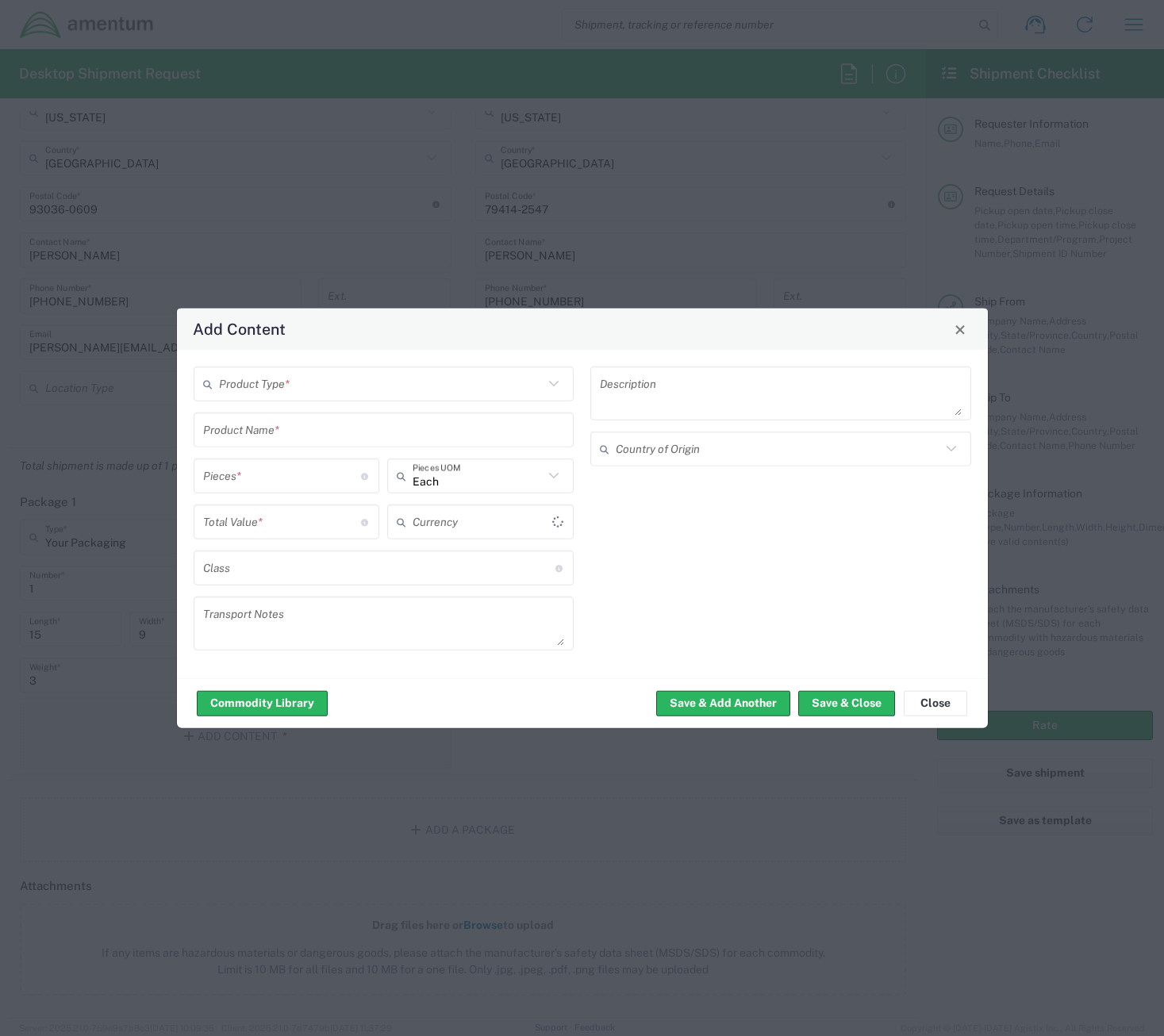
type input "US Dollar"
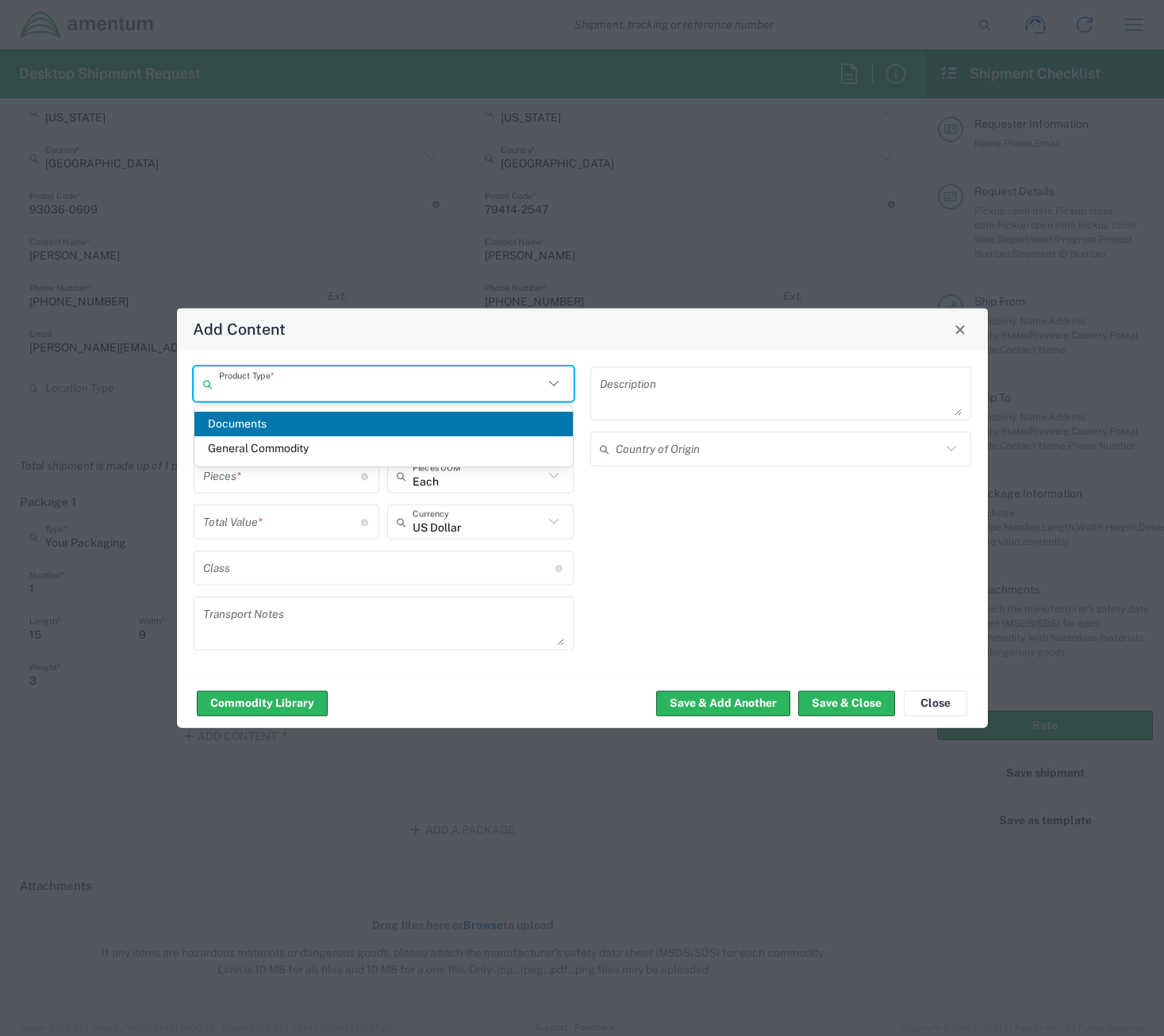
click at [306, 390] on input "text" at bounding box center [382, 383] width 325 height 28
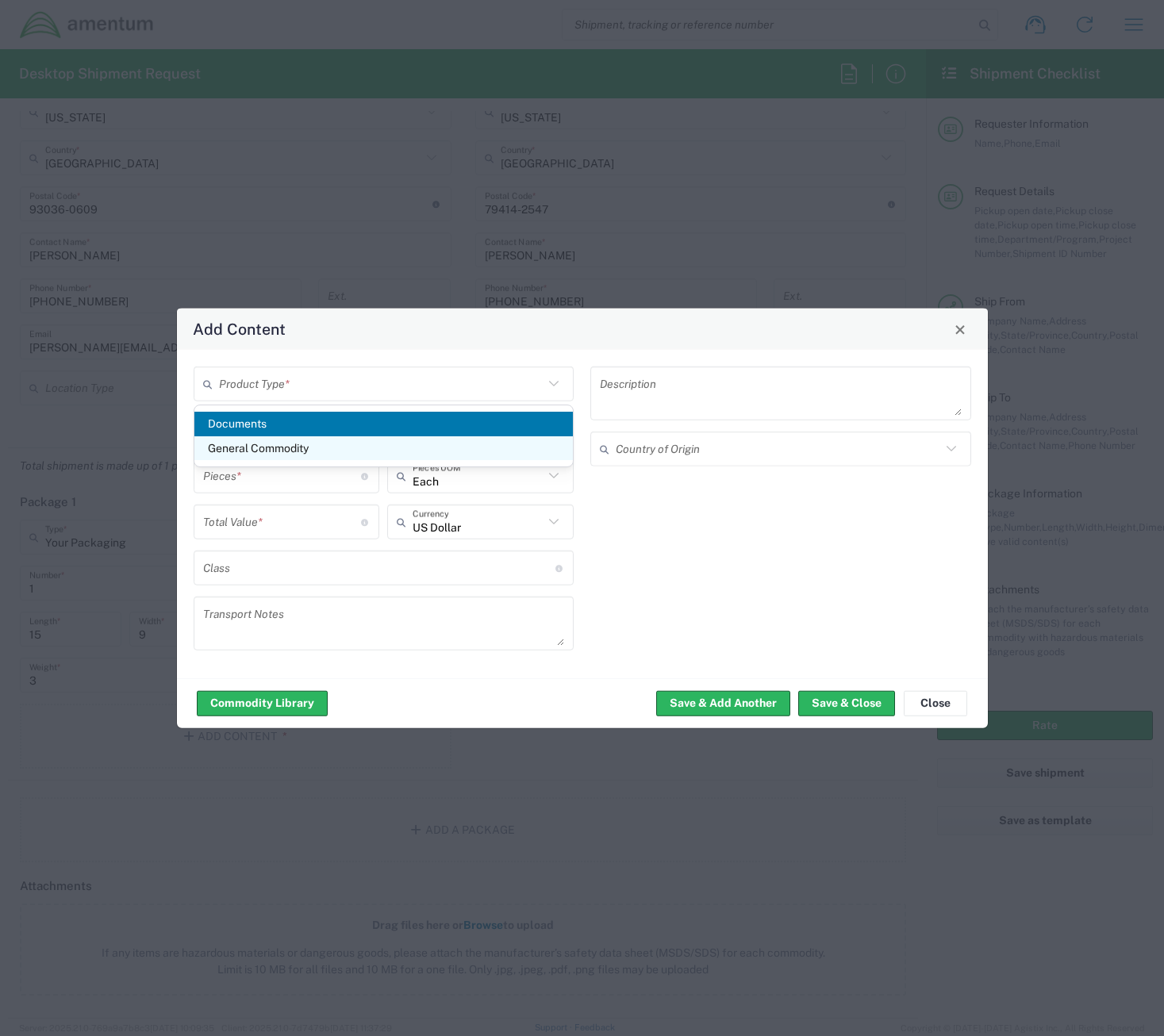
click at [268, 453] on span "General Commodity" at bounding box center [384, 449] width 379 height 25
type input "General Commodity"
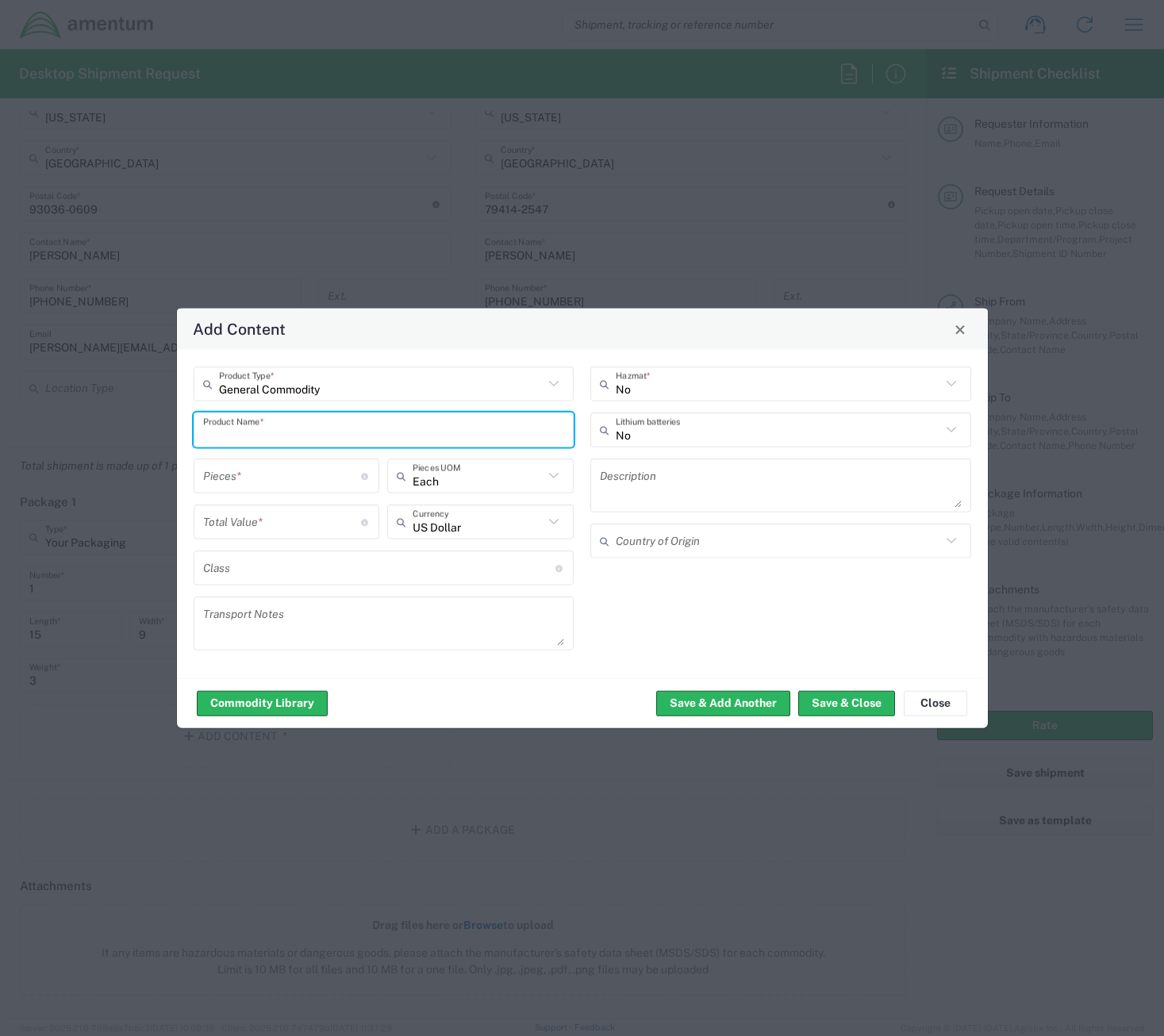
click at [251, 428] on input "text" at bounding box center [384, 429] width 362 height 28
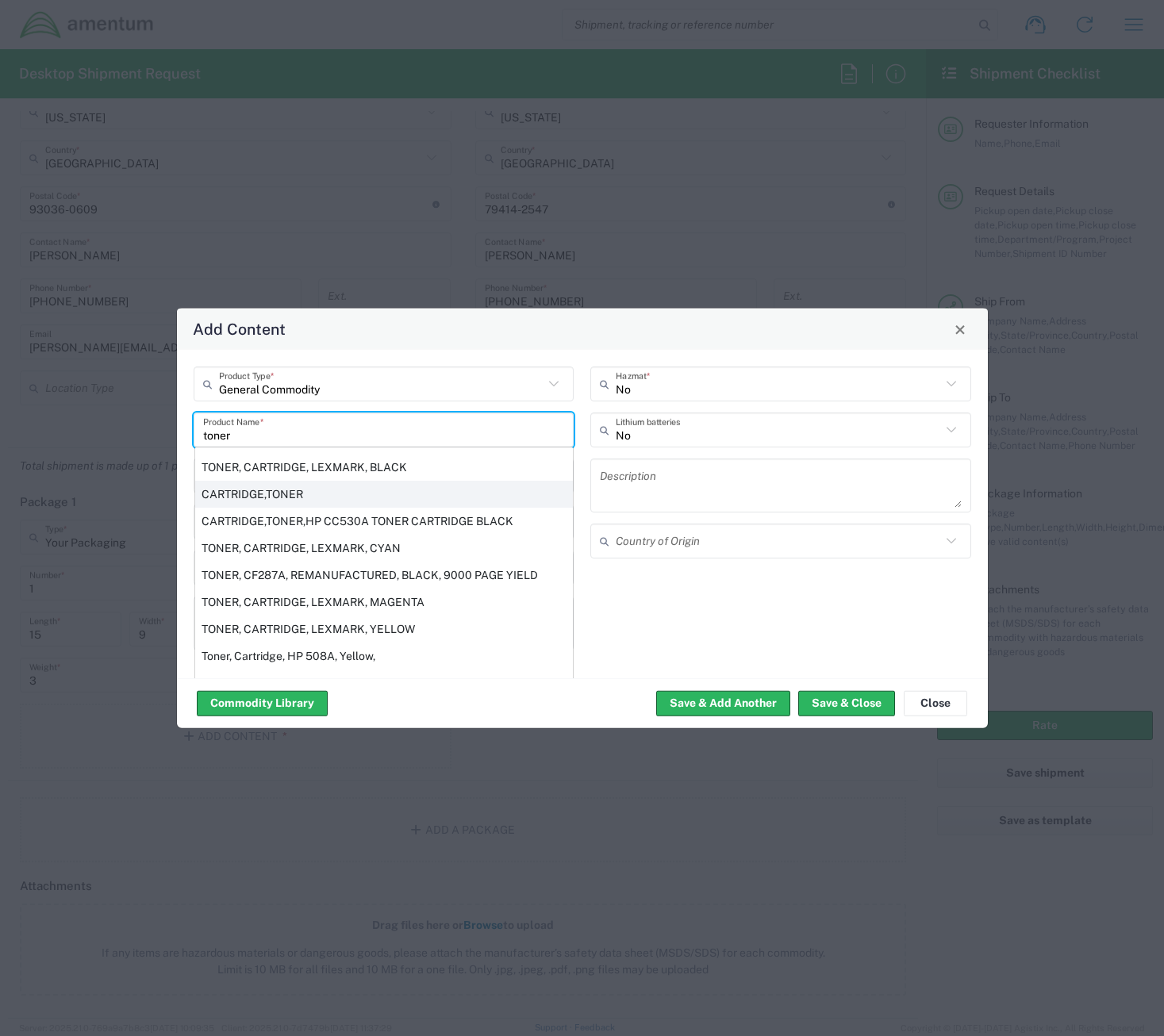
click at [244, 493] on div "CARTRIDGE,TONER" at bounding box center [384, 494] width 378 height 27
type input "CARTRIDGE,TONER"
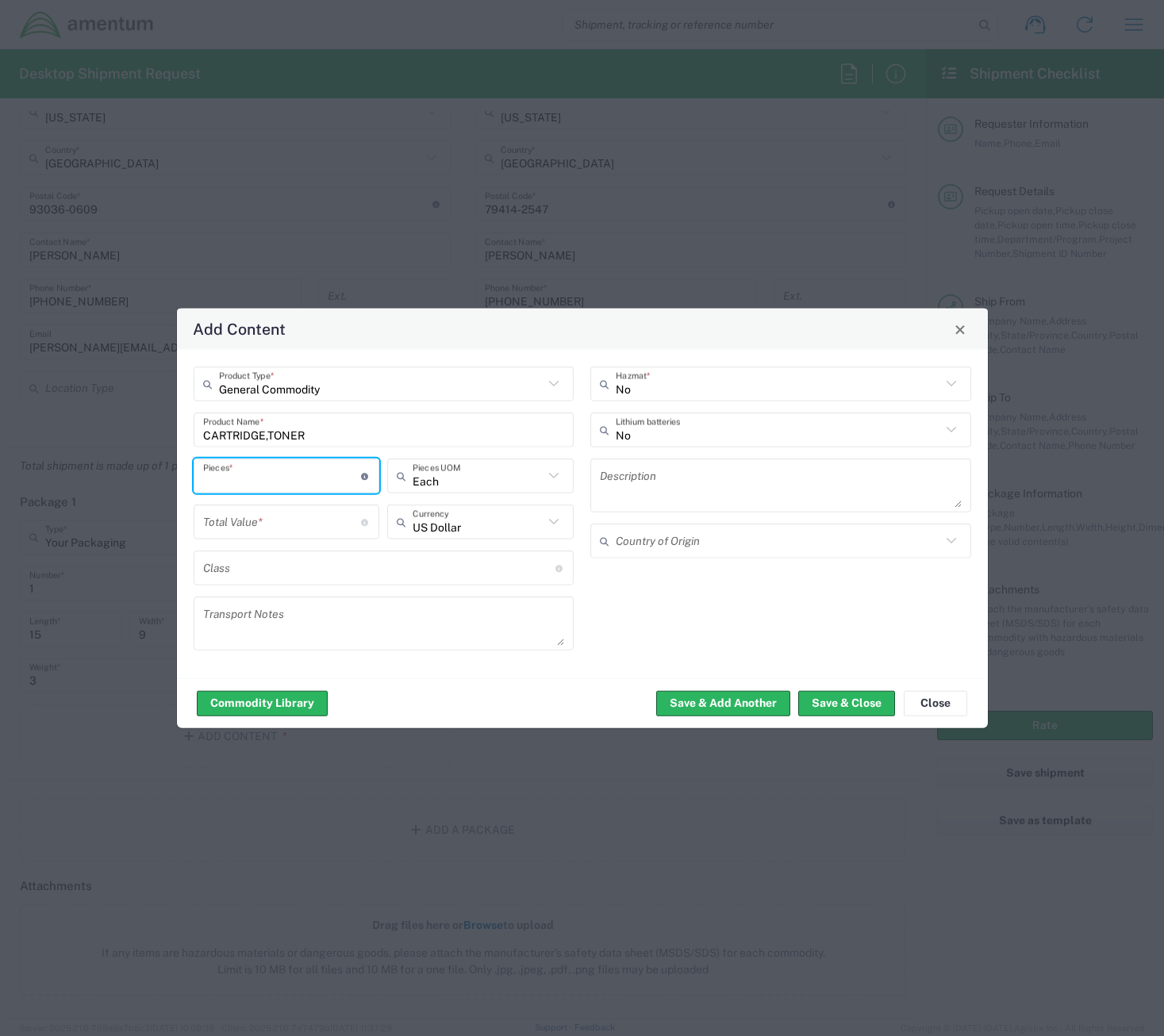
click at [255, 478] on input "number" at bounding box center [282, 475] width 159 height 28
type input "1"
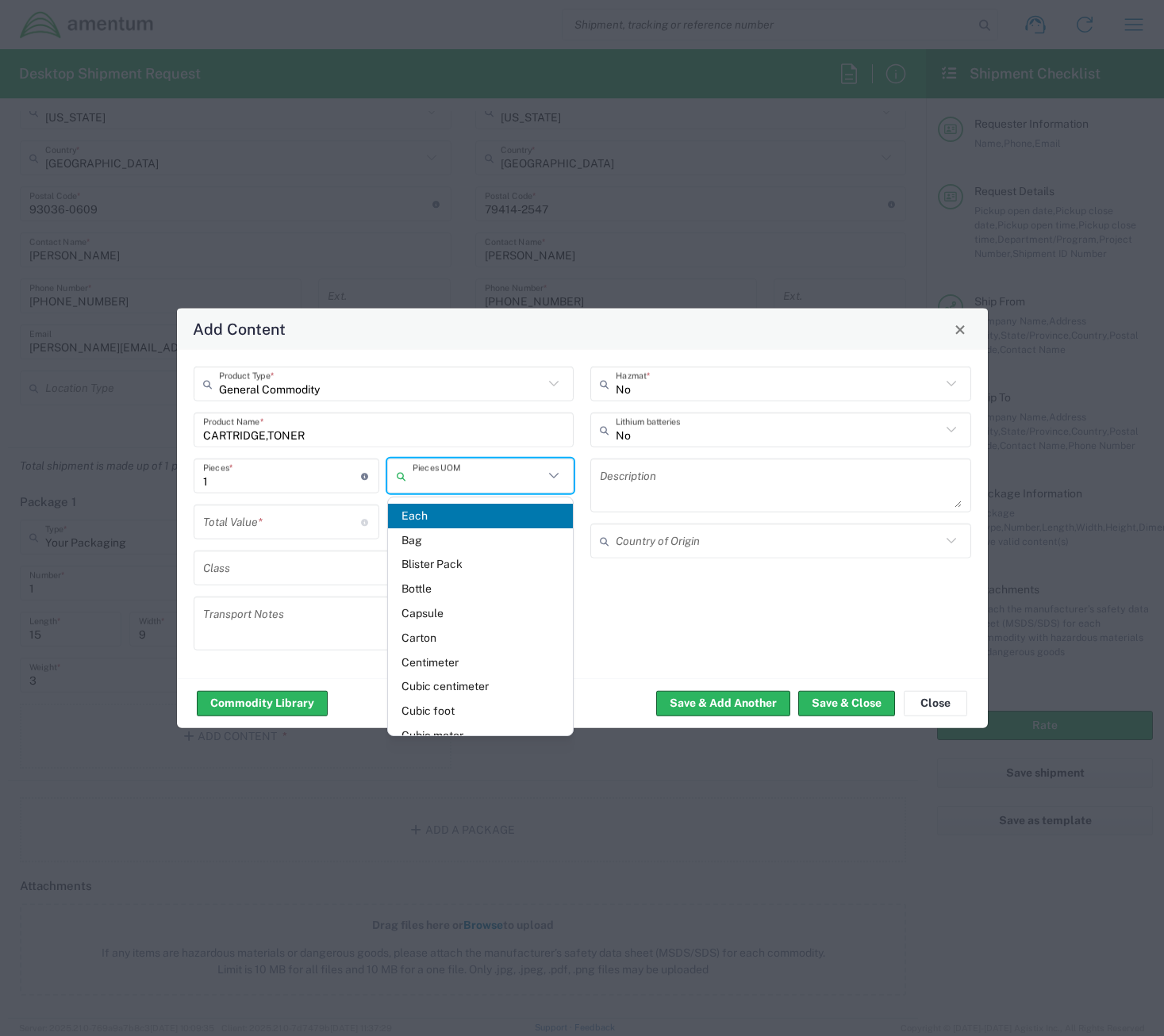
type input "Each"
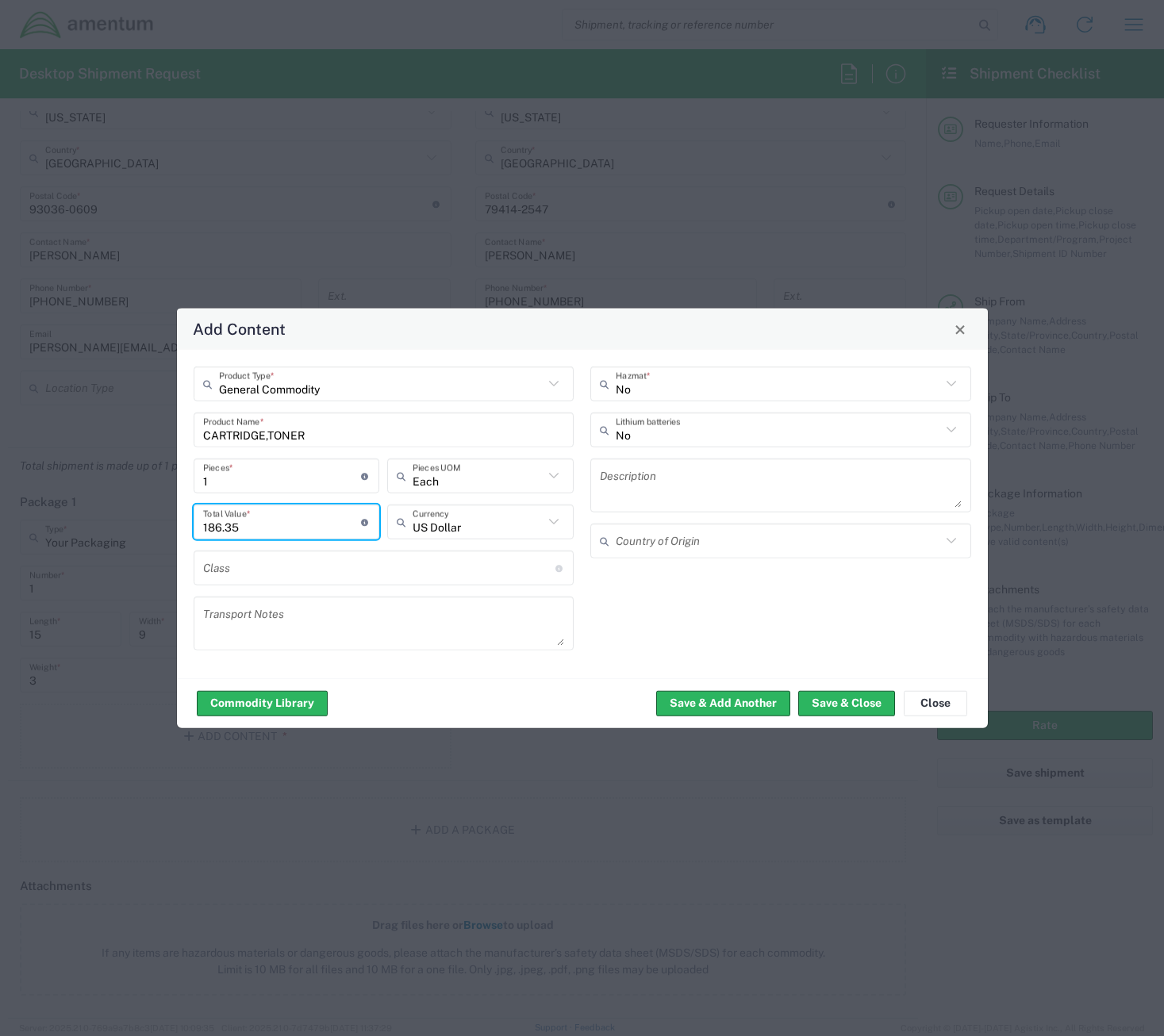
type input "186.35"
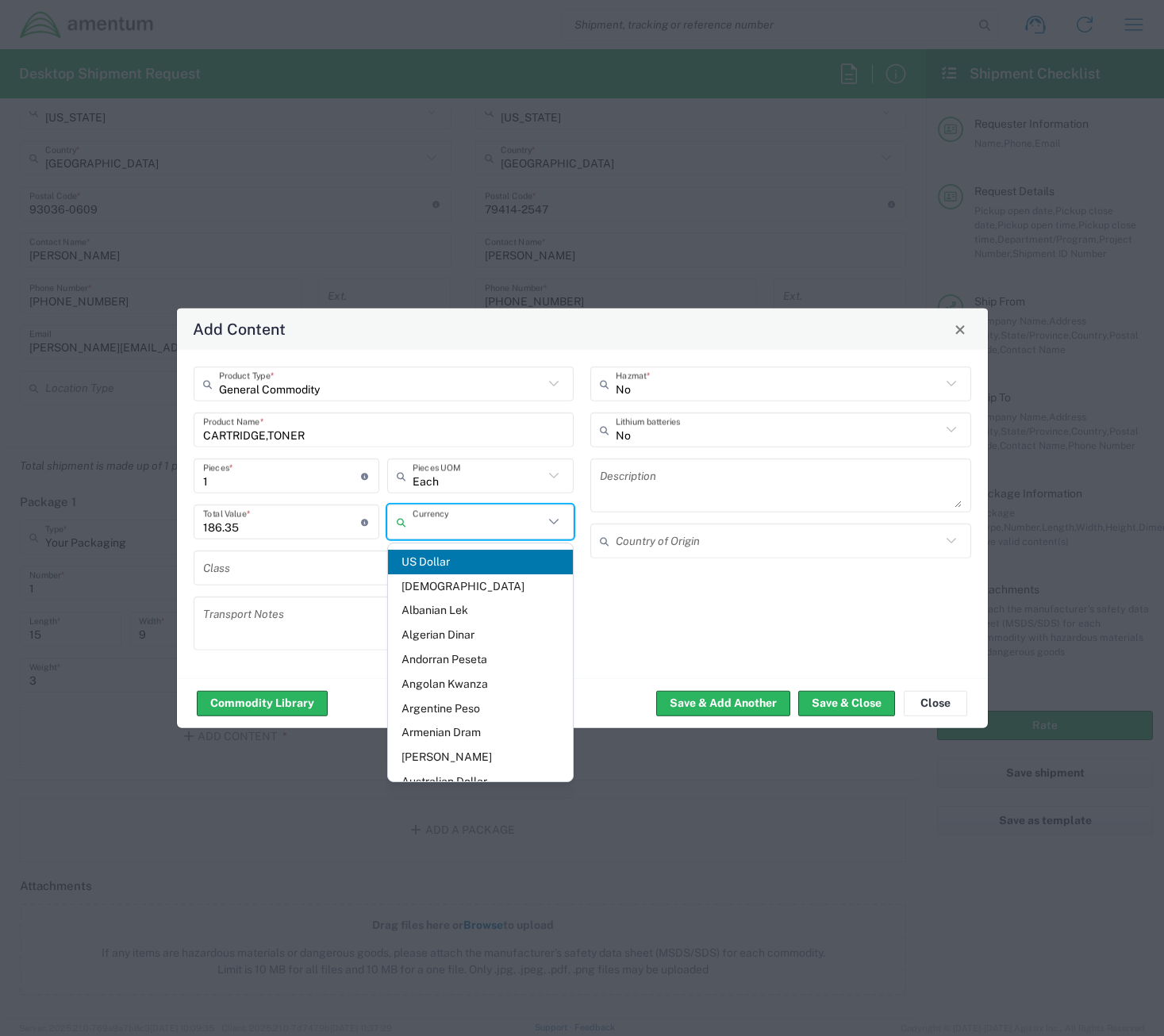
type input "US Dollar"
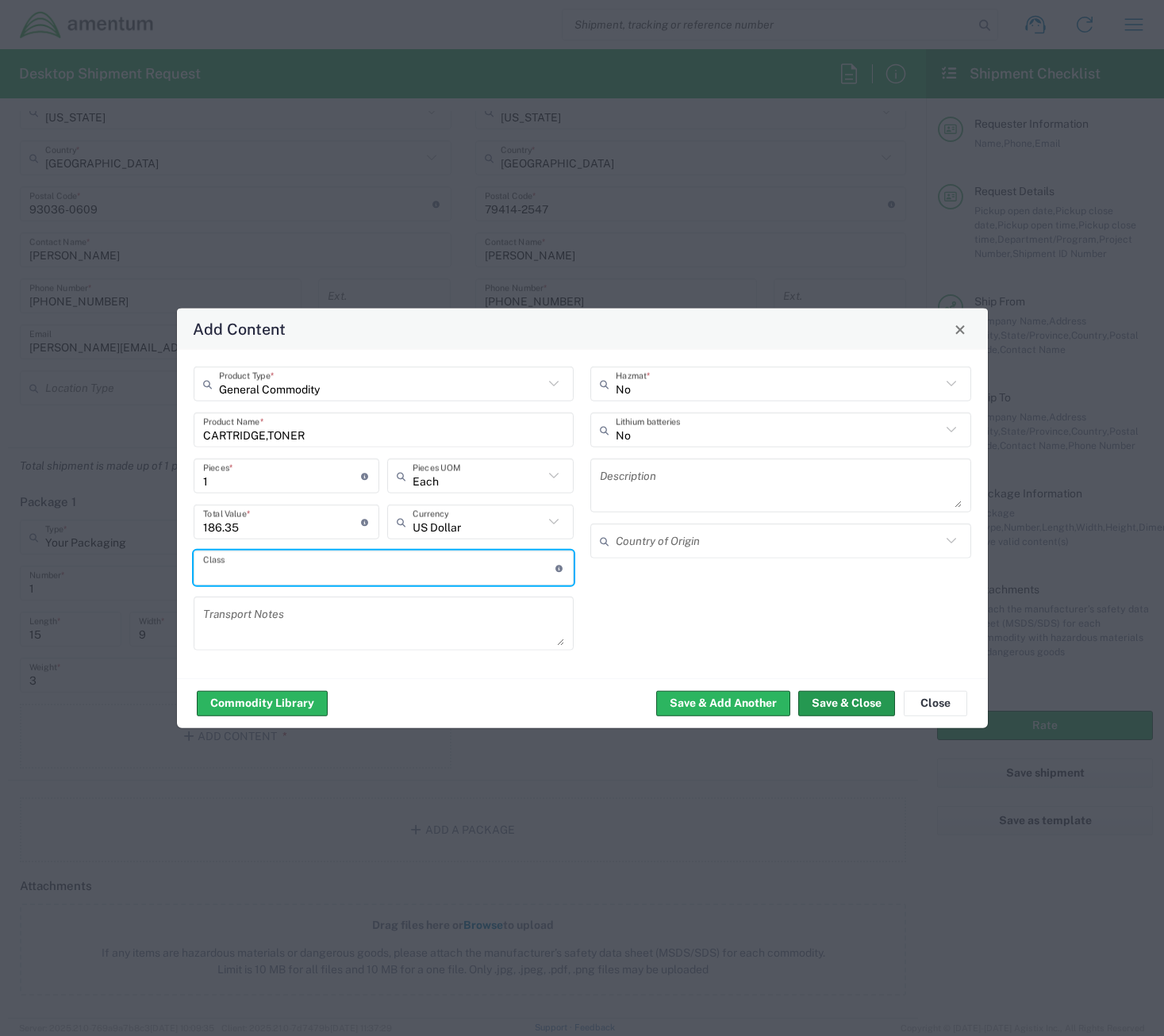
click at [826, 708] on button "Save & Close" at bounding box center [847, 703] width 97 height 25
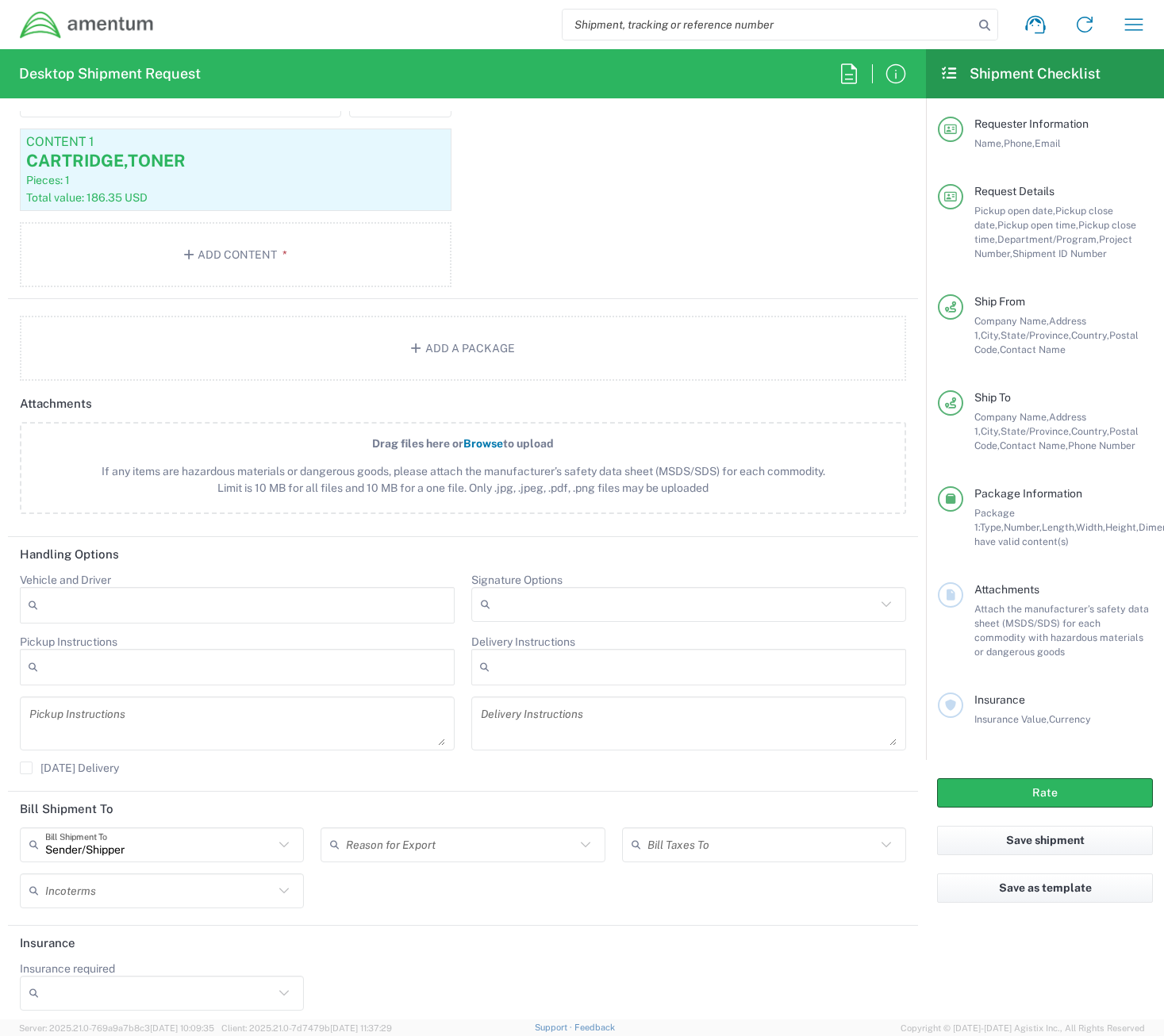
scroll to position [1615, 0]
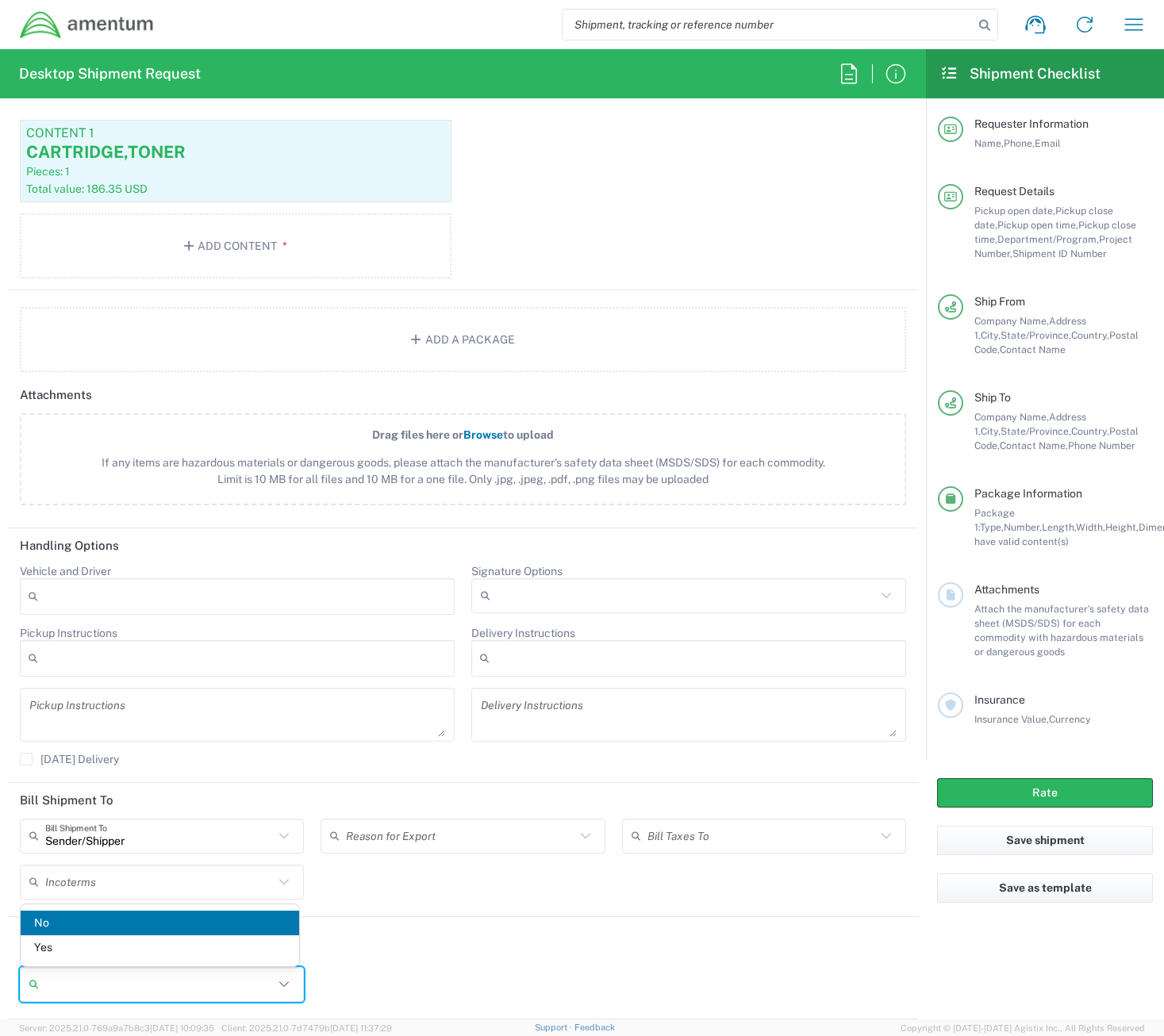
click at [162, 976] on input "Insurance required" at bounding box center [160, 984] width 229 height 25
click at [123, 948] on span "Yes" at bounding box center [160, 948] width 279 height 25
type input "Yes"
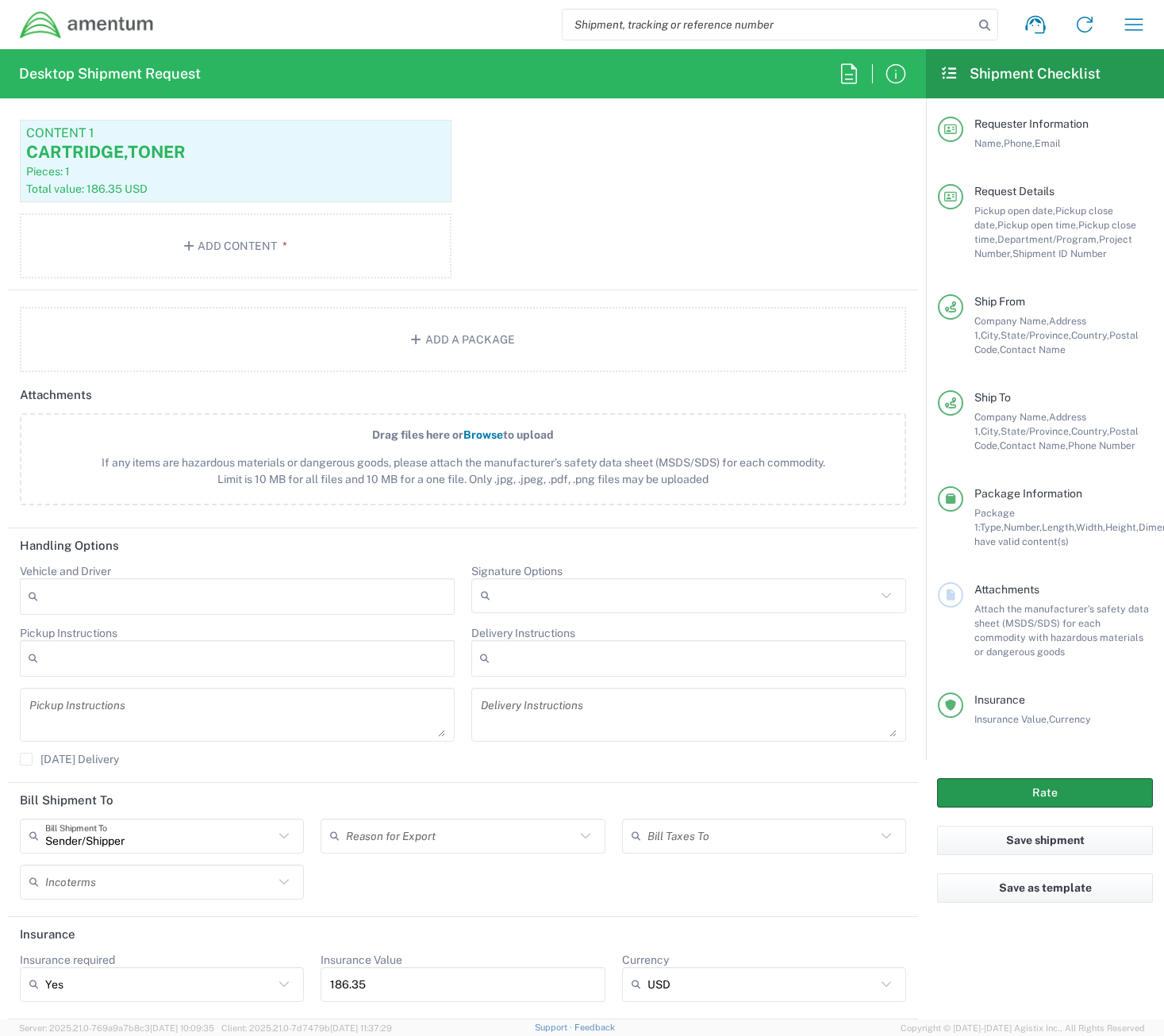
click at [1024, 789] on button "Rate" at bounding box center [1045, 793] width 215 height 30
type input "[DOMAIN_NAME]"
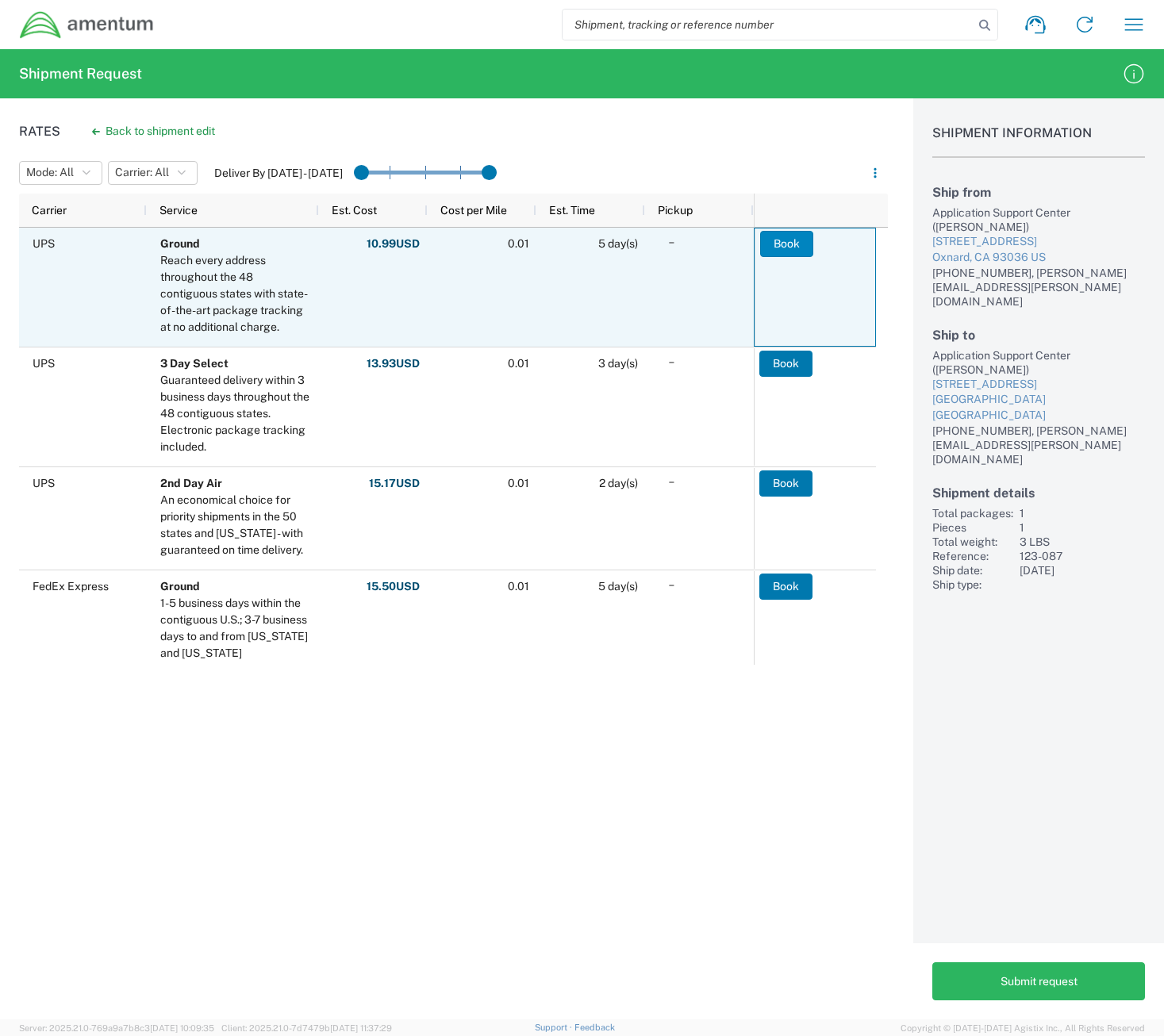
click at [772, 246] on button "Book" at bounding box center [786, 243] width 53 height 25
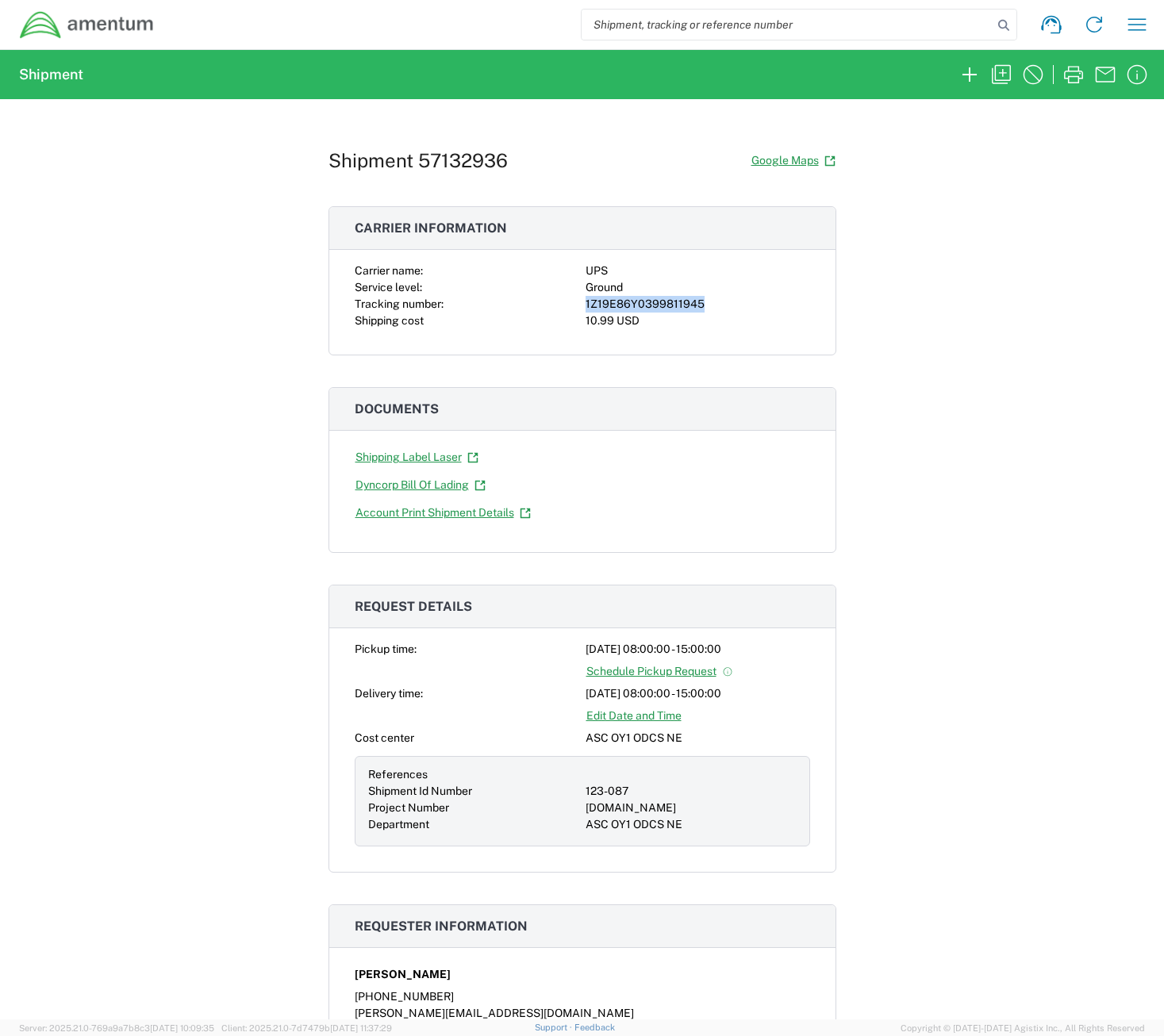
drag, startPoint x: 701, startPoint y: 303, endPoint x: 580, endPoint y: 305, distance: 121.0
click at [586, 305] on div "1Z19E86Y0399811945" at bounding box center [697, 304] width 224 height 16
copy div "1Z19E86Y0399811945"
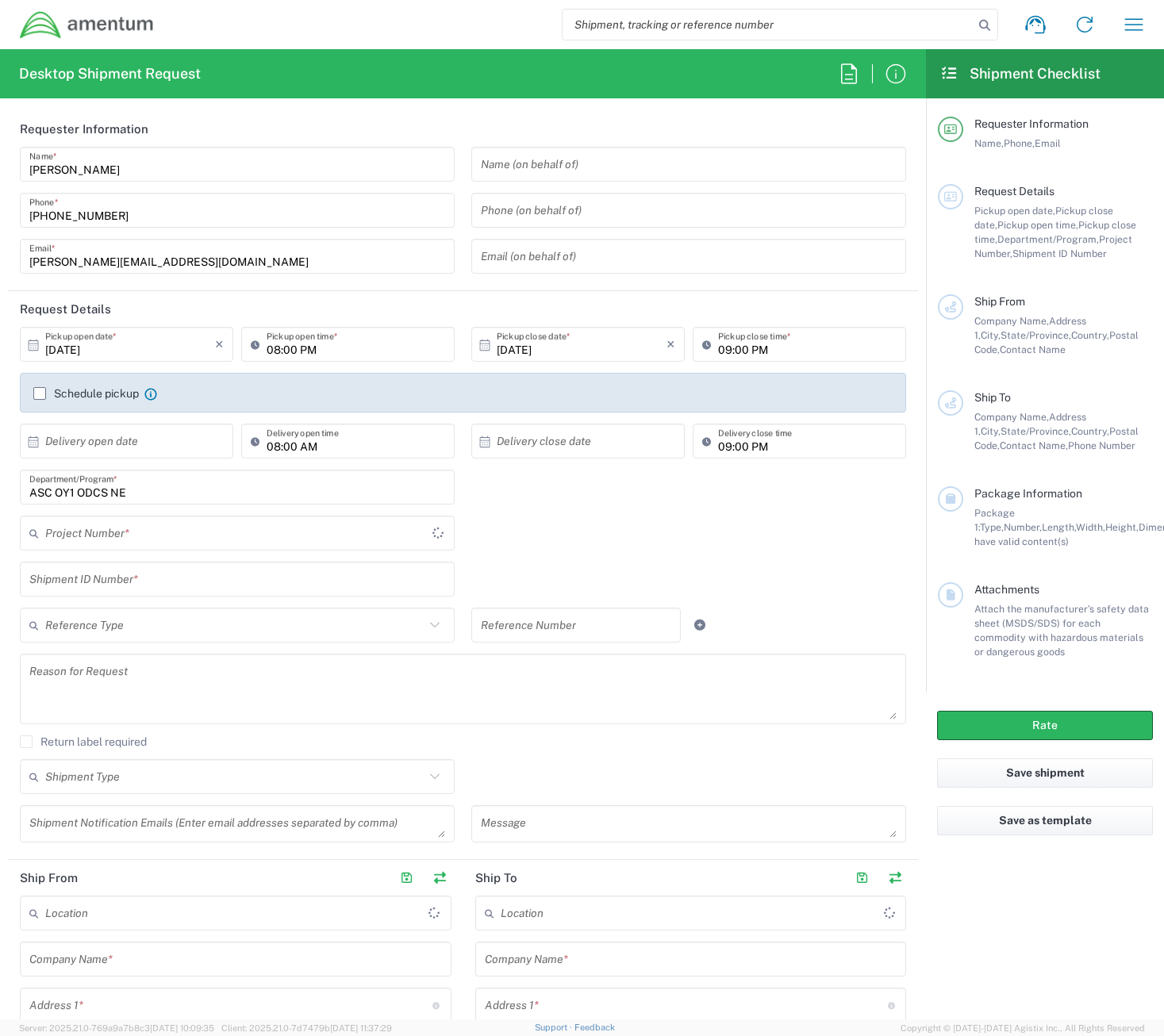
type input "[GEOGRAPHIC_DATA]"
type input "[DOMAIN_NAME]"
